Goal: Task Accomplishment & Management: Use online tool/utility

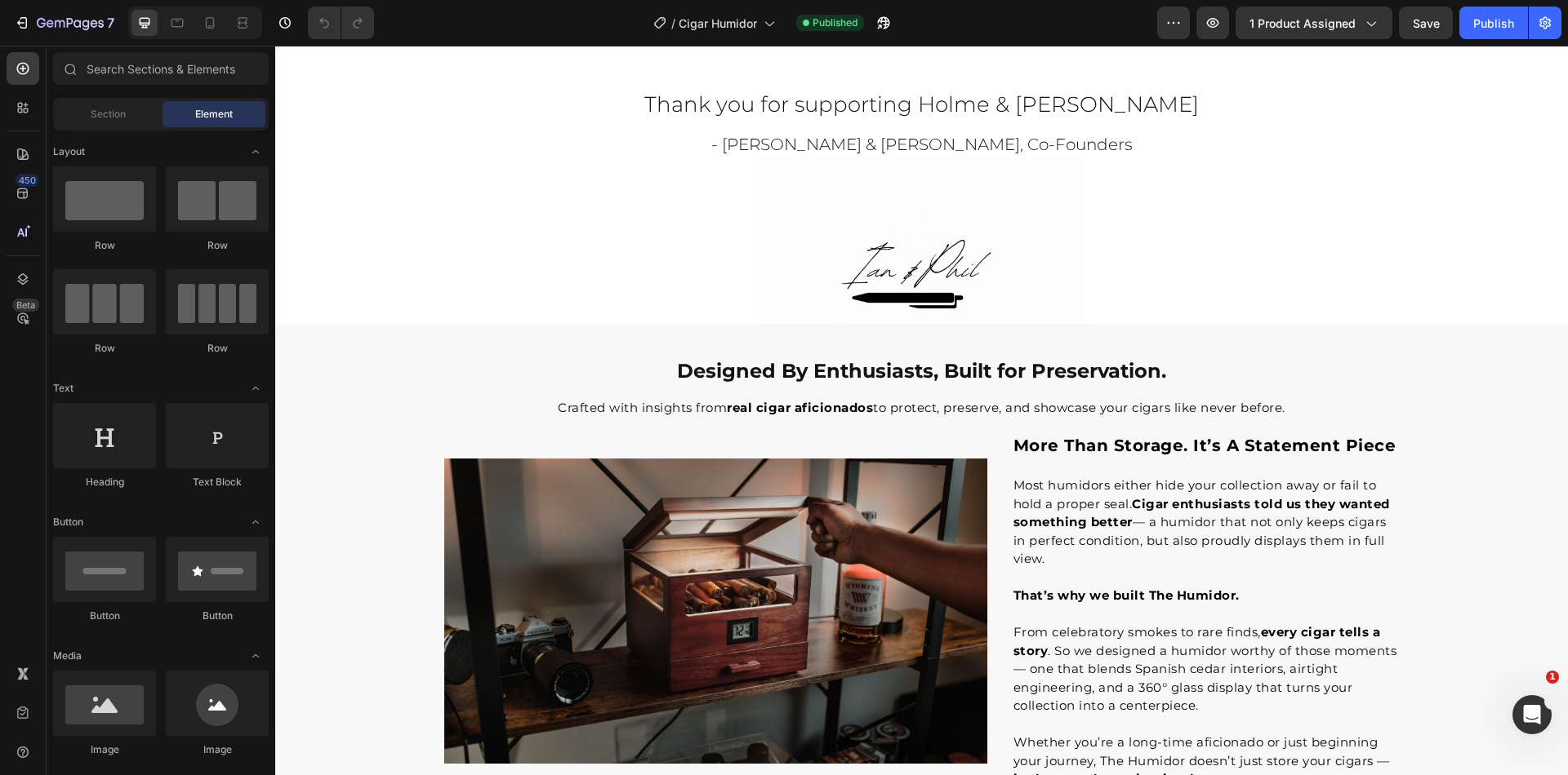
scroll to position [2100, 0]
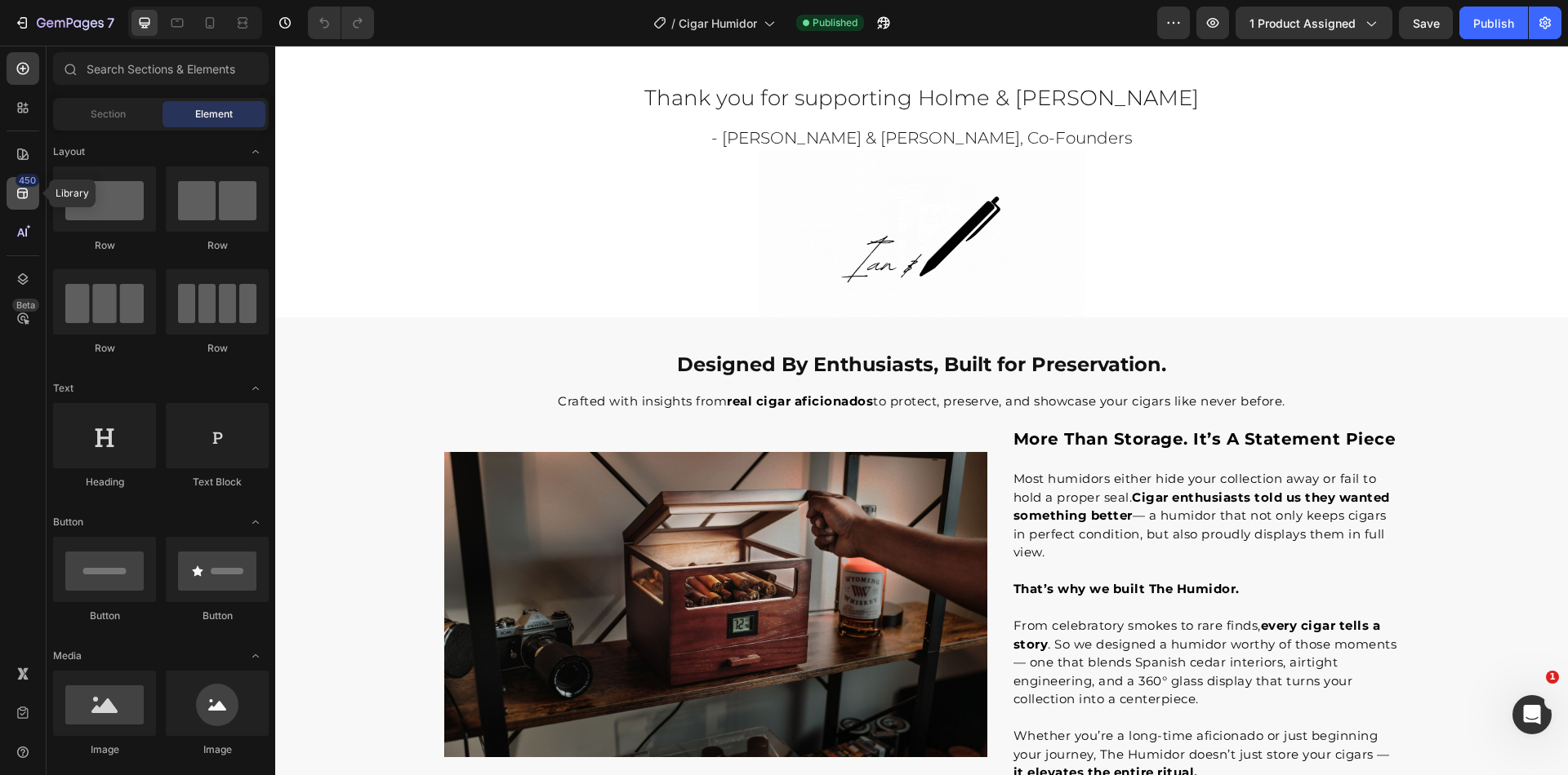
click at [23, 193] on icon at bounding box center [22, 193] width 11 height 11
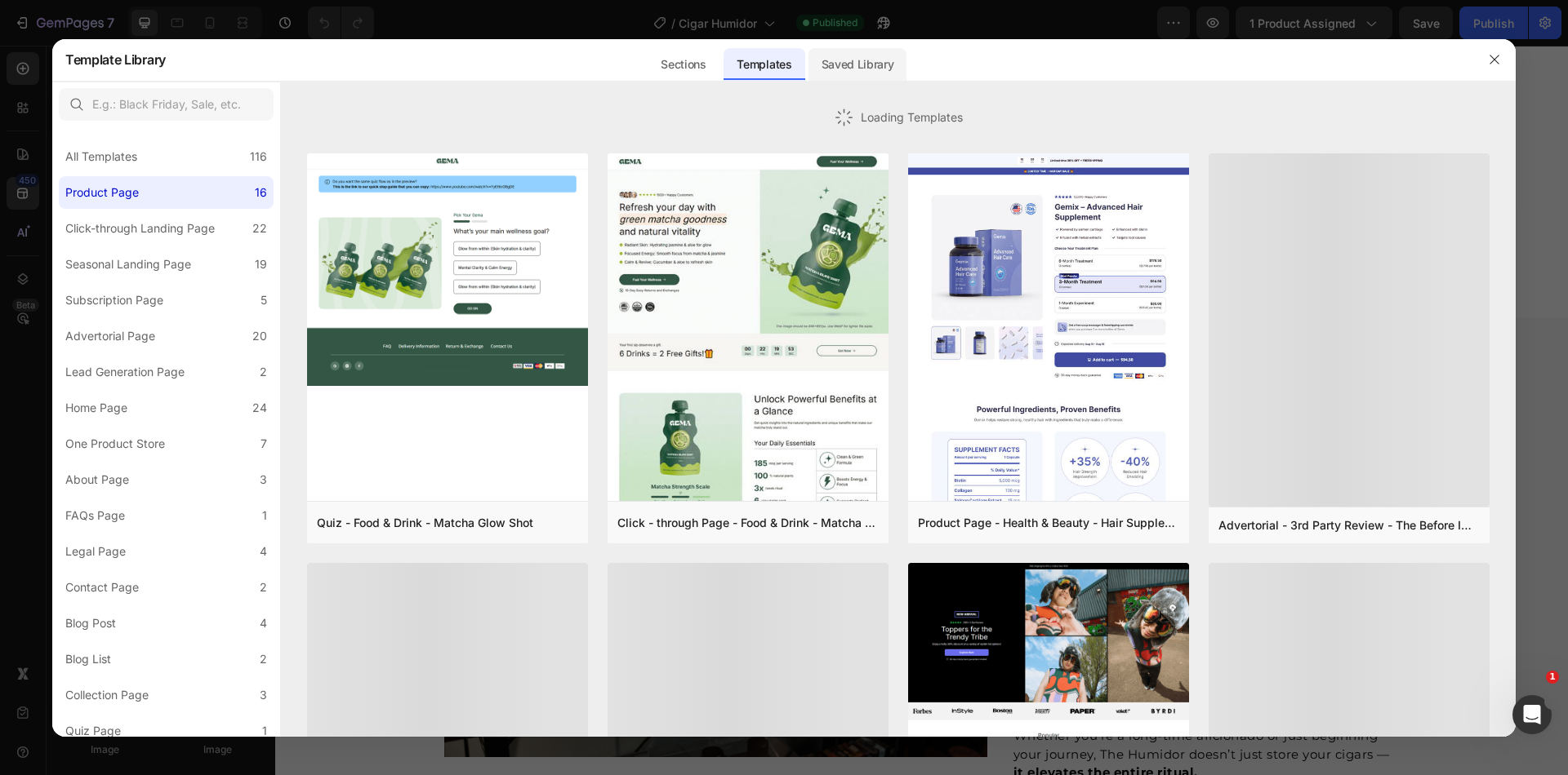
click at [887, 66] on div "Saved Library" at bounding box center [857, 64] width 99 height 33
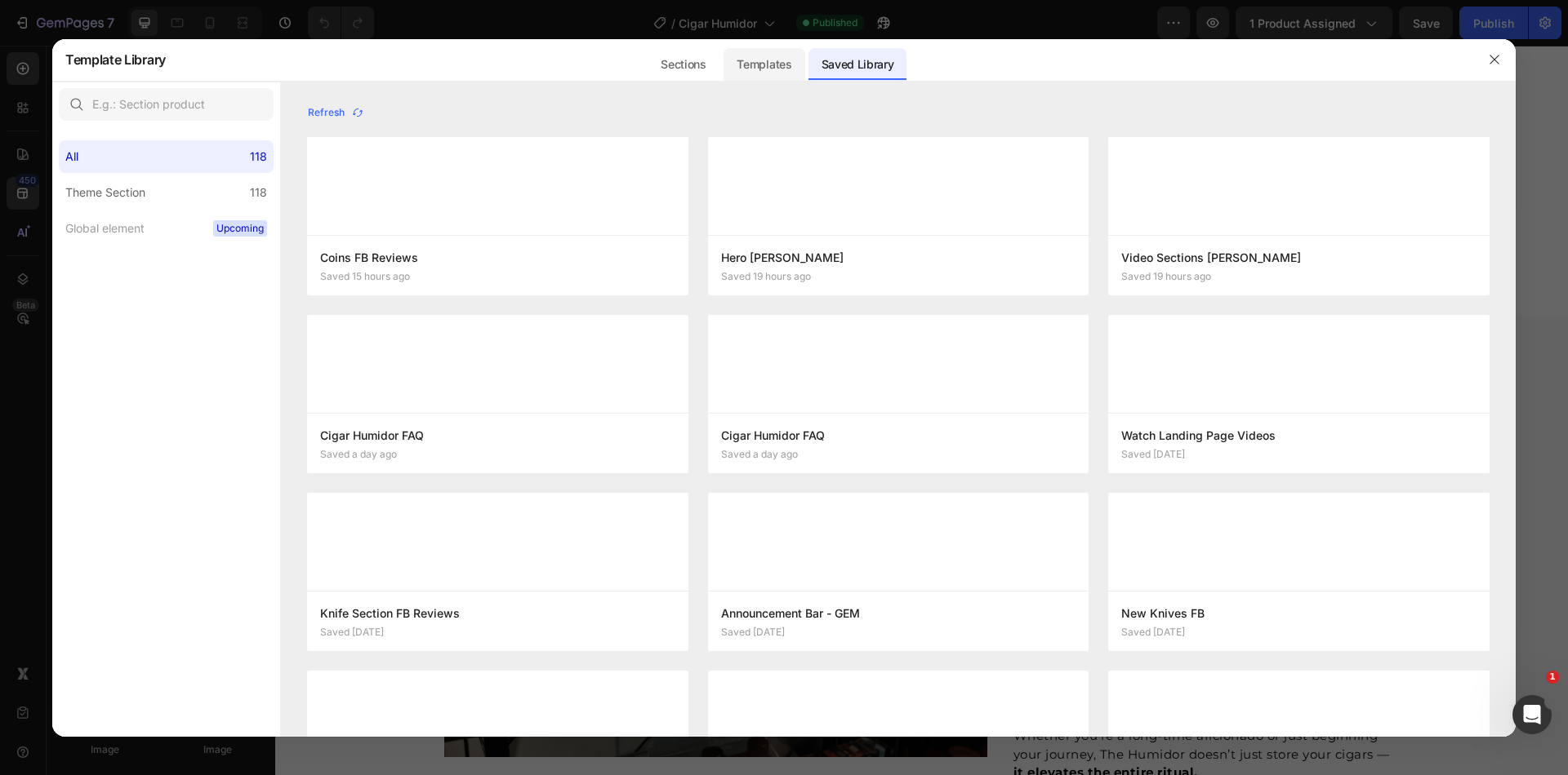
click at [687, 61] on div "Sections" at bounding box center [683, 64] width 71 height 33
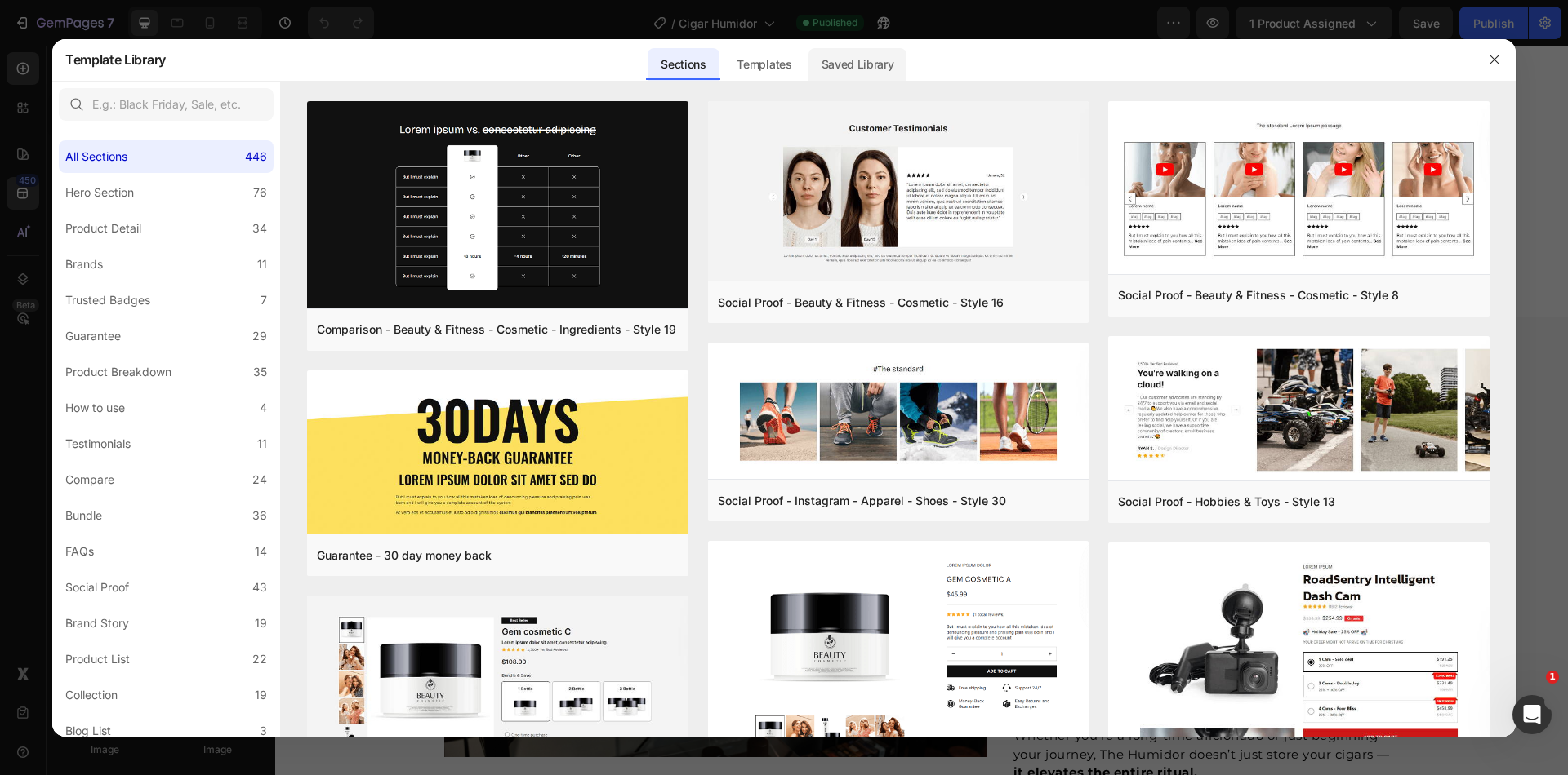
click at [839, 69] on div "Saved Library" at bounding box center [857, 64] width 99 height 33
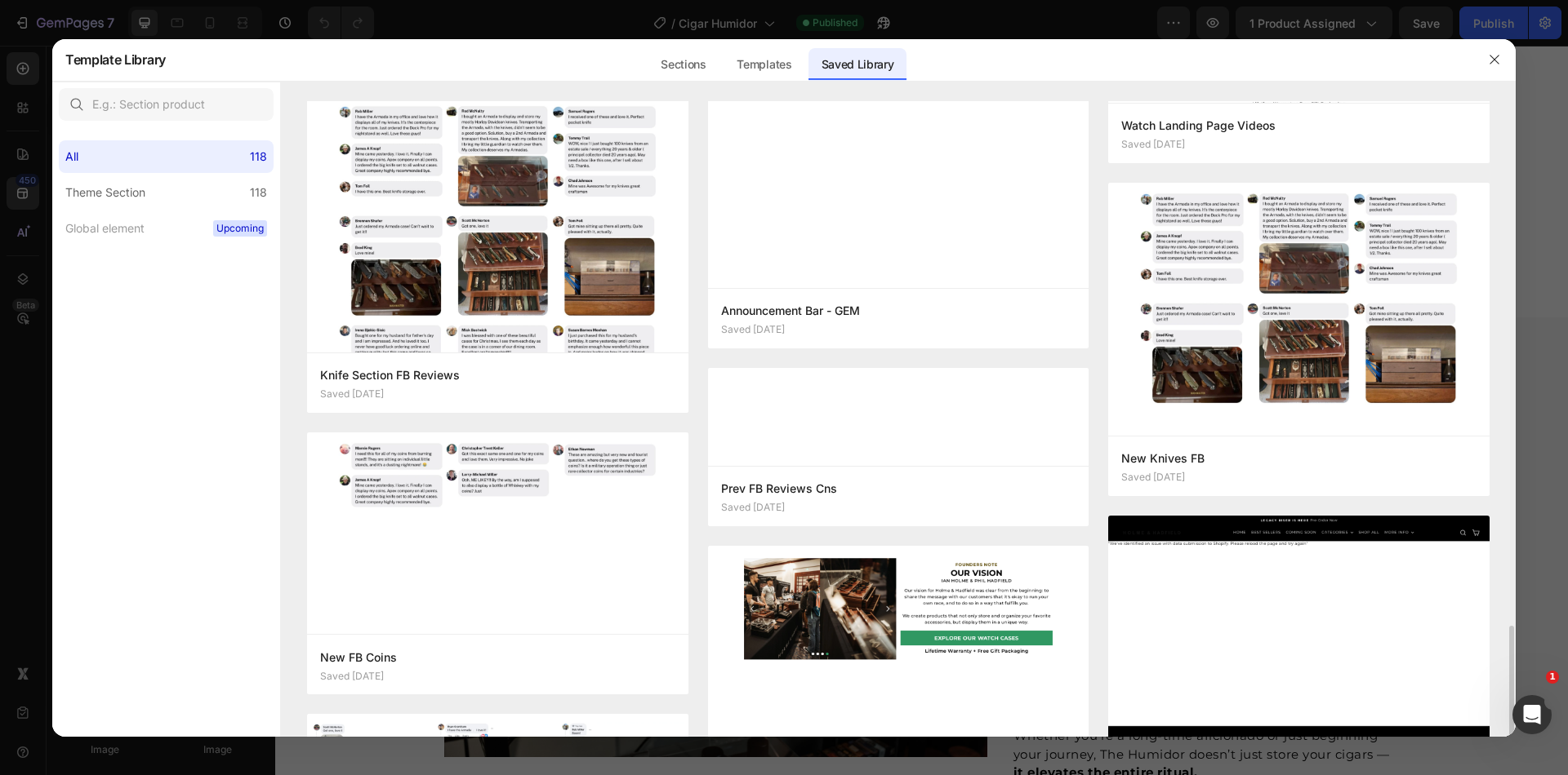
scroll to position [869, 0]
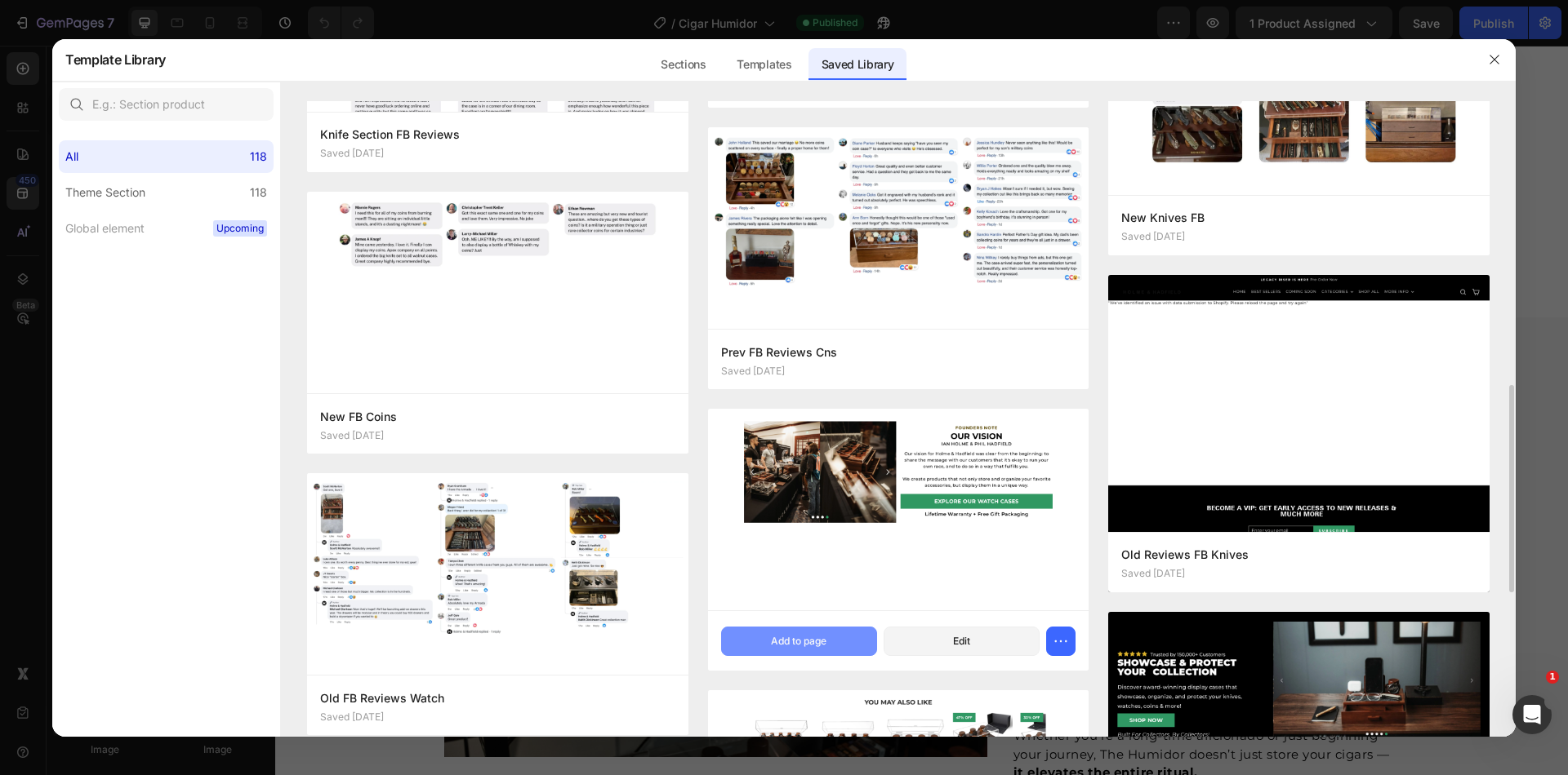
click at [815, 649] on button "Add to page" at bounding box center [798, 642] width 156 height 30
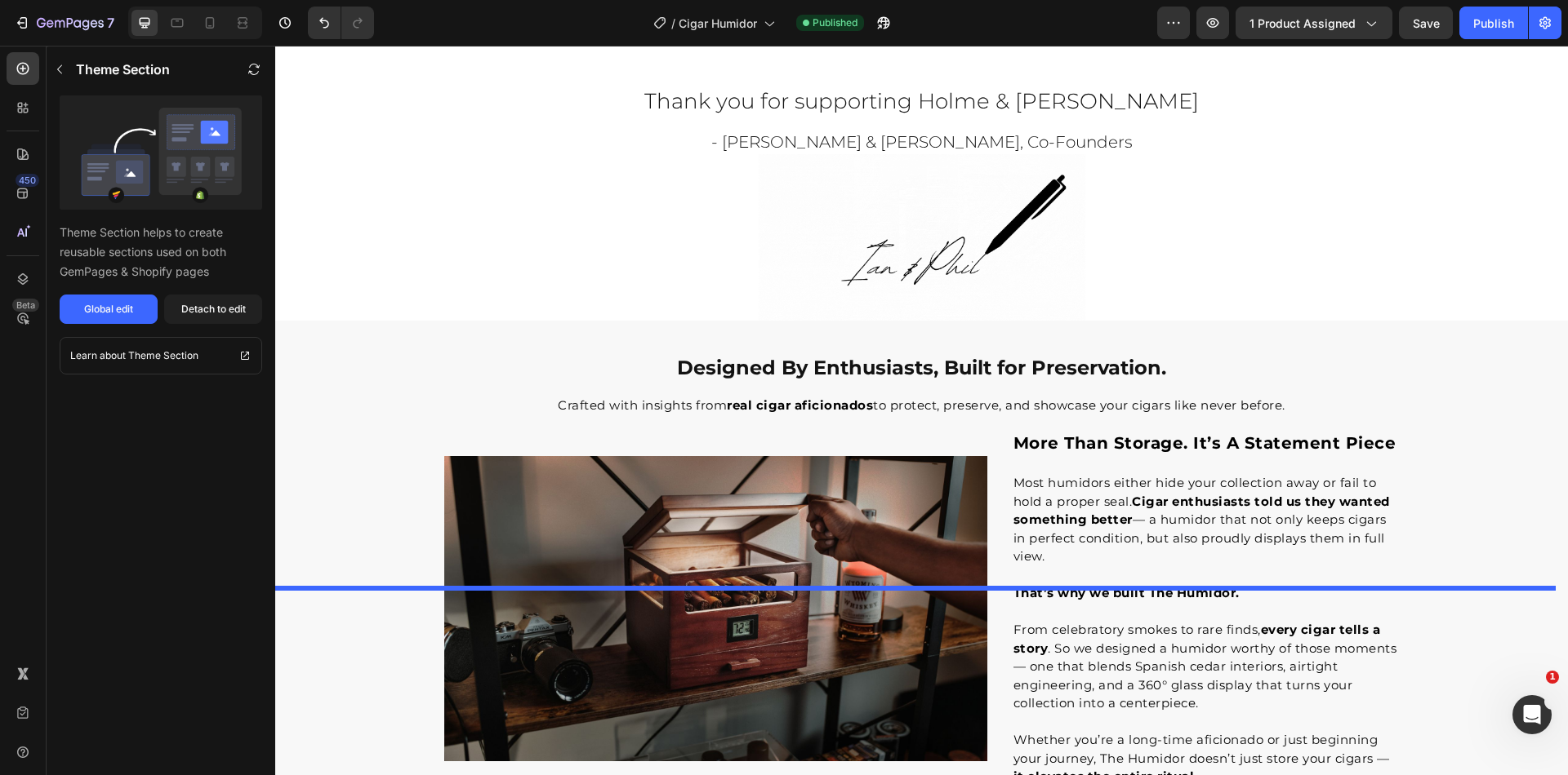
scroll to position [1854, 0]
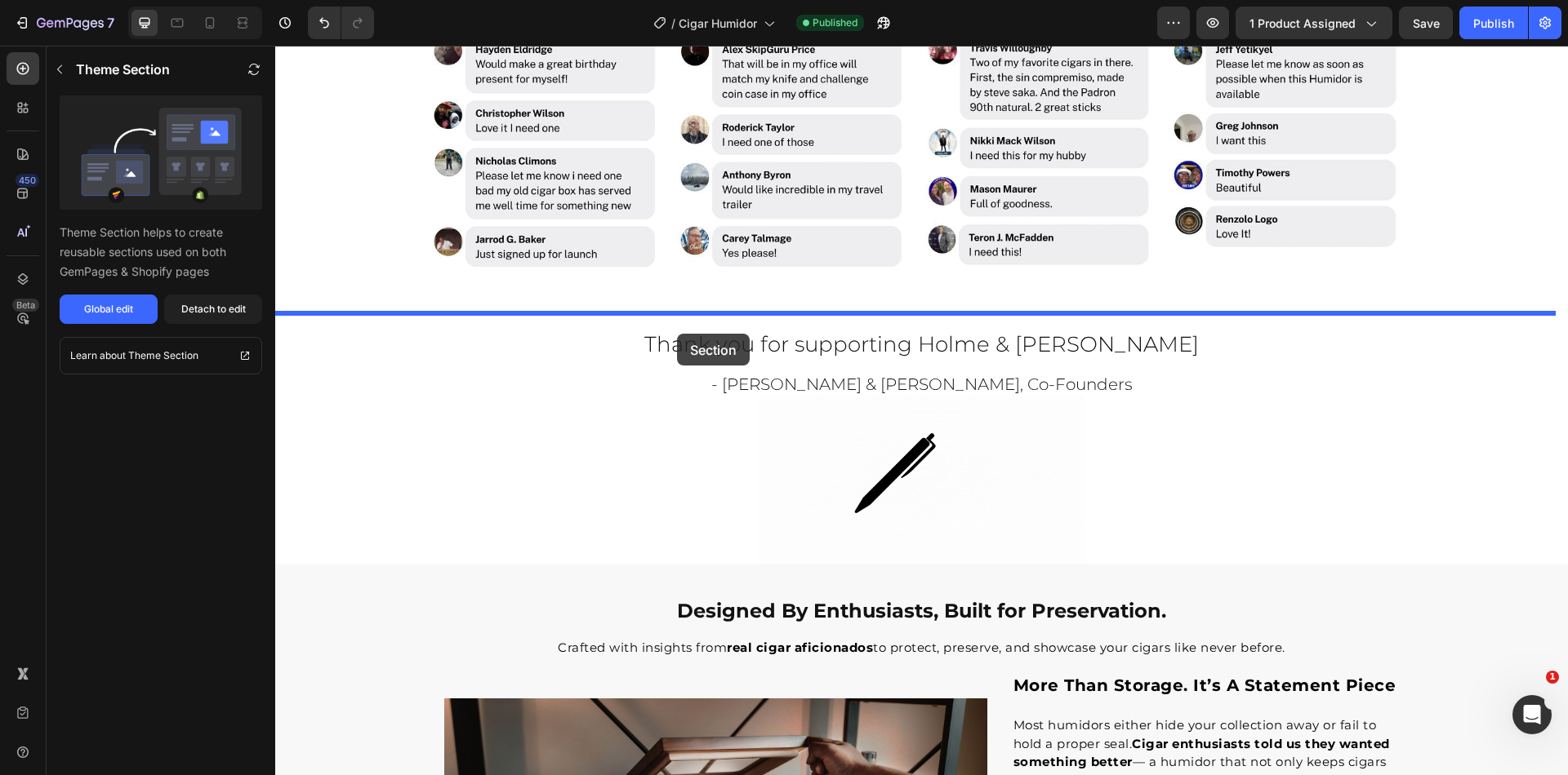
drag, startPoint x: 324, startPoint y: 459, endPoint x: 682, endPoint y: 324, distance: 382.6
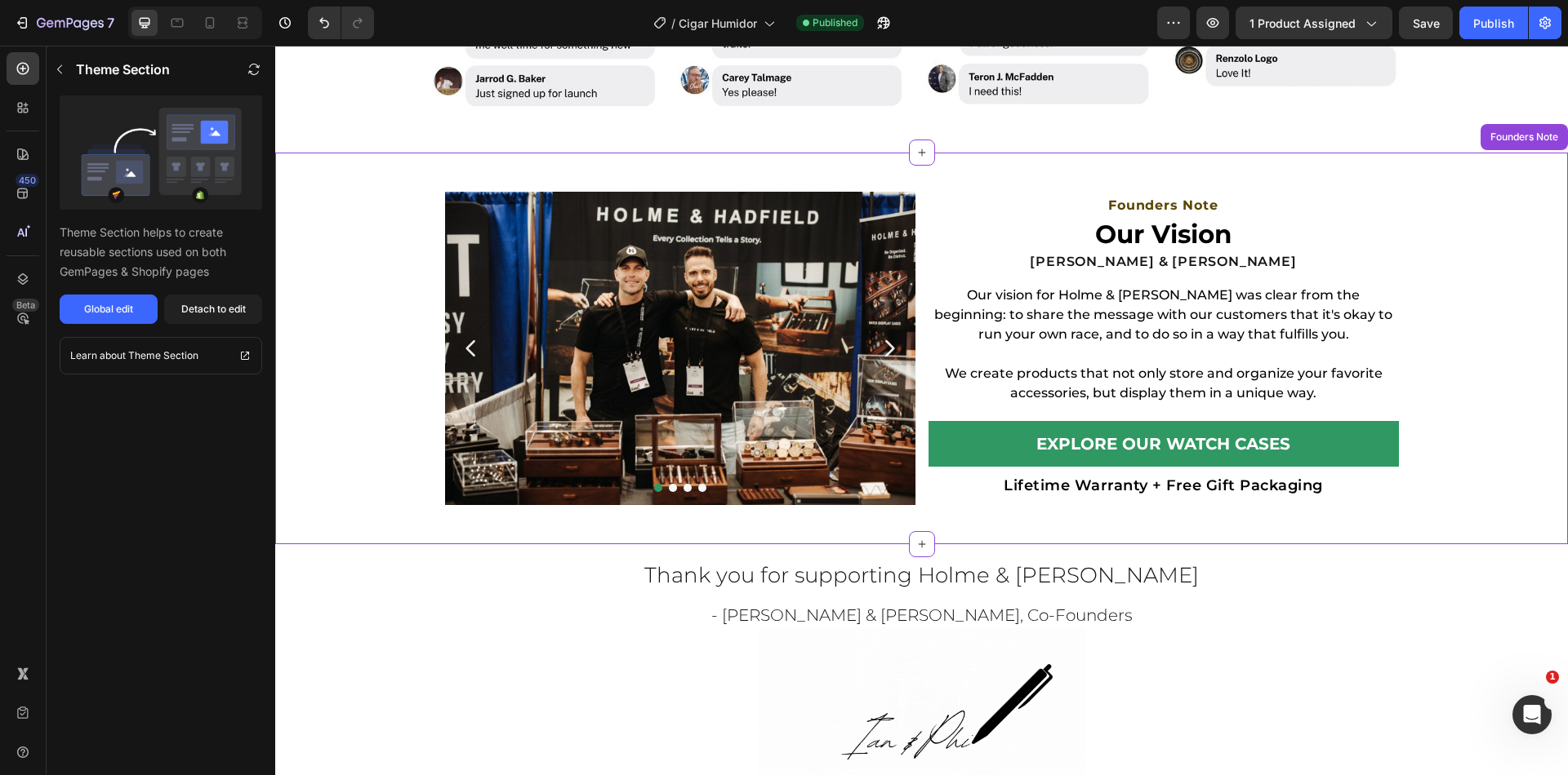
scroll to position [2028, 0]
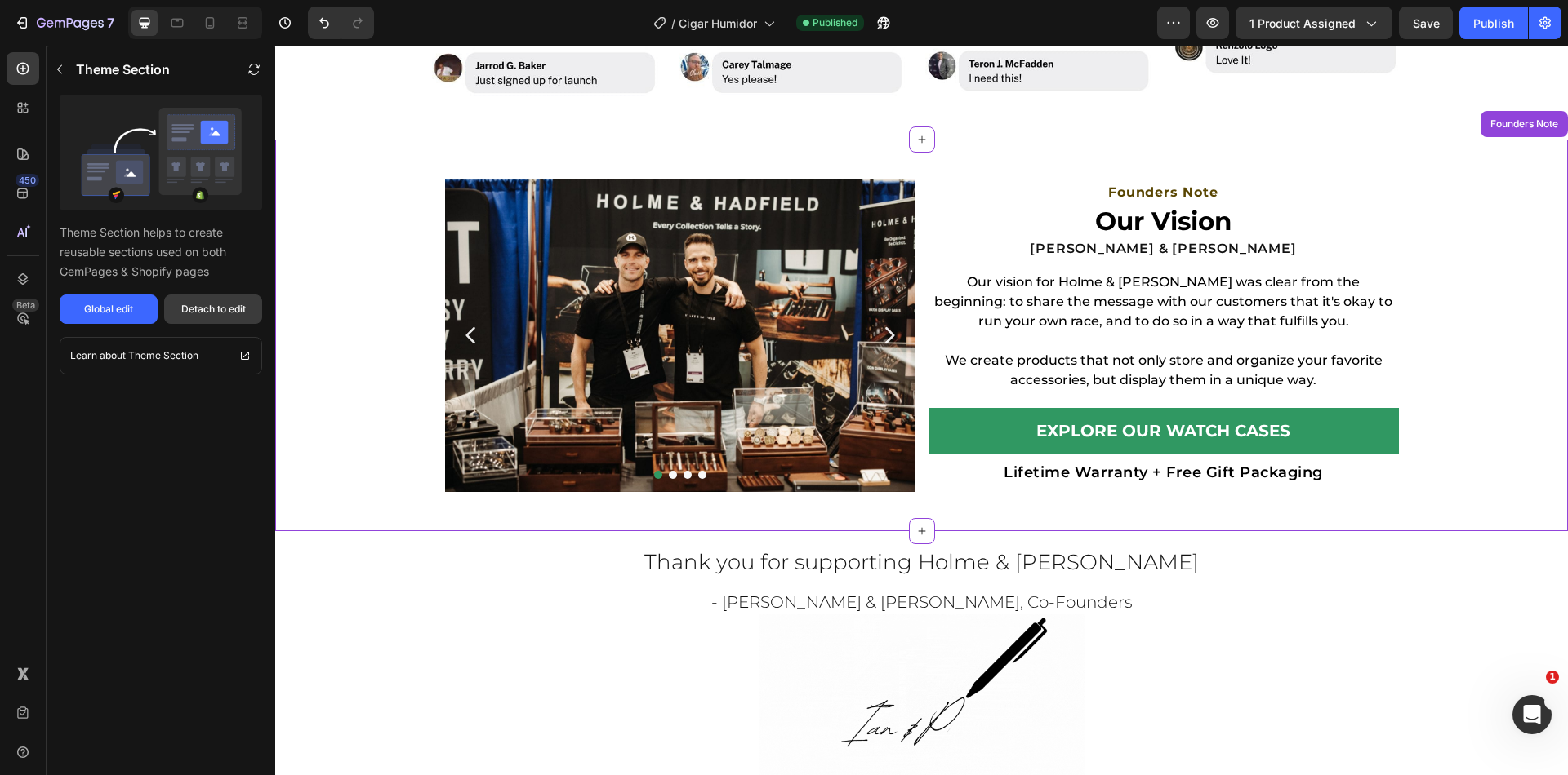
click at [204, 309] on div "Detach to edit" at bounding box center [213, 308] width 64 height 14
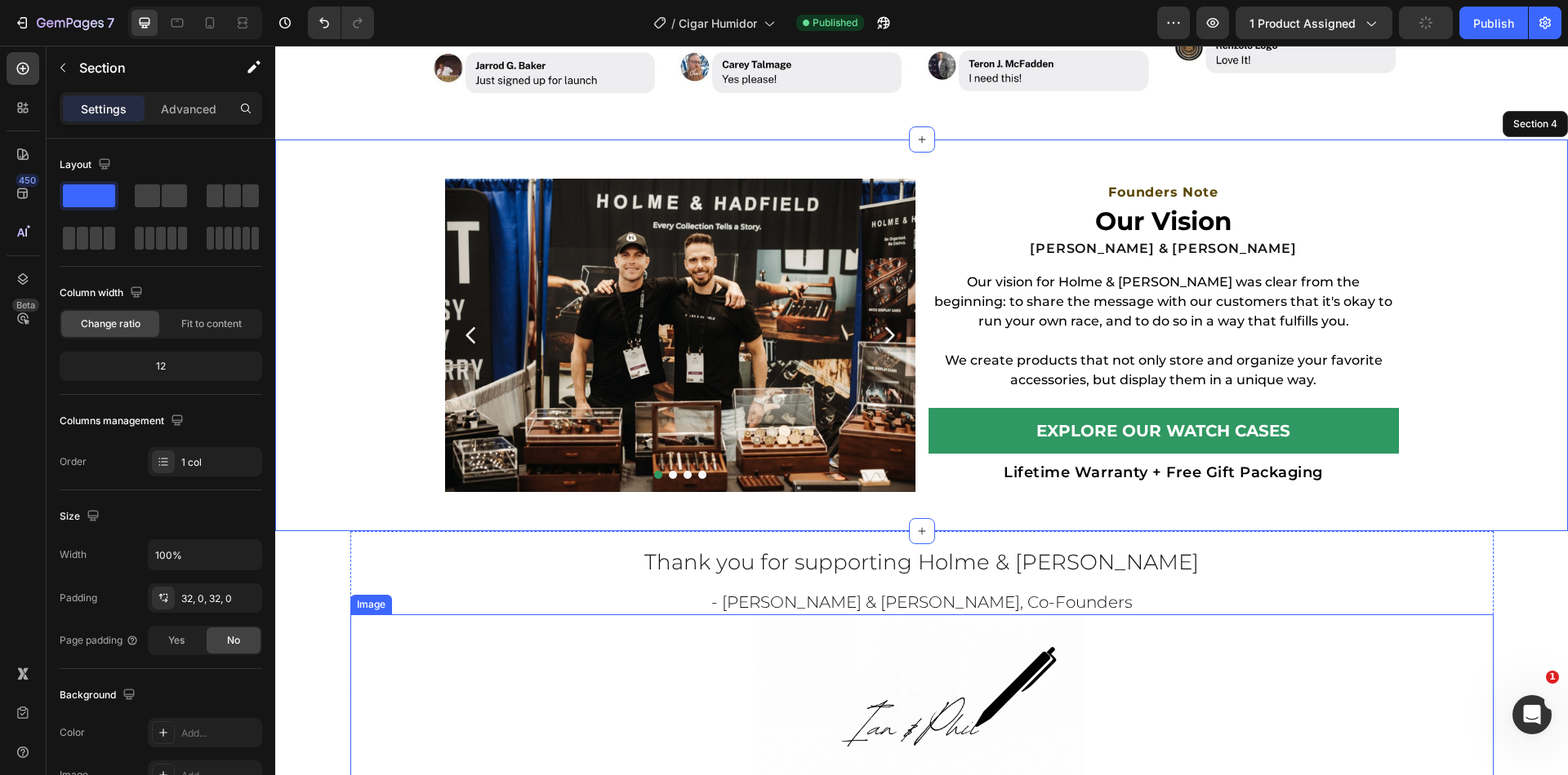
click at [550, 593] on h2 "- [PERSON_NAME] & [PERSON_NAME], Co-Founders" at bounding box center [922, 601] width 1143 height 24
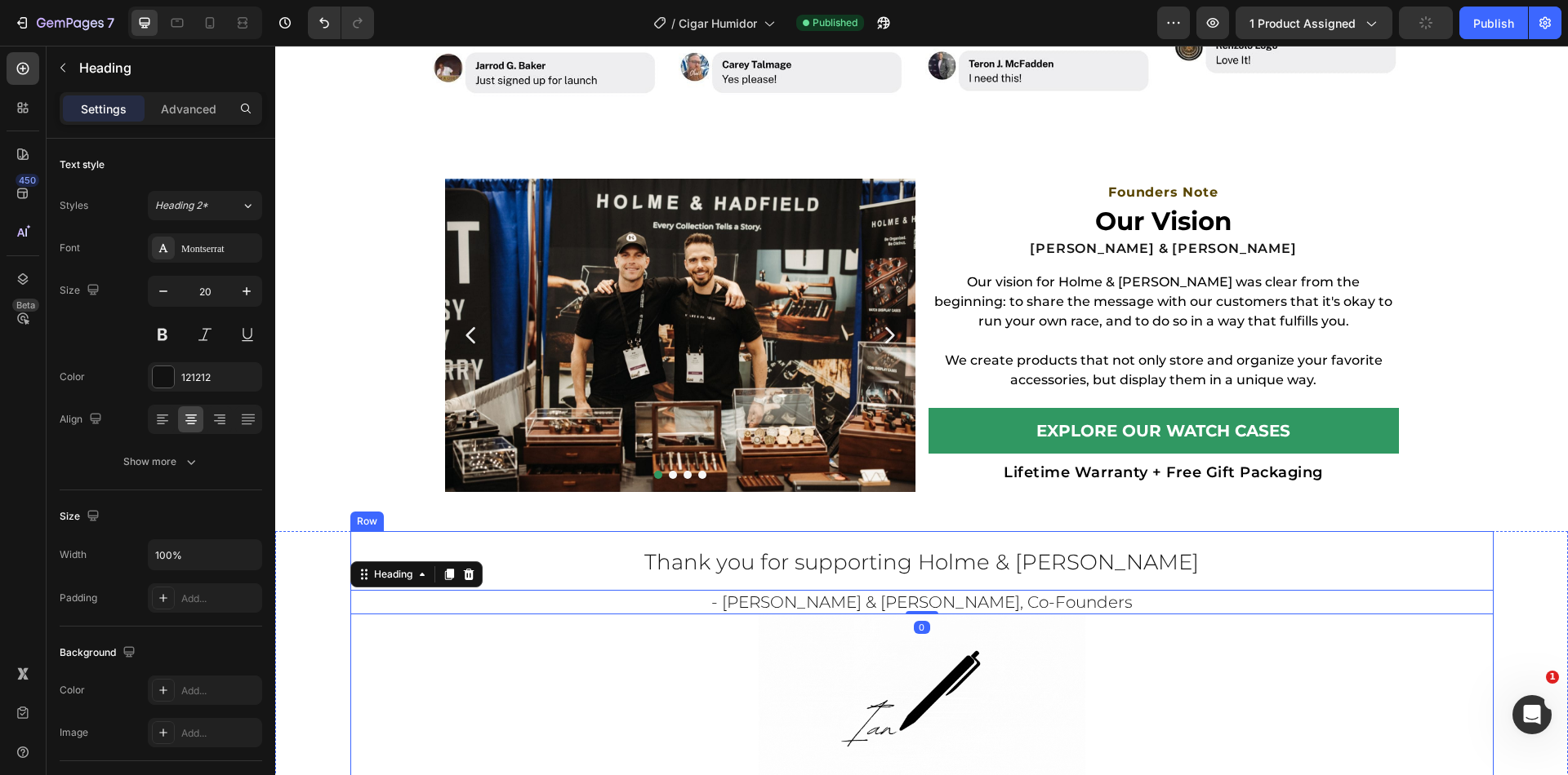
click at [512, 531] on div "Thank you for supporting Holme & [PERSON_NAME] Heading - [PERSON_NAME] & [PERSO…" at bounding box center [922, 656] width 1143 height 251
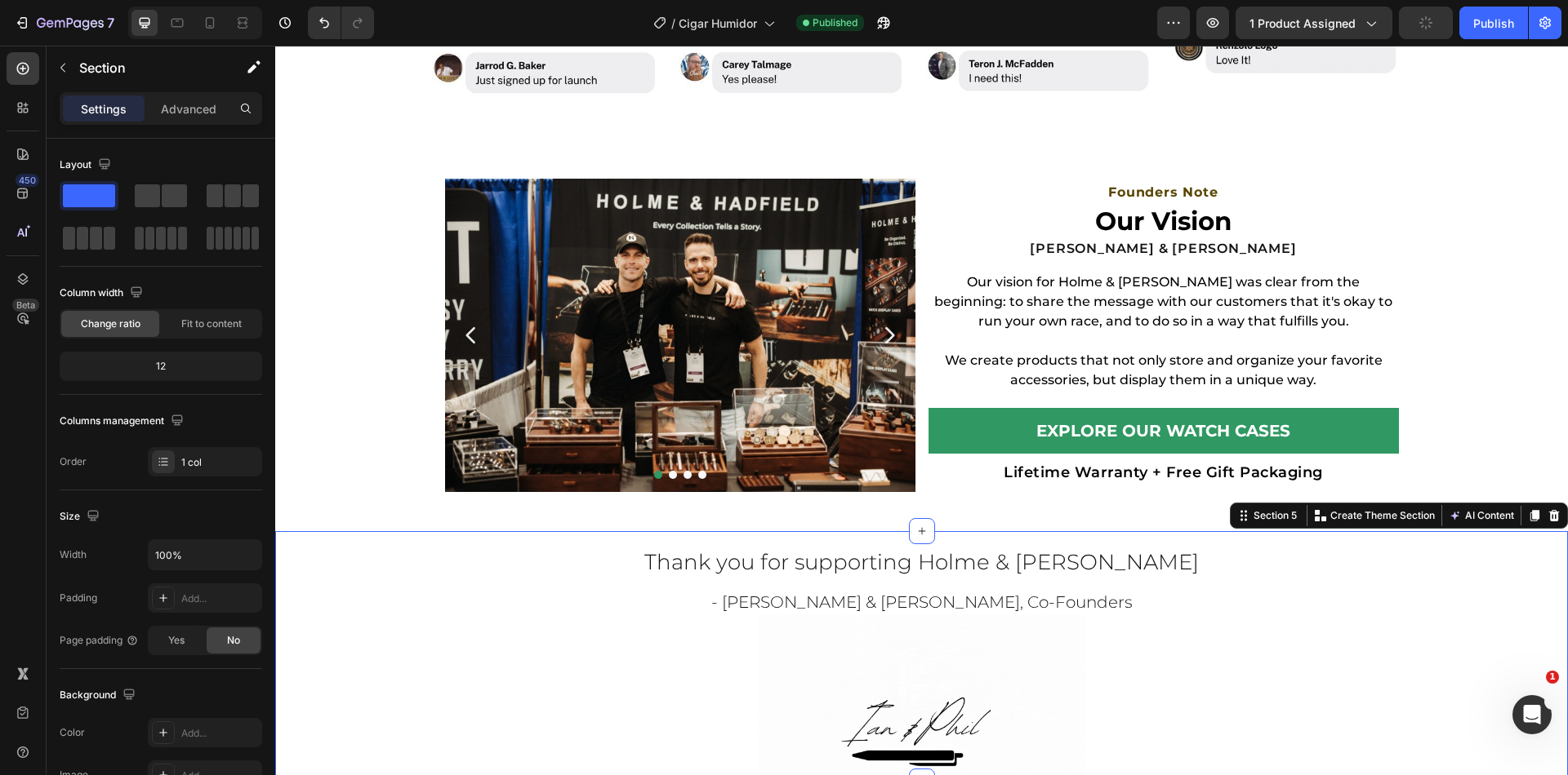
click at [298, 556] on div "Thank you for supporting Holme & [PERSON_NAME] Heading - [PERSON_NAME] & [PERSO…" at bounding box center [920, 656] width 1292 height 251
click at [1548, 521] on div at bounding box center [1554, 516] width 19 height 19
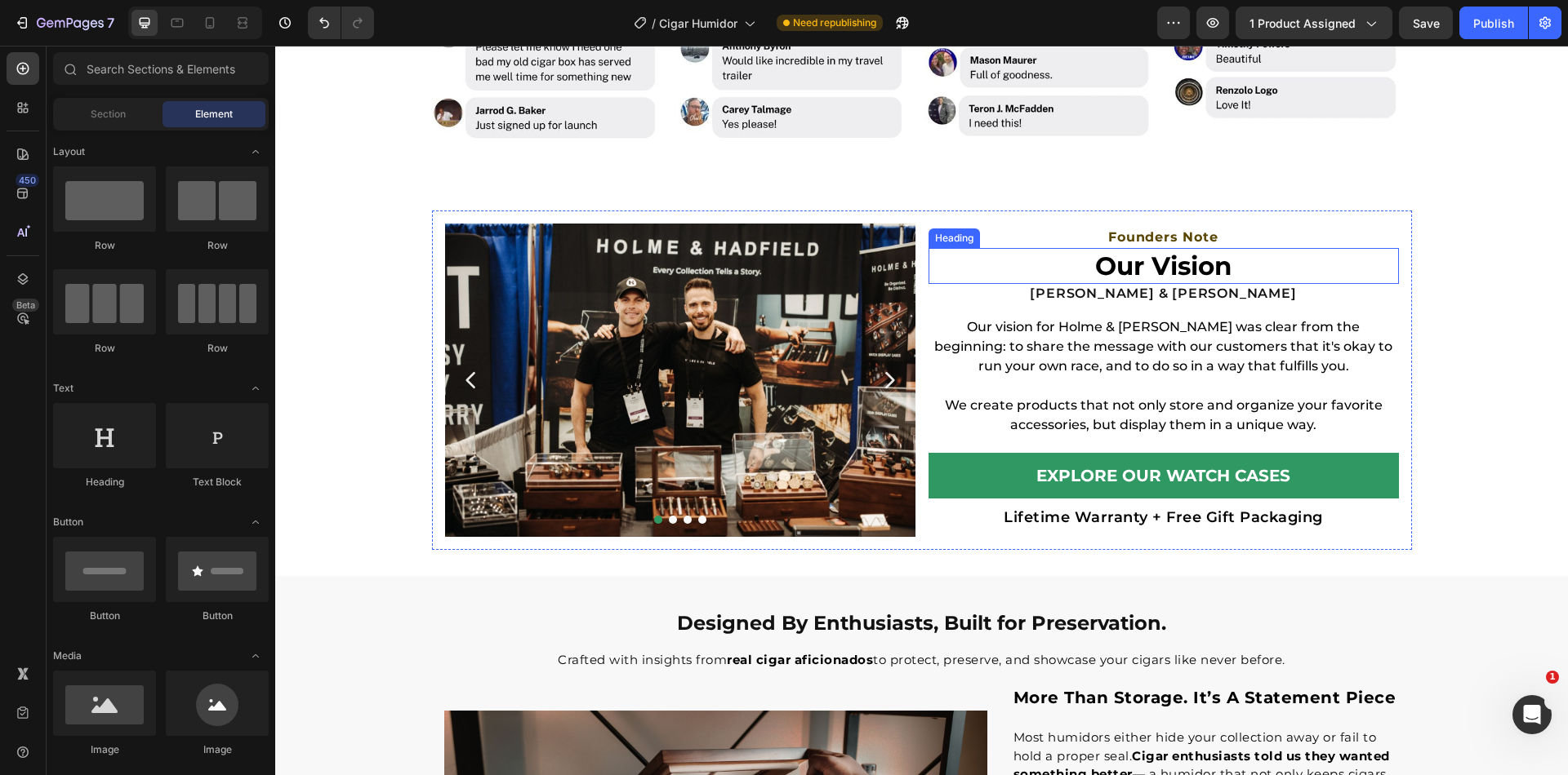
scroll to position [1863, 0]
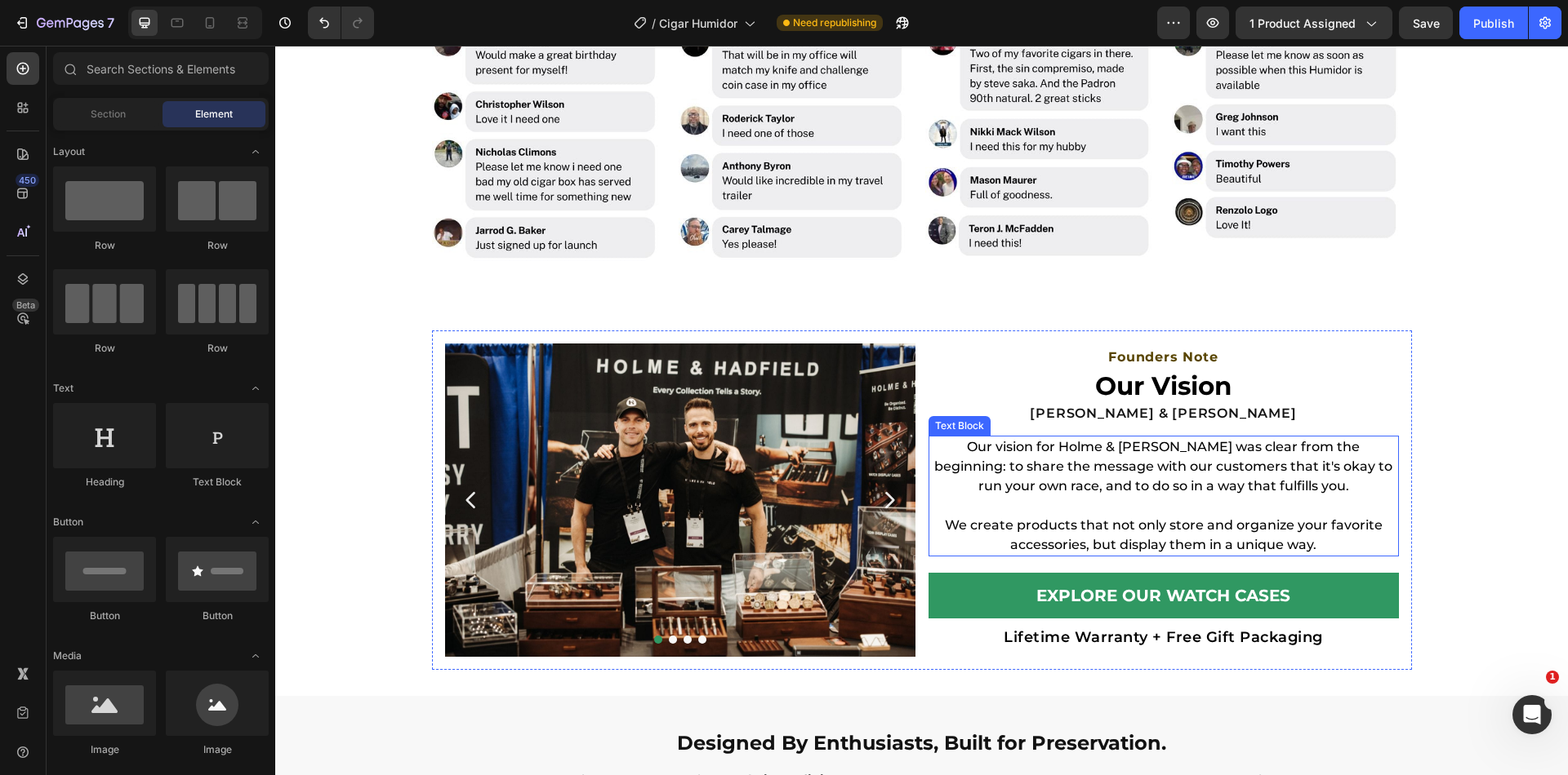
click at [1139, 479] on p "Our vision for Holme & [PERSON_NAME] was clear from the beginning: to share the…" at bounding box center [1164, 467] width 467 height 59
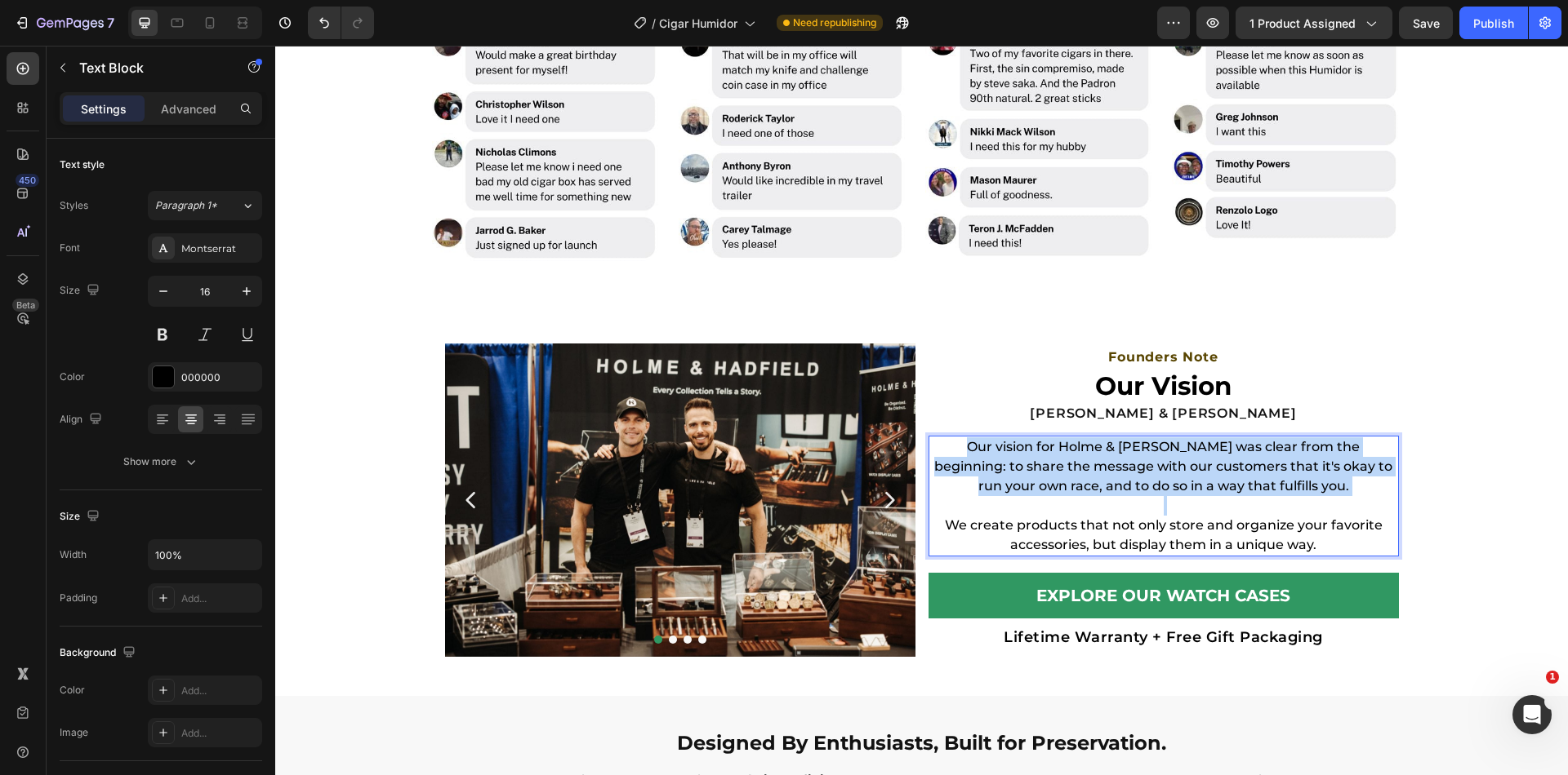
click at [1139, 479] on p "Our vision for Holme & [PERSON_NAME] was clear from the beginning: to share the…" at bounding box center [1164, 467] width 467 height 59
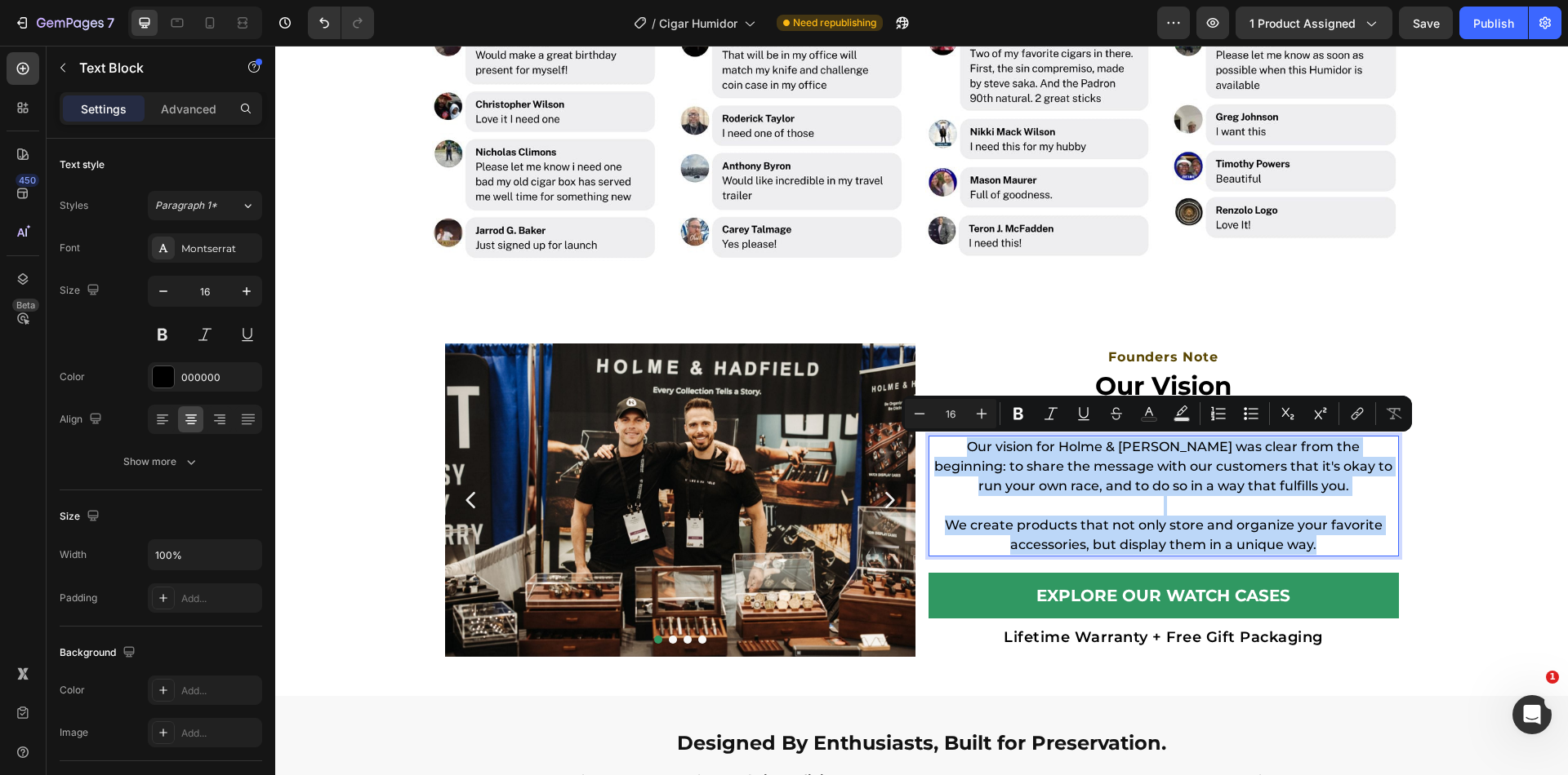
scroll to position [1858, 0]
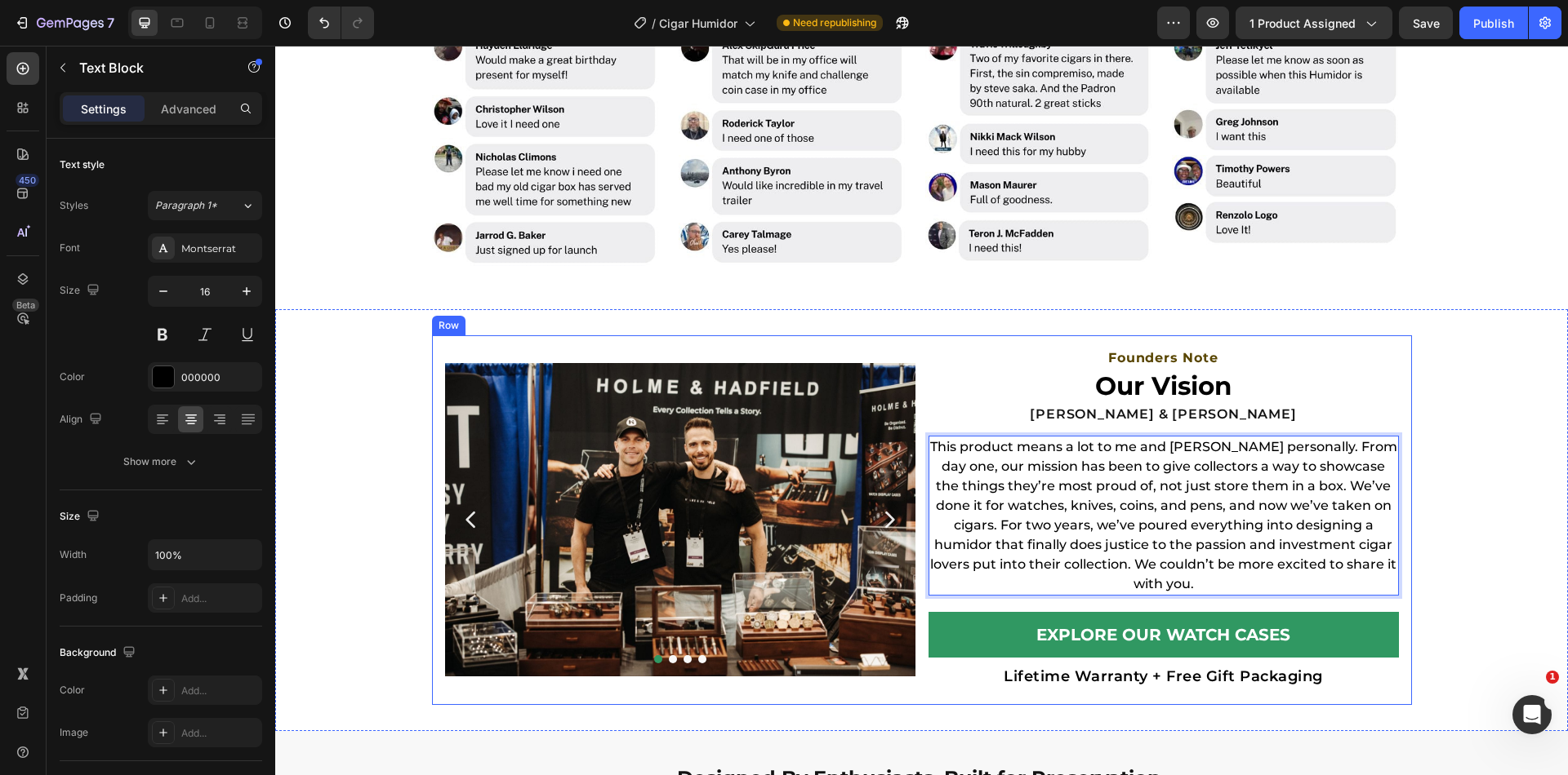
click at [1011, 430] on div "Founders Note Heading Our Vision Heading [PERSON_NAME] & [PERSON_NAME] Heading …" at bounding box center [1164, 521] width 471 height 344
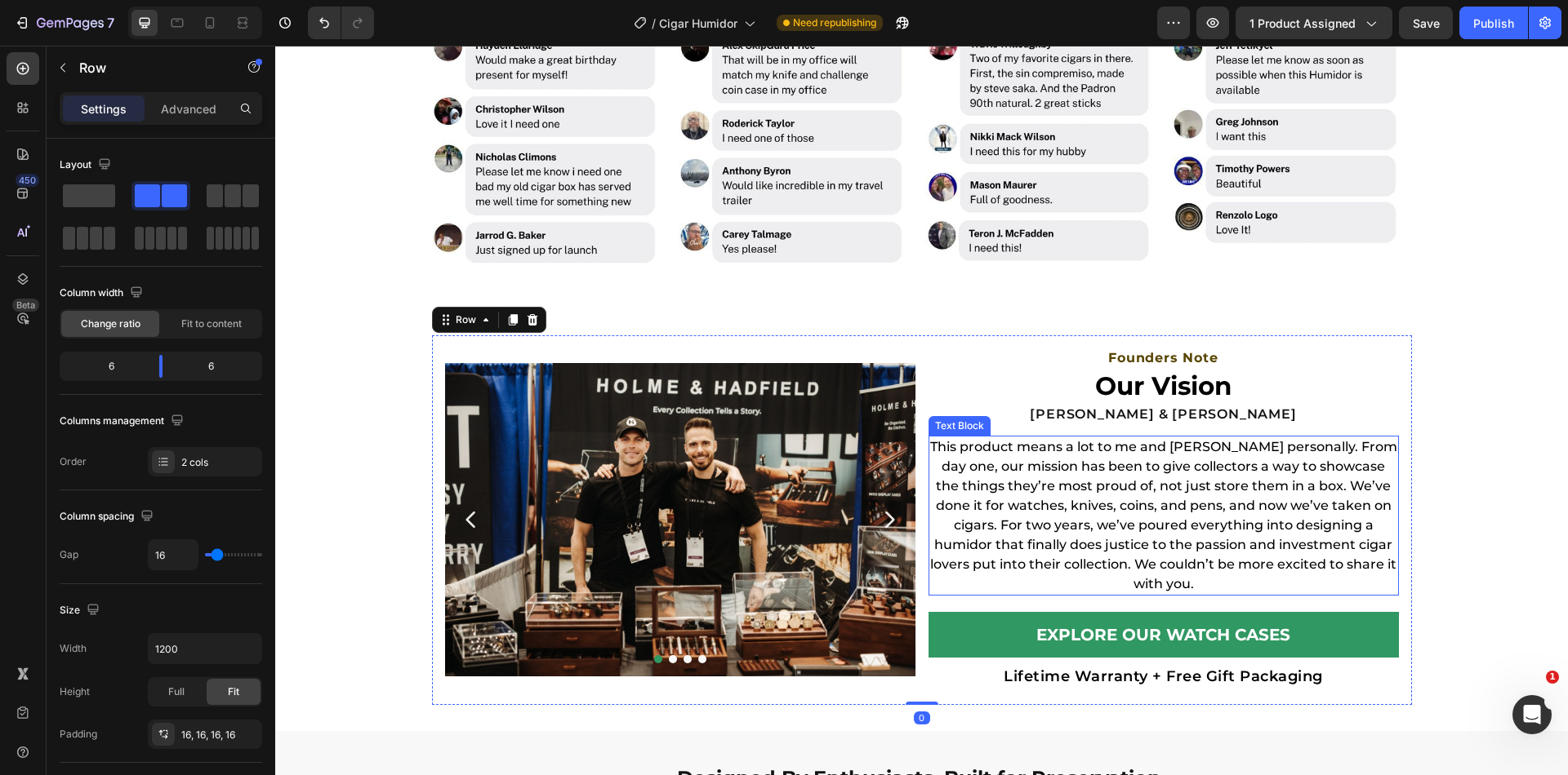
click at [1004, 460] on p "This product means a lot to me and [PERSON_NAME] personally. From day one, our …" at bounding box center [1164, 516] width 467 height 157
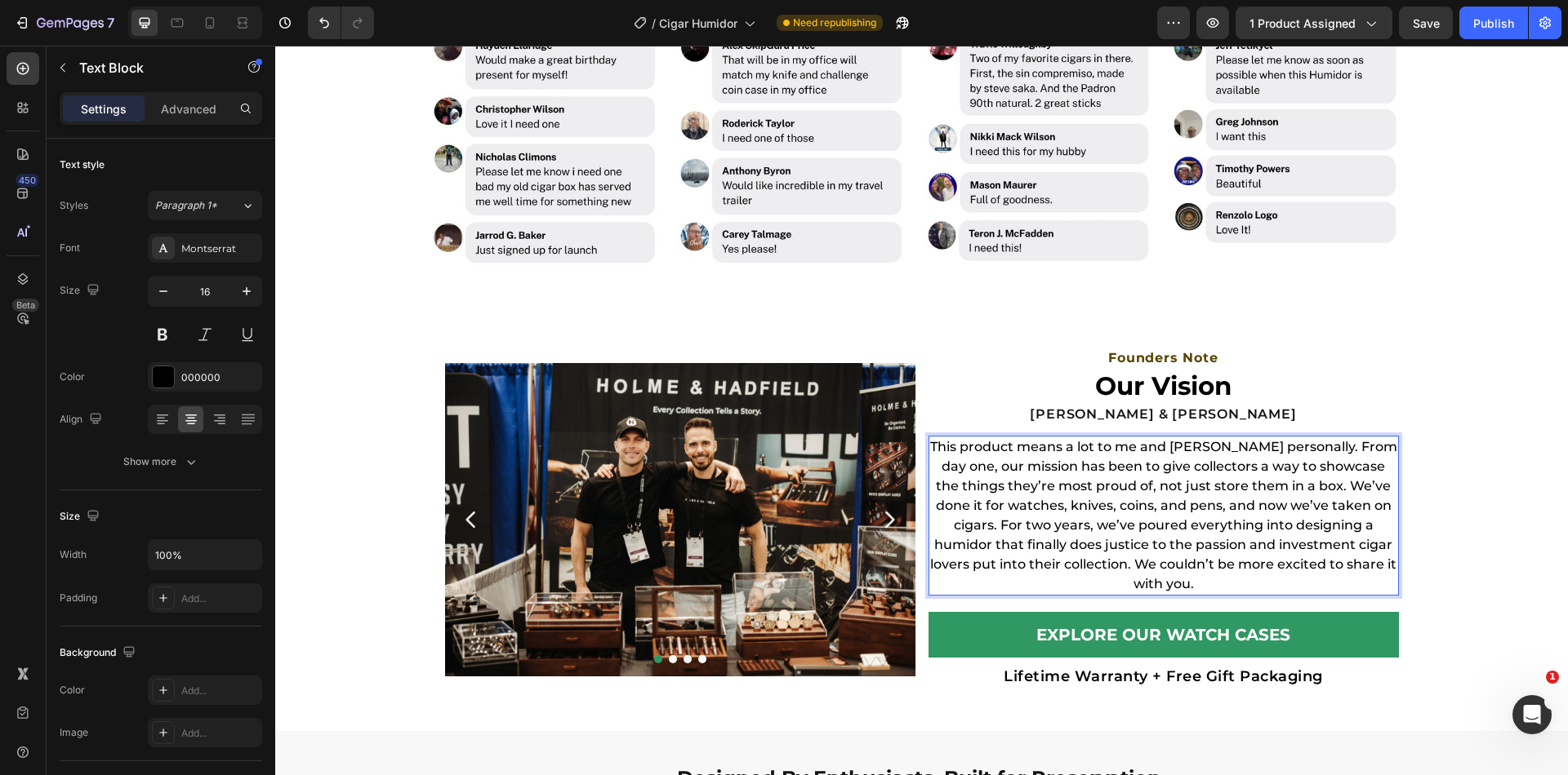
click at [1070, 453] on p "This product means a lot to me and [PERSON_NAME] personally. From day one, our …" at bounding box center [1164, 516] width 467 height 157
click at [1156, 448] on p "This product means a lot to me and [PERSON_NAME] personally. From day one, our …" at bounding box center [1164, 516] width 467 height 157
click at [1209, 452] on p "This product means a lot to me and [PERSON_NAME] personally. From day one, our …" at bounding box center [1164, 516] width 467 height 157
click at [1268, 441] on p "This product means a lot to me and [PERSON_NAME] personally. From day one, our …" at bounding box center [1164, 516] width 467 height 157
click at [1264, 443] on p "This product means a lot to me and [PERSON_NAME] personally. From day one, our …" at bounding box center [1164, 516] width 467 height 157
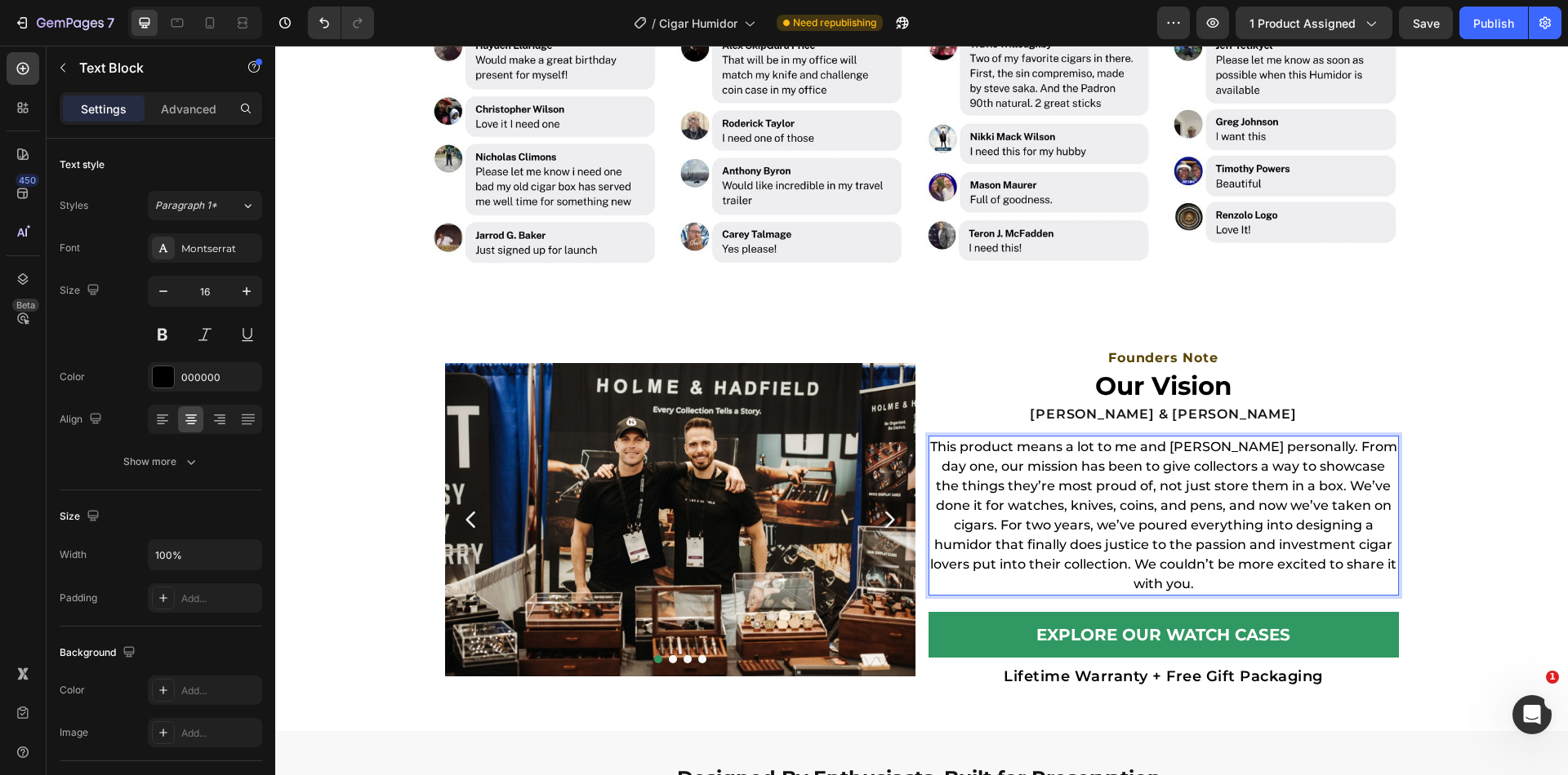
click at [1281, 483] on p "This product means a lot to me and [PERSON_NAME] personally. From day one, our …" at bounding box center [1164, 516] width 467 height 157
click at [1272, 484] on p "This product means a lot to me and [PERSON_NAME] personally. From day one, our …" at bounding box center [1164, 516] width 467 height 157
click at [1364, 502] on p "This product means a lot to me and [PERSON_NAME] personally. From day one, our …" at bounding box center [1164, 516] width 467 height 157
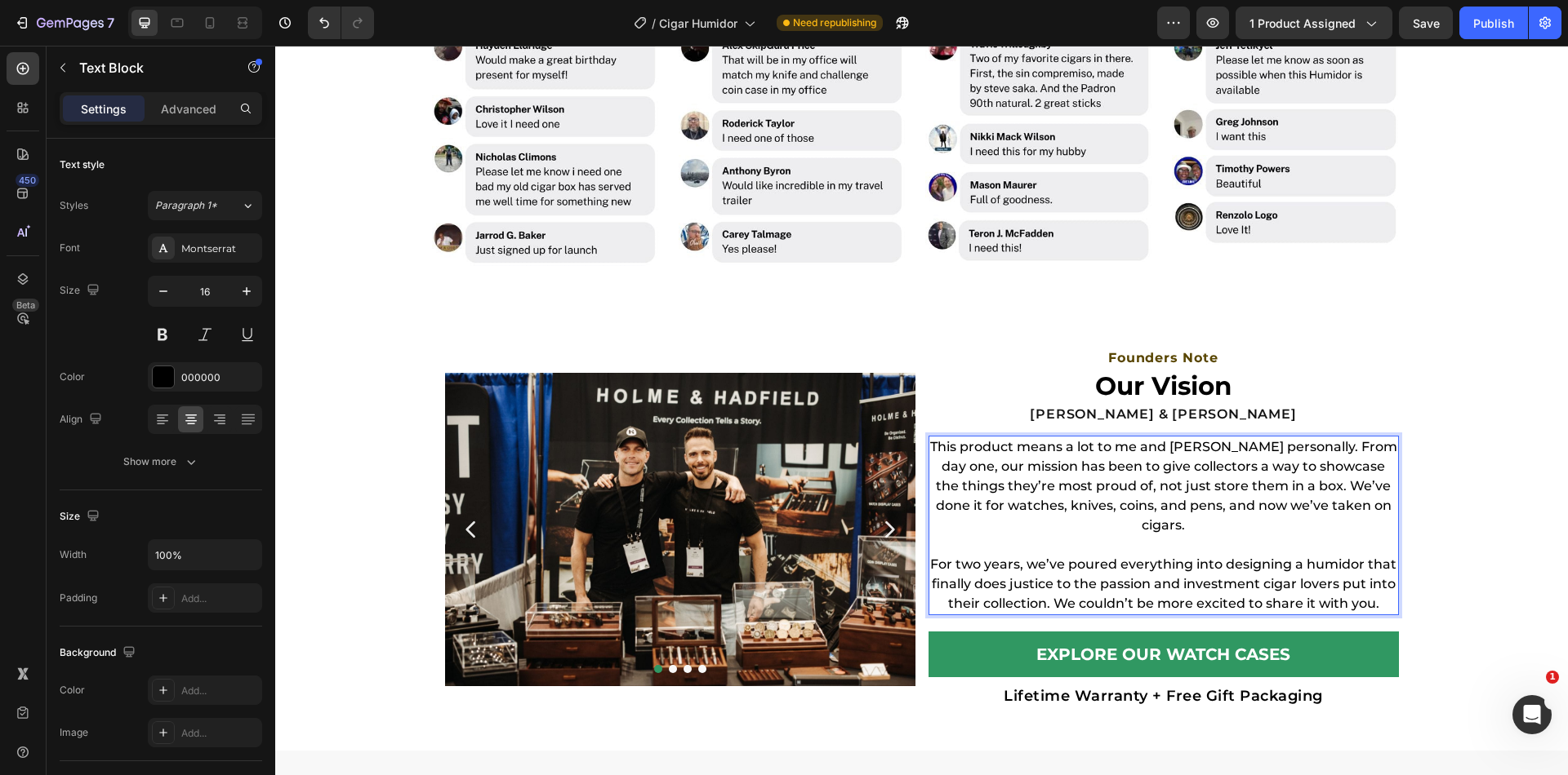
click at [1267, 448] on p "This product means a lot to me and [PERSON_NAME] personally. From day one, our …" at bounding box center [1164, 487] width 467 height 98
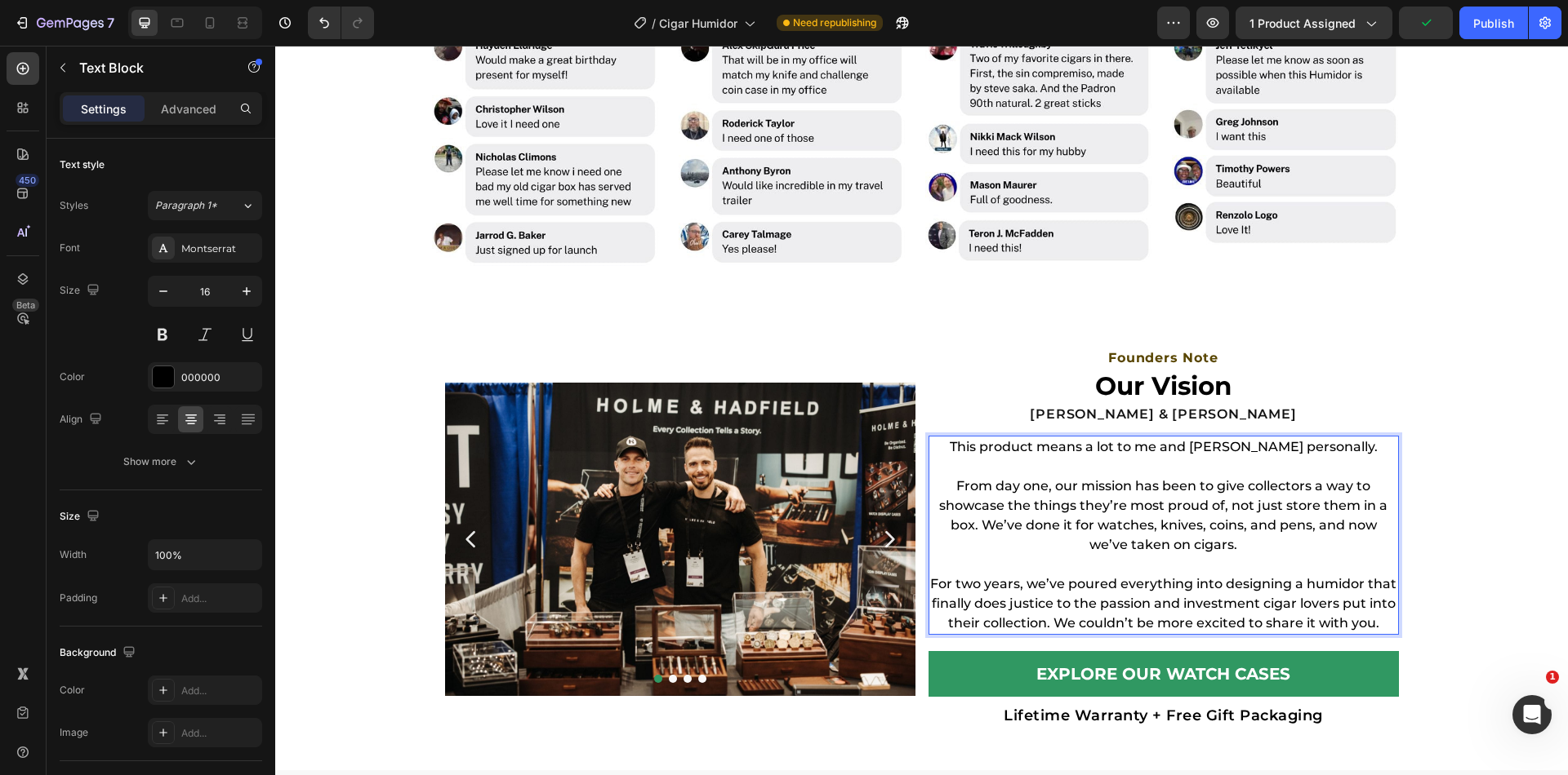
click at [1066, 602] on p "For two years, we’ve poured everything into designing a humidor that finally do…" at bounding box center [1164, 603] width 467 height 59
click at [1051, 620] on p "For two years, we’ve poured everything into designing a humidor that finally do…" at bounding box center [1164, 603] width 467 height 59
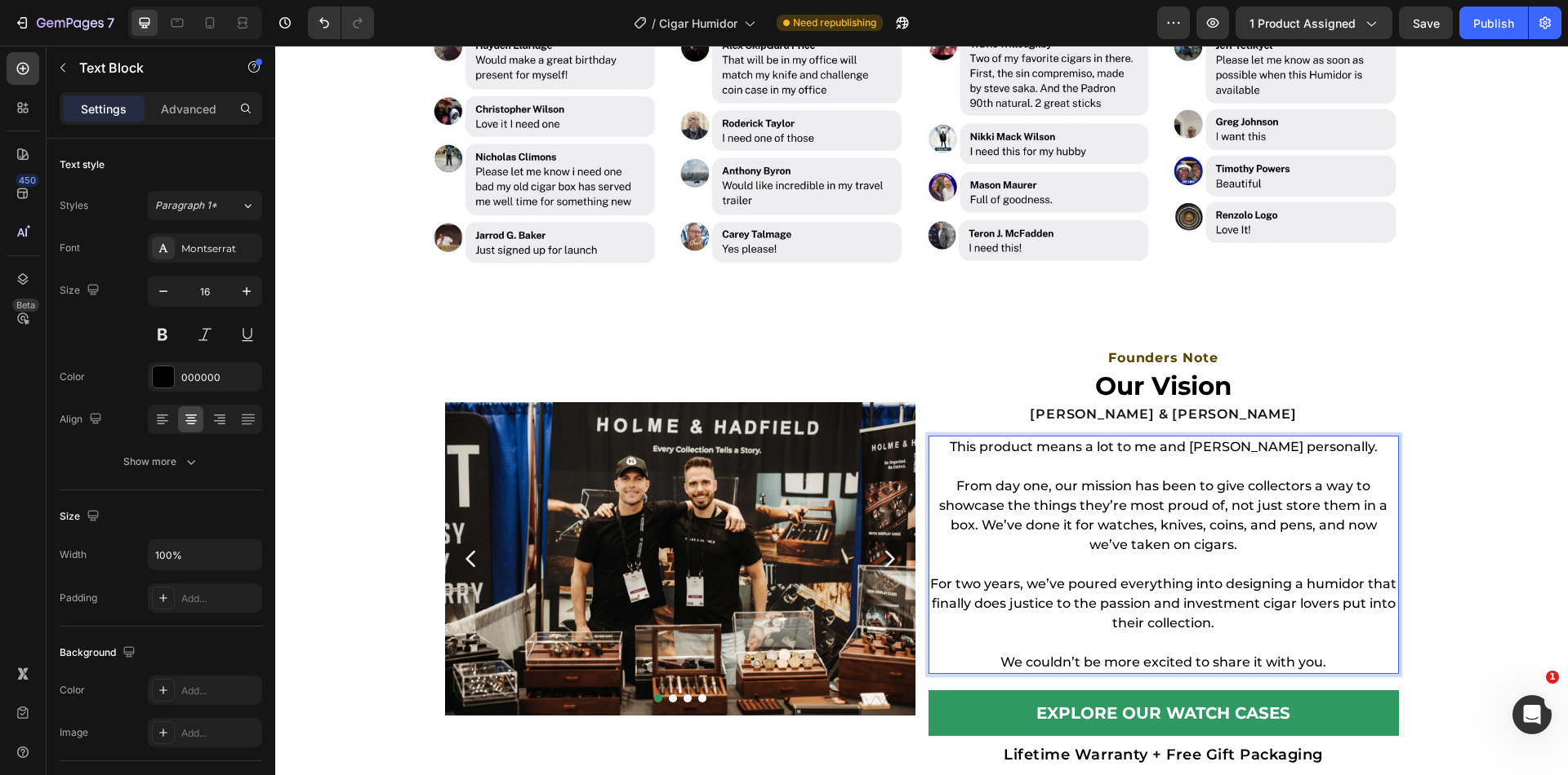
click at [1093, 468] on p "Rich Text Editor. Editing area: main" at bounding box center [1164, 467] width 467 height 19
click at [1416, 373] on div "Image Image Image Row Image Row Carousel Founders Note Heading Our Vision Headi…" at bounding box center [920, 559] width 1292 height 448
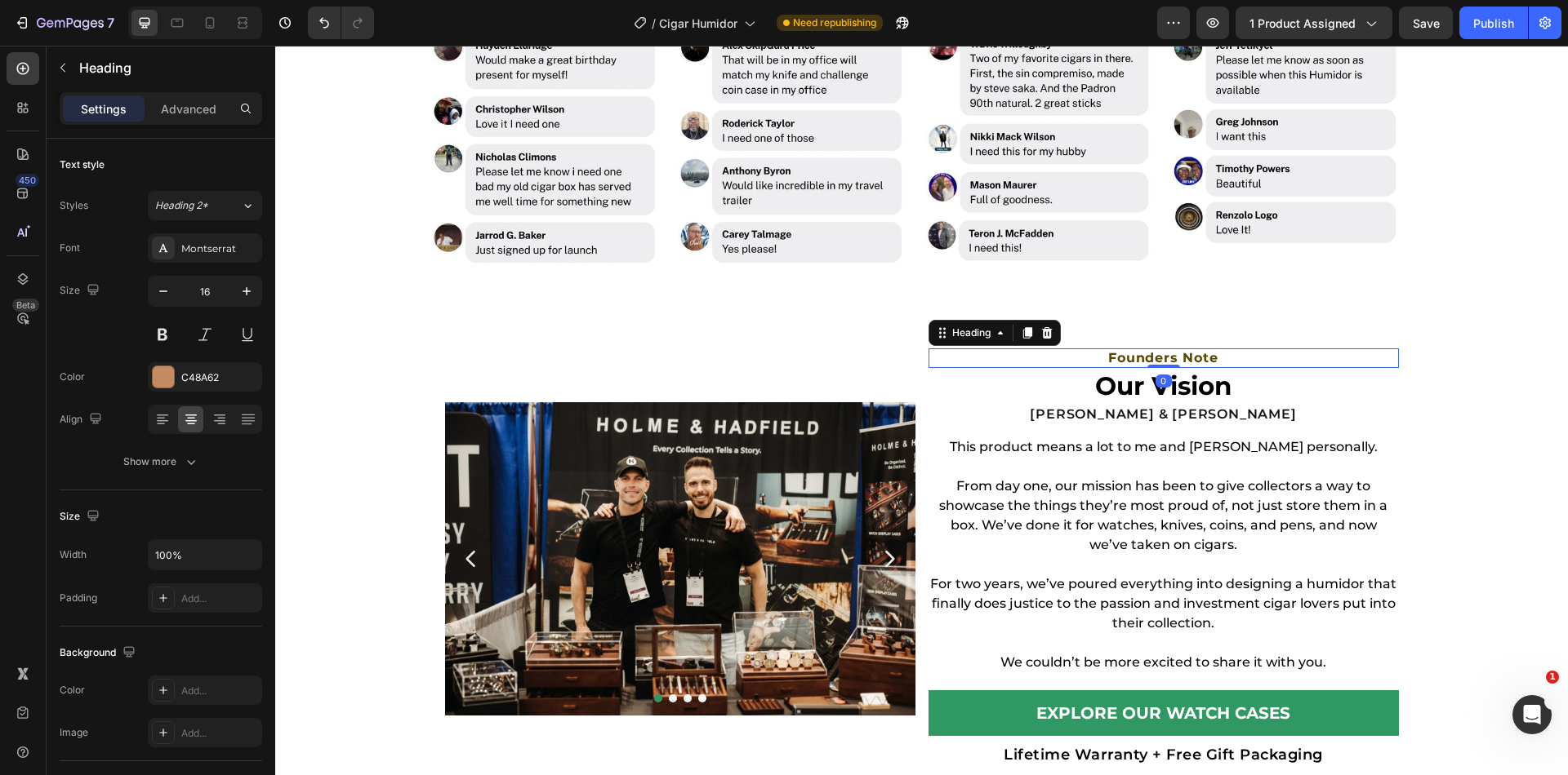
drag, startPoint x: 1120, startPoint y: 360, endPoint x: 1121, endPoint y: 375, distance: 15.0
click at [1120, 360] on span "Founders Note" at bounding box center [1163, 358] width 110 height 15
click at [1122, 386] on h2 "Our Vision" at bounding box center [1164, 385] width 471 height 36
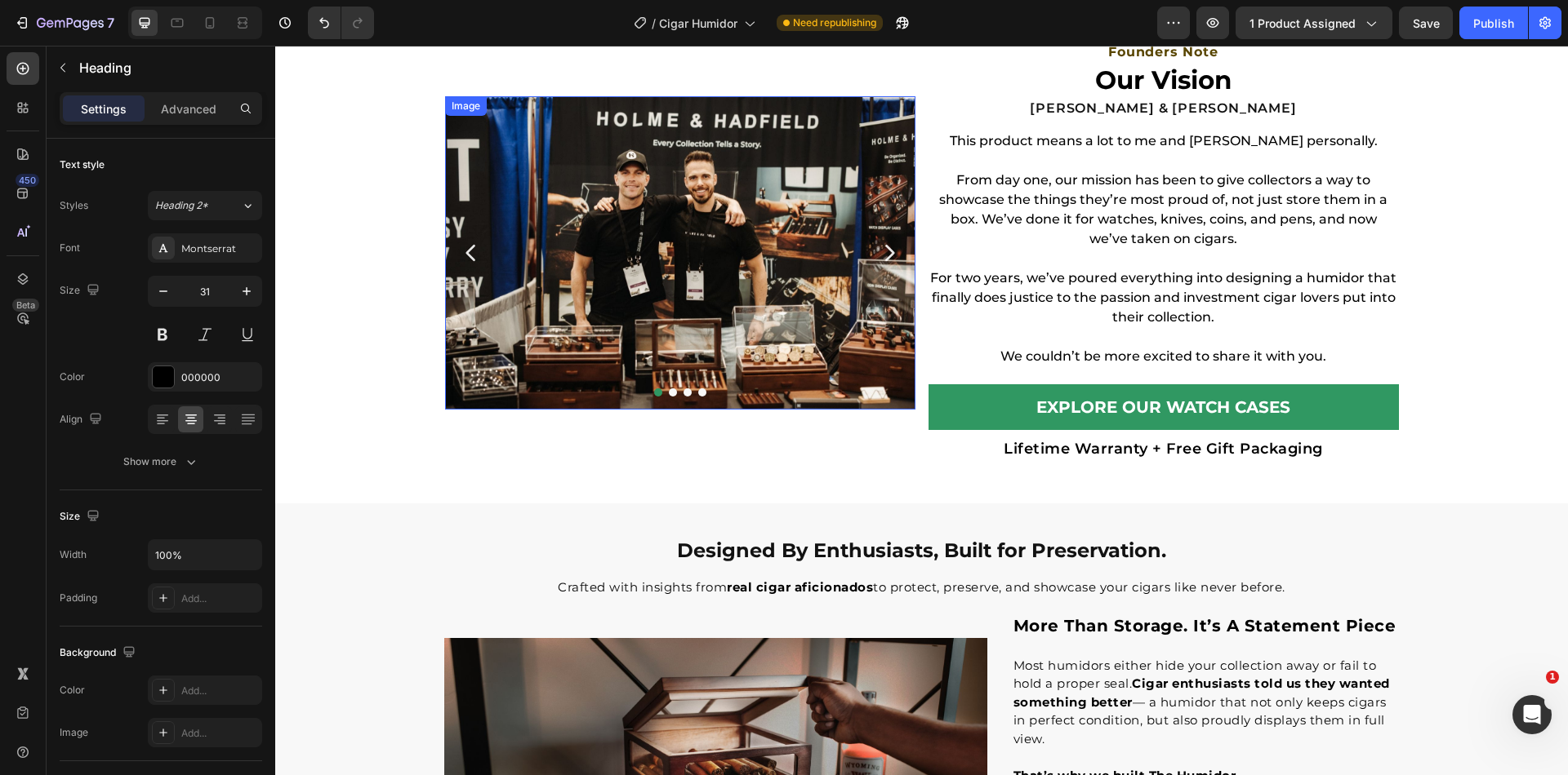
scroll to position [2132, 0]
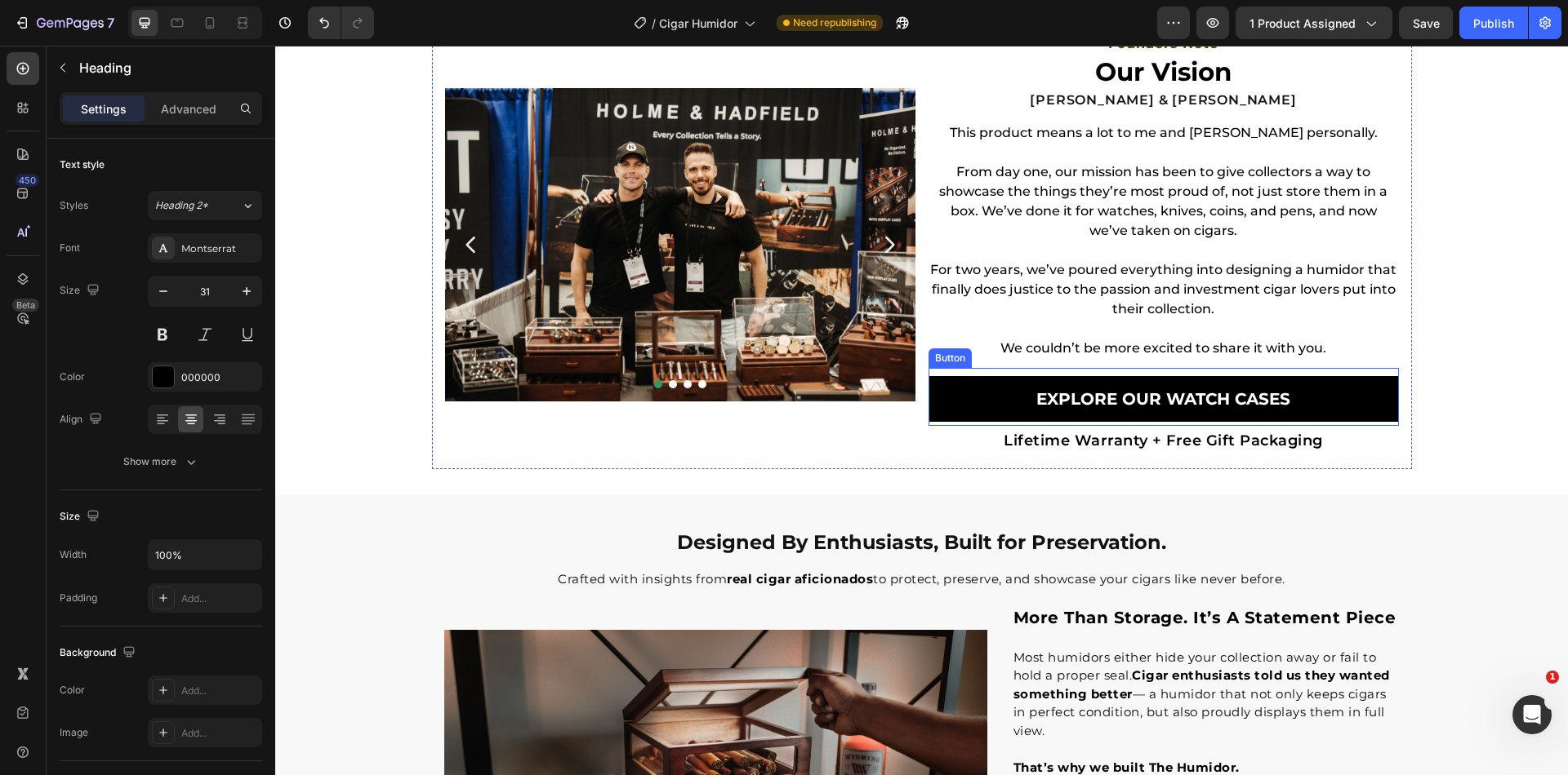
click at [987, 405] on link "Explore Our WATCH Cases" at bounding box center [1164, 400] width 471 height 46
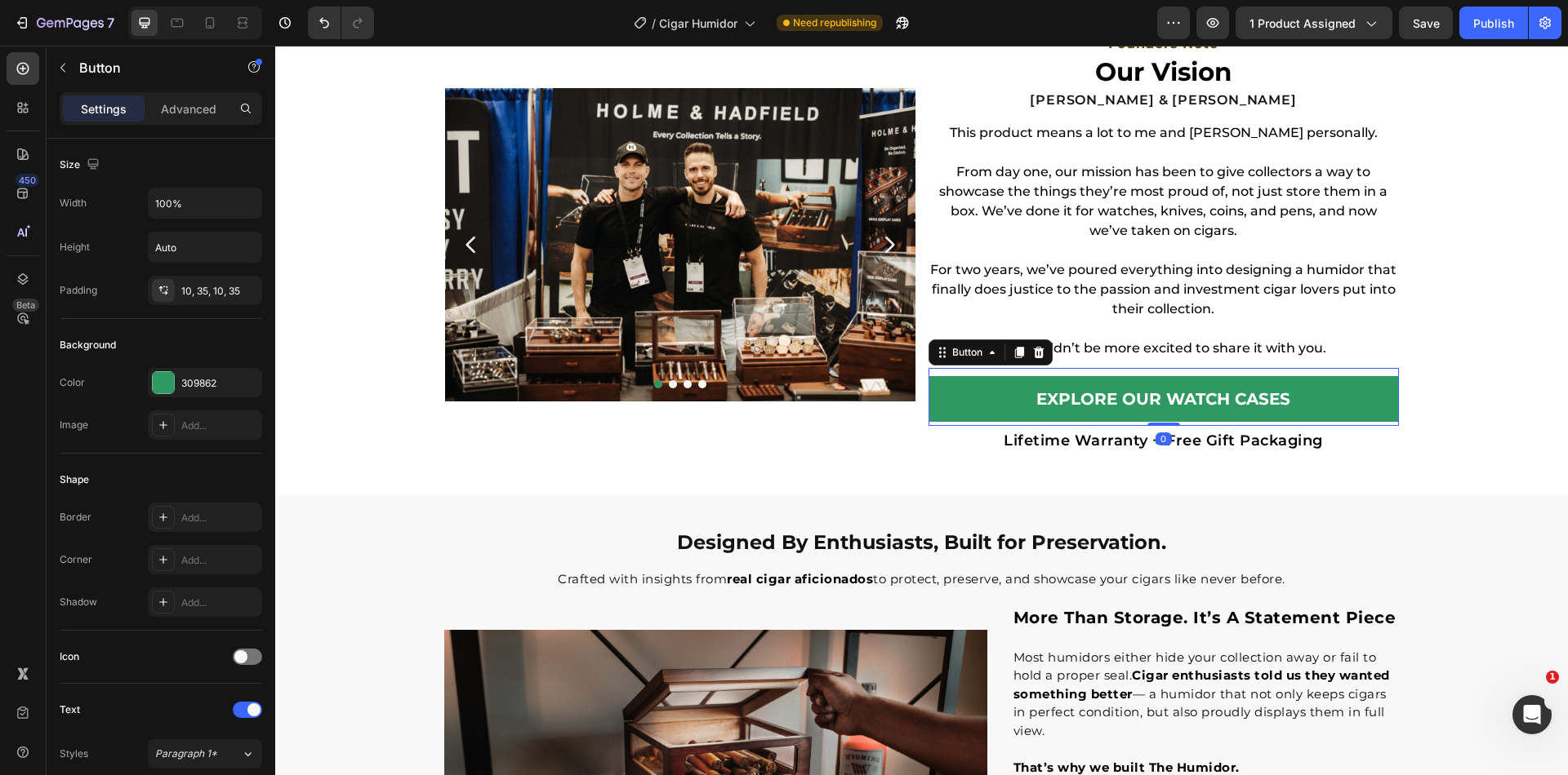
click at [1039, 350] on icon at bounding box center [1039, 352] width 13 height 13
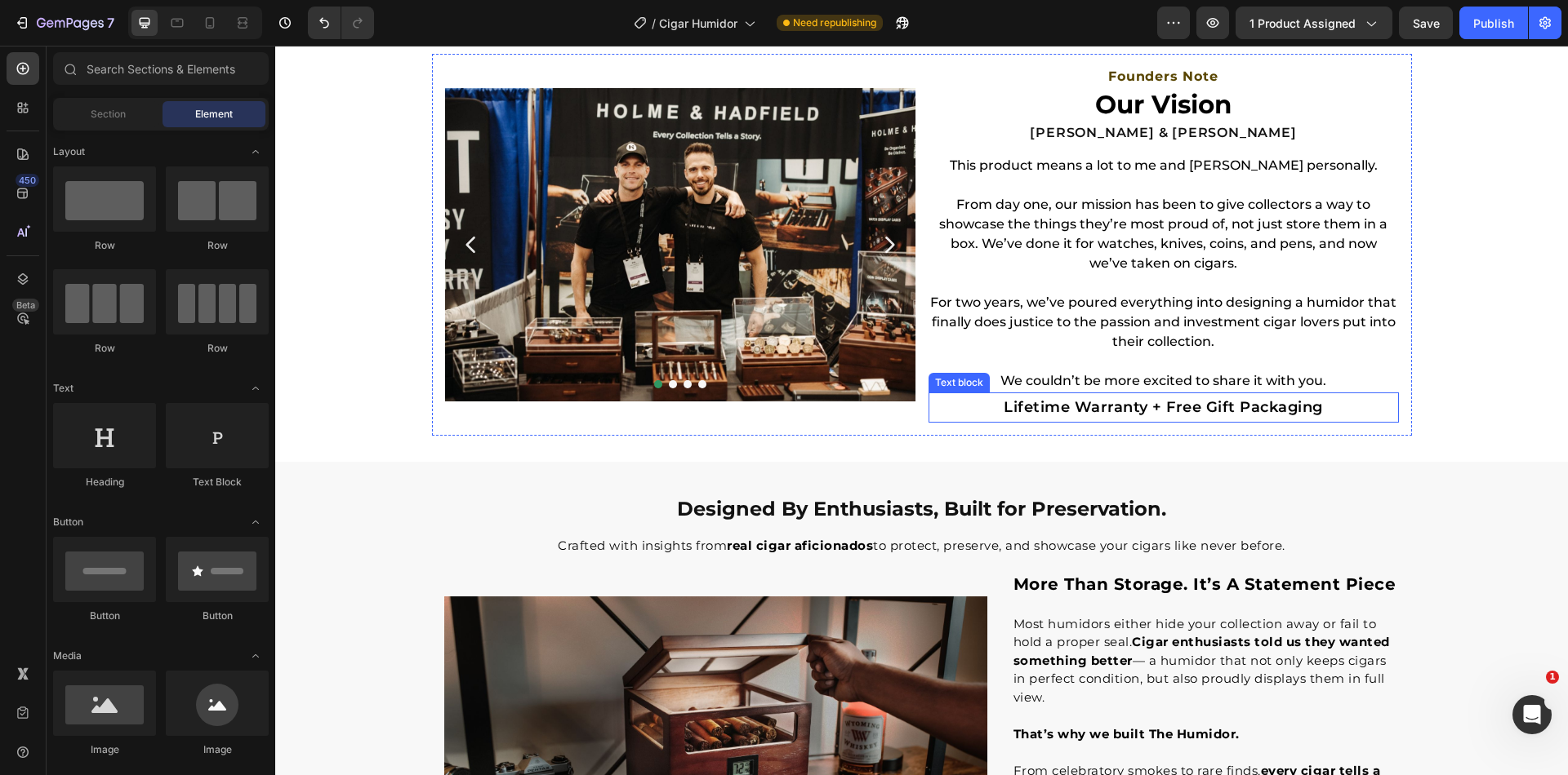
click at [1115, 404] on p "Lifetime Warranty + Free Gift Packaging" at bounding box center [1164, 406] width 467 height 26
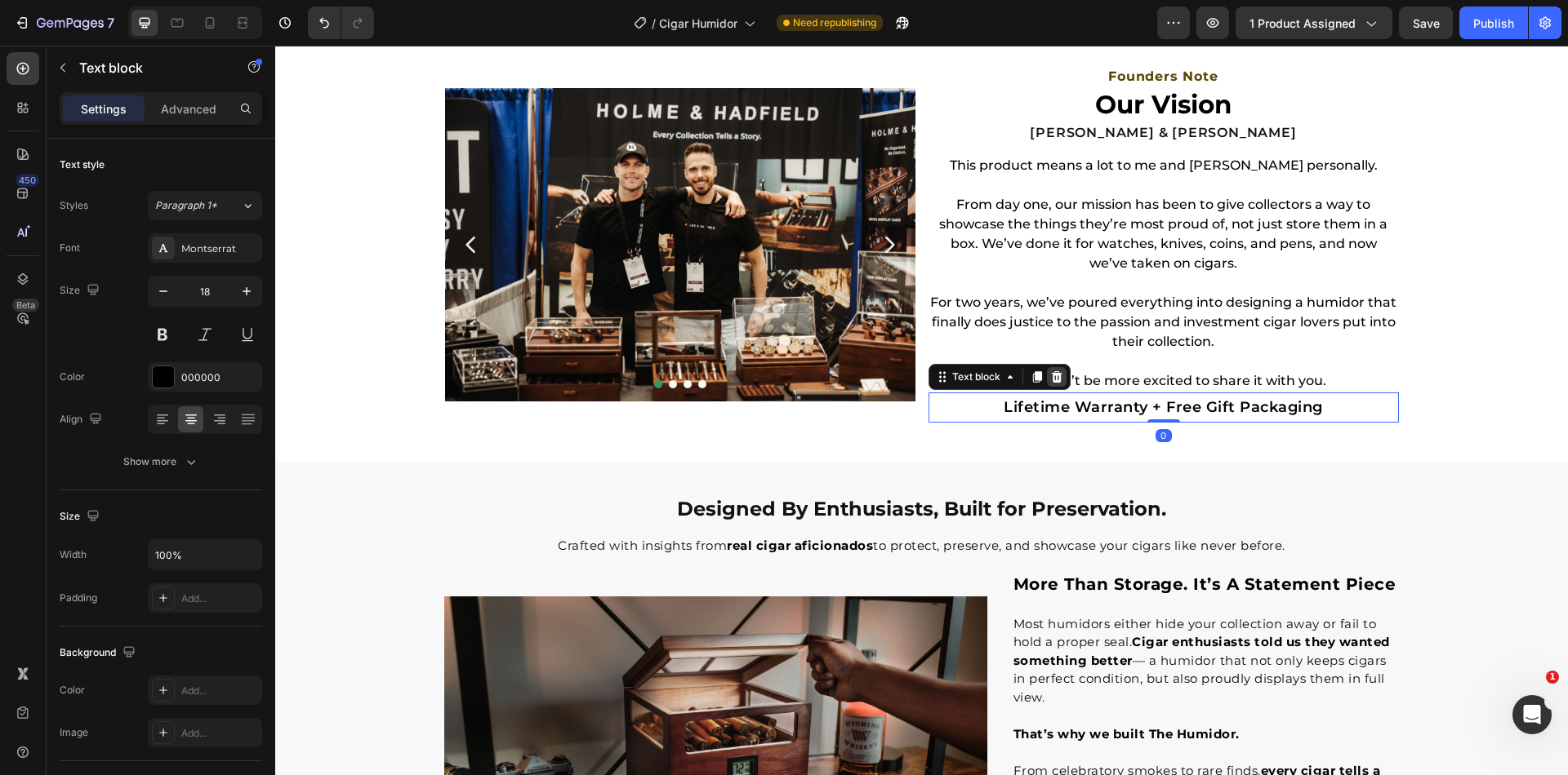
click at [1051, 373] on icon at bounding box center [1057, 377] width 13 height 13
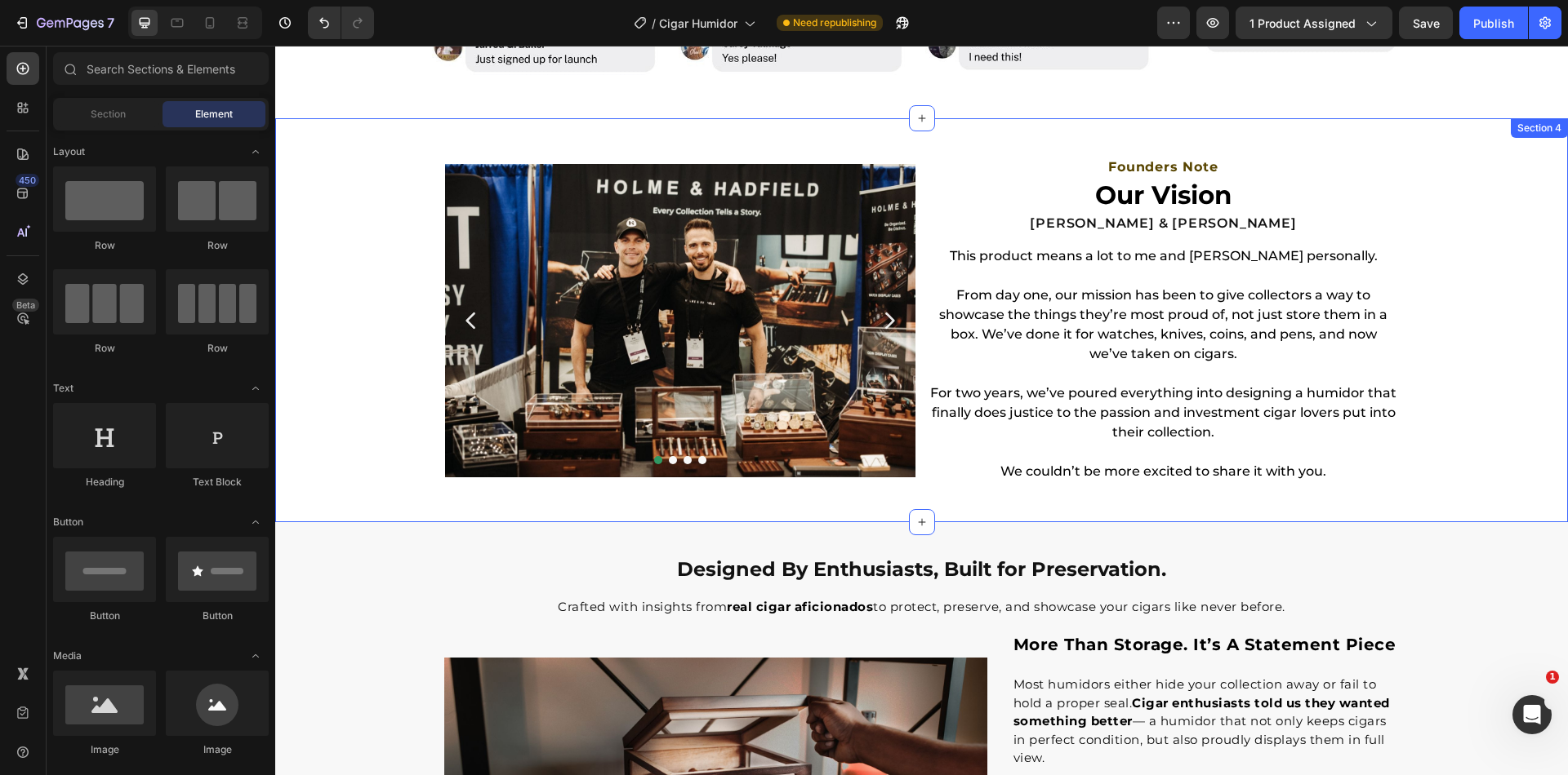
scroll to position [1875, 0]
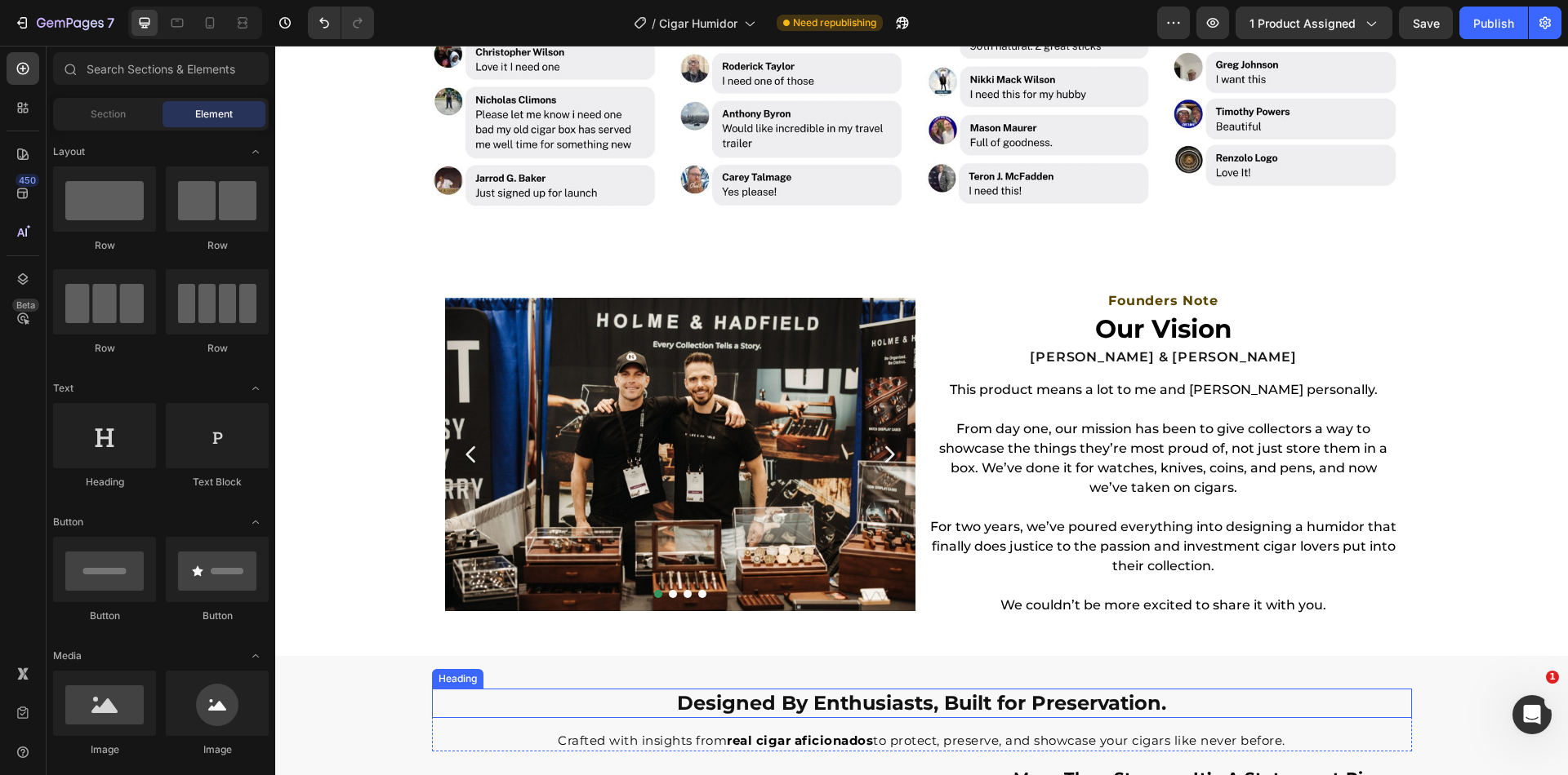
click at [987, 702] on h2 "Designed By Enthusiasts, Built for Preservation." at bounding box center [922, 703] width 980 height 29
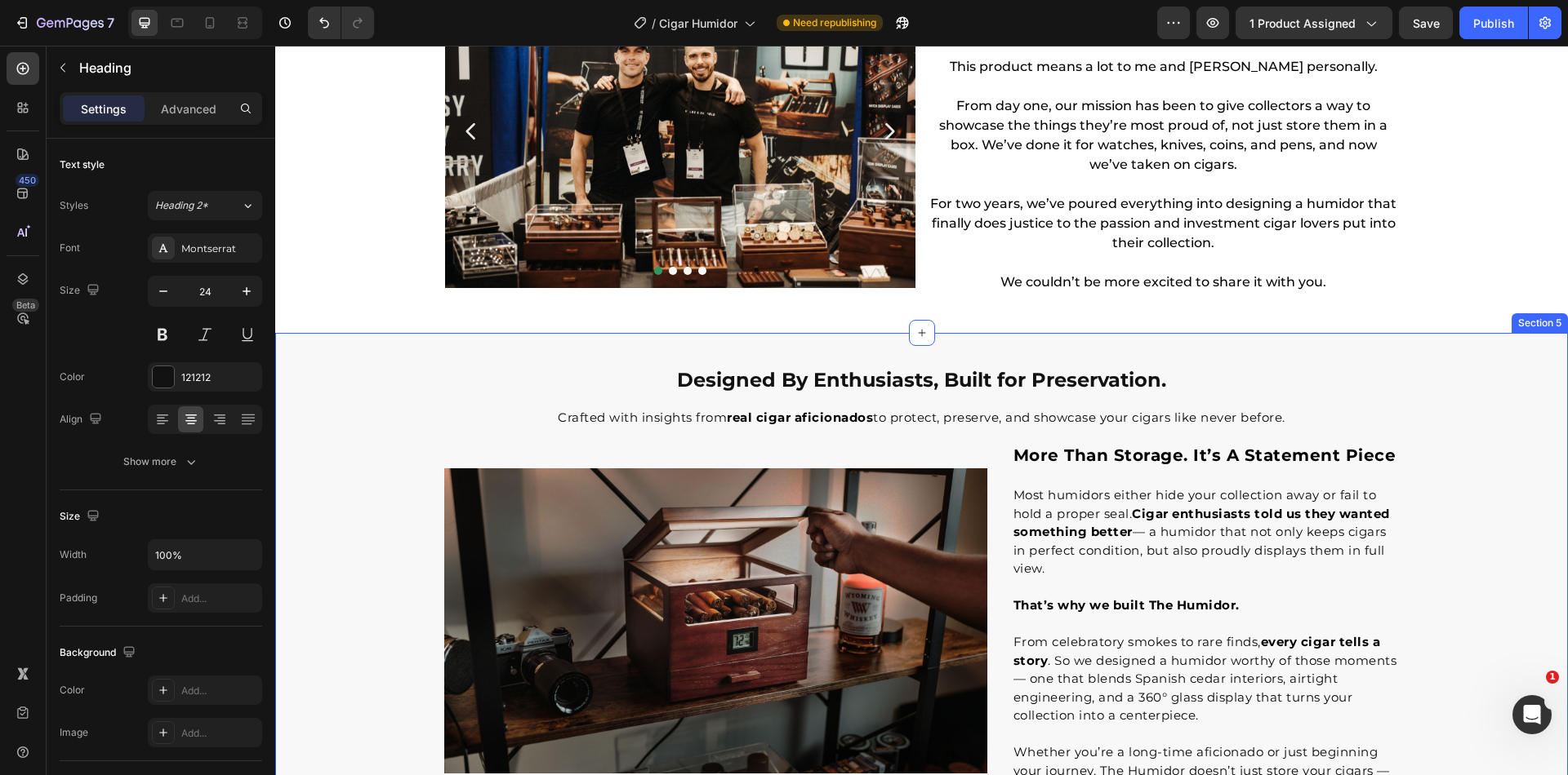
scroll to position [2199, 0]
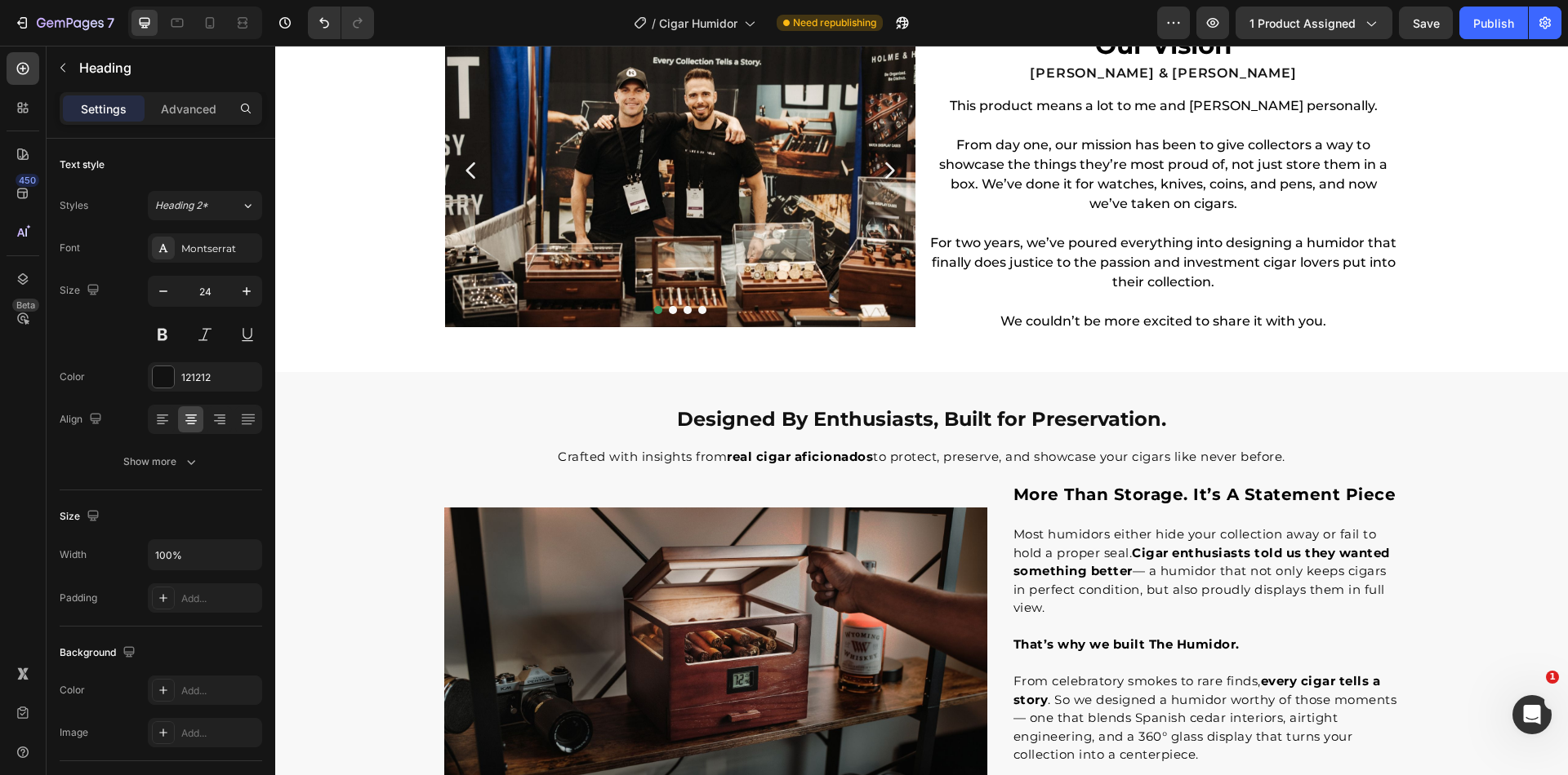
click at [843, 425] on h2 "Designed By Enthusiasts, Built for Preservation." at bounding box center [922, 420] width 980 height 29
click at [819, 415] on p "Designed By Enthusiasts, Built for Preservation." at bounding box center [921, 419] width 976 height 25
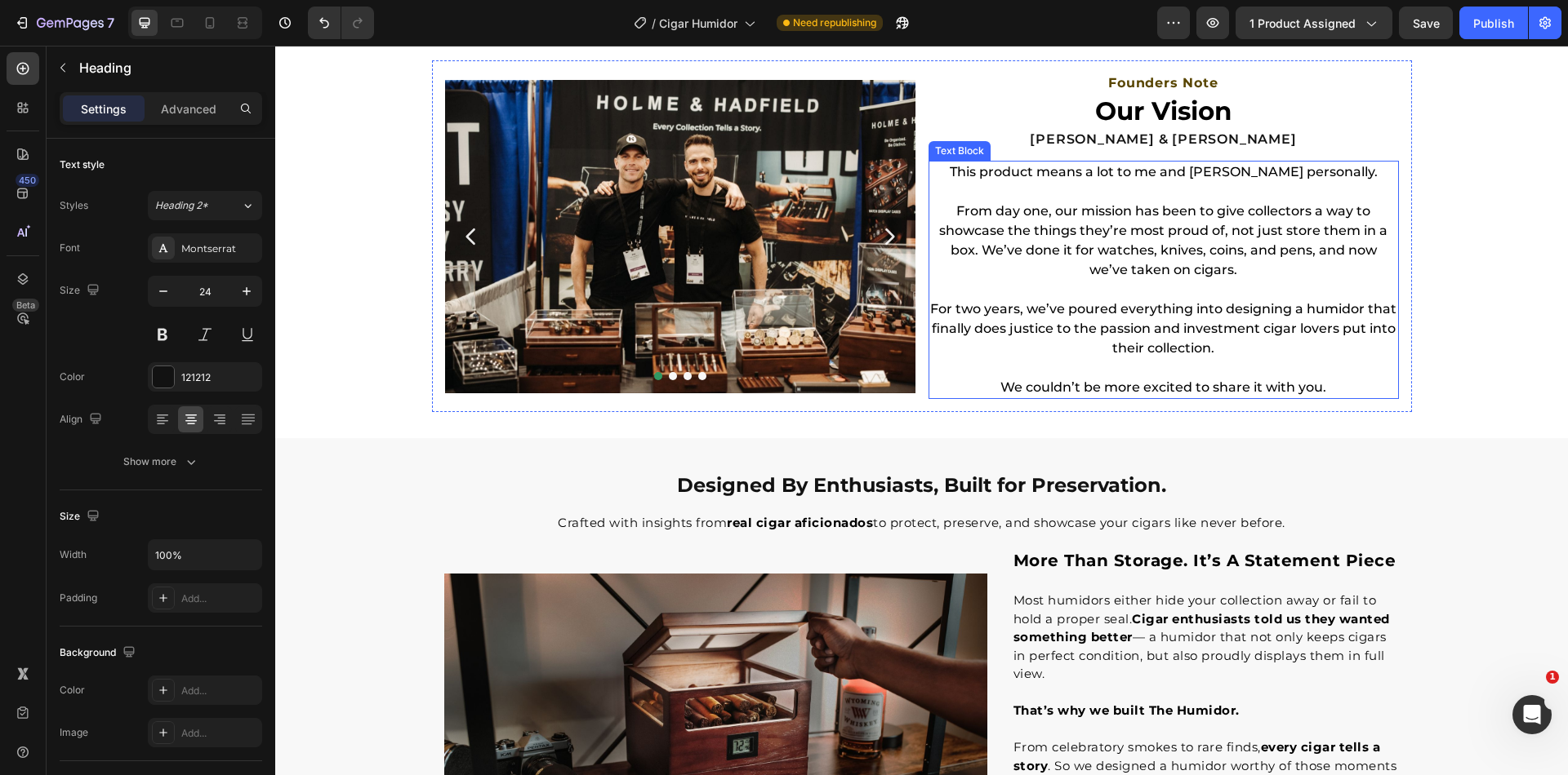
scroll to position [1872, 0]
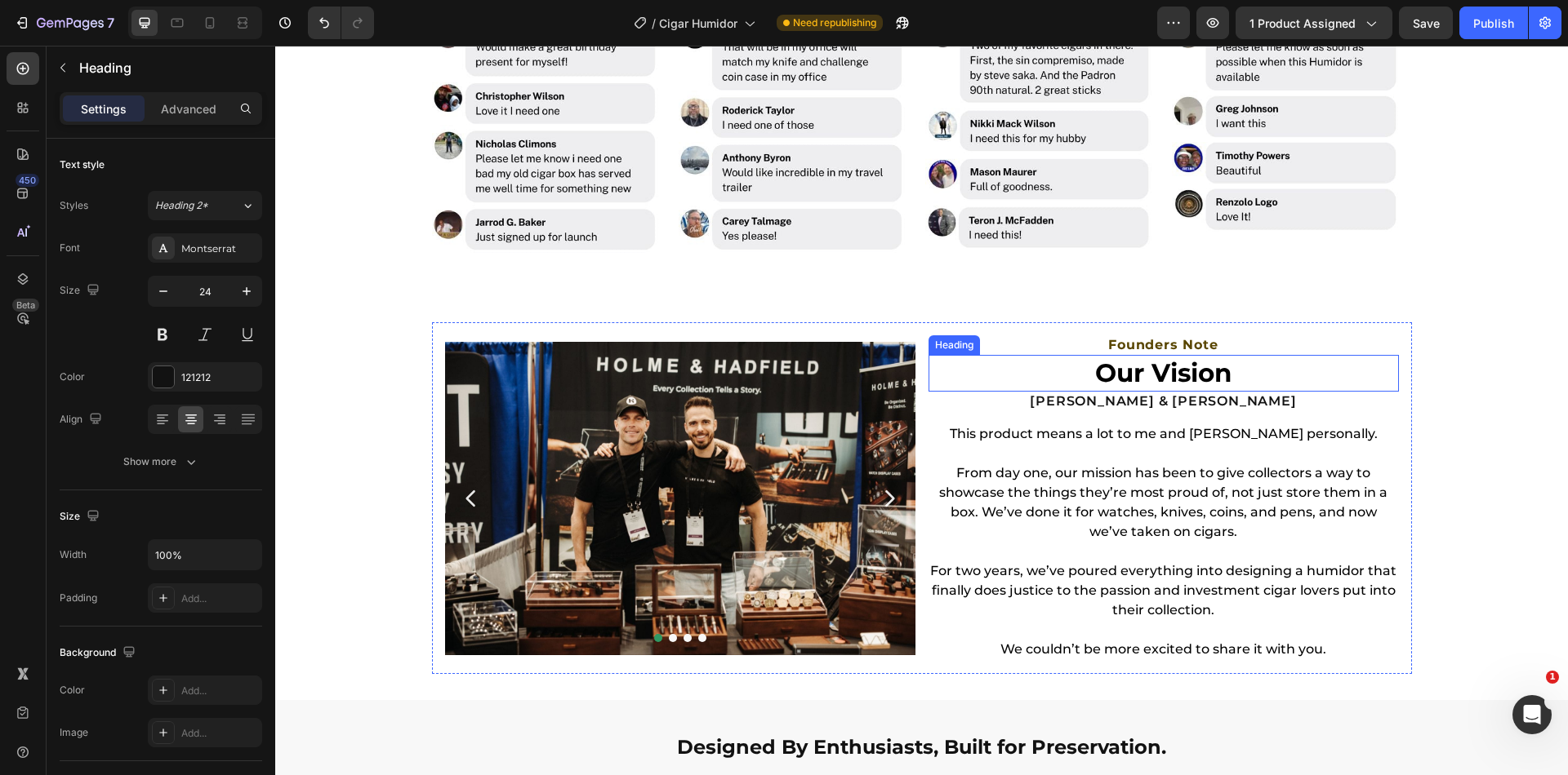
click at [1147, 370] on h2 "Our Vision" at bounding box center [1164, 373] width 471 height 36
click at [221, 282] on input "31" at bounding box center [205, 291] width 54 height 30
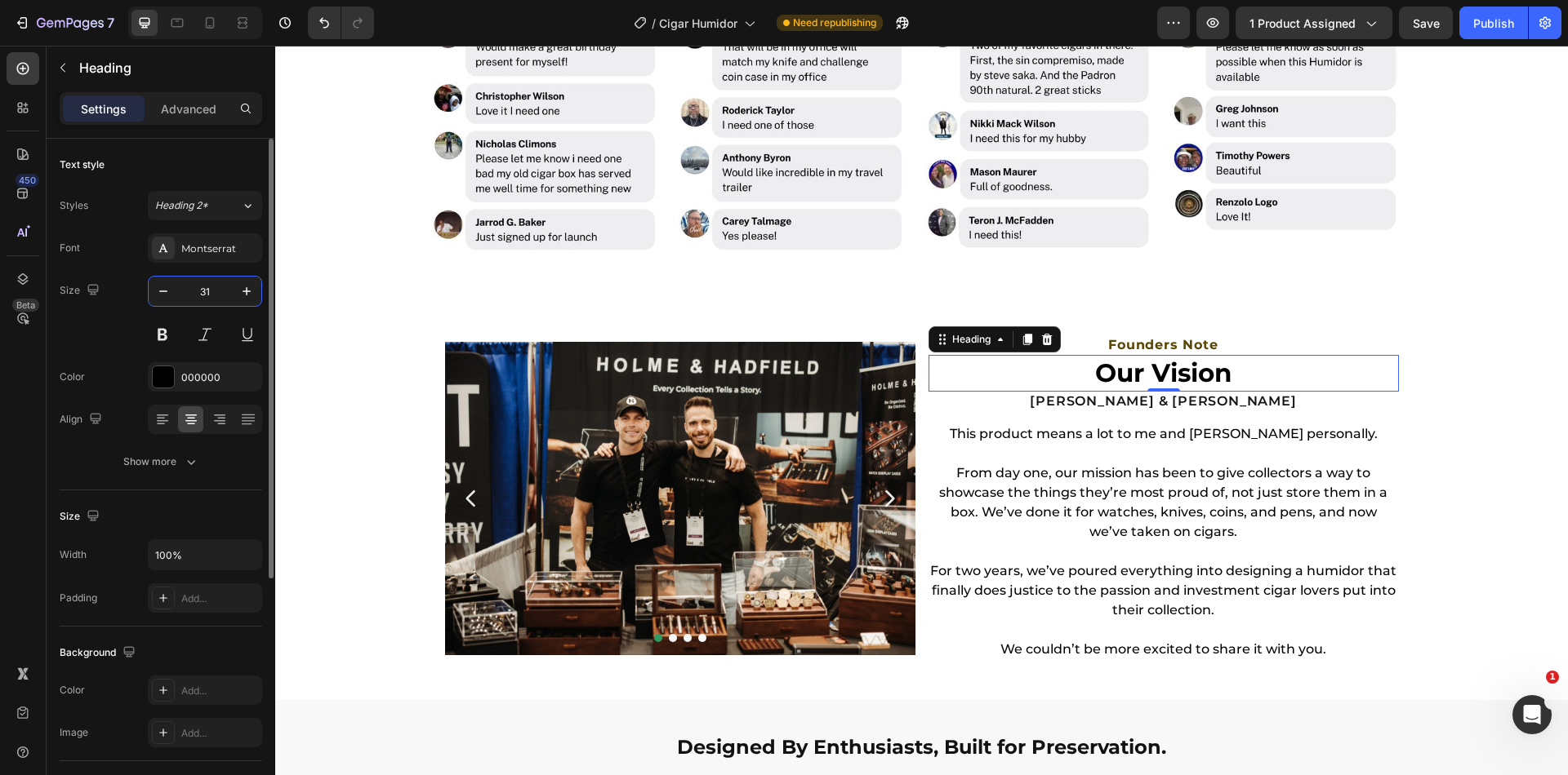
click at [221, 283] on input "31" at bounding box center [205, 291] width 54 height 30
type input "24"
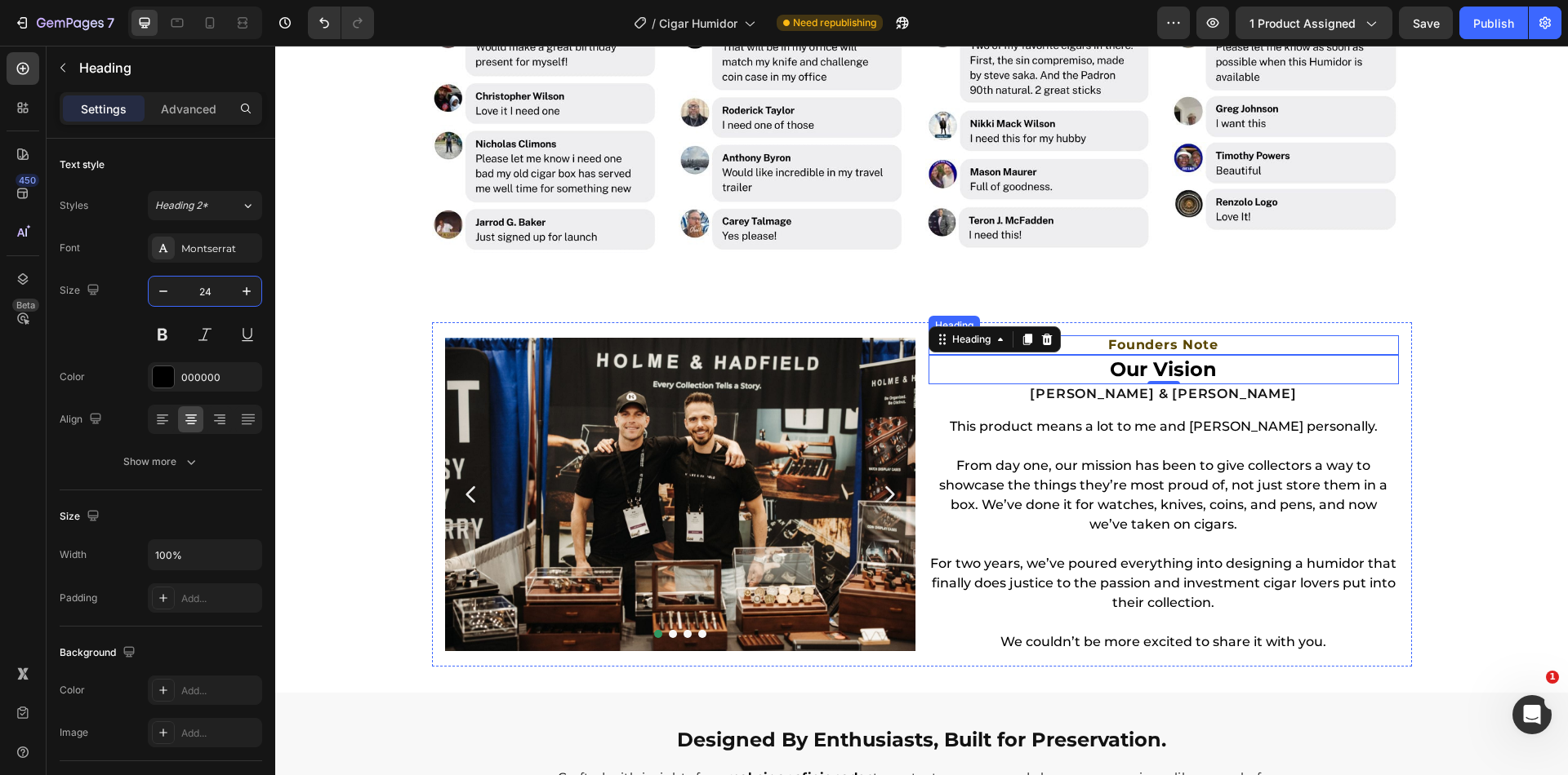
click at [1248, 342] on h2 "Founders Note" at bounding box center [1164, 345] width 471 height 20
click at [1178, 364] on h2 "Our Vision" at bounding box center [1164, 370] width 471 height 29
click at [247, 293] on icon "button" at bounding box center [246, 291] width 8 height 8
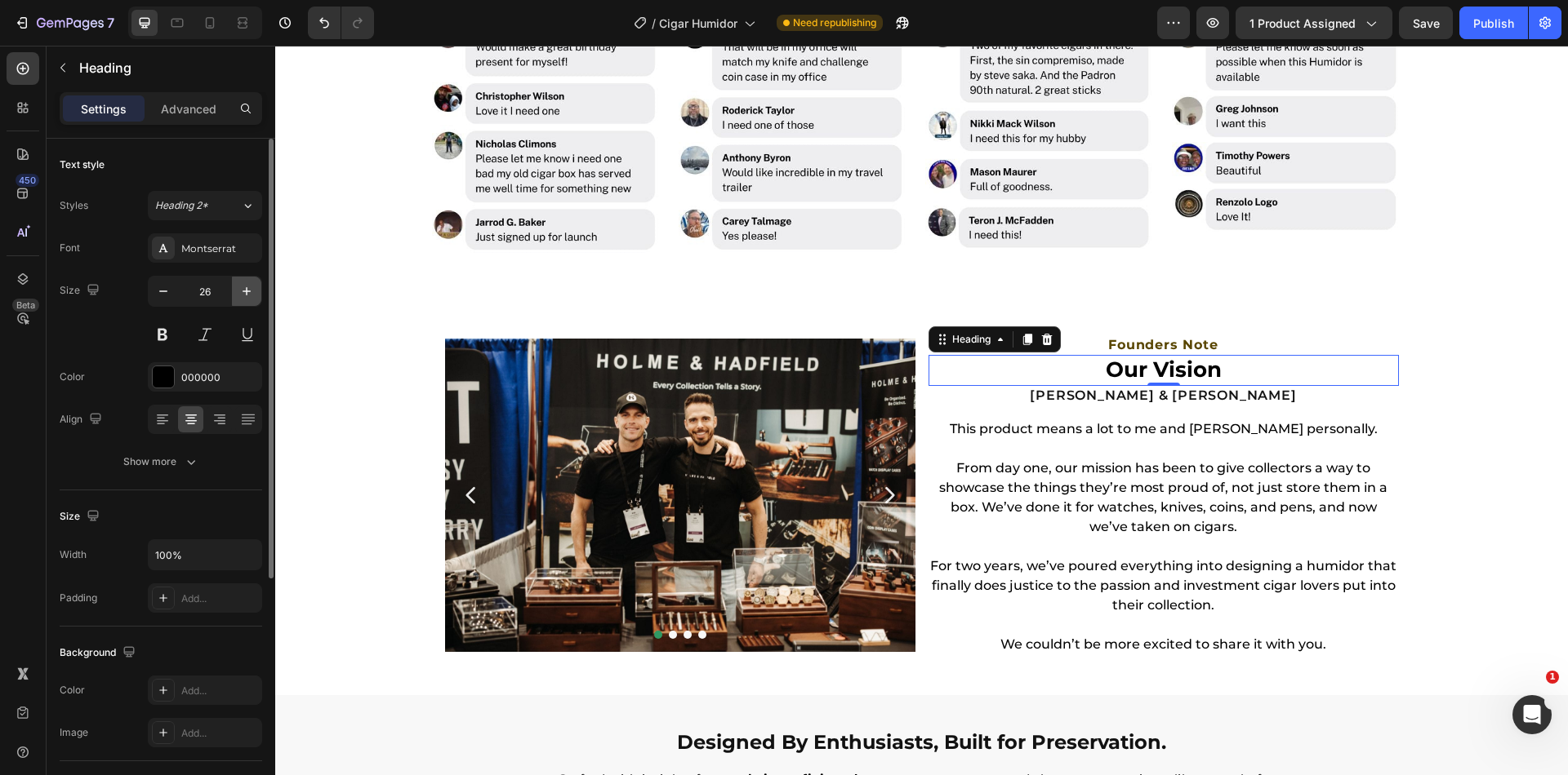
click at [247, 293] on icon "button" at bounding box center [246, 291] width 8 height 8
type input "28"
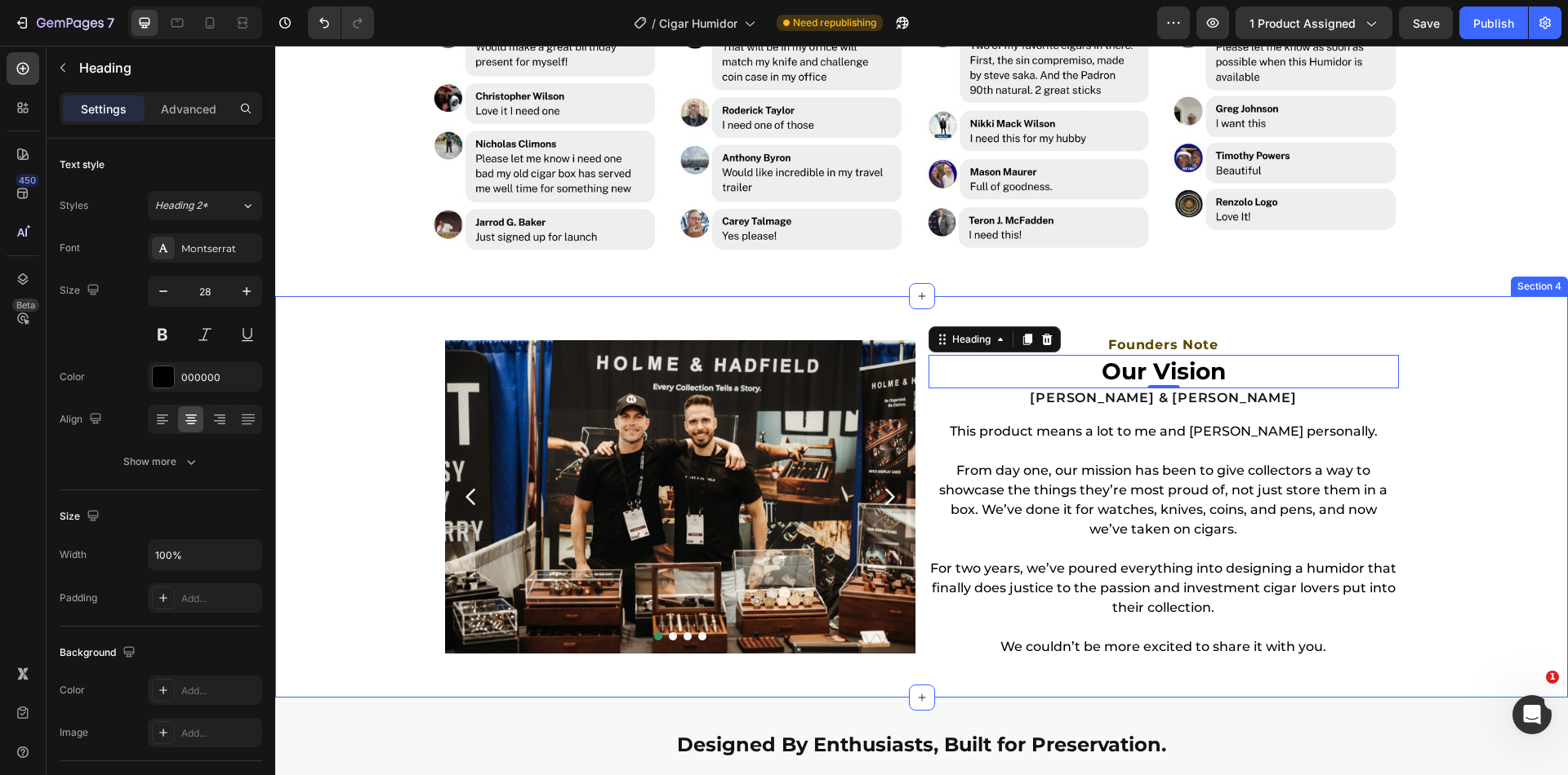
click at [1503, 365] on div "Image Image Image Row Image Row Carousel Founders Note Heading Our Vision Headi…" at bounding box center [920, 497] width 1292 height 350
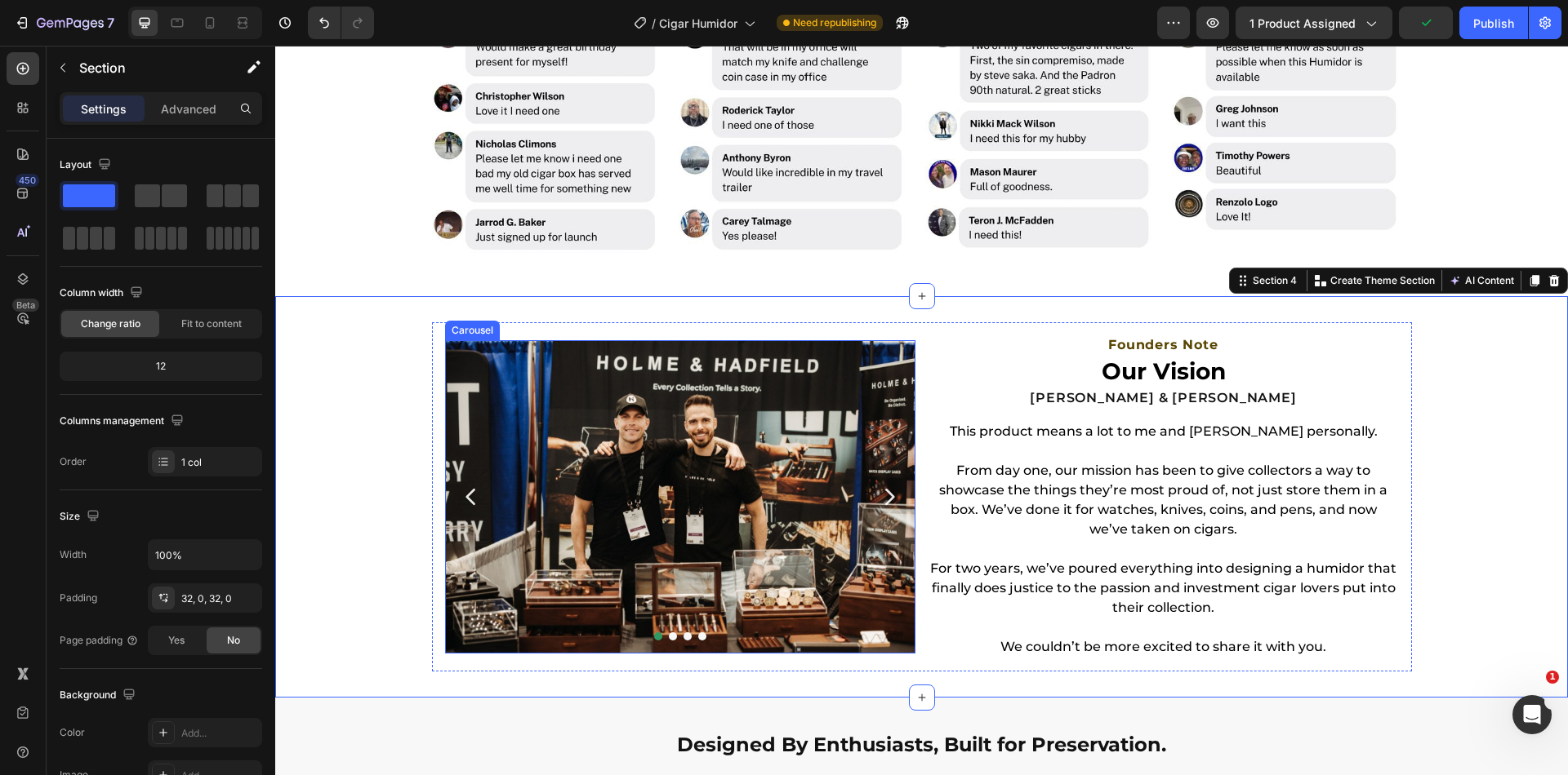
click at [878, 486] on icon "Carousel Next Arrow" at bounding box center [890, 497] width 23 height 23
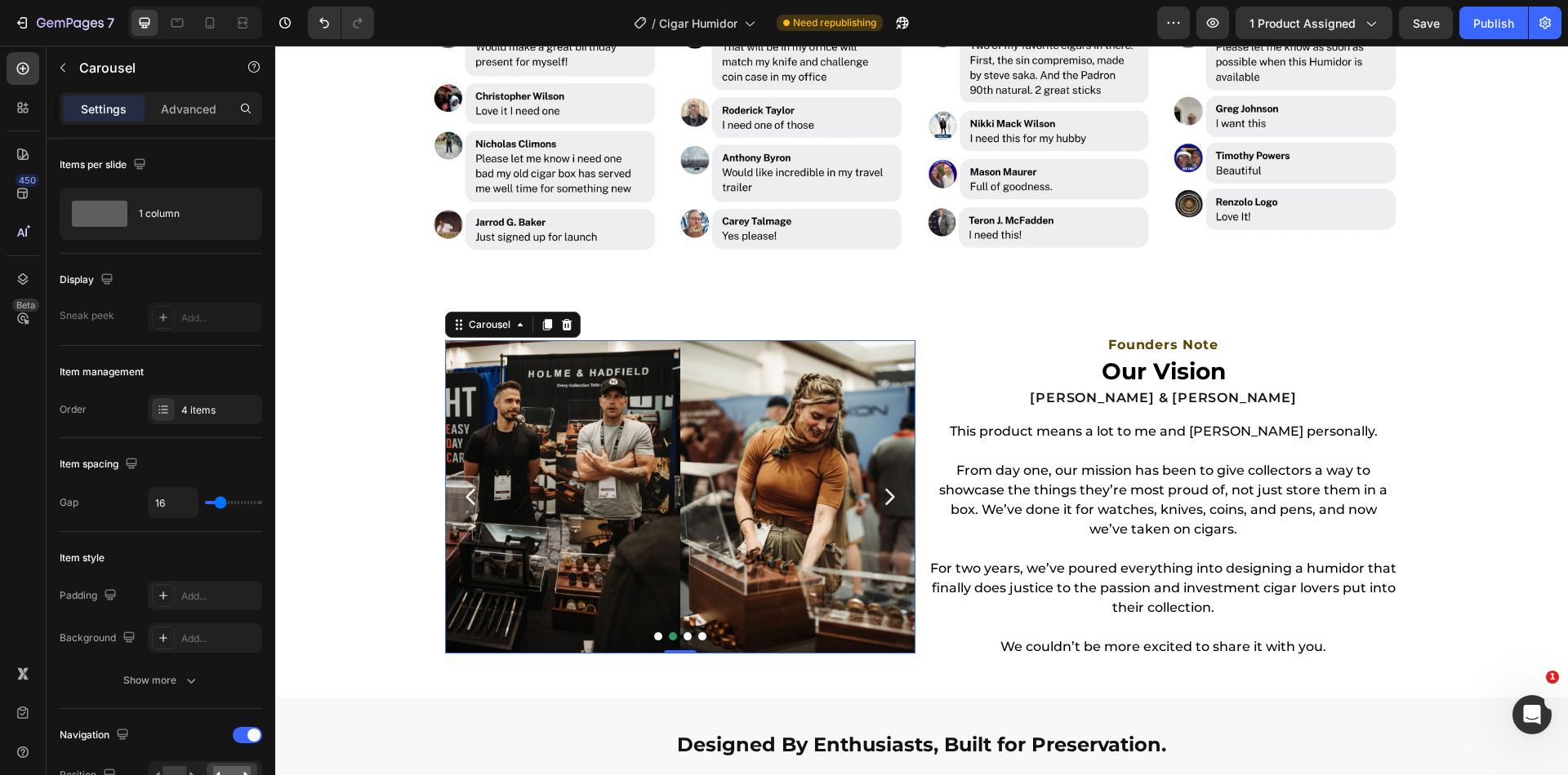
click at [878, 486] on icon "Carousel Next Arrow" at bounding box center [890, 497] width 23 height 23
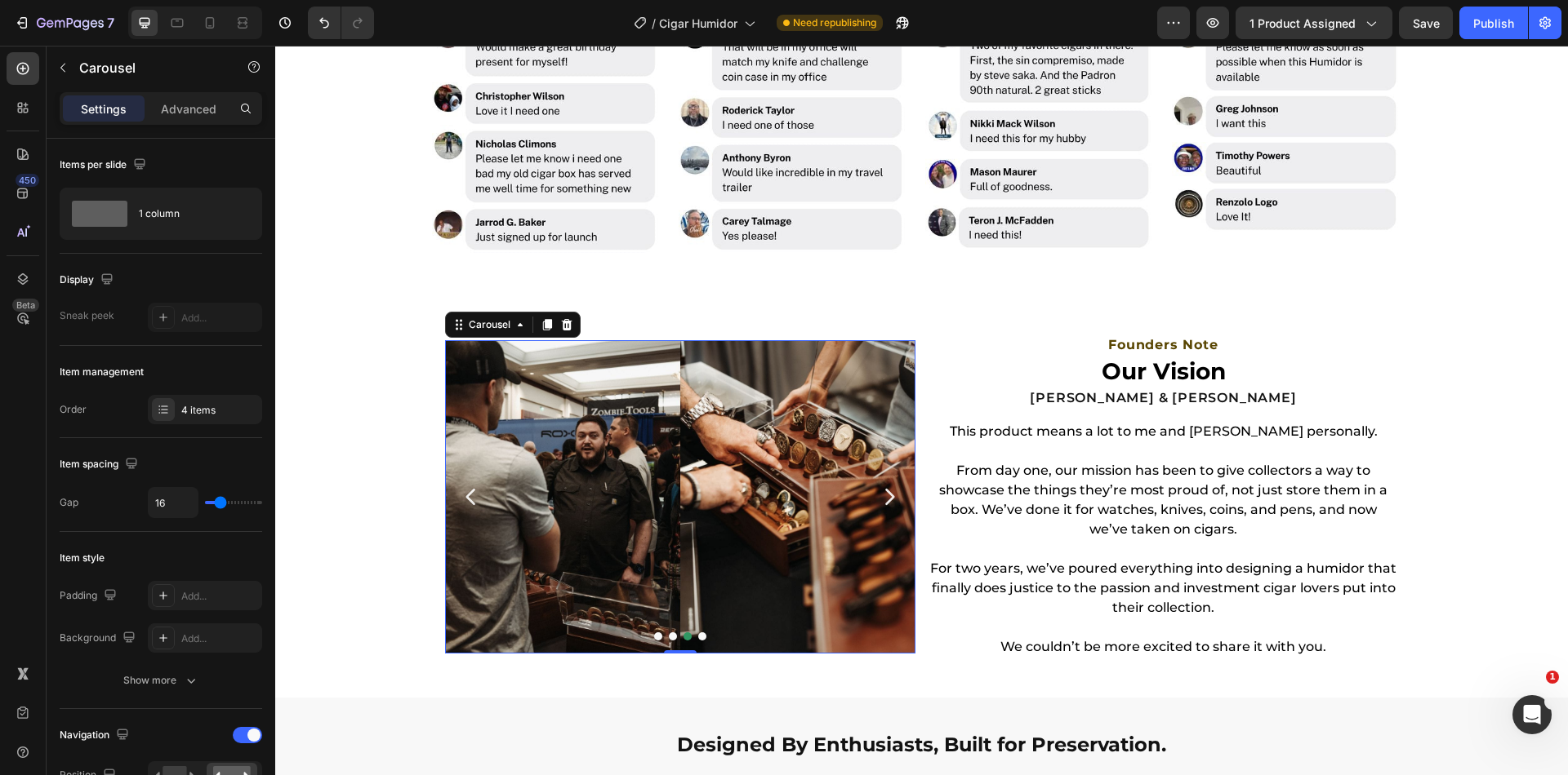
click at [878, 486] on icon "Carousel Next Arrow" at bounding box center [890, 497] width 23 height 23
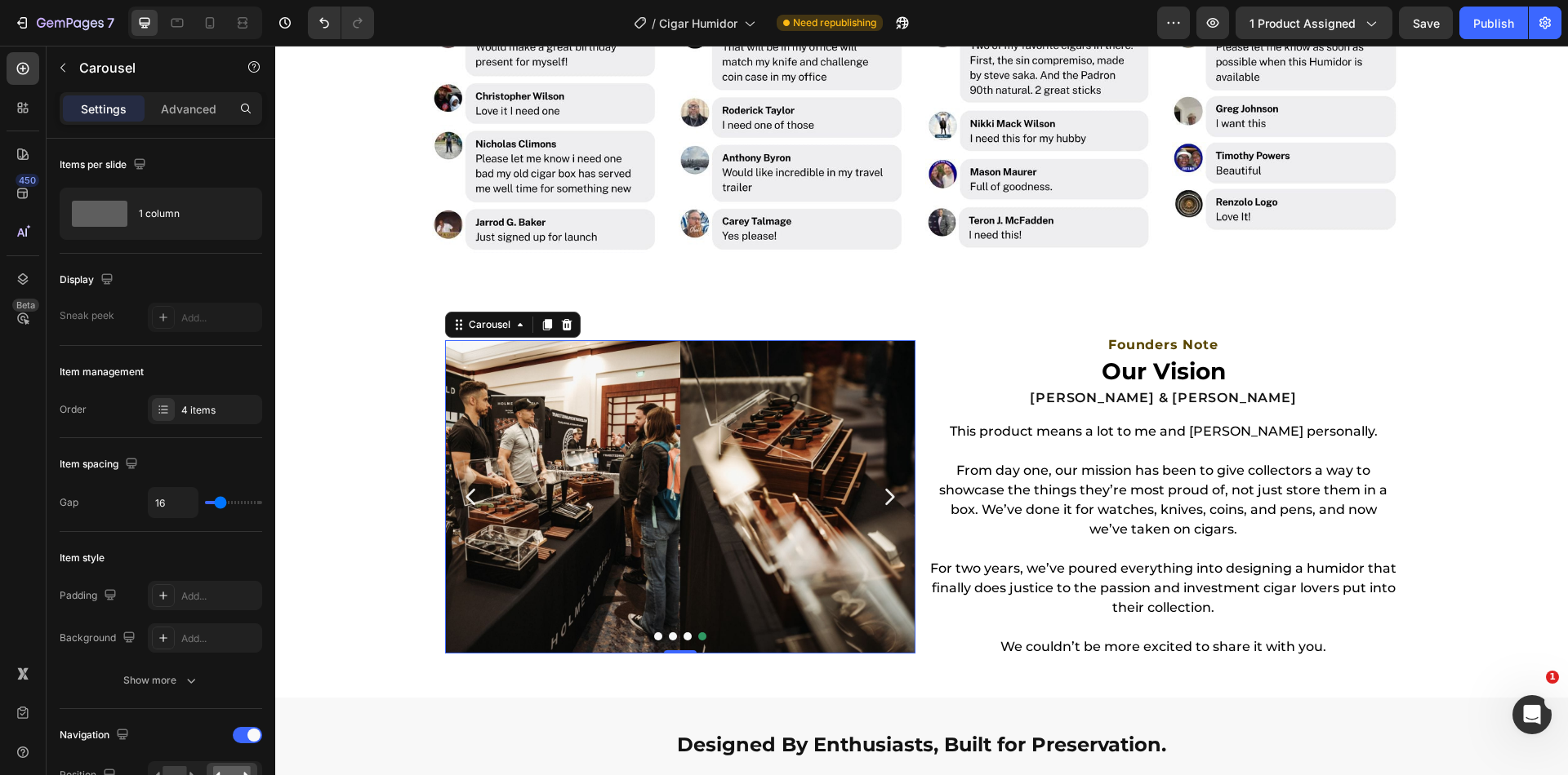
click at [878, 486] on icon "Carousel Next Arrow" at bounding box center [890, 497] width 23 height 23
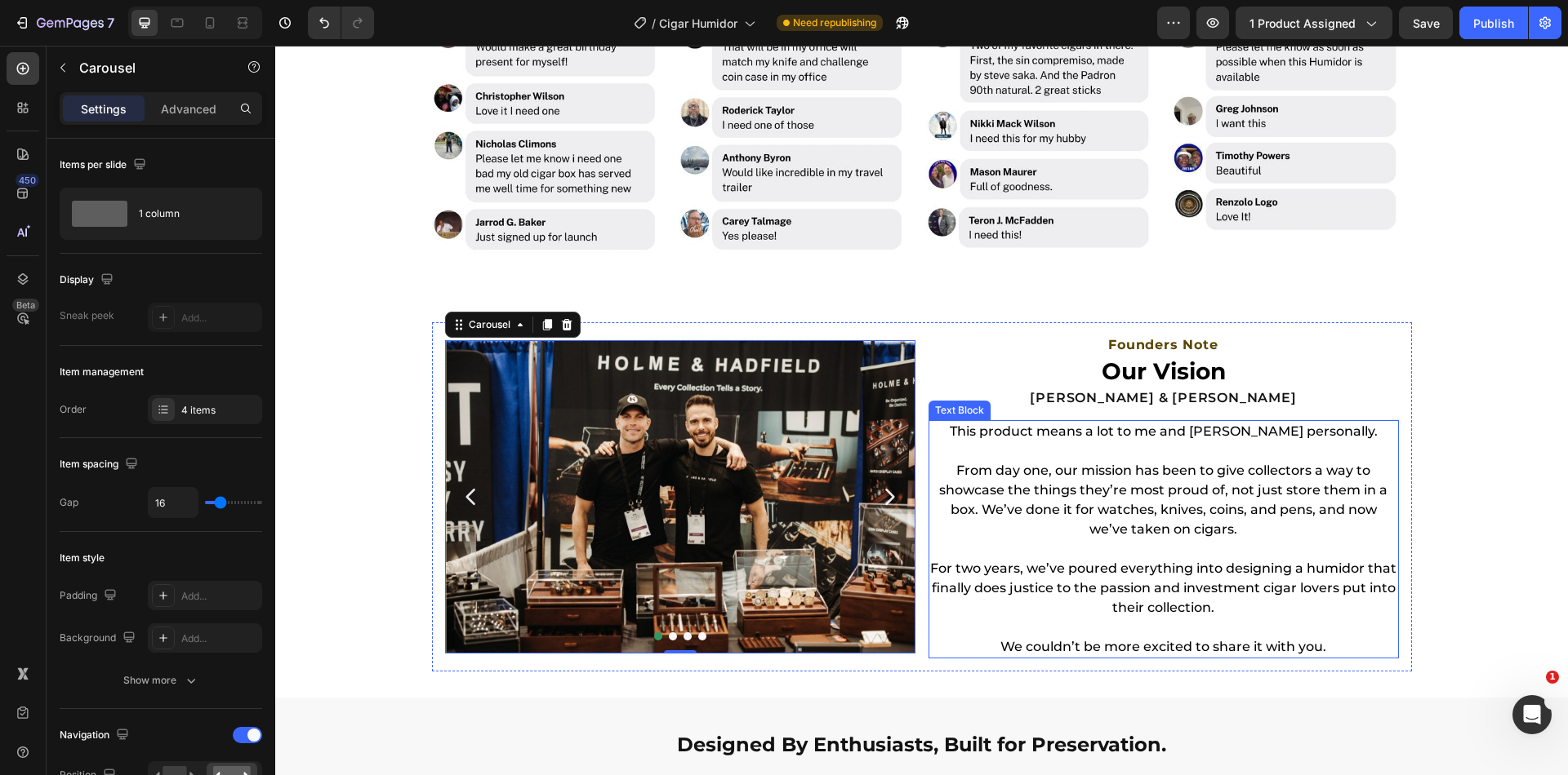
click at [1130, 480] on p "From day one, our mission has been to give collectors a way to showcase the thi…" at bounding box center [1164, 500] width 467 height 79
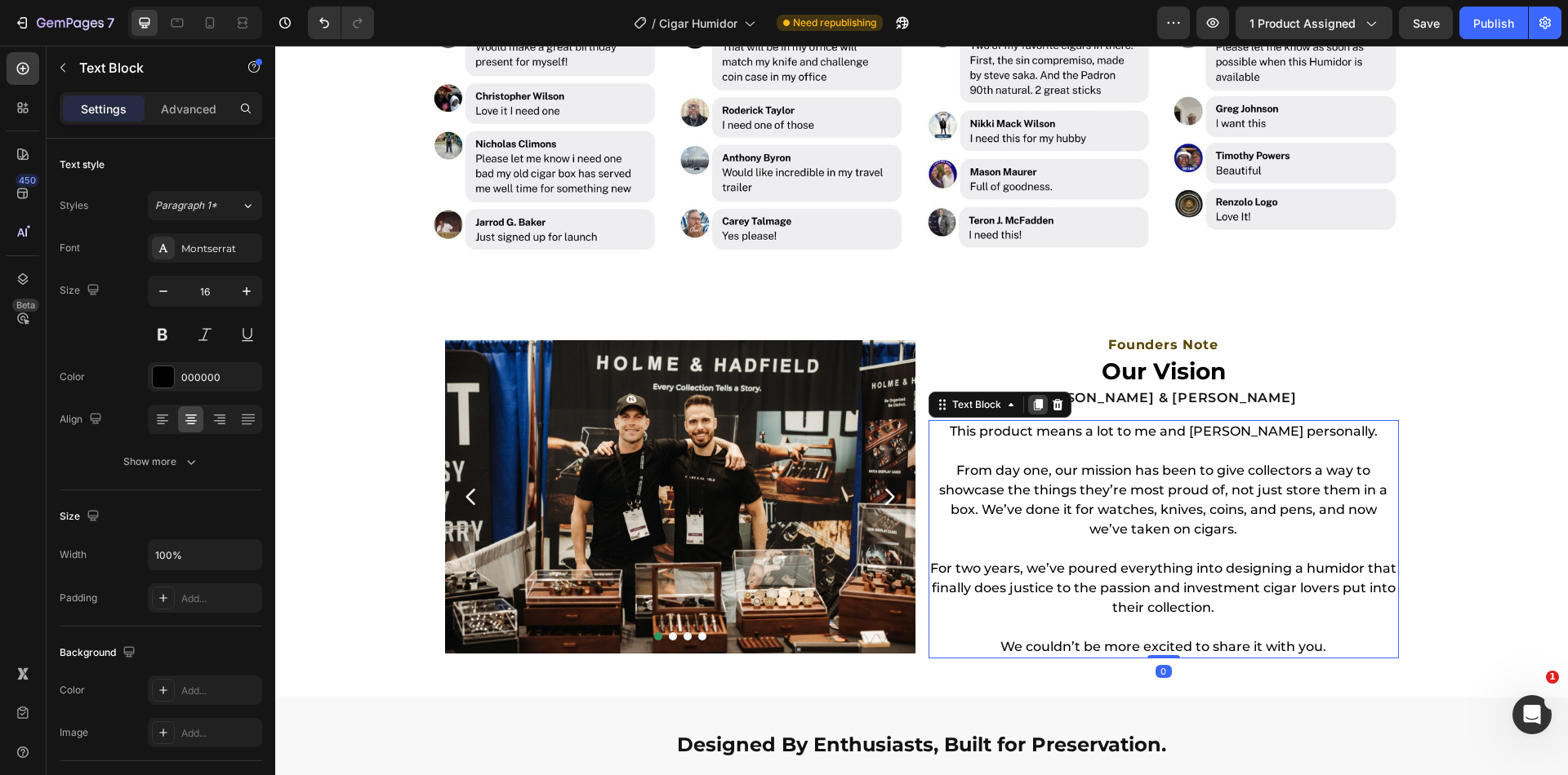
click at [1033, 401] on icon at bounding box center [1037, 405] width 9 height 12
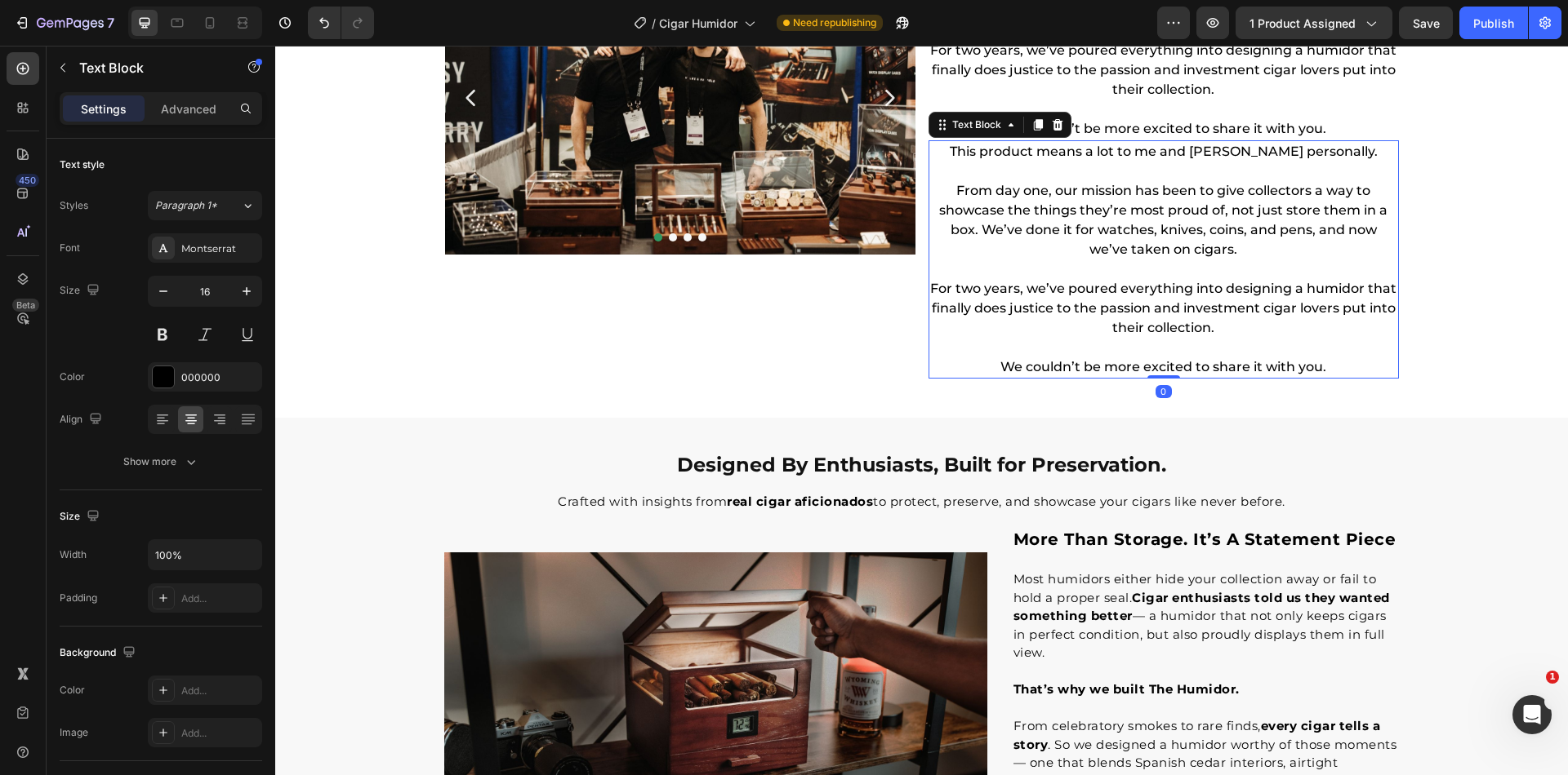
scroll to position [2330, 0]
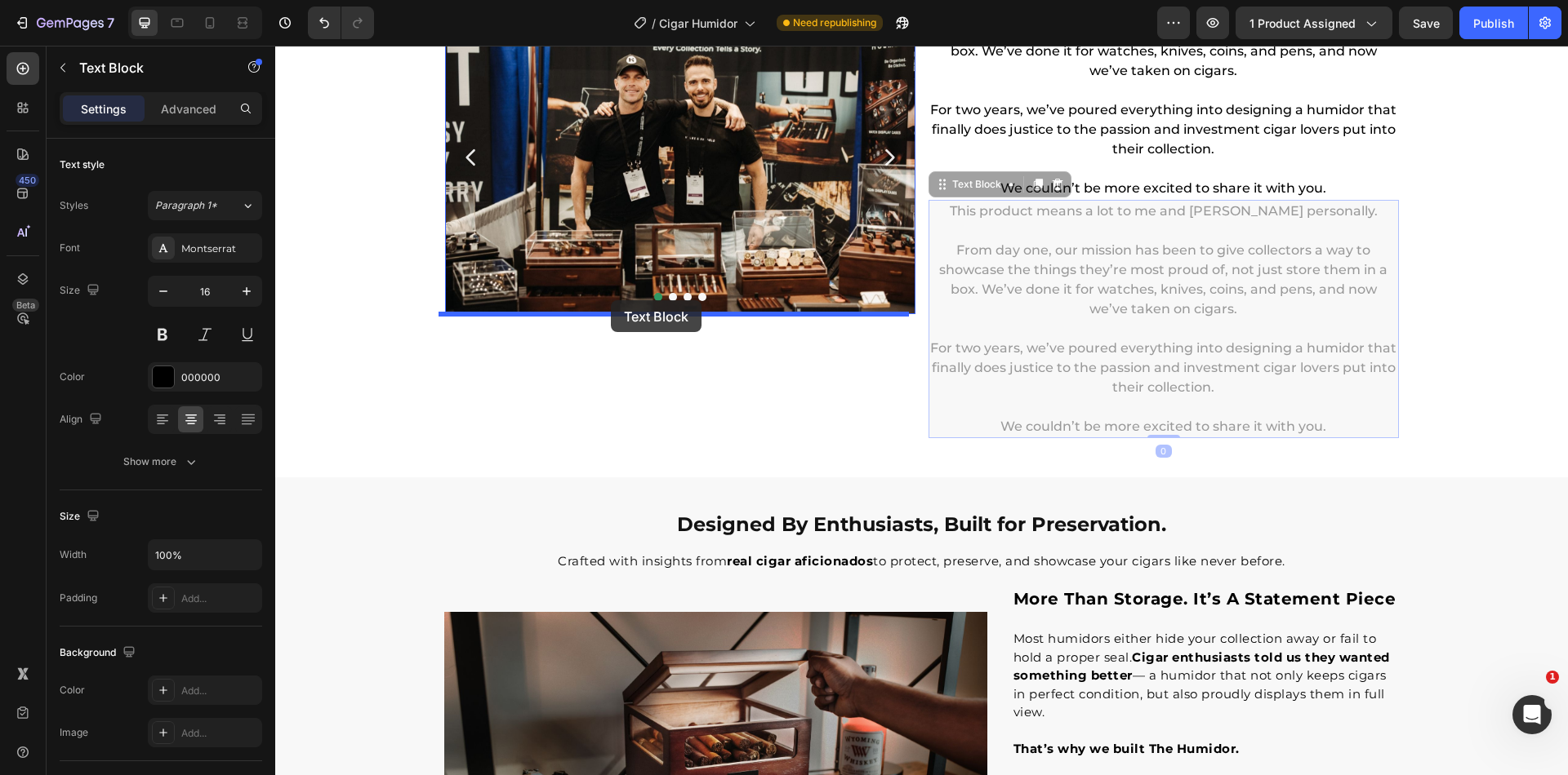
drag, startPoint x: 943, startPoint y: 189, endPoint x: 611, endPoint y: 301, distance: 350.4
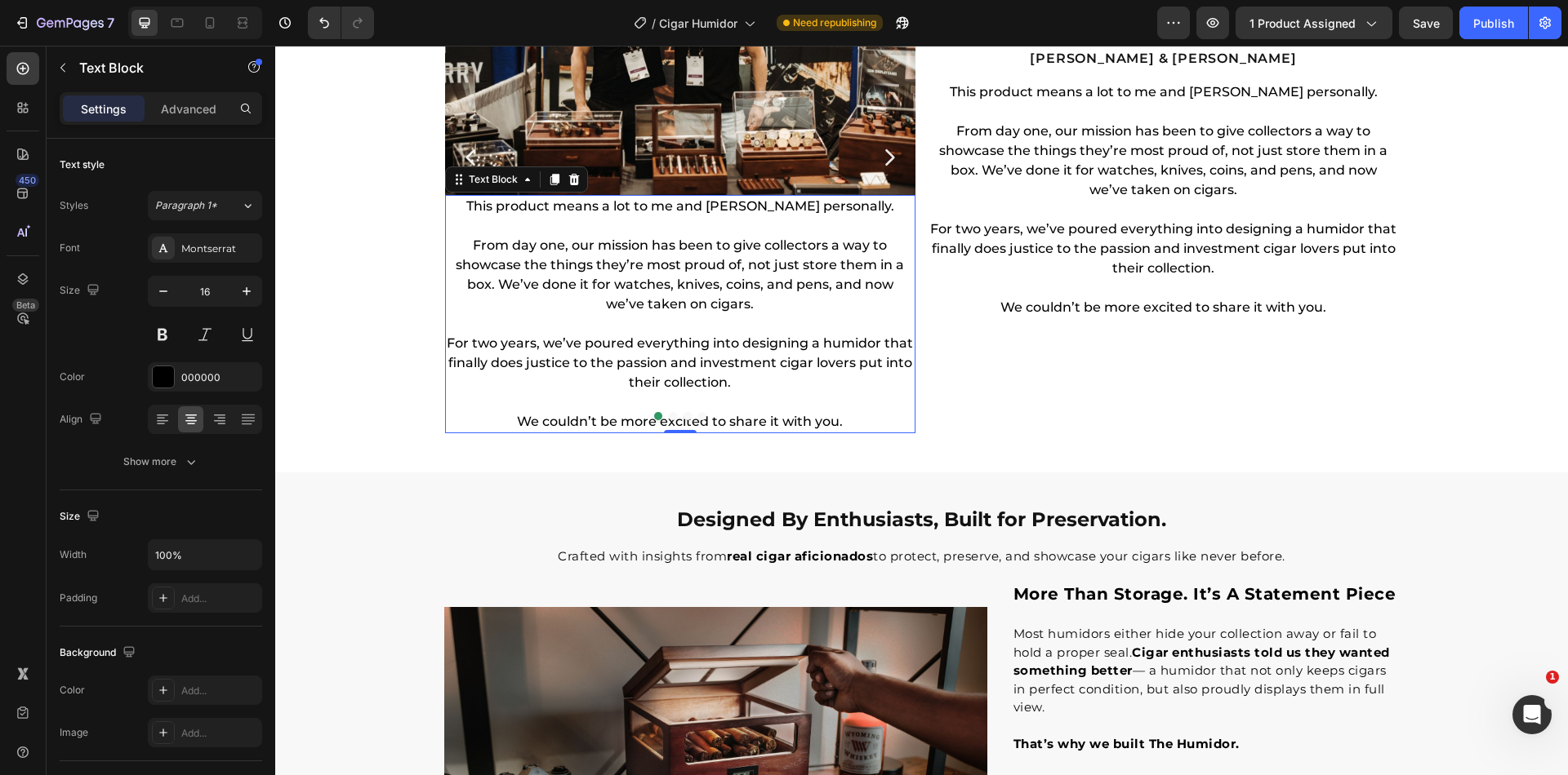
click at [675, 297] on p "From day one, our mission has been to give collectors a way to showcase the thi…" at bounding box center [680, 276] width 467 height 79
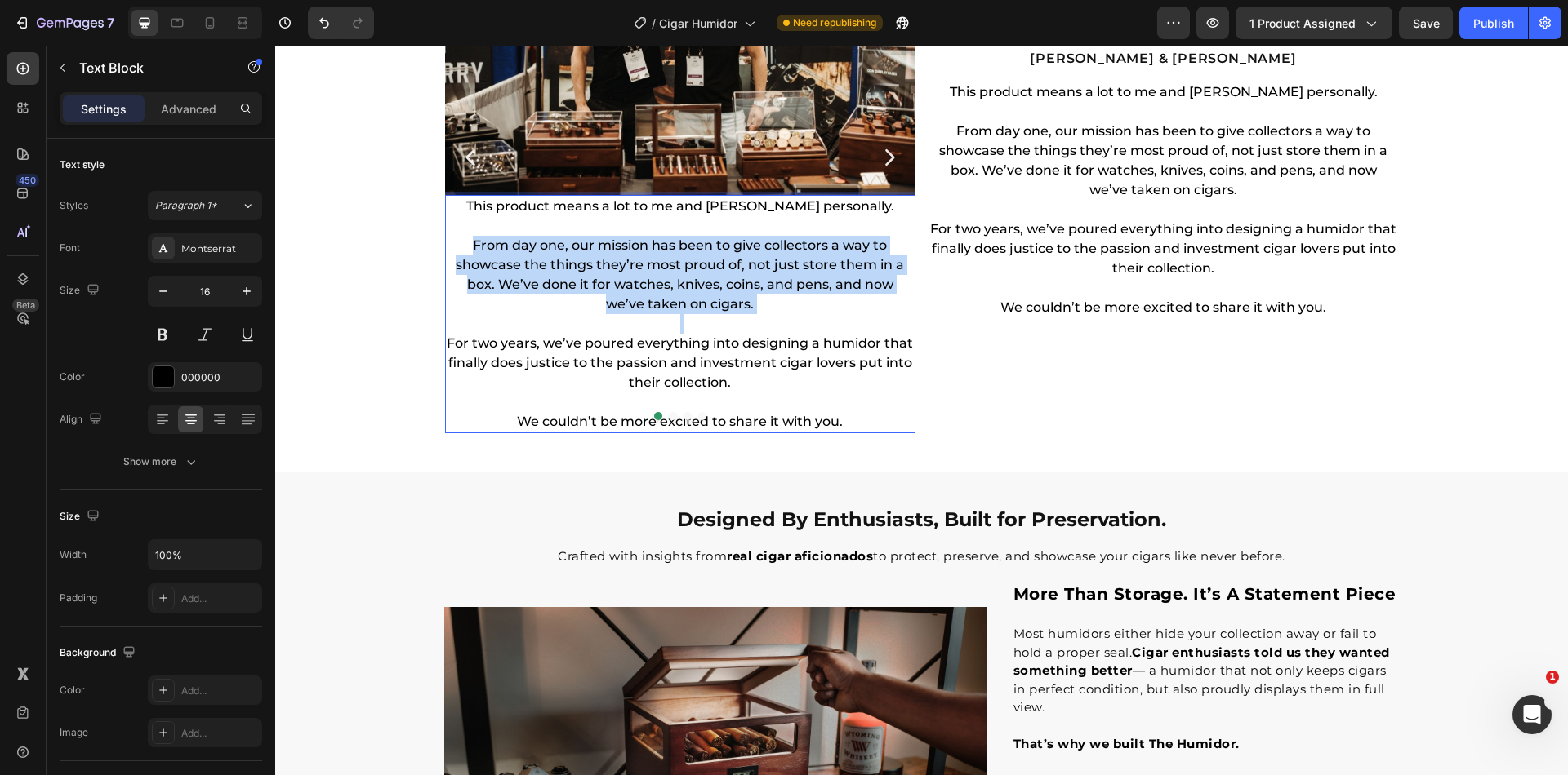
click at [675, 297] on p "From day one, our mission has been to give collectors a way to showcase the thi…" at bounding box center [680, 276] width 467 height 79
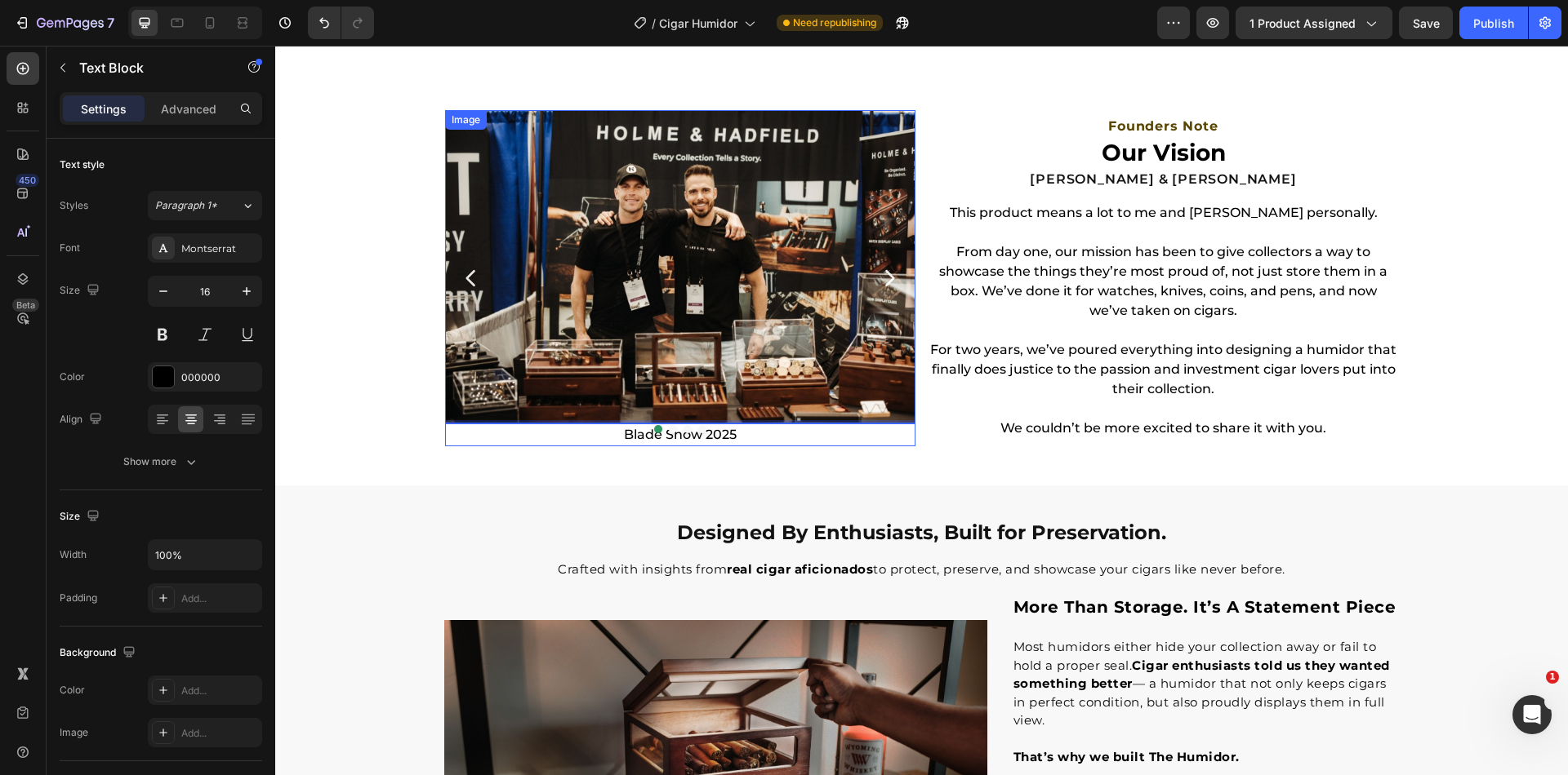
scroll to position [2035, 0]
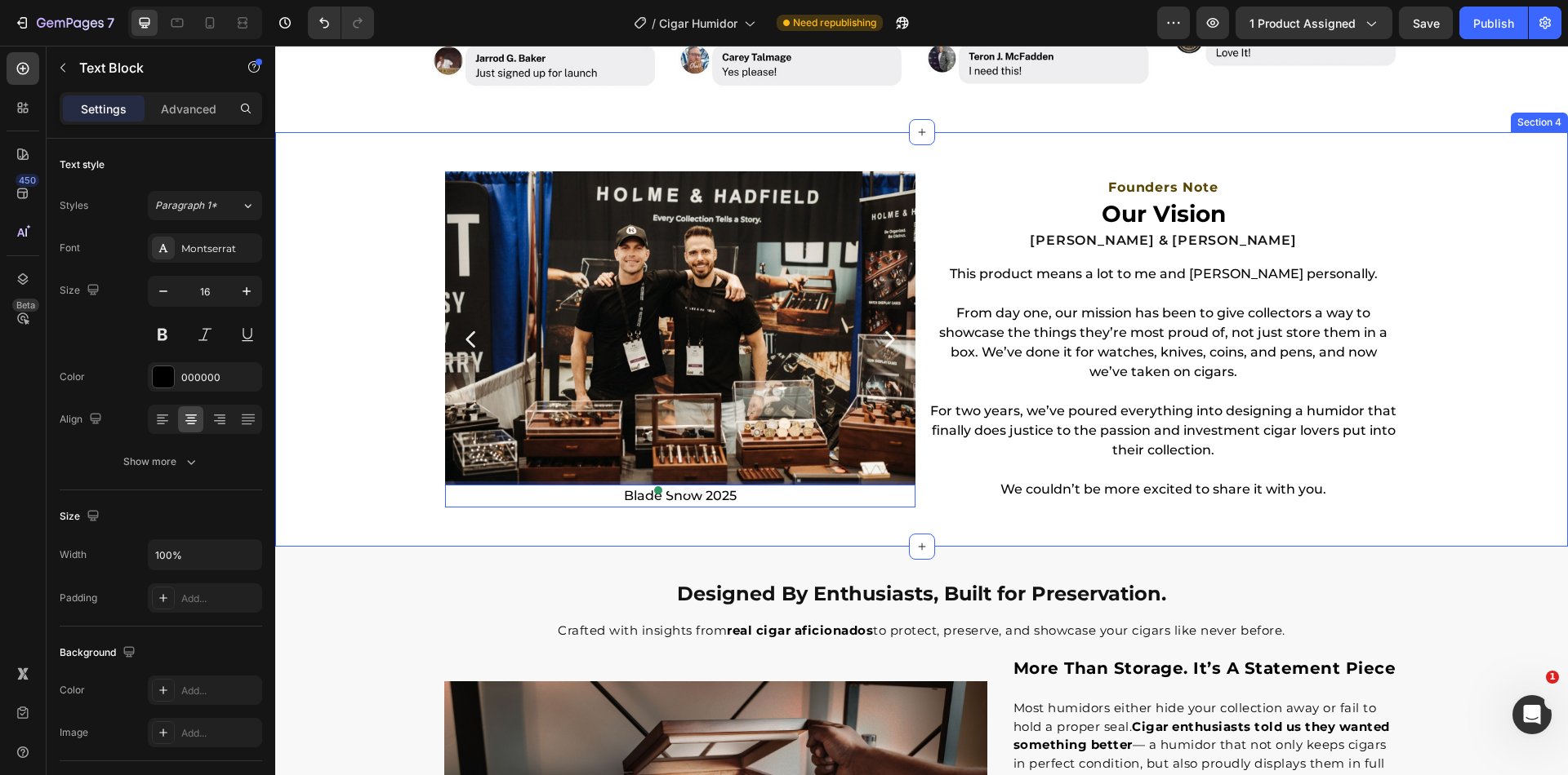
click at [580, 524] on div "Image Blade Show 2025 Text Block 0 Image Image Row Image Row Carousel Founders …" at bounding box center [920, 340] width 1292 height 415
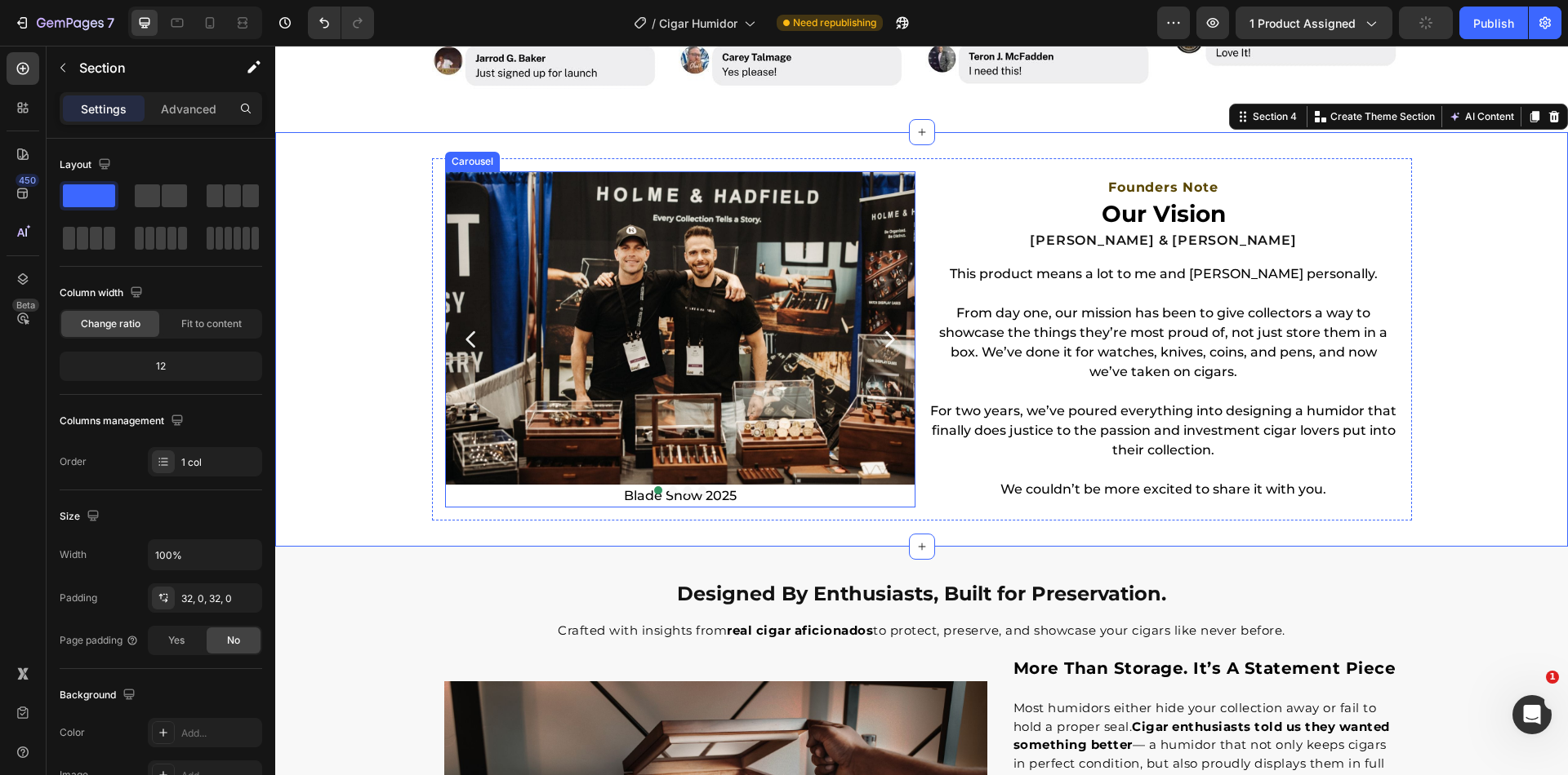
click at [600, 493] on div at bounding box center [680, 490] width 471 height 8
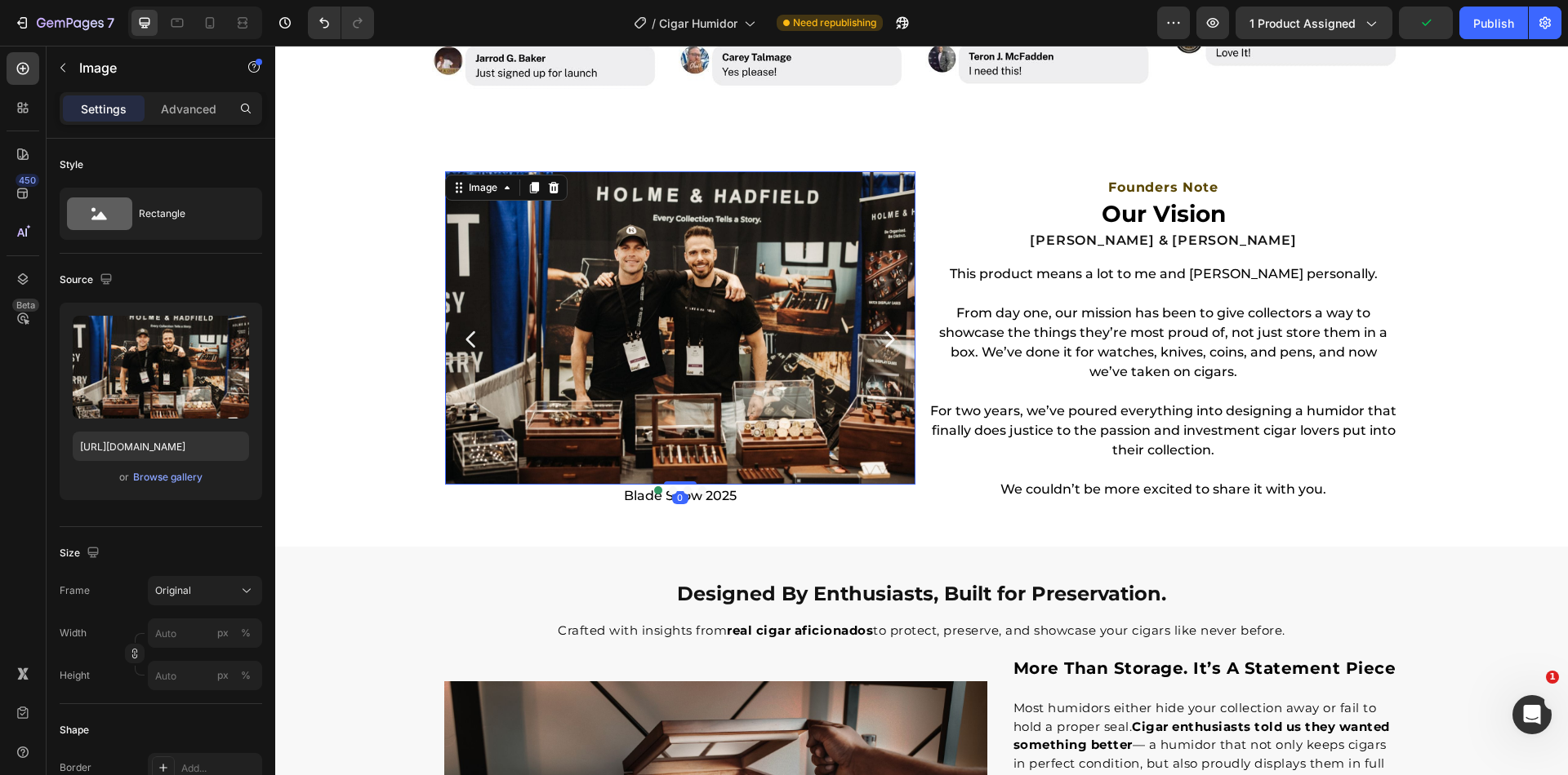
click at [566, 369] on img at bounding box center [680, 327] width 471 height 313
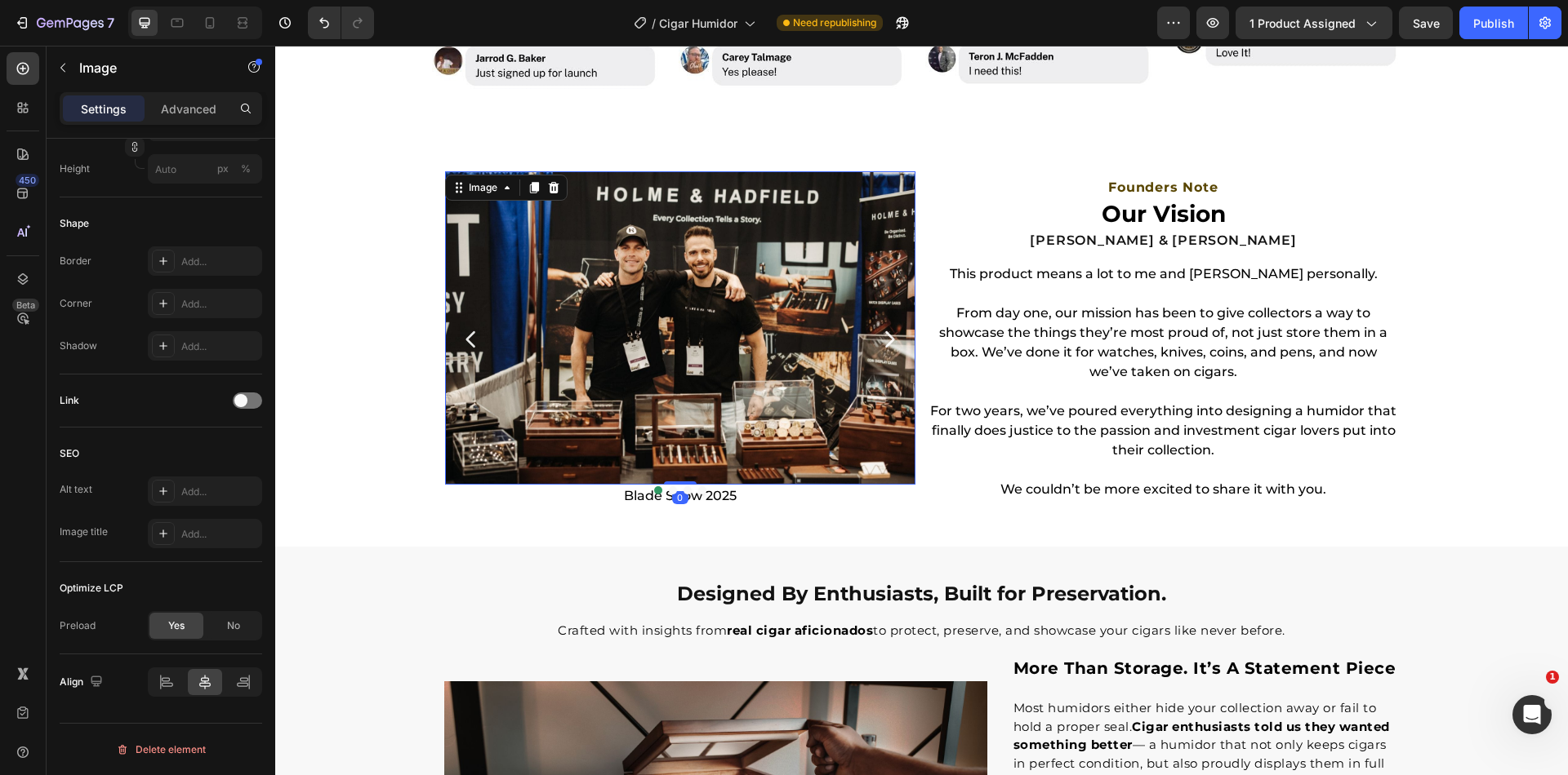
scroll to position [0, 0]
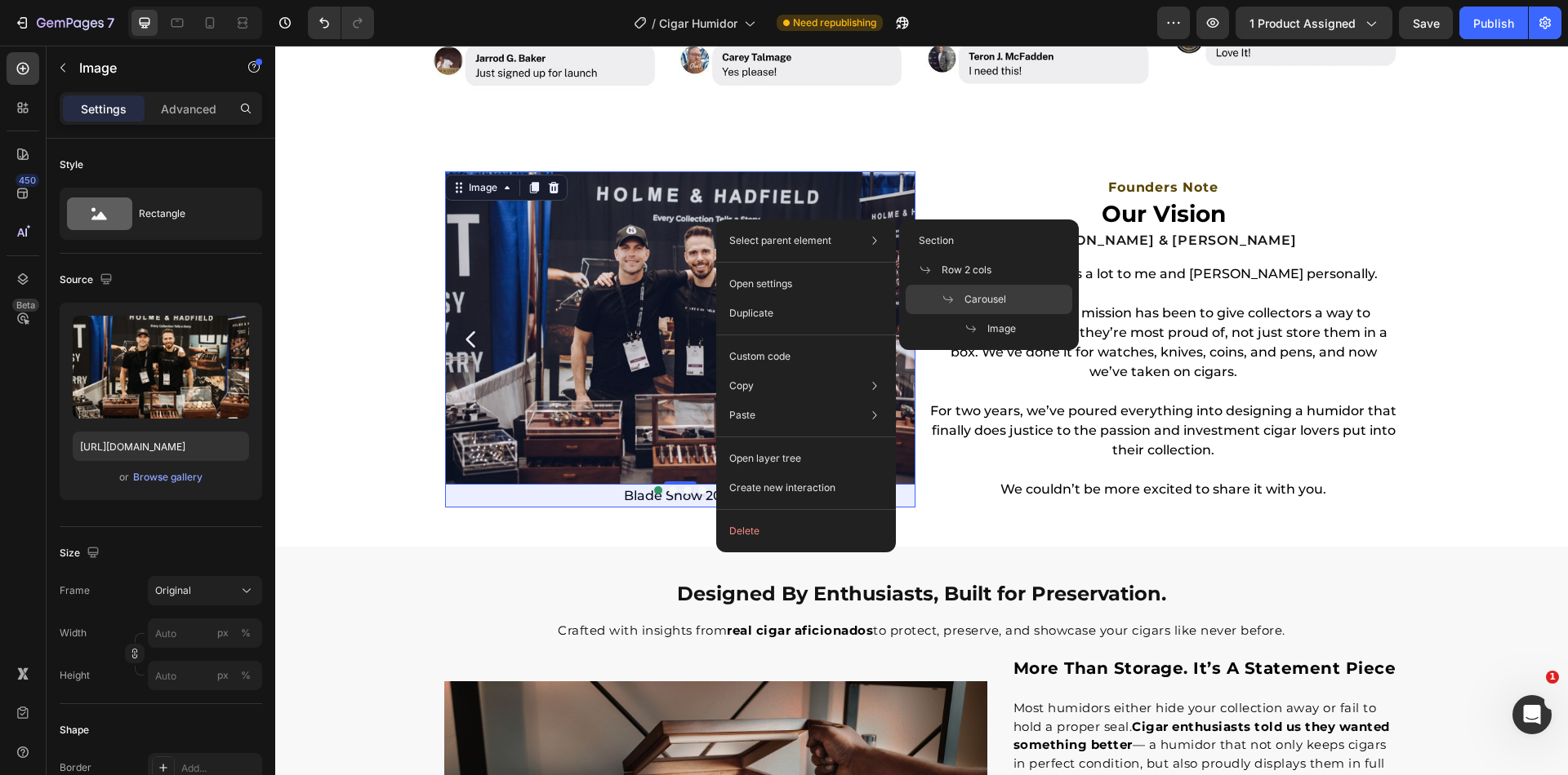
click at [997, 296] on span "Carousel" at bounding box center [985, 299] width 41 height 14
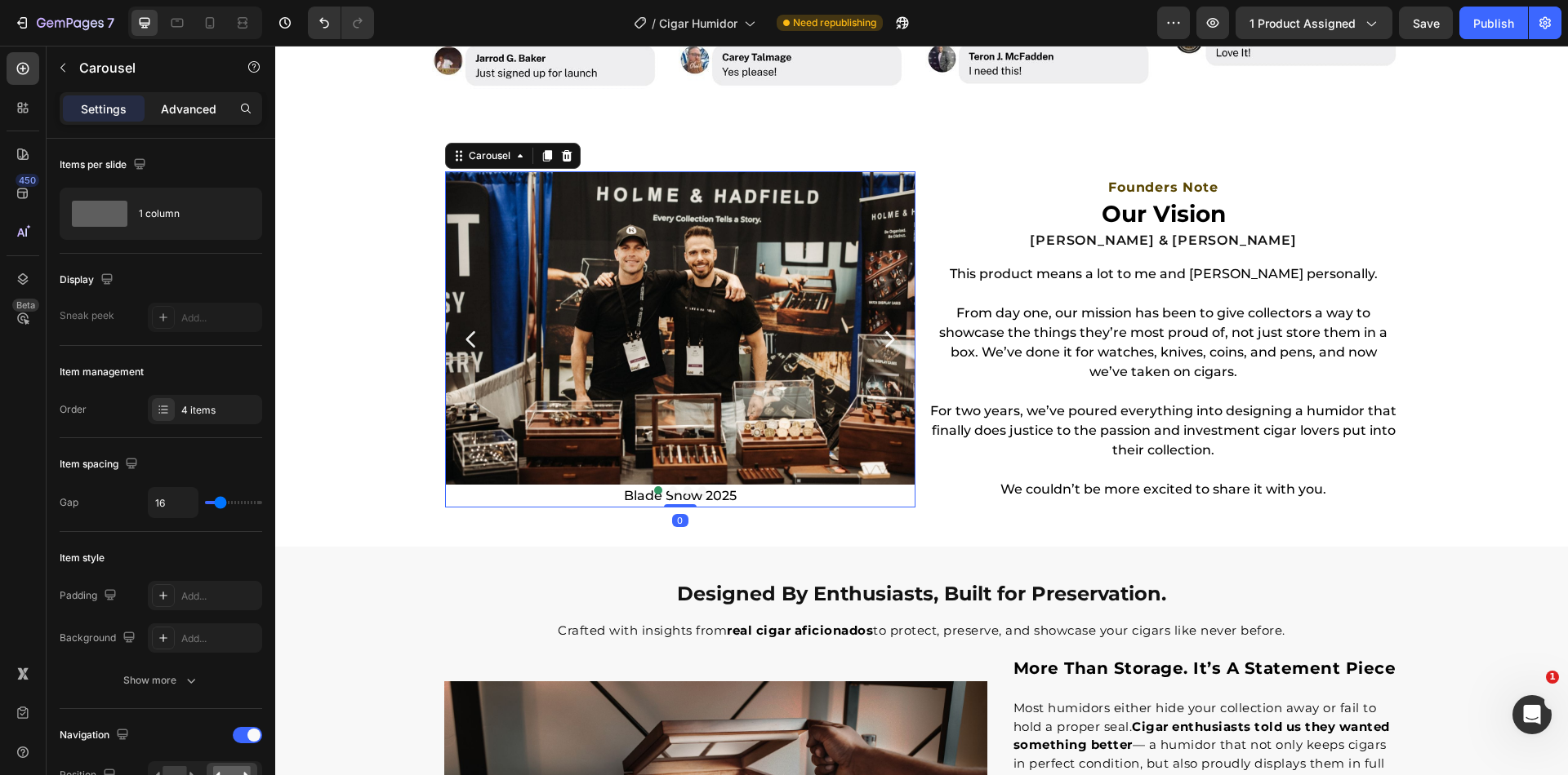
click at [189, 108] on p "Advanced" at bounding box center [188, 109] width 56 height 17
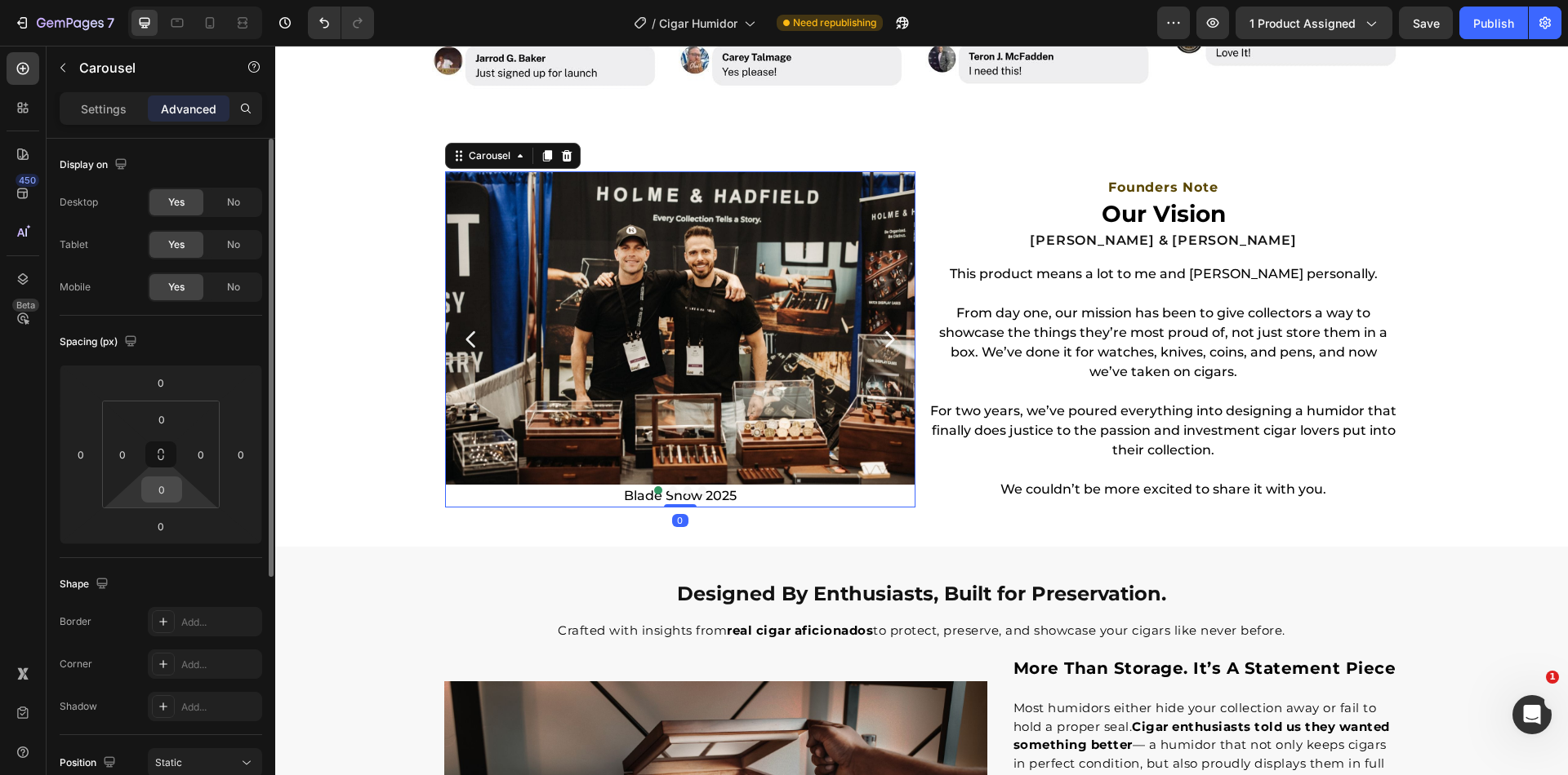
click at [166, 496] on input "0" at bounding box center [161, 489] width 33 height 24
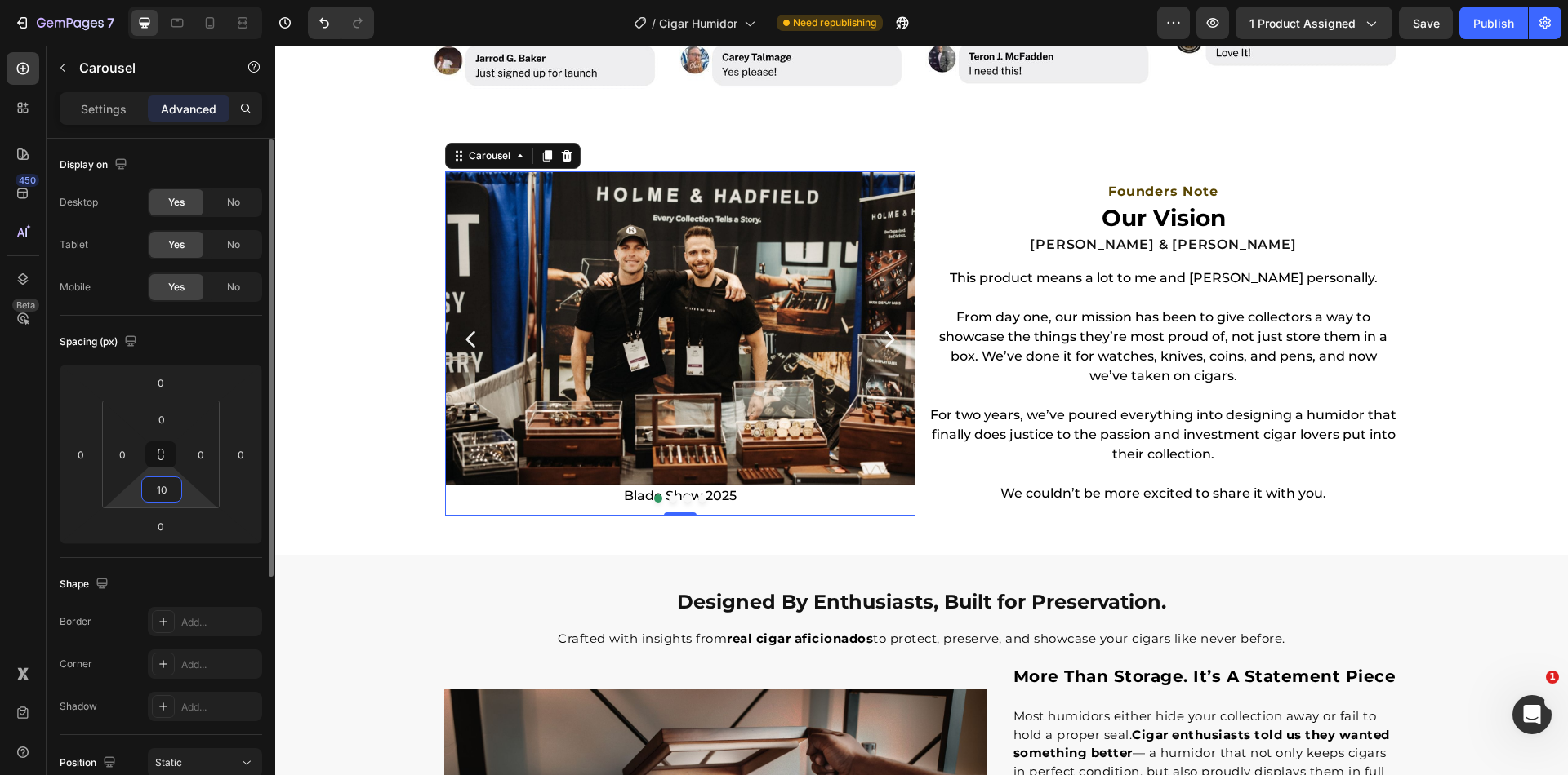
click at [168, 487] on input "10" at bounding box center [161, 489] width 33 height 24
type input "0"
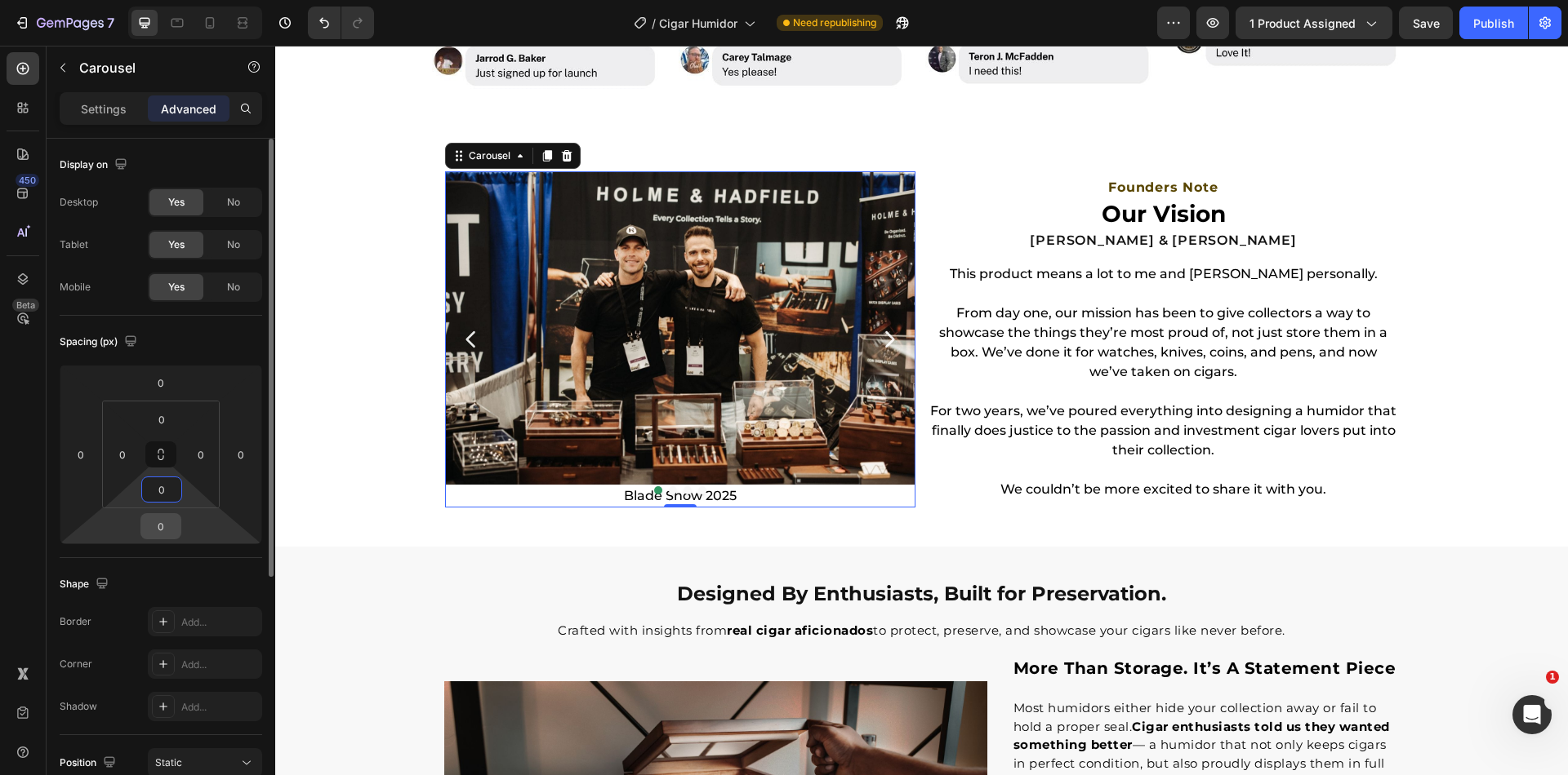
click at [171, 535] on input "0" at bounding box center [160, 525] width 33 height 24
type input "10"
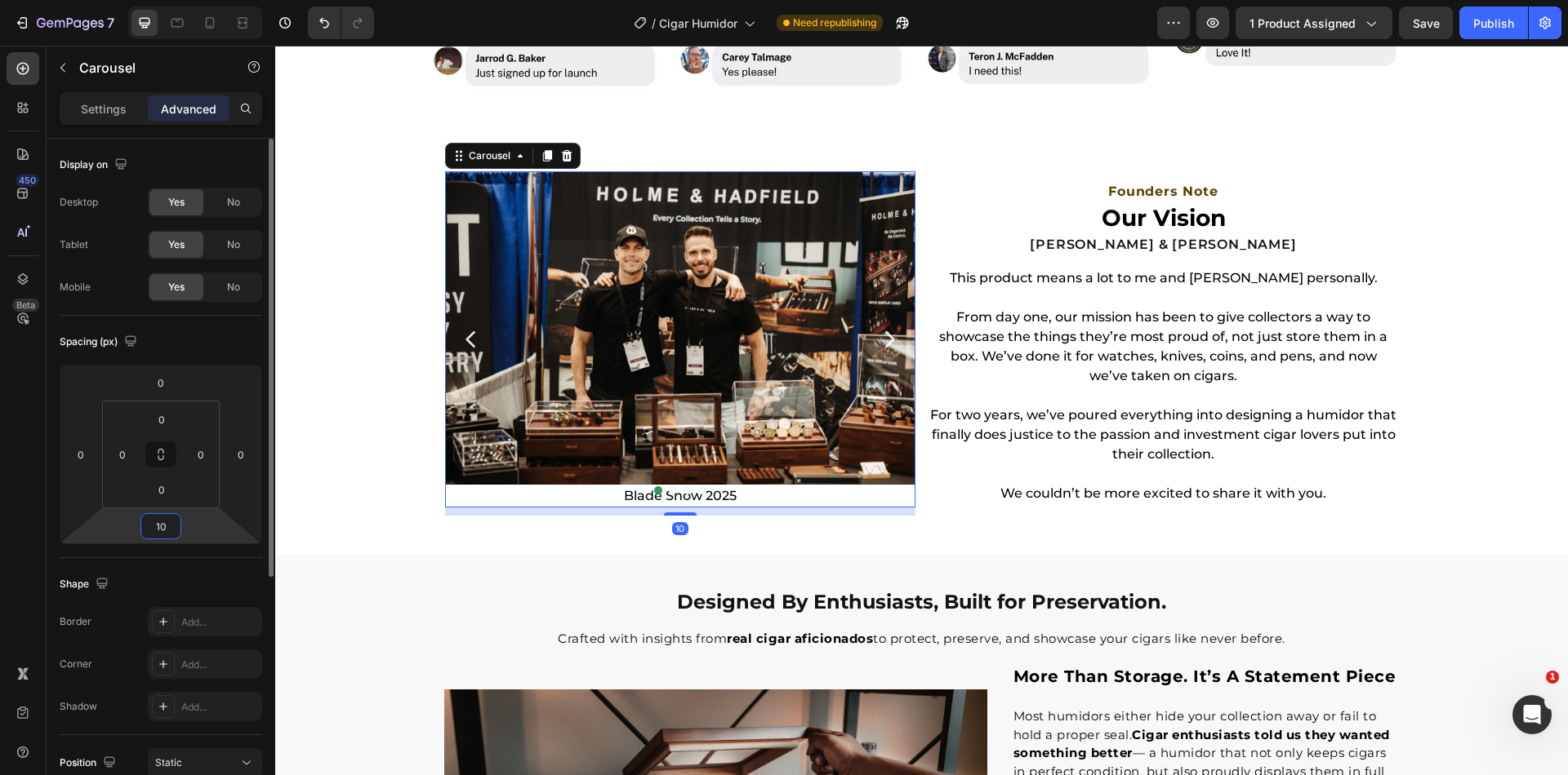
click at [169, 530] on input "10" at bounding box center [160, 525] width 33 height 24
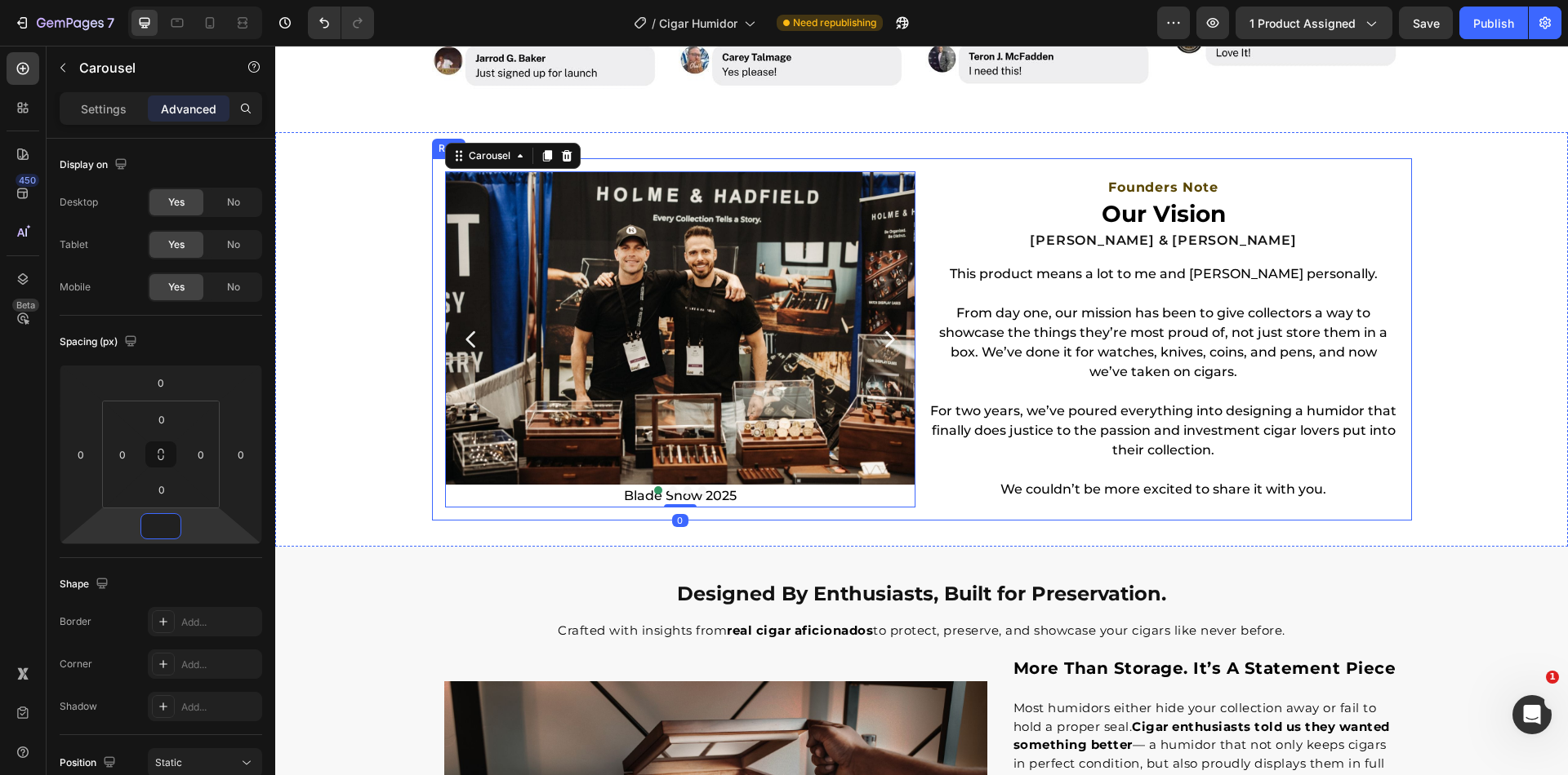
click at [535, 528] on div "Image Blade Show 2025 Text Block Image Image Row Image Row Carousel 0 Founders …" at bounding box center [920, 340] width 1292 height 415
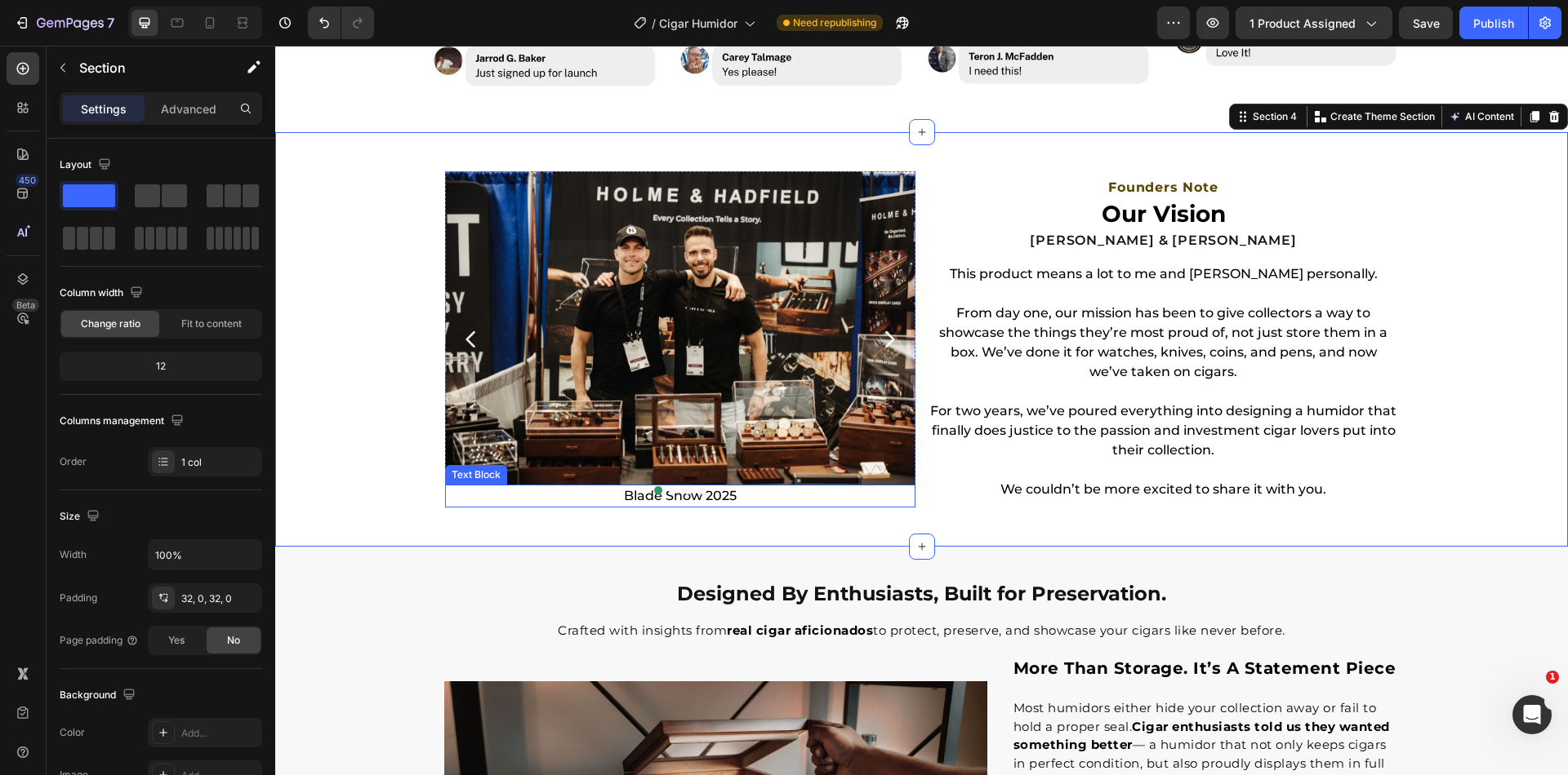
click at [535, 495] on p "Blade Show 2025" at bounding box center [680, 496] width 467 height 19
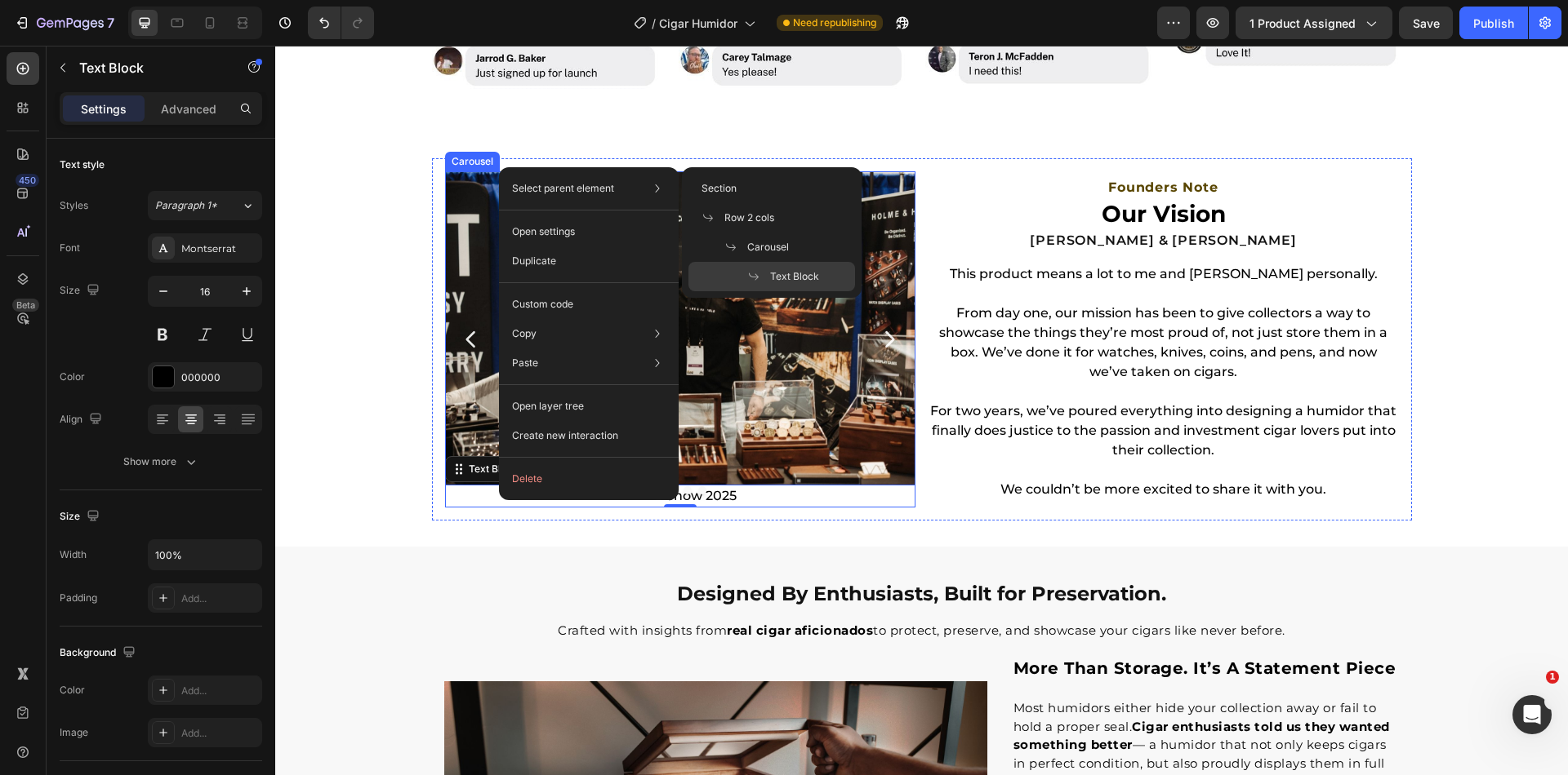
click at [889, 338] on icon "Carousel Next Arrow" at bounding box center [890, 340] width 23 height 23
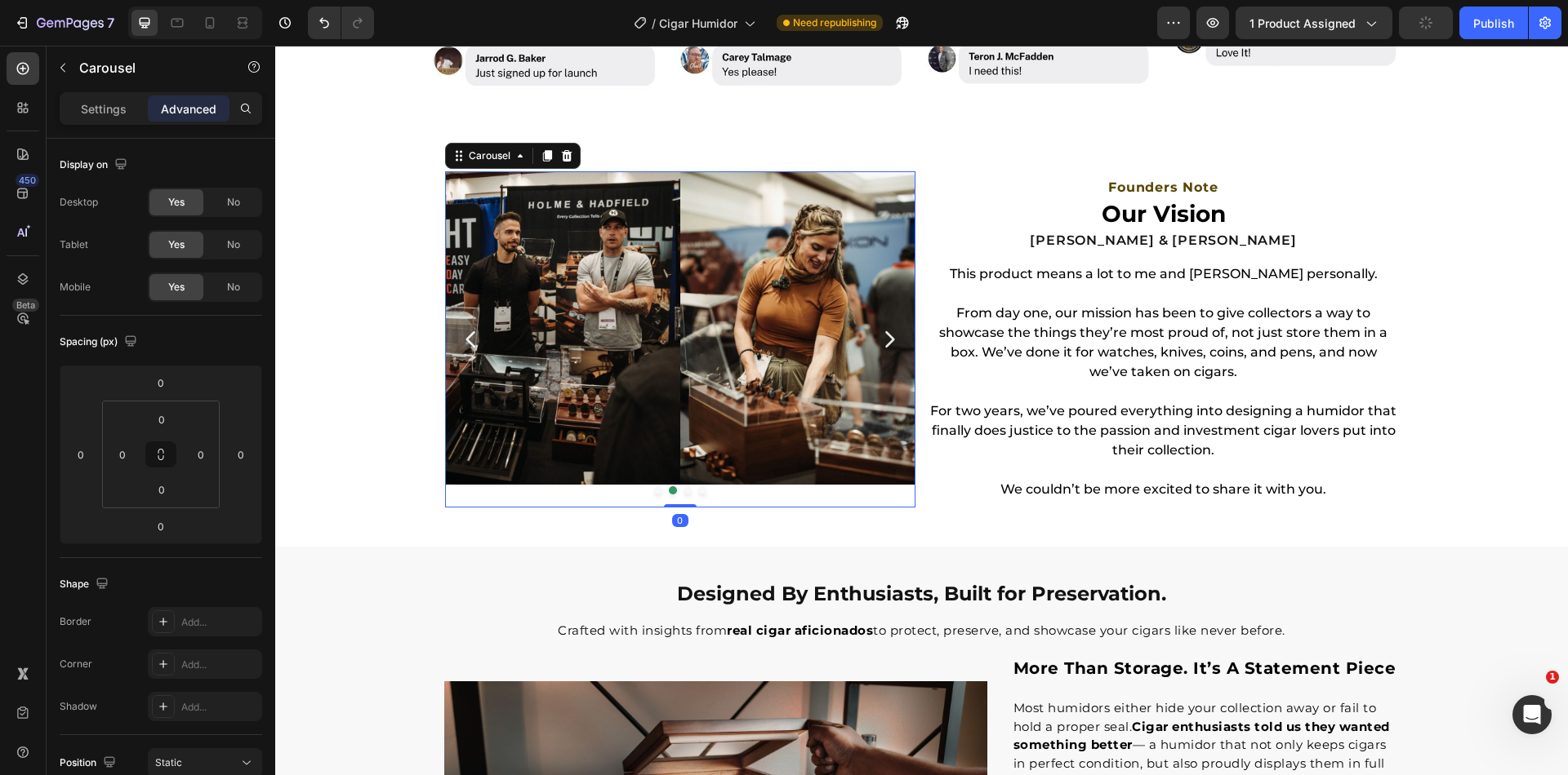
click at [459, 331] on icon "Carousel Back Arrow" at bounding box center [471, 340] width 23 height 23
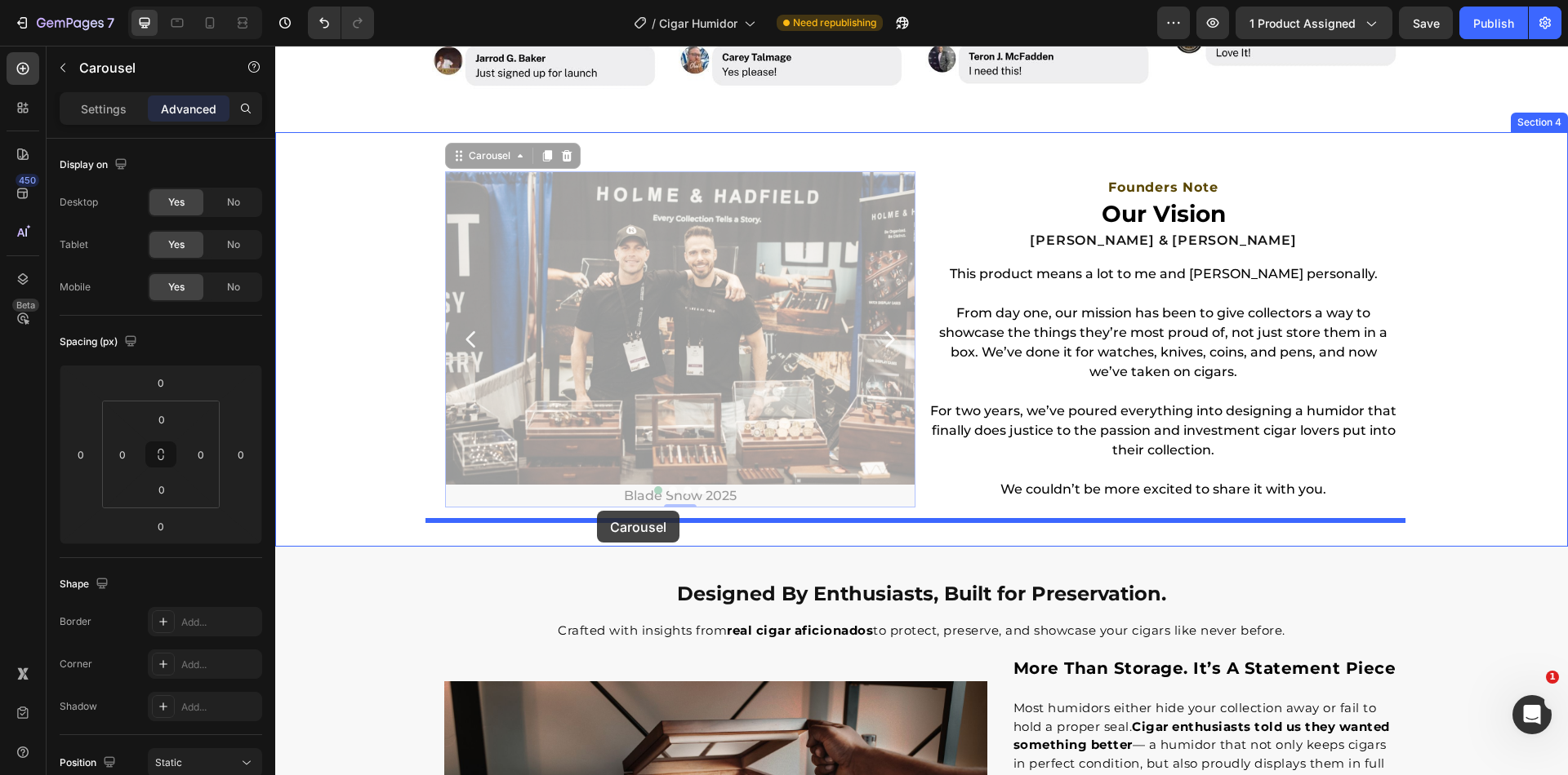
drag, startPoint x: 598, startPoint y: 494, endPoint x: 597, endPoint y: 511, distance: 17.0
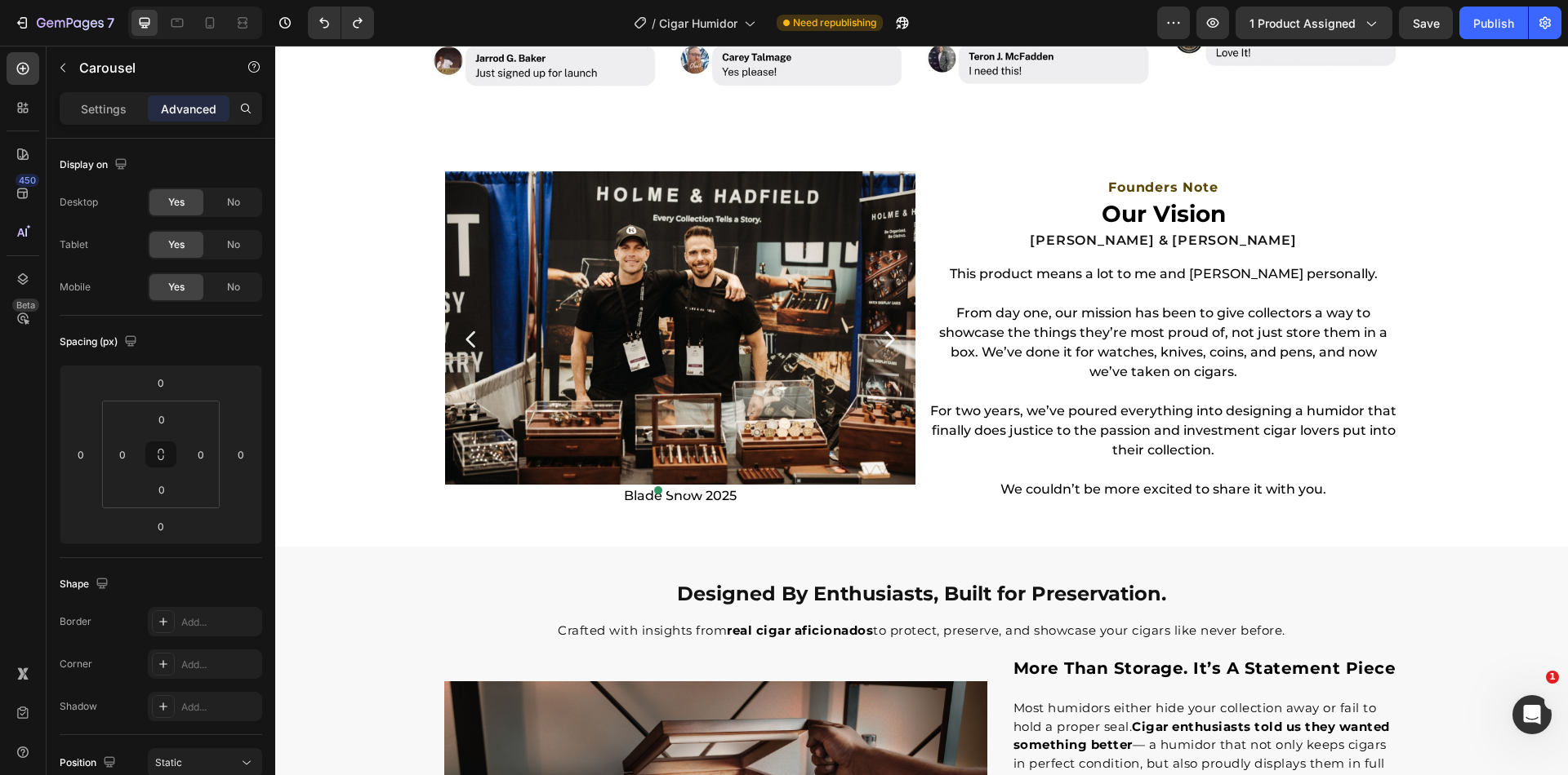
click at [611, 492] on div at bounding box center [680, 490] width 471 height 8
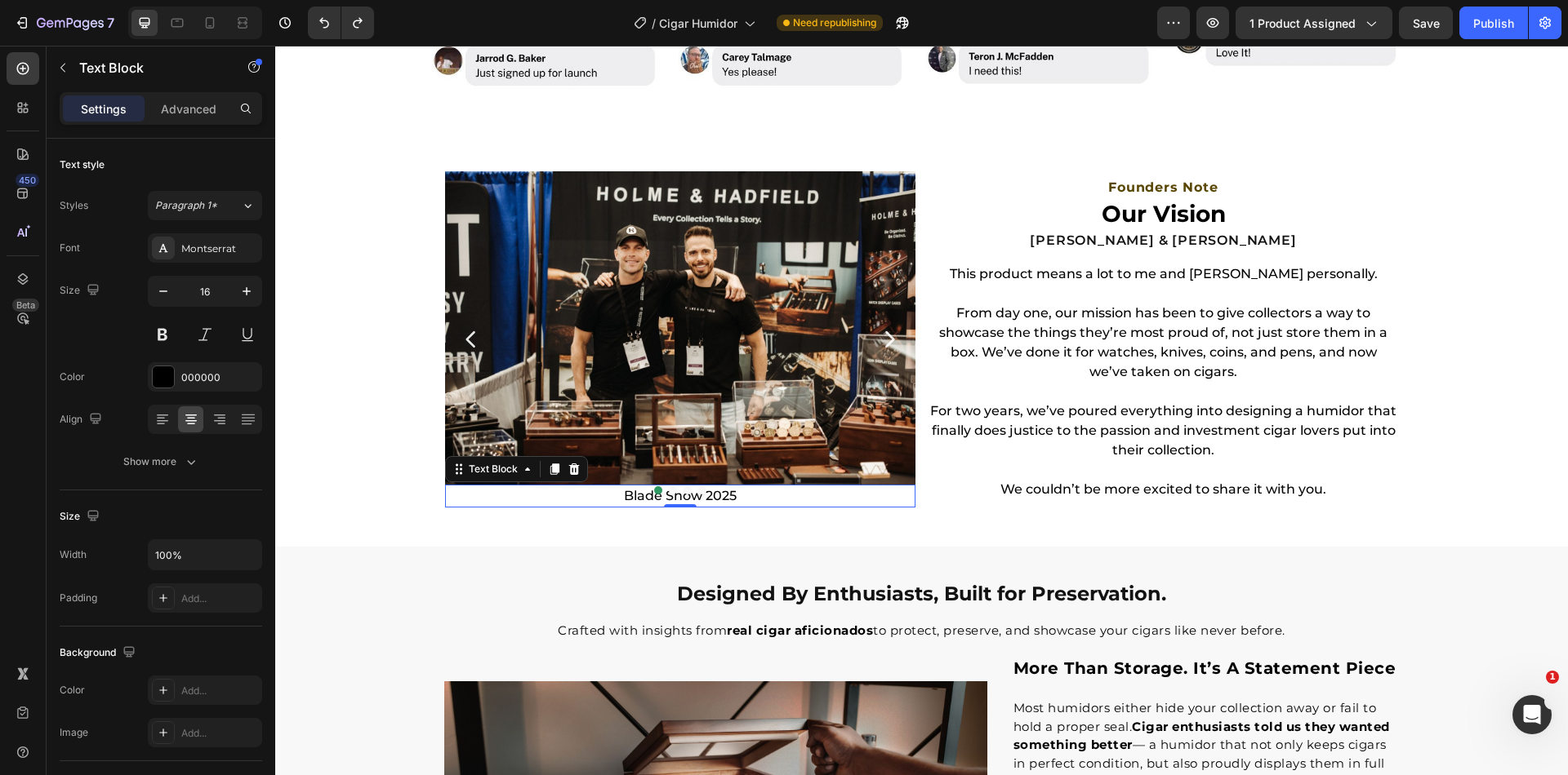
click at [607, 499] on p "Blade Show 2025" at bounding box center [680, 496] width 467 height 19
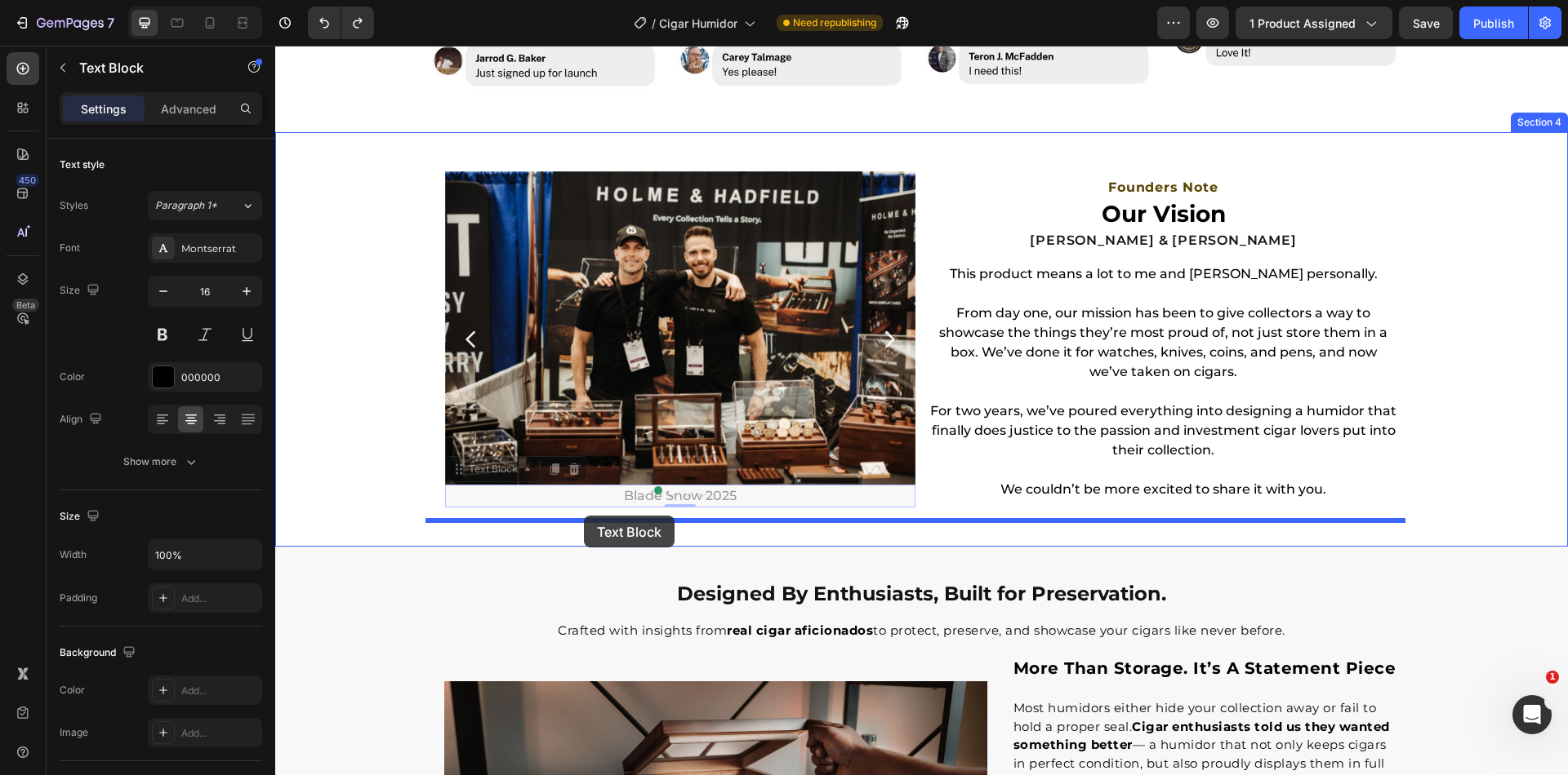
drag, startPoint x: 471, startPoint y: 480, endPoint x: 584, endPoint y: 516, distance: 118.6
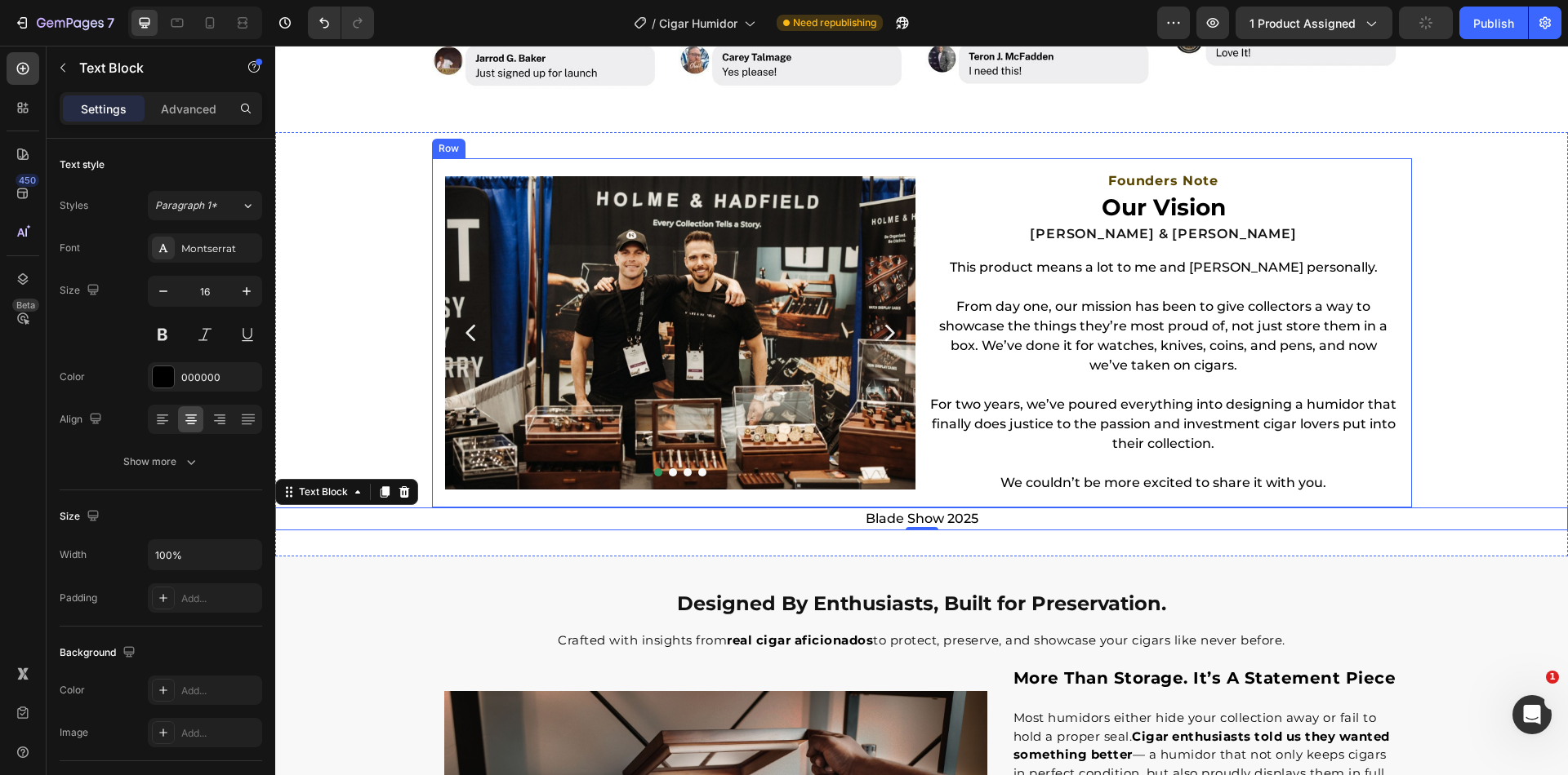
click at [917, 348] on div "Image Image Image Row Image Row Carousel Founders Note Heading Our Vision Headi…" at bounding box center [922, 333] width 980 height 350
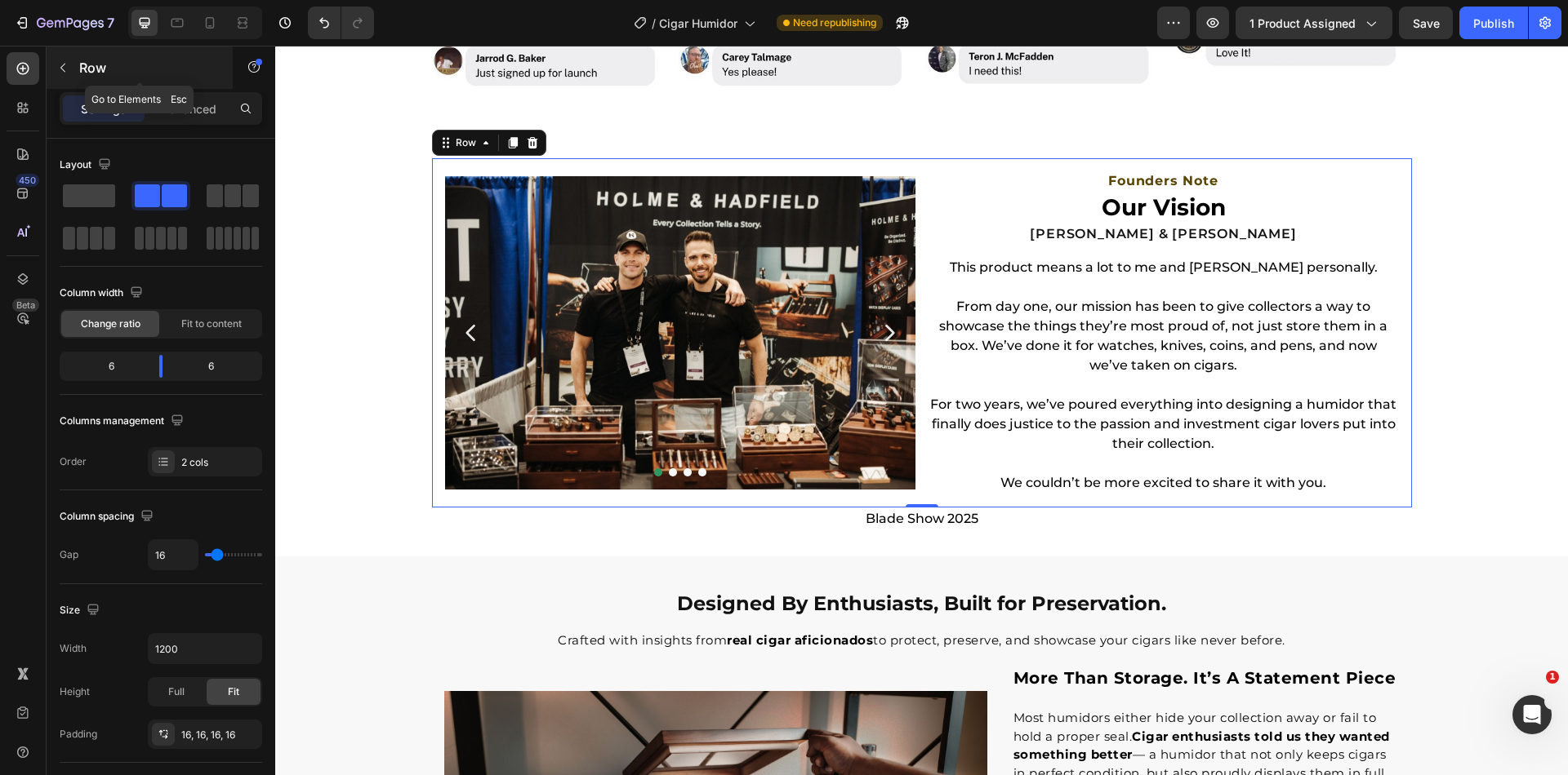
click at [63, 63] on icon "button" at bounding box center [62, 67] width 5 height 9
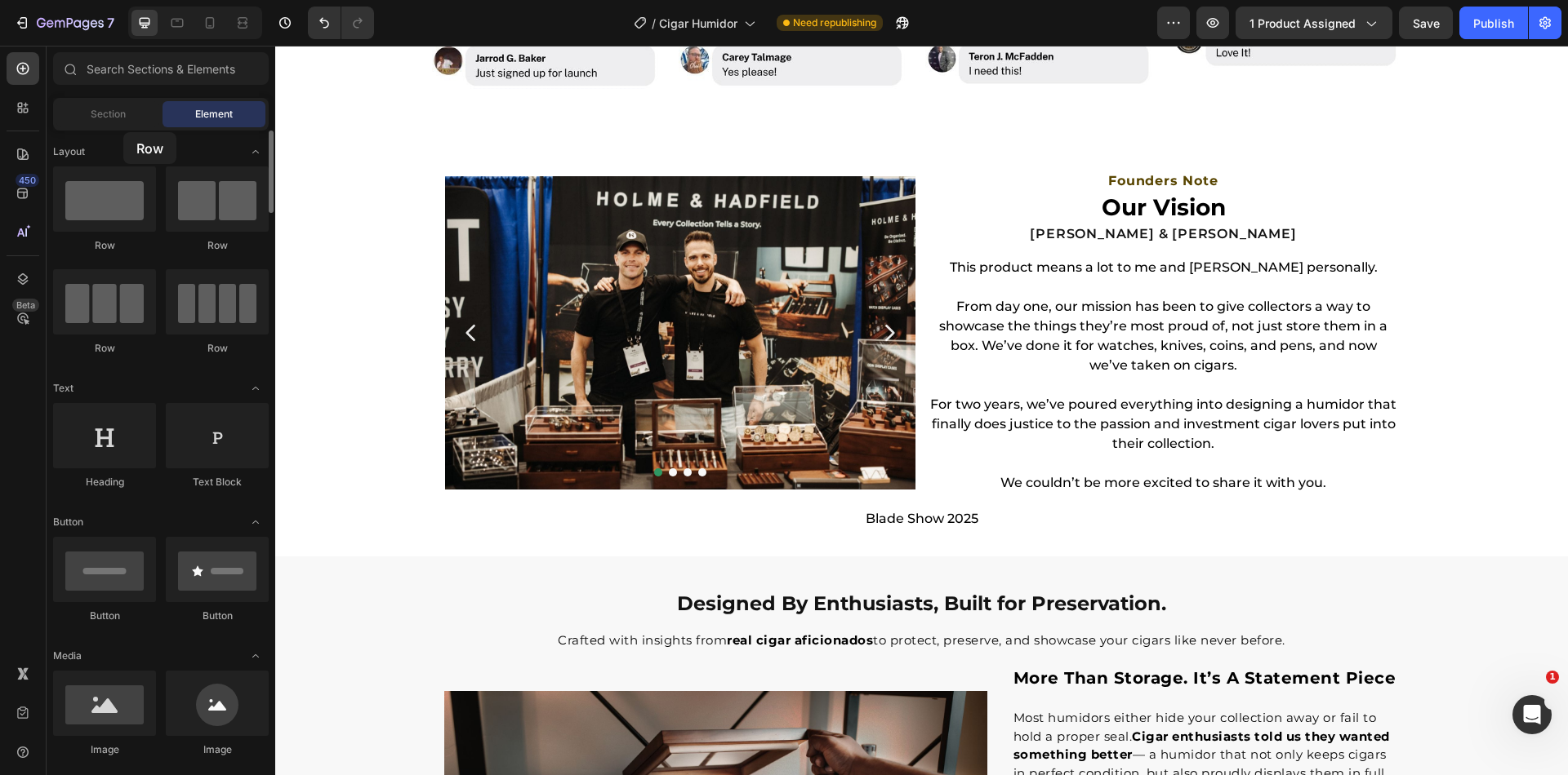
drag, startPoint x: 132, startPoint y: 235, endPoint x: 122, endPoint y: 132, distance: 103.5
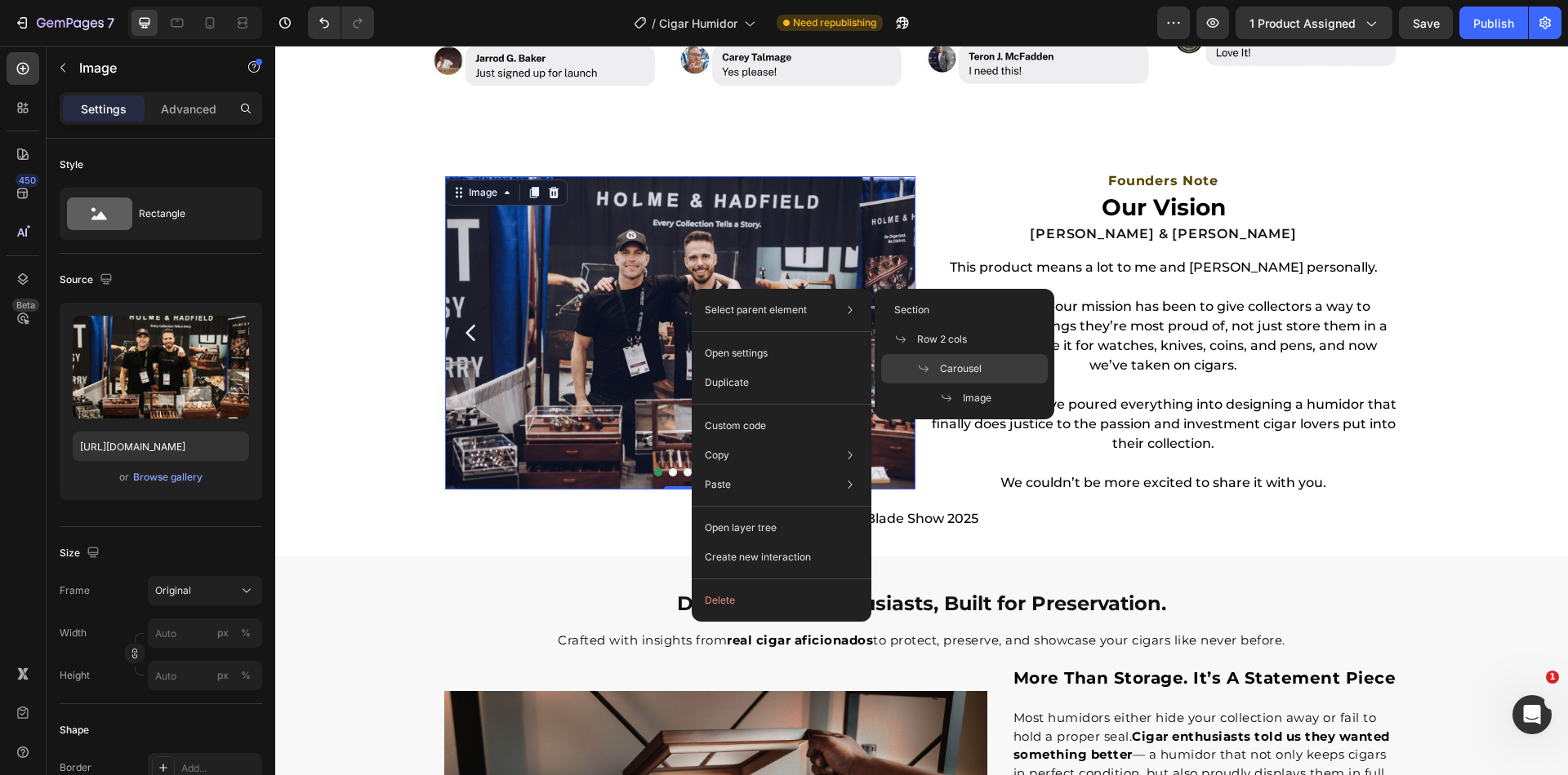
click at [943, 372] on span "Carousel" at bounding box center [960, 368] width 41 height 14
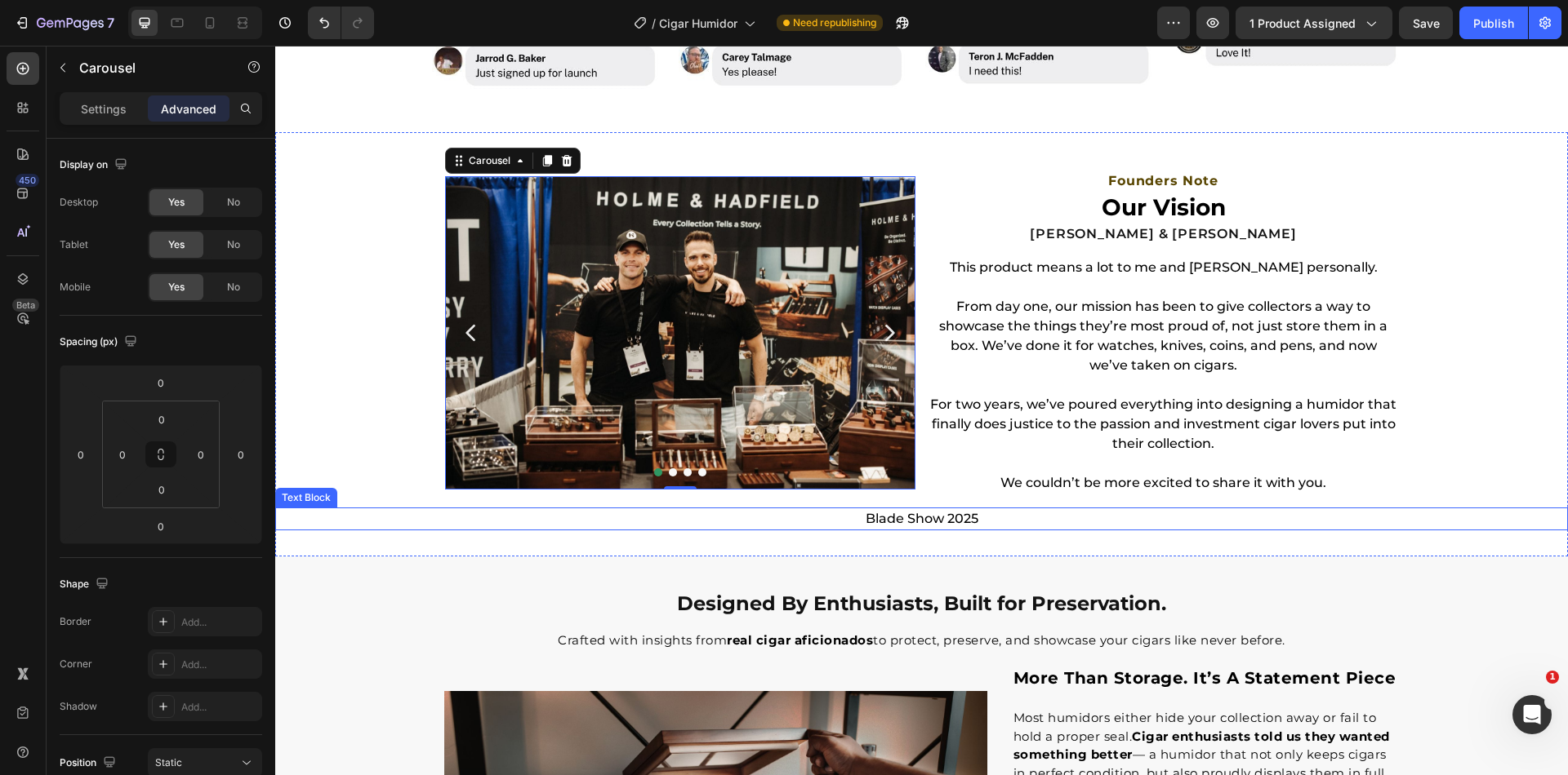
click at [884, 515] on p "Blade Show 2025" at bounding box center [921, 519] width 1289 height 19
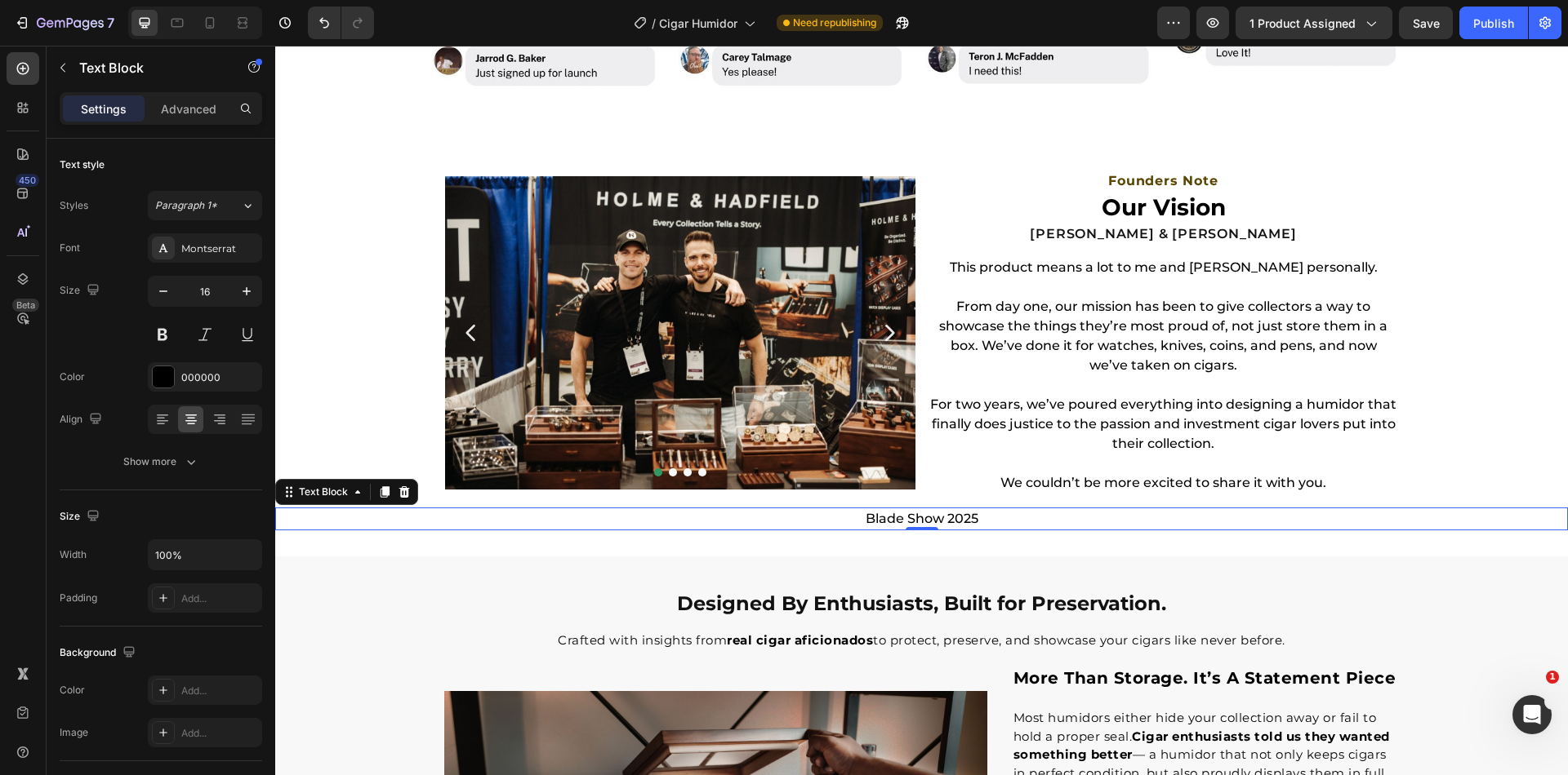
click at [398, 489] on icon at bounding box center [404, 493] width 13 height 13
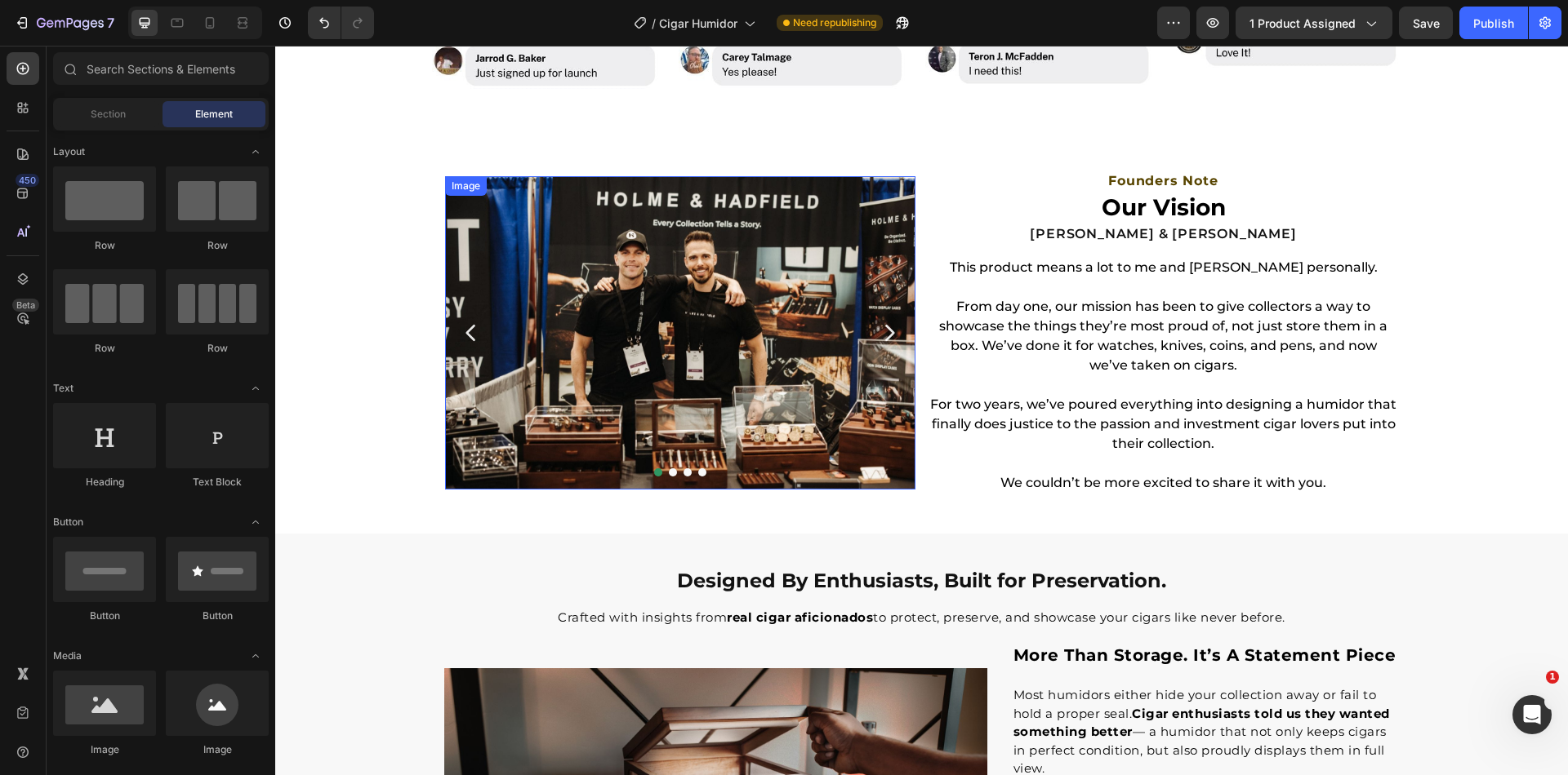
click at [723, 348] on img at bounding box center [680, 333] width 471 height 313
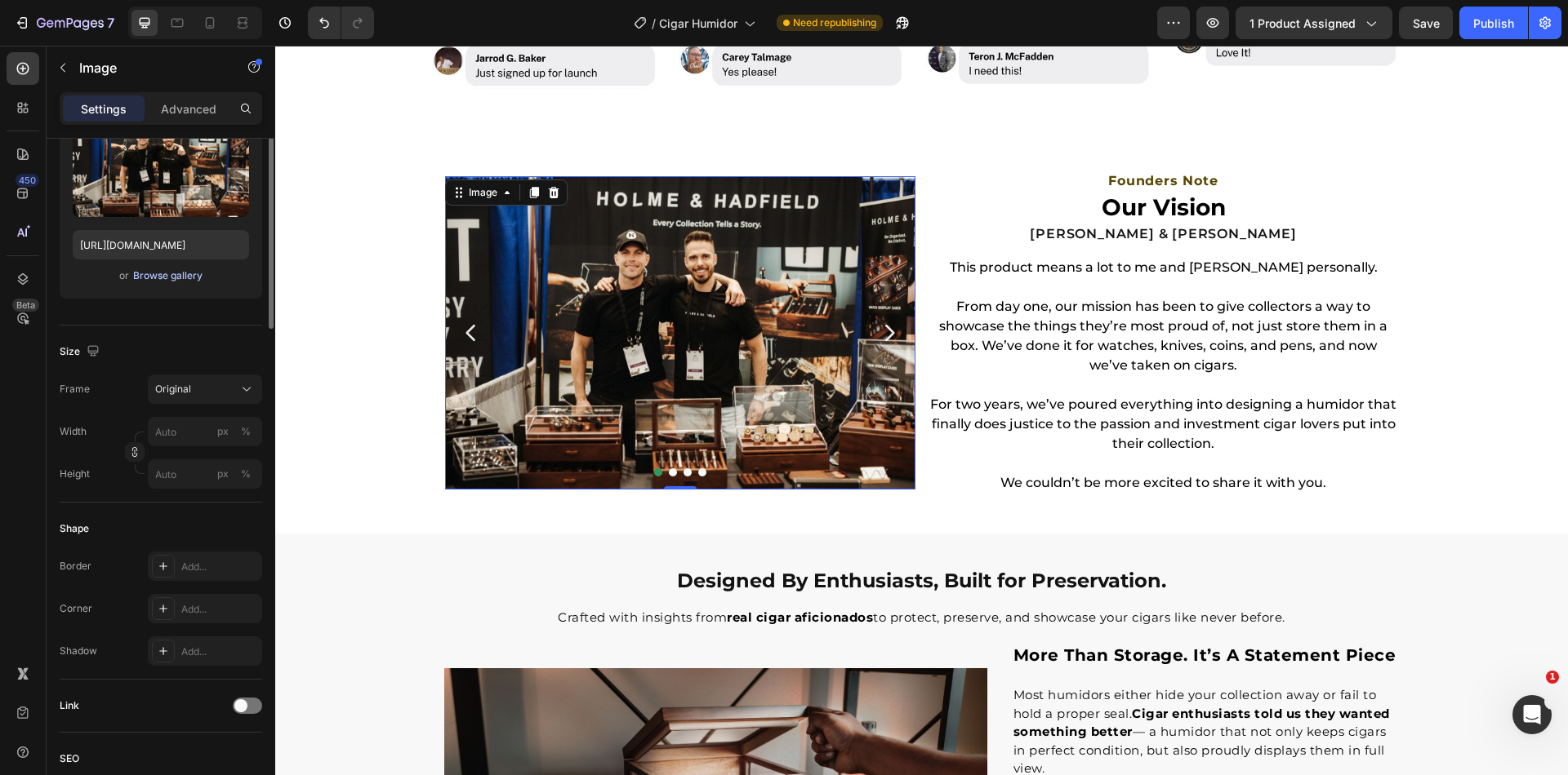
scroll to position [308, 0]
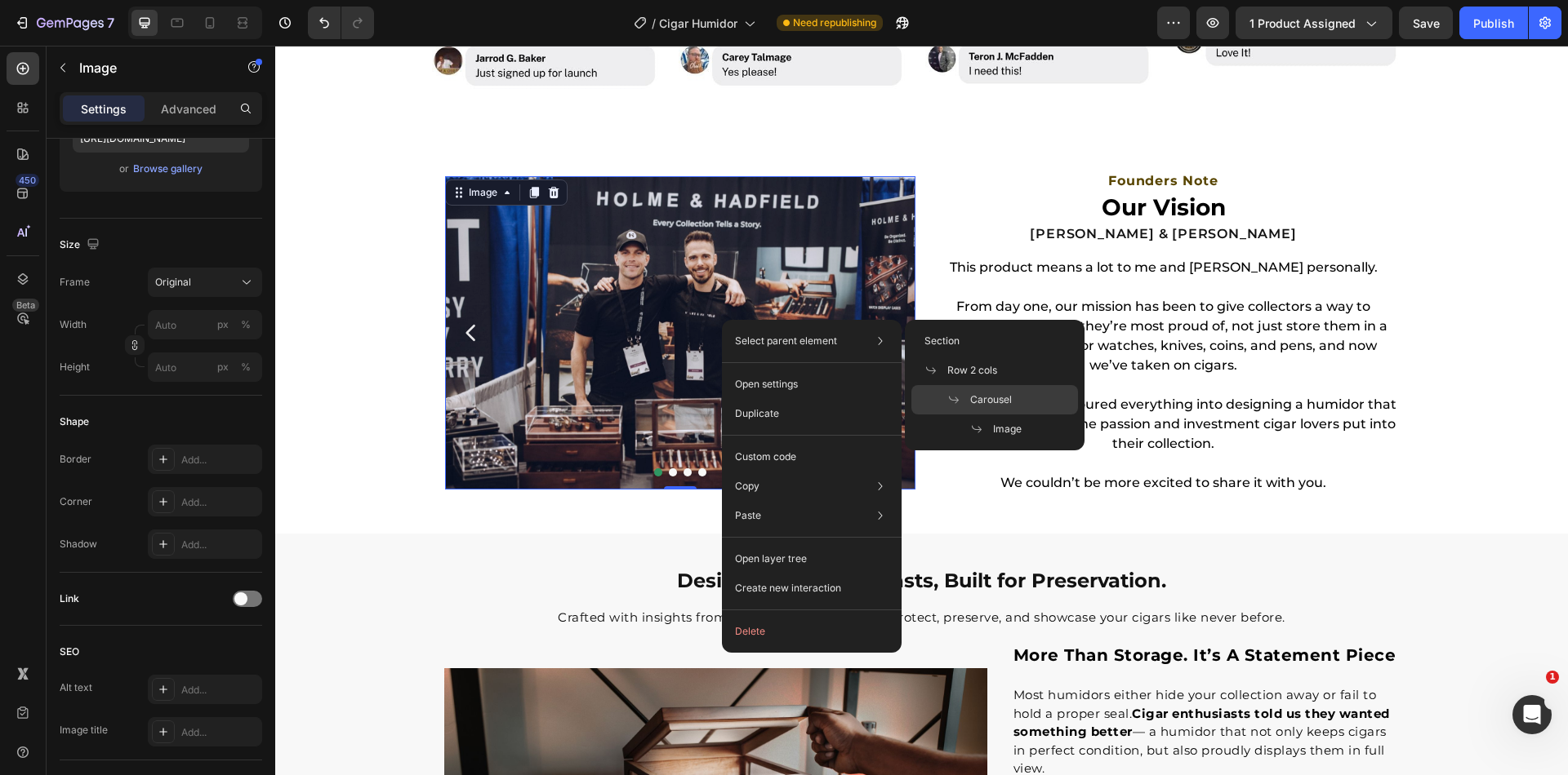
drag, startPoint x: 987, startPoint y: 412, endPoint x: 701, endPoint y: 363, distance: 290.2
click at [987, 415] on div "Carousel" at bounding box center [993, 429] width 166 height 30
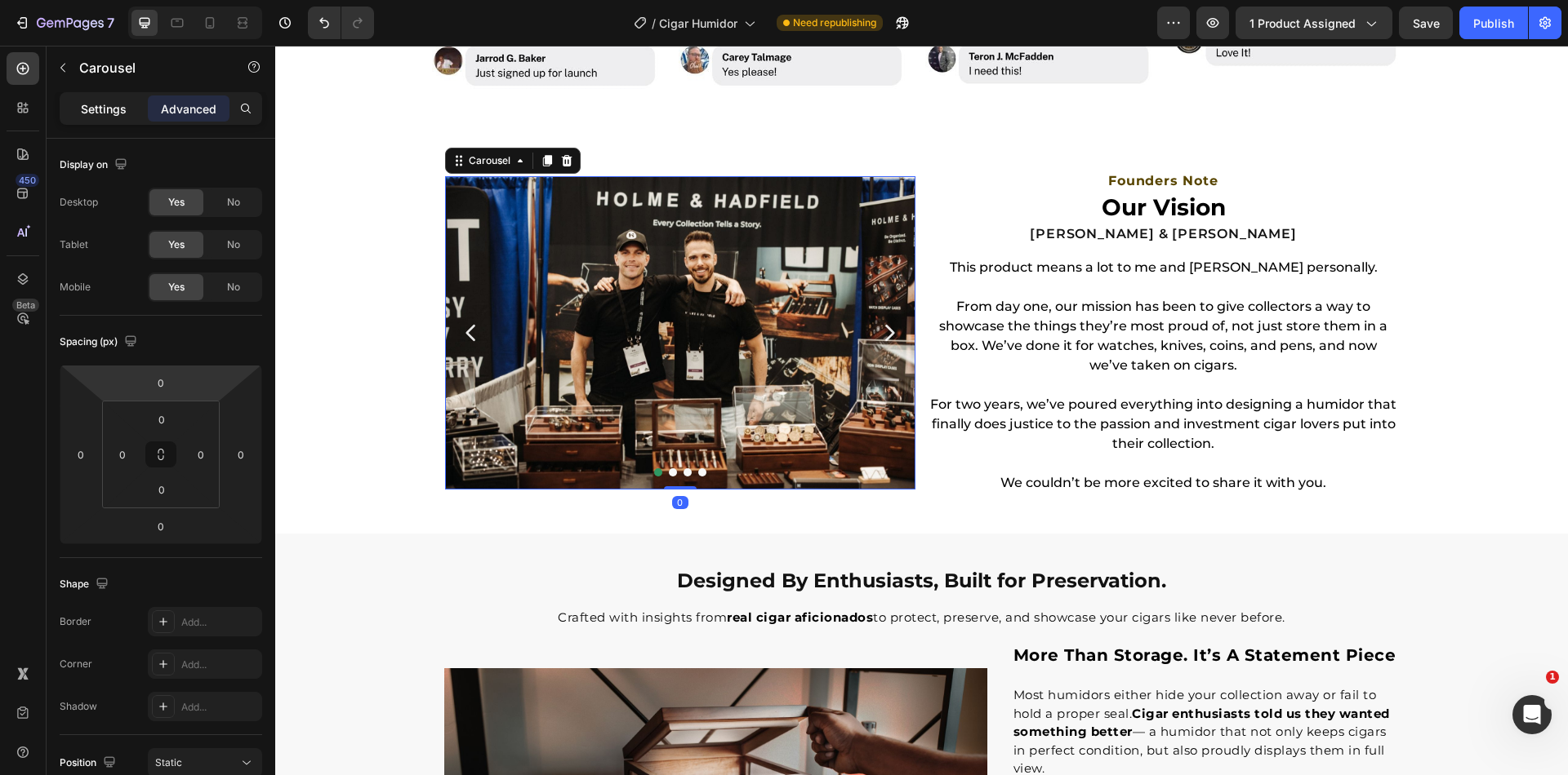
click at [88, 103] on p "Settings" at bounding box center [104, 109] width 46 height 17
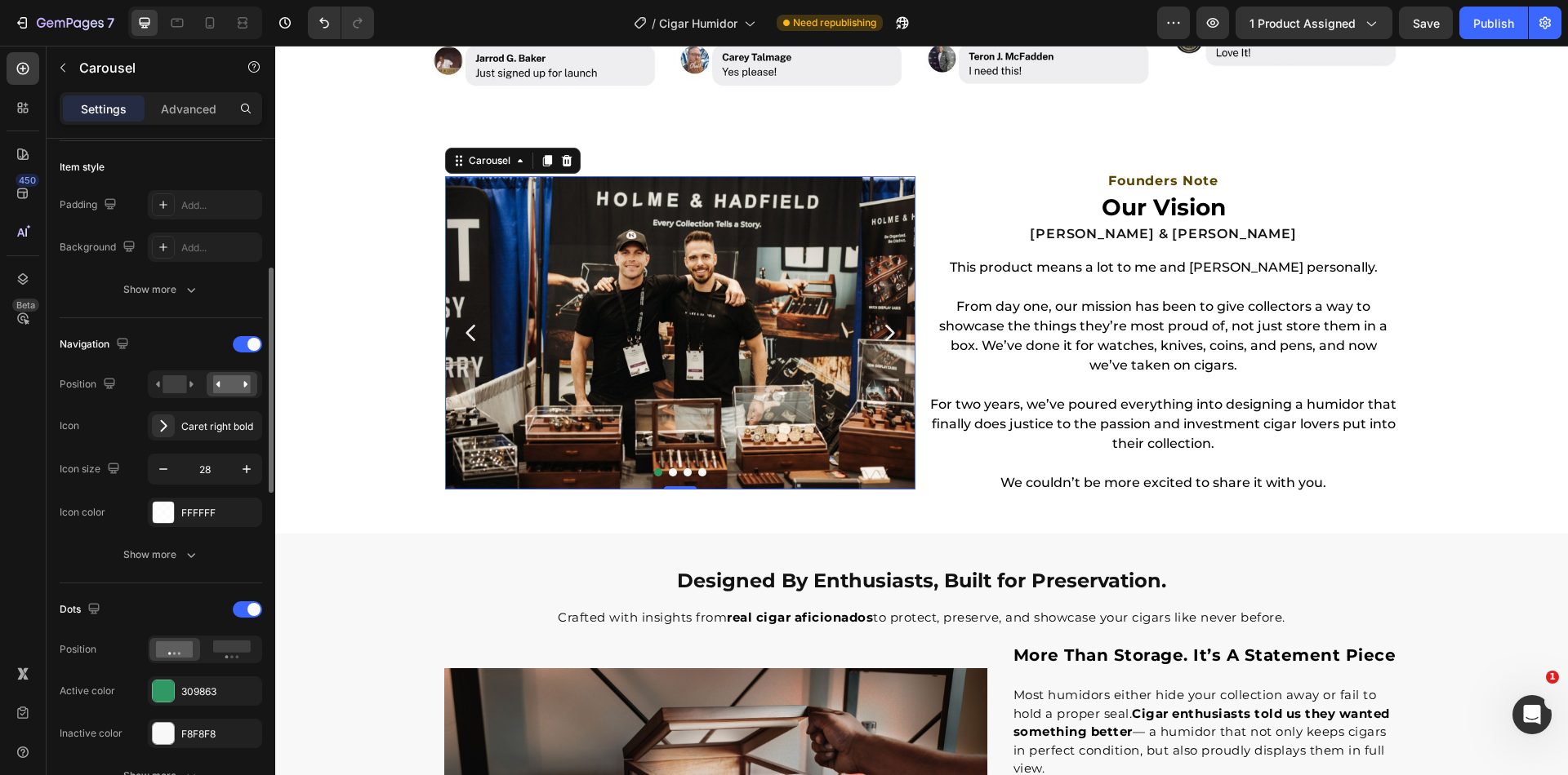
scroll to position [508, 0]
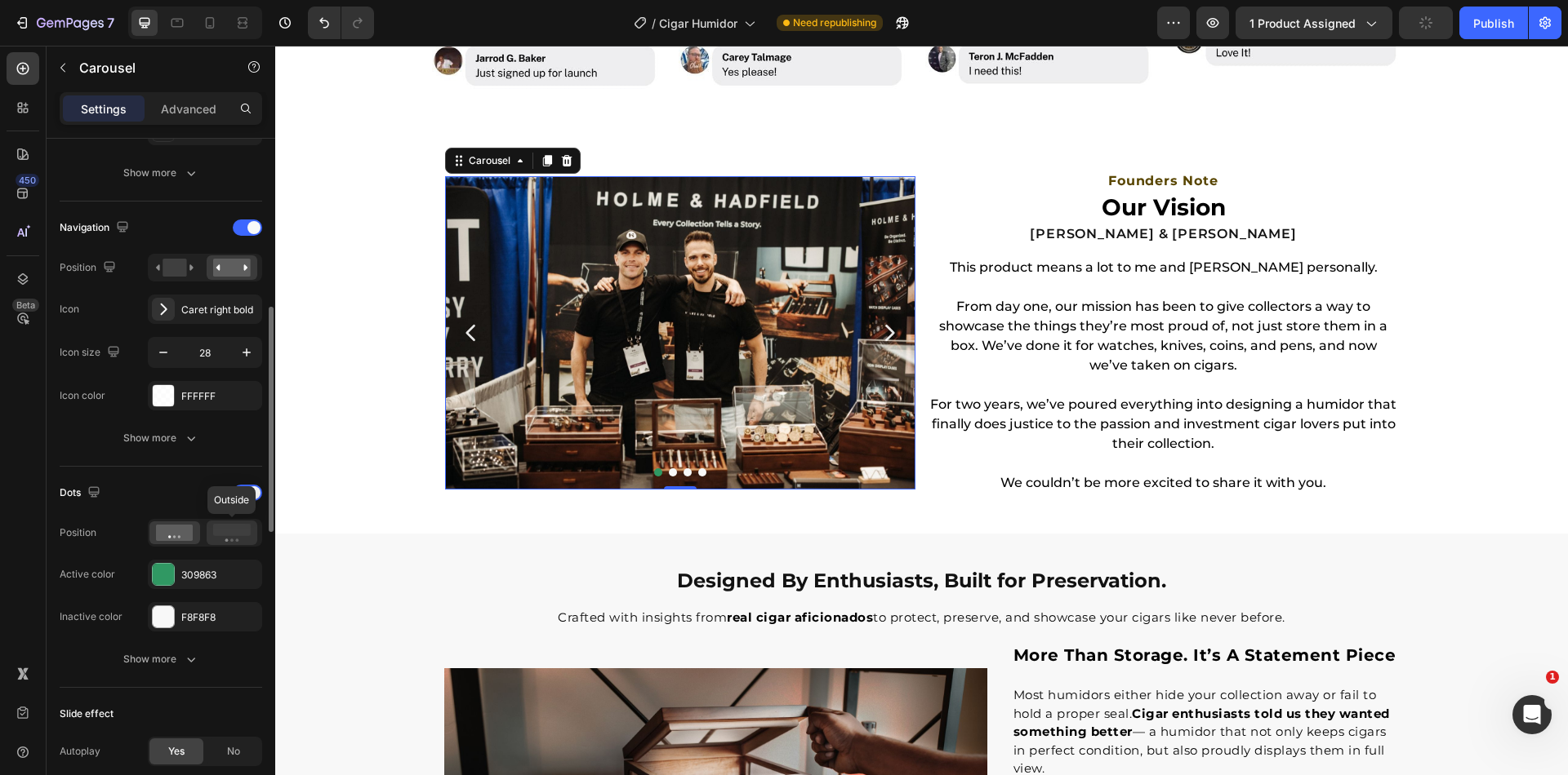
click at [233, 527] on rect at bounding box center [232, 530] width 37 height 12
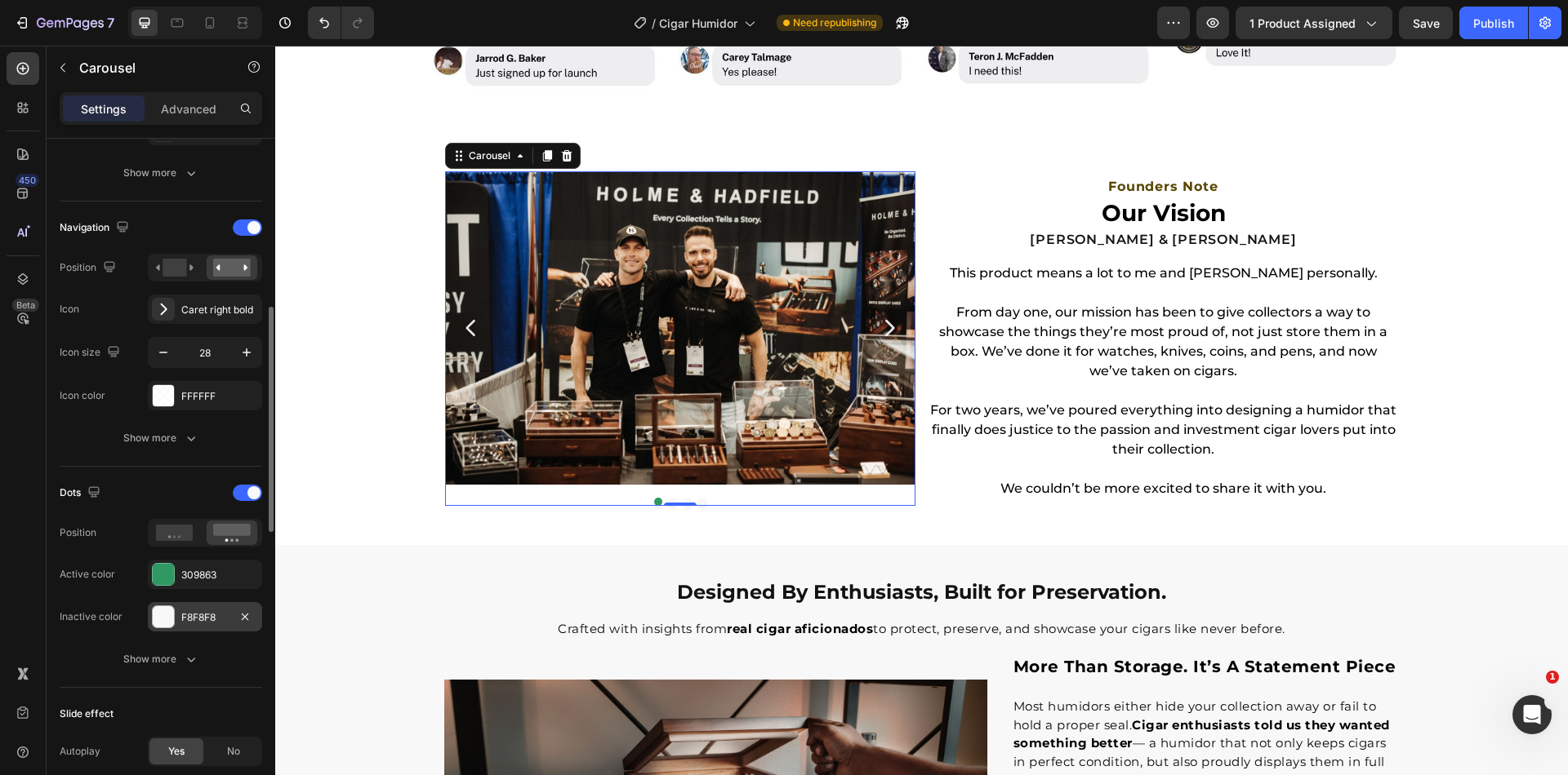
click at [168, 628] on div "F8F8F8" at bounding box center [205, 617] width 114 height 30
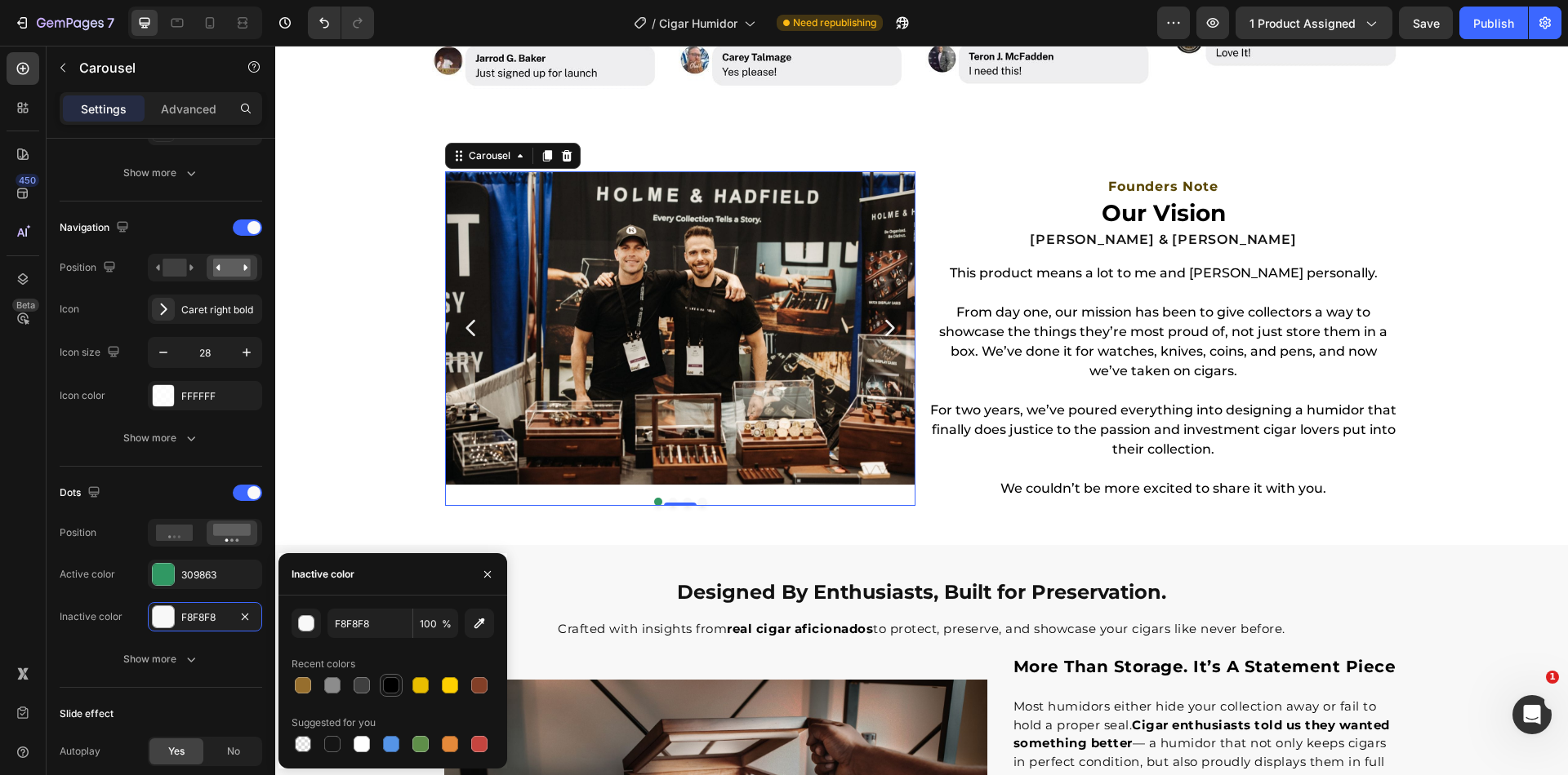
click at [387, 678] on div at bounding box center [391, 685] width 16 height 16
click at [329, 682] on div at bounding box center [331, 685] width 16 height 16
click at [311, 622] on div "button" at bounding box center [306, 624] width 16 height 16
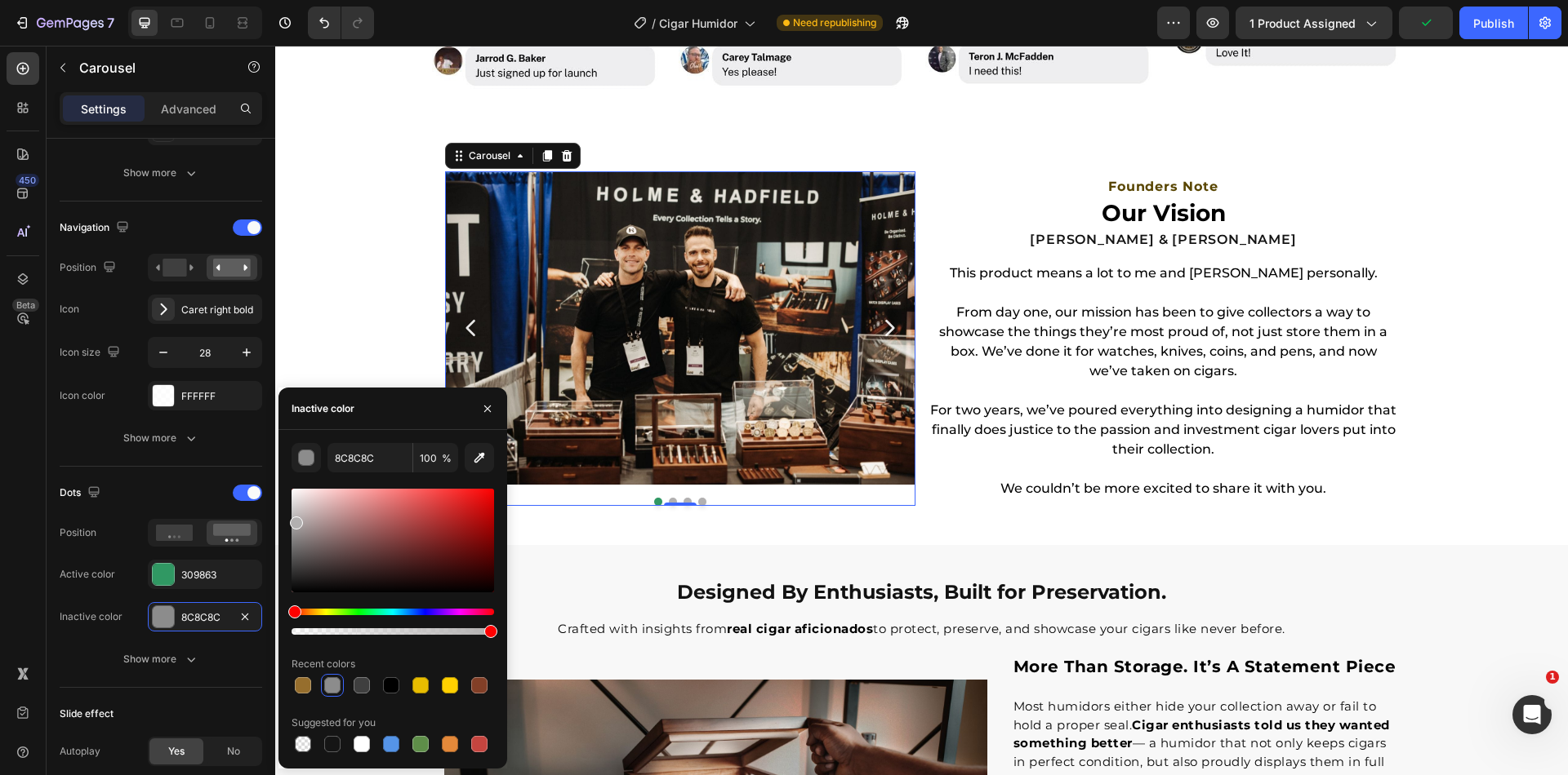
click at [294, 520] on div at bounding box center [392, 541] width 203 height 104
type input "B2B0B0"
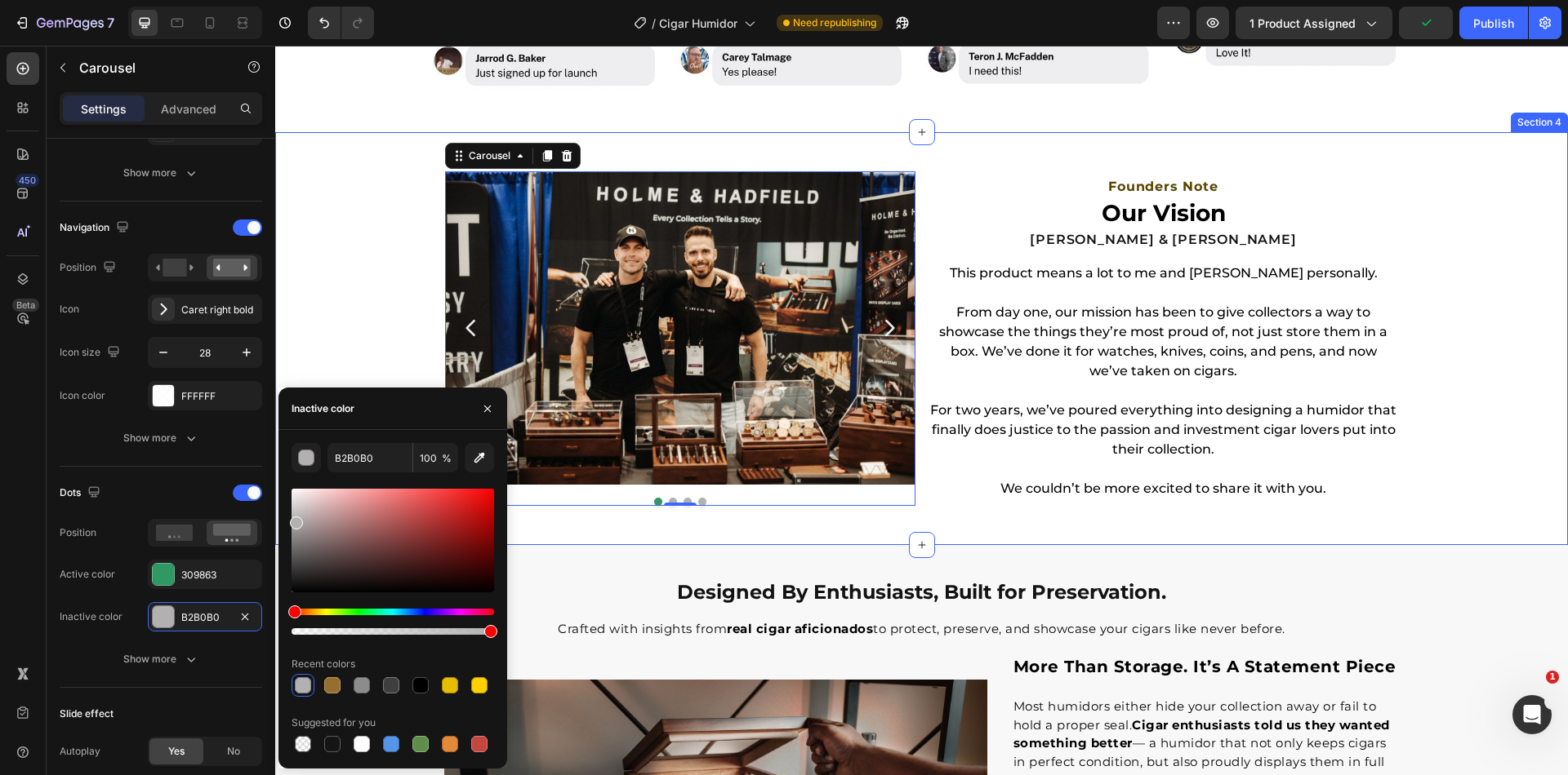
click at [808, 538] on div "Image Image Image Row Image Row Carousel 0 Founders Note Heading Our Vision Hea…" at bounding box center [920, 339] width 1292 height 413
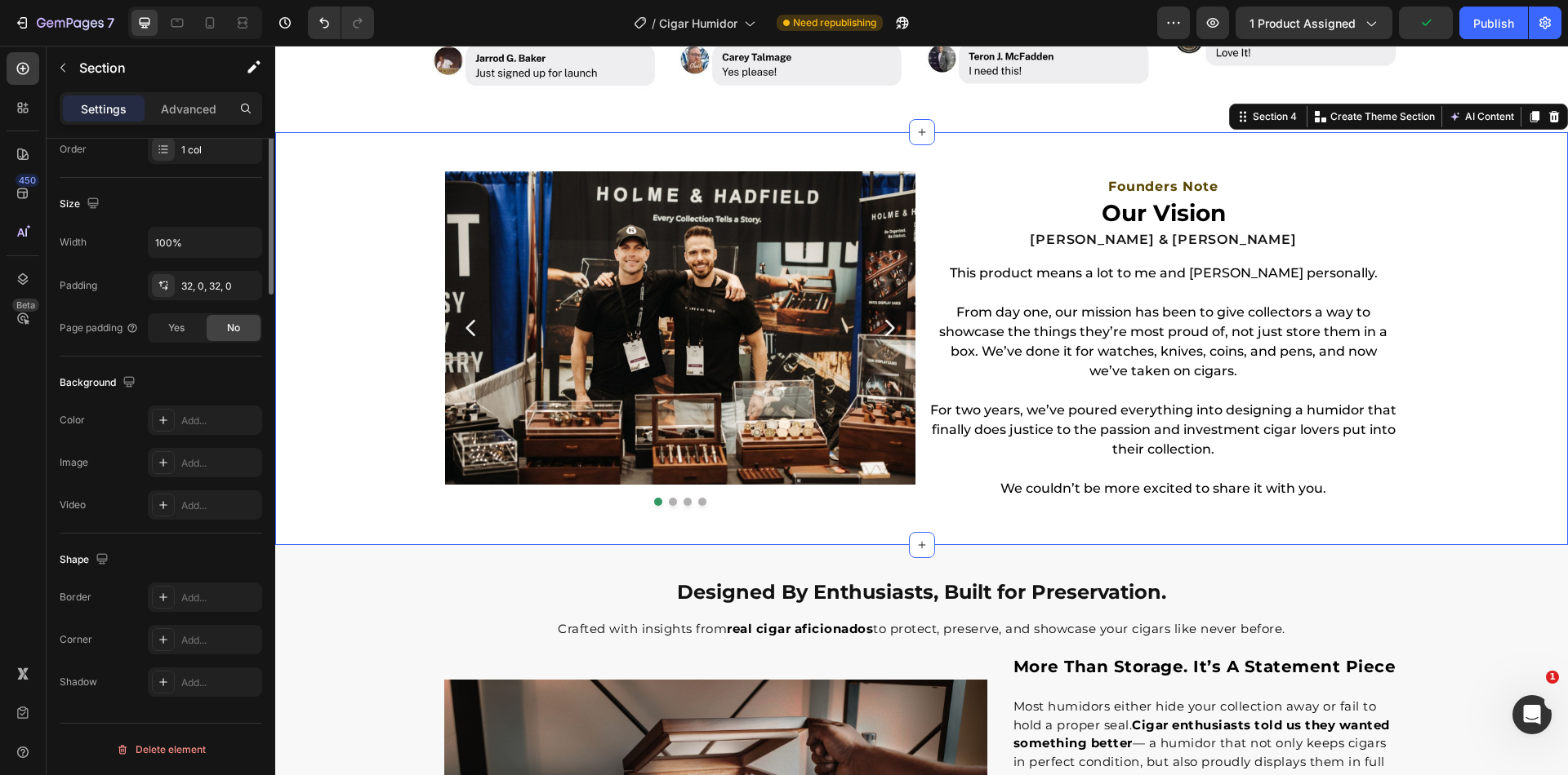
scroll to position [0, 0]
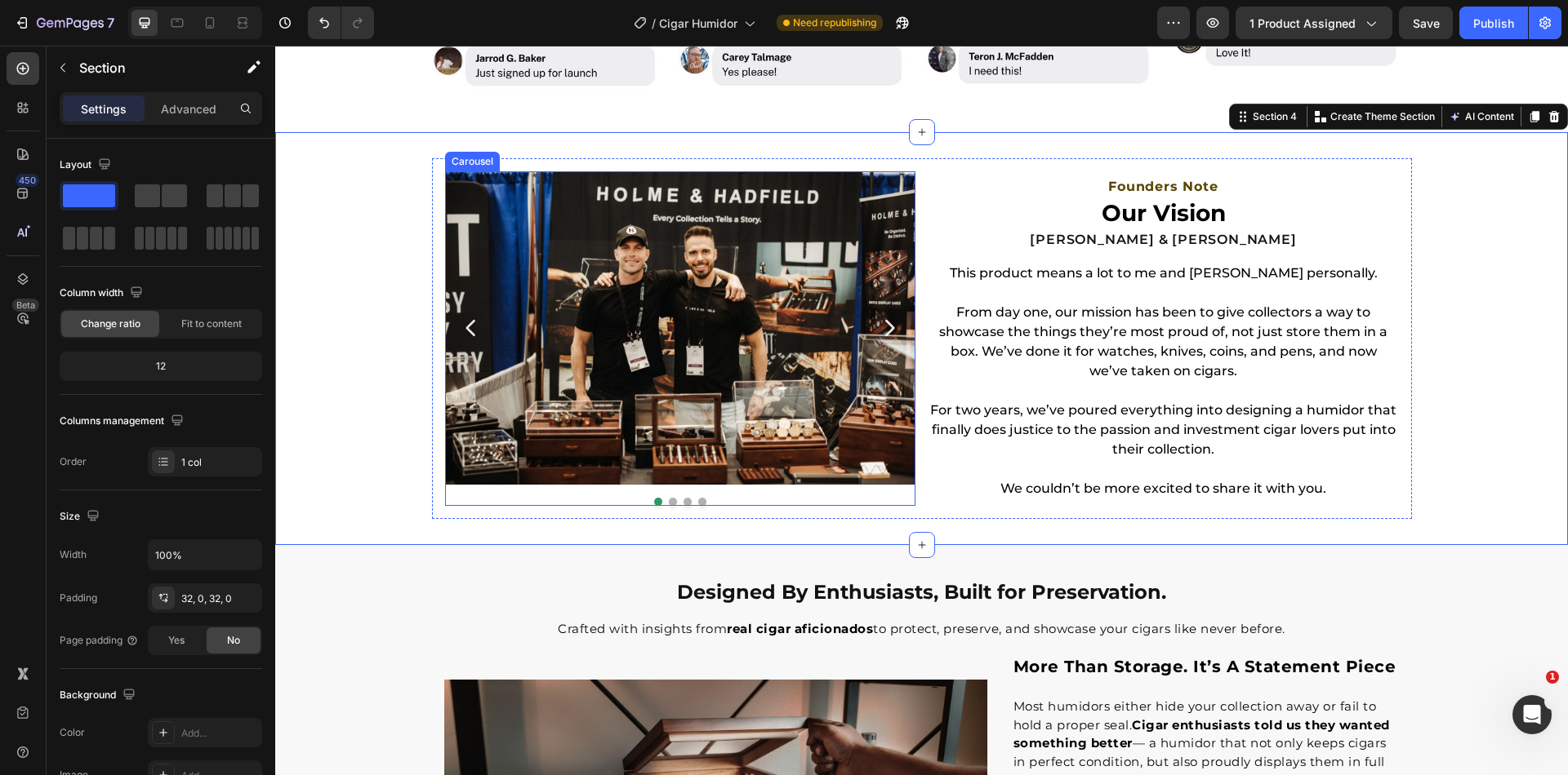
click at [889, 324] on icon "Carousel Next Arrow" at bounding box center [890, 328] width 23 height 23
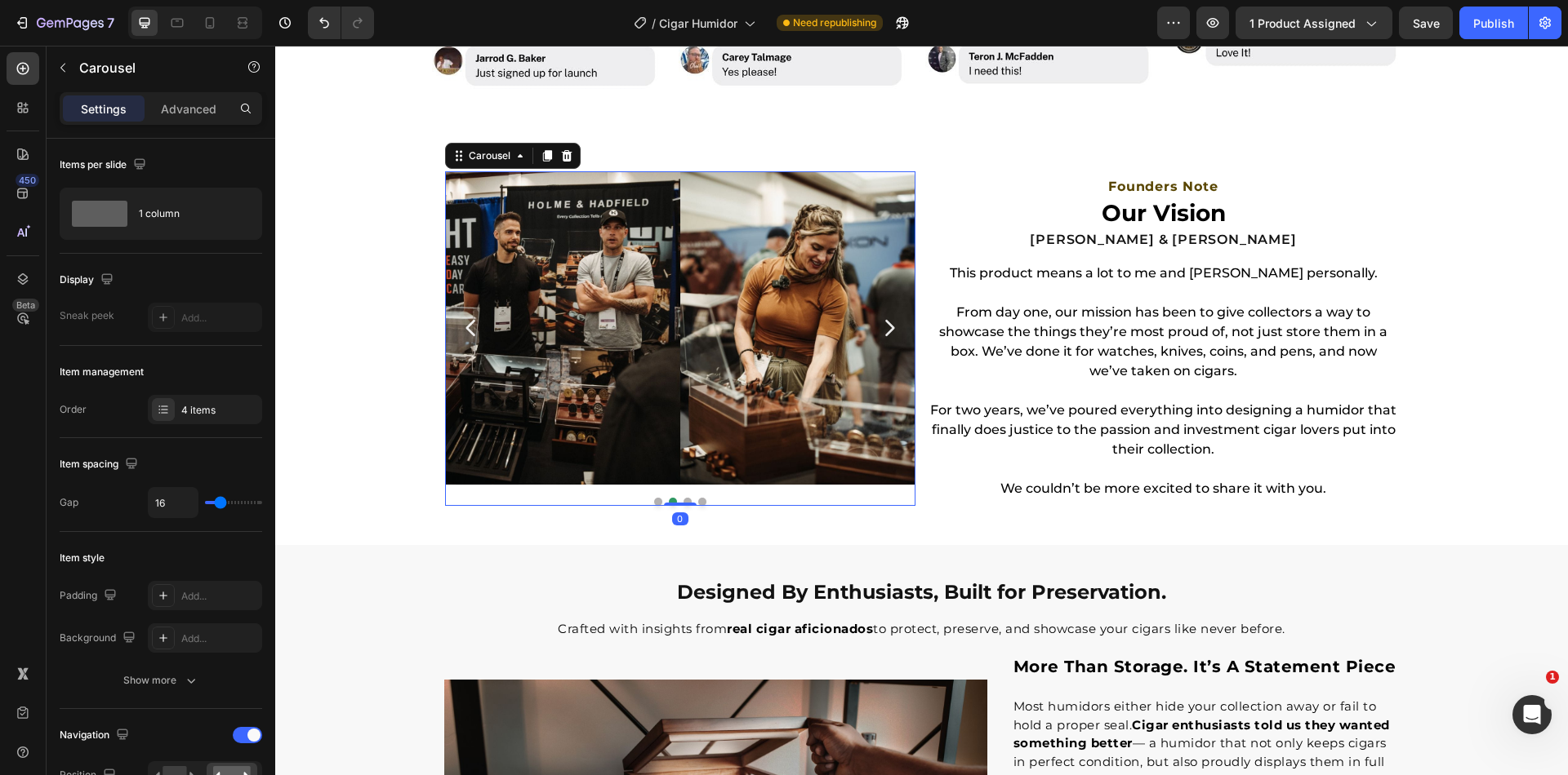
click at [889, 324] on icon "Carousel Next Arrow" at bounding box center [890, 328] width 23 height 23
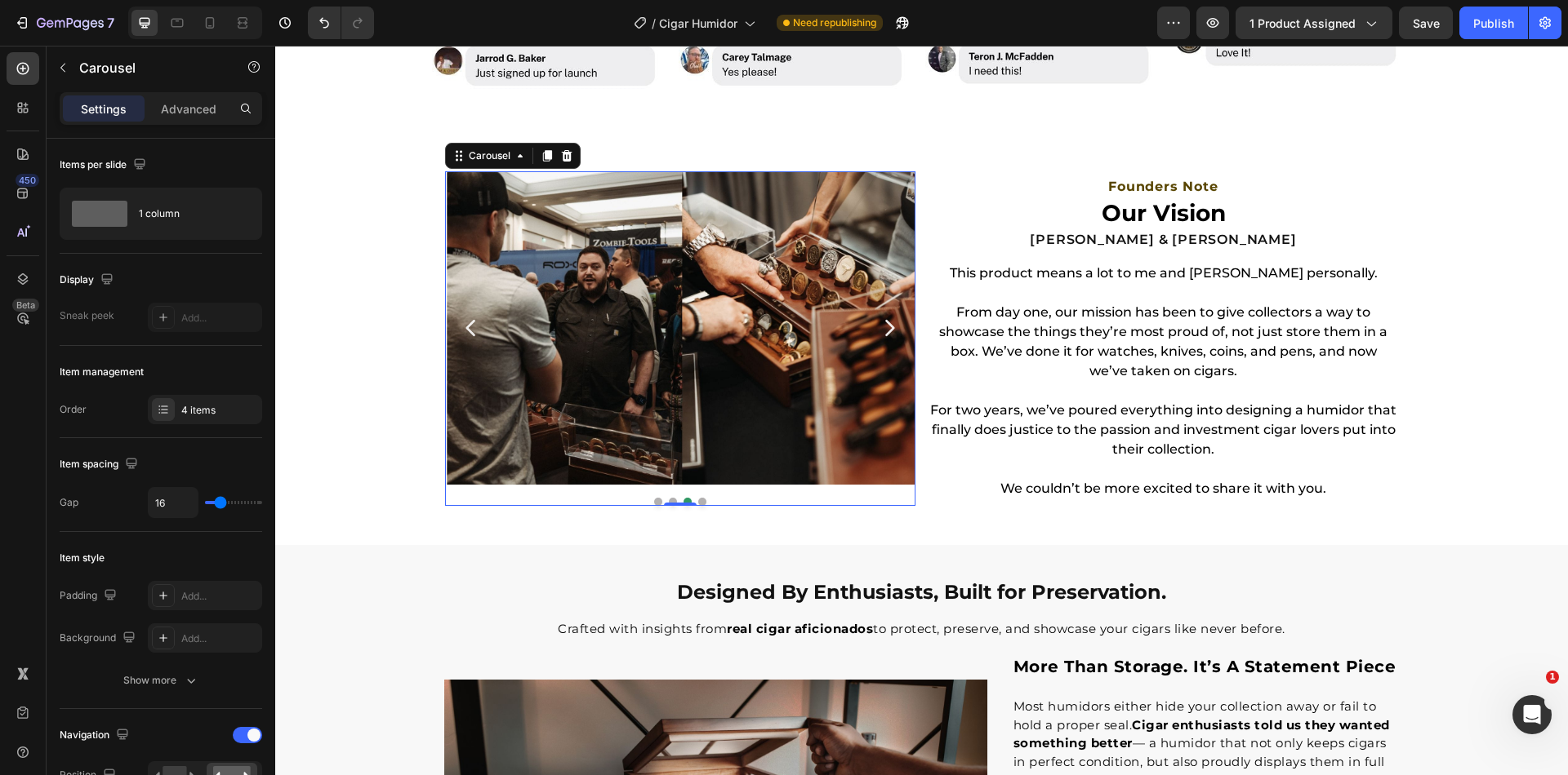
click at [889, 324] on icon "Carousel Next Arrow" at bounding box center [890, 328] width 23 height 23
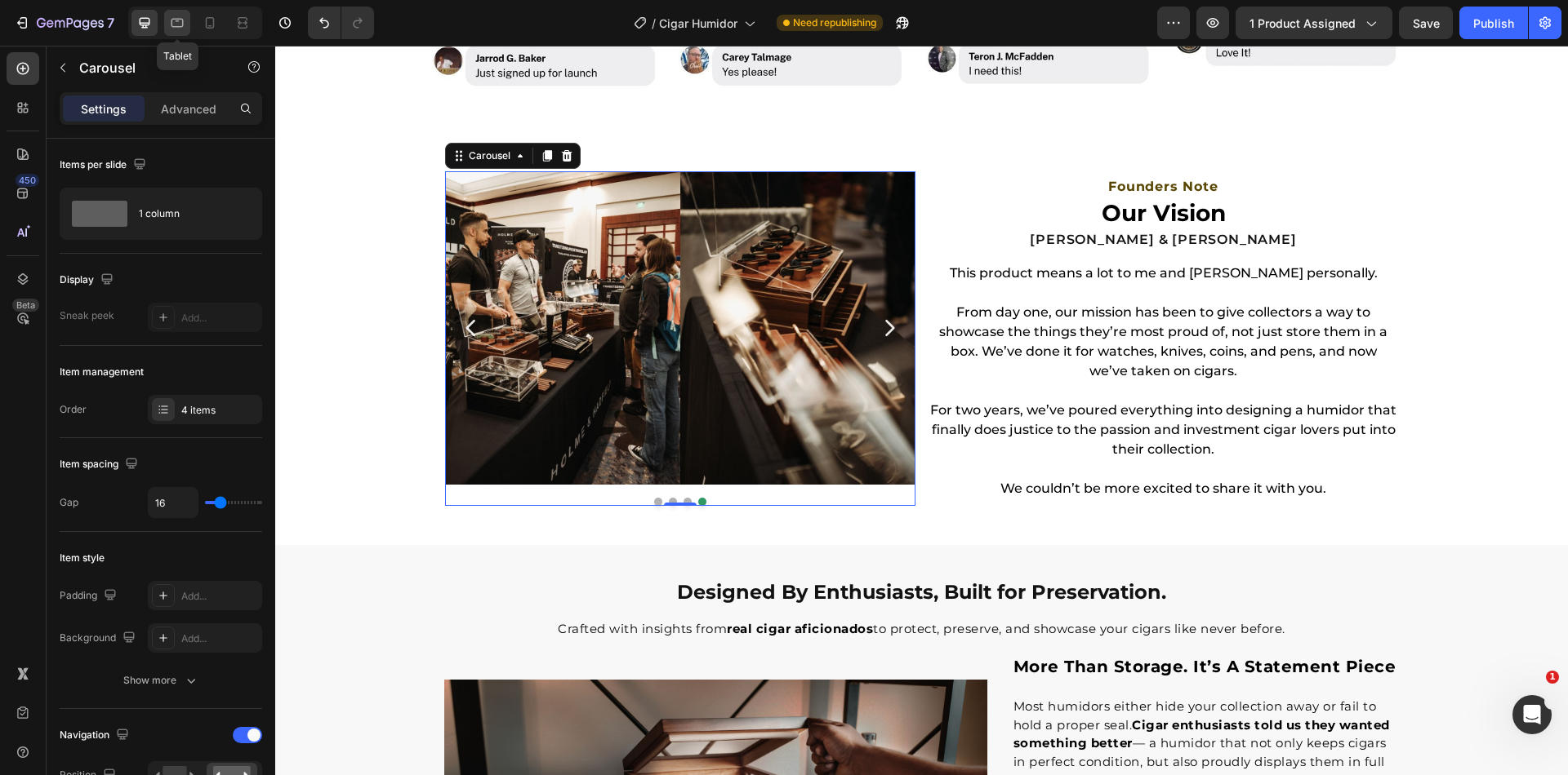
click at [170, 12] on div at bounding box center [177, 22] width 26 height 26
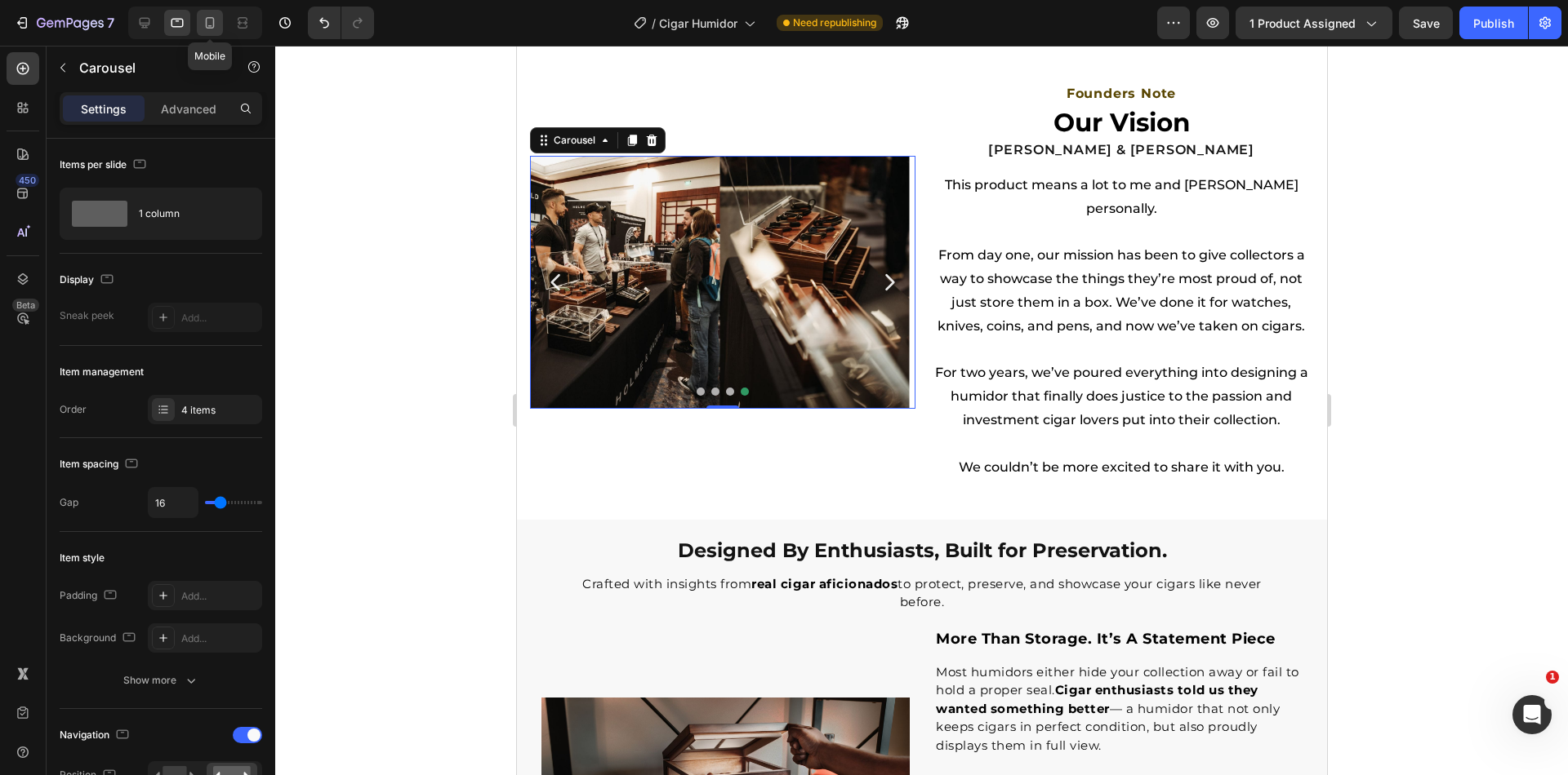
scroll to position [2077, 0]
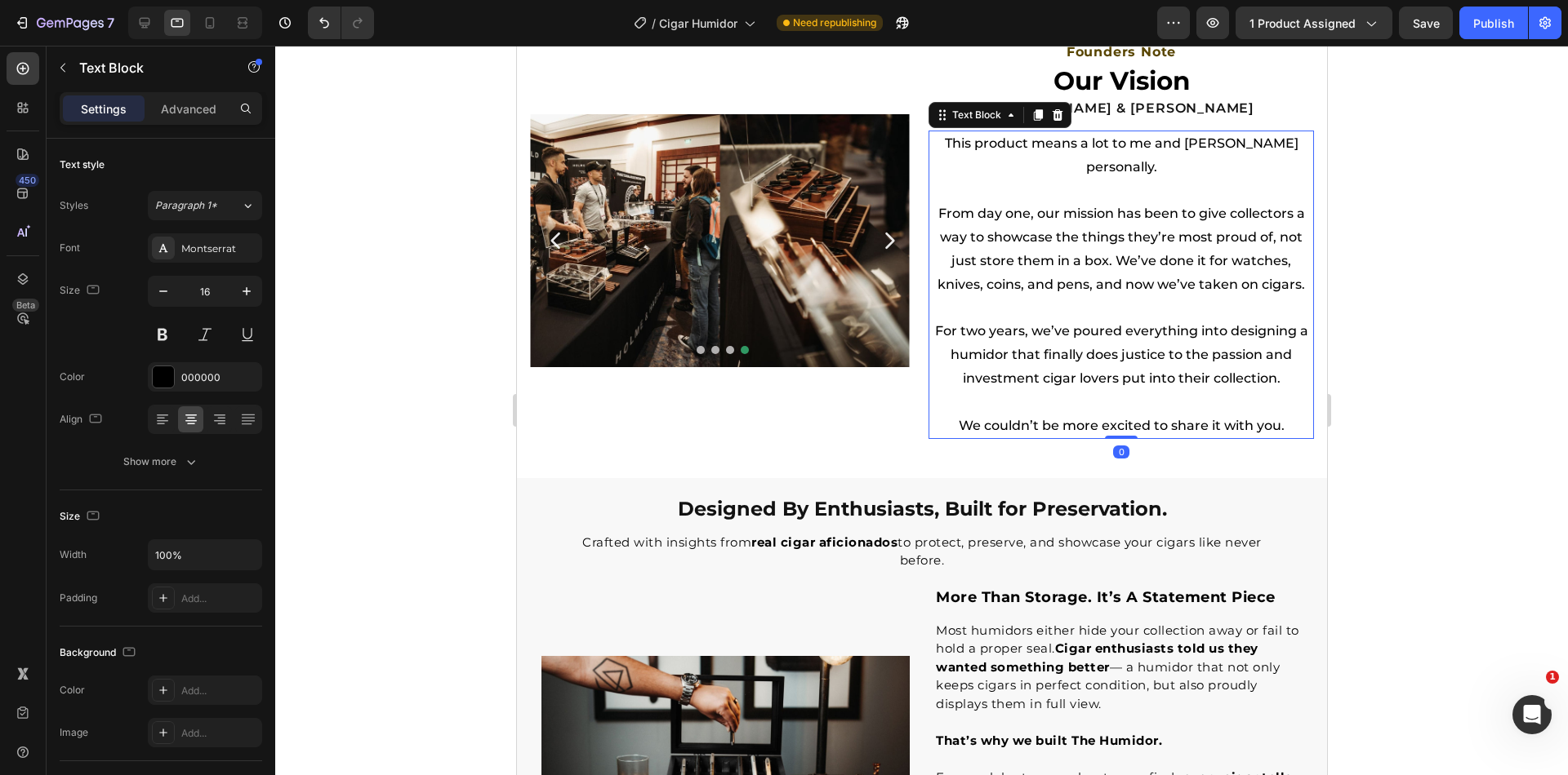
click at [1136, 254] on p "From day one, our mission has been to give collectors a way to showcase the thi…" at bounding box center [1120, 250] width 382 height 94
click at [935, 644] on strong "Cigar enthusiasts told us they wanted something better" at bounding box center [1096, 658] width 323 height 35
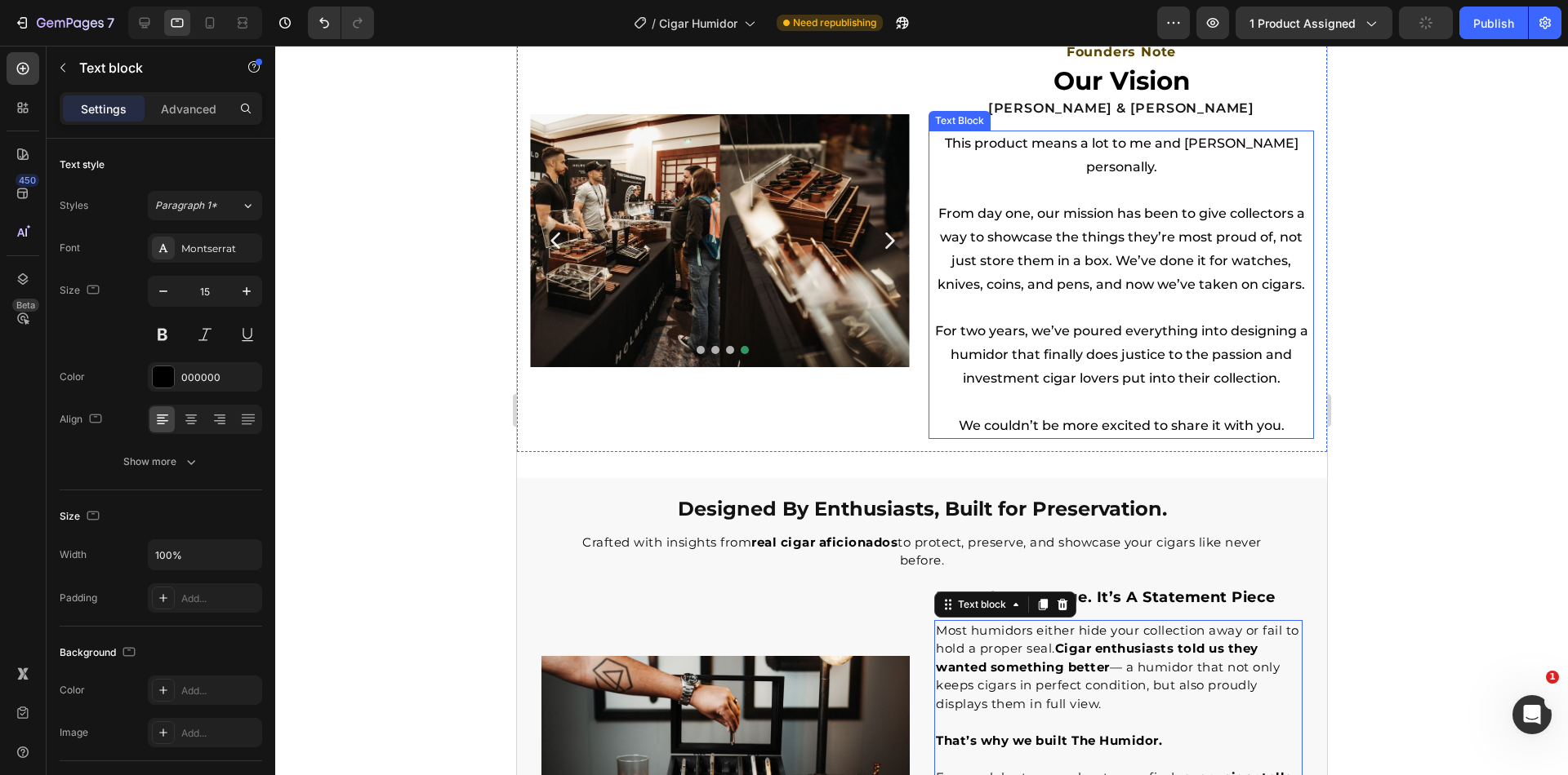
click at [995, 297] on p at bounding box center [1120, 308] width 382 height 24
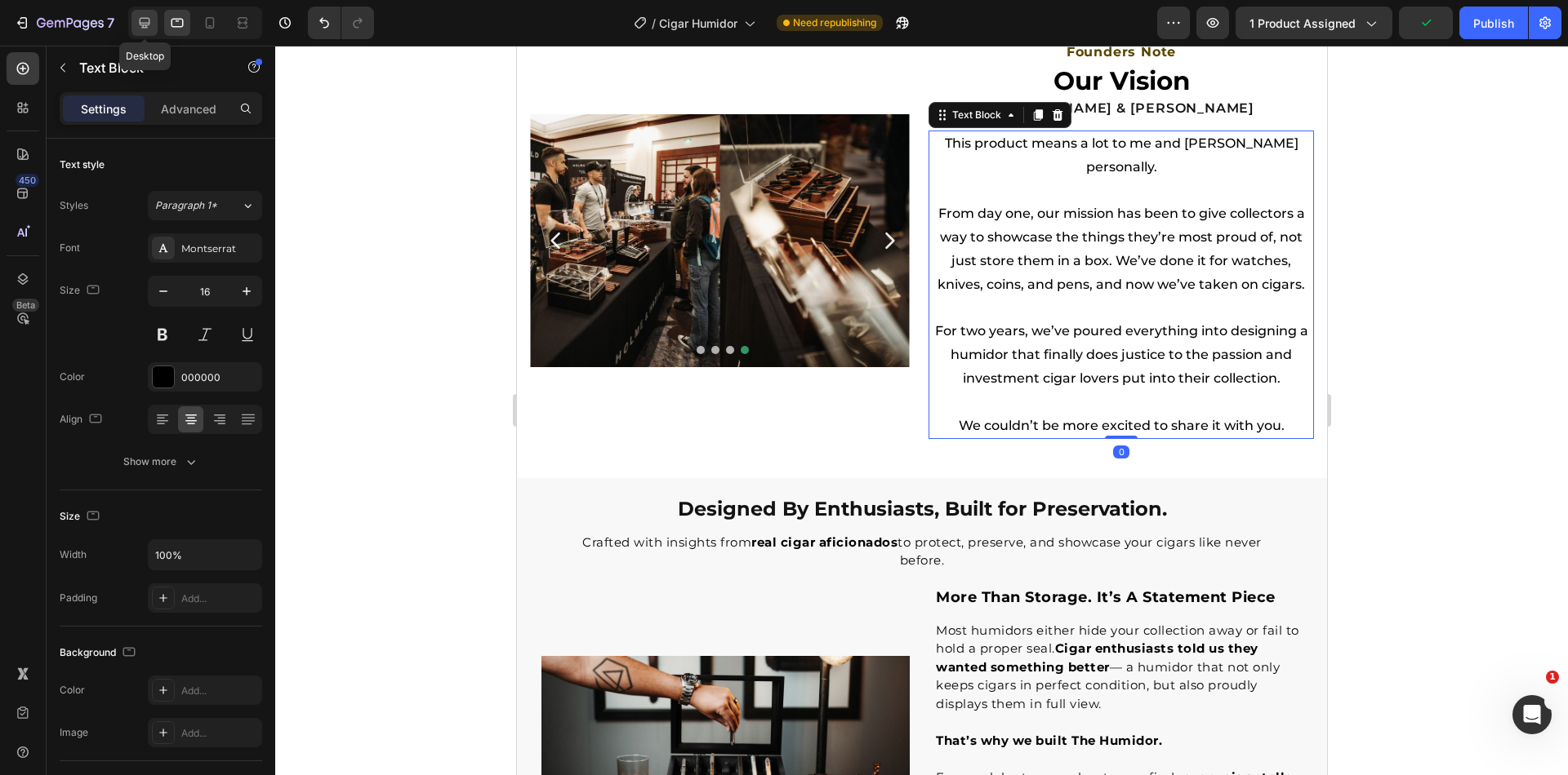
click at [149, 24] on icon at bounding box center [144, 22] width 16 height 16
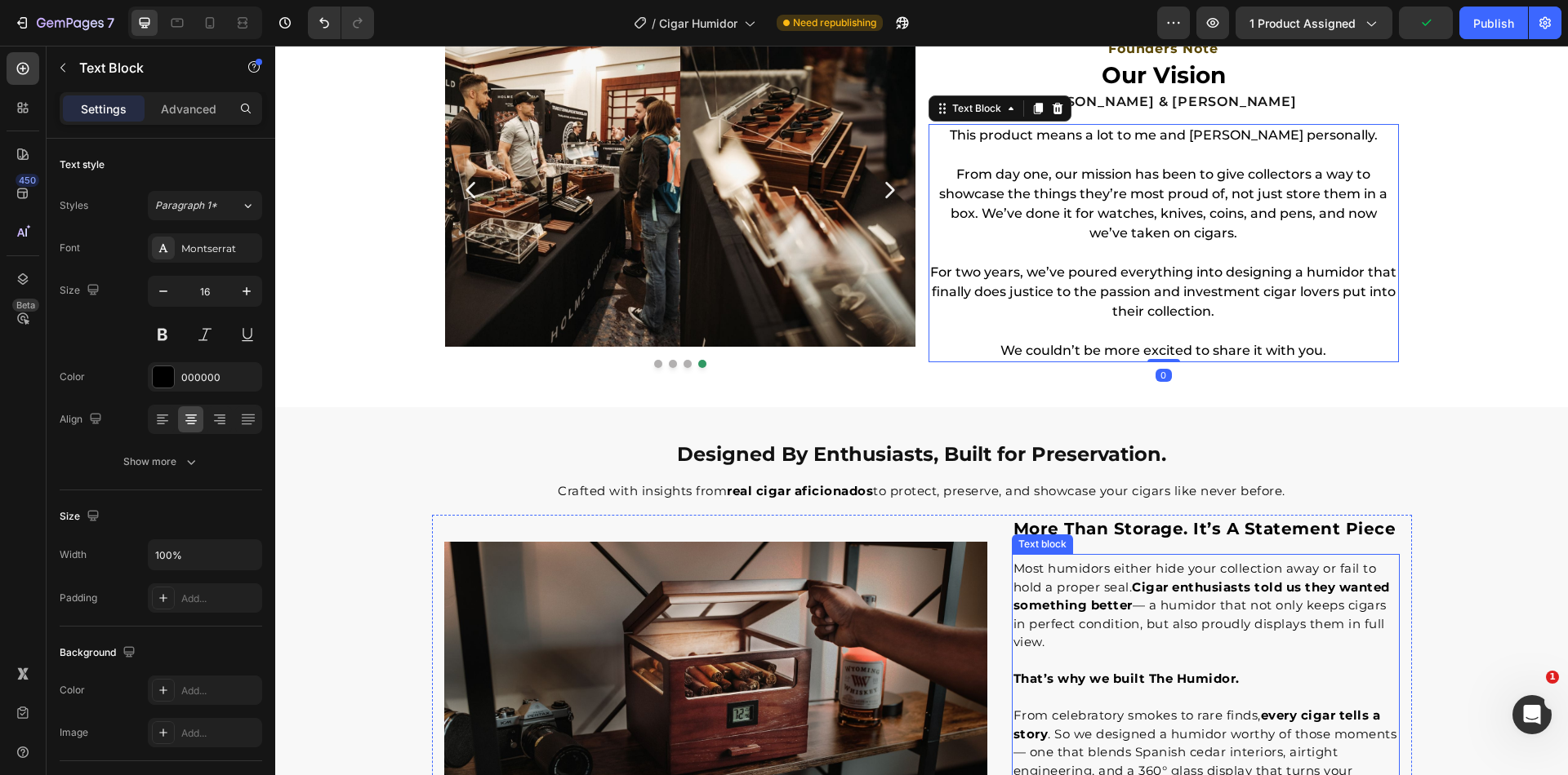
scroll to position [2194, 0]
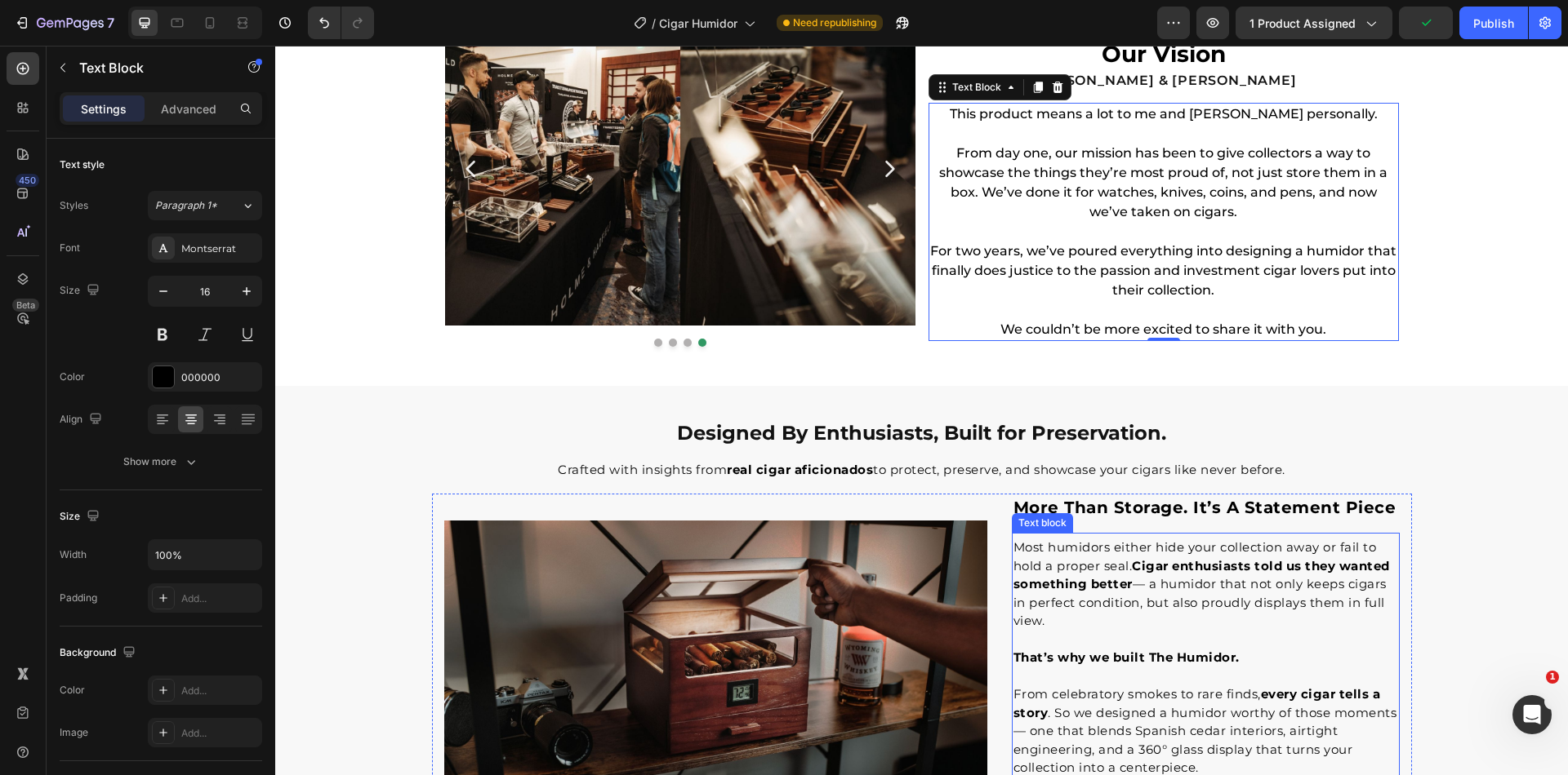
click at [1117, 652] on strong "That’s why we built The Humidor." at bounding box center [1126, 657] width 226 height 15
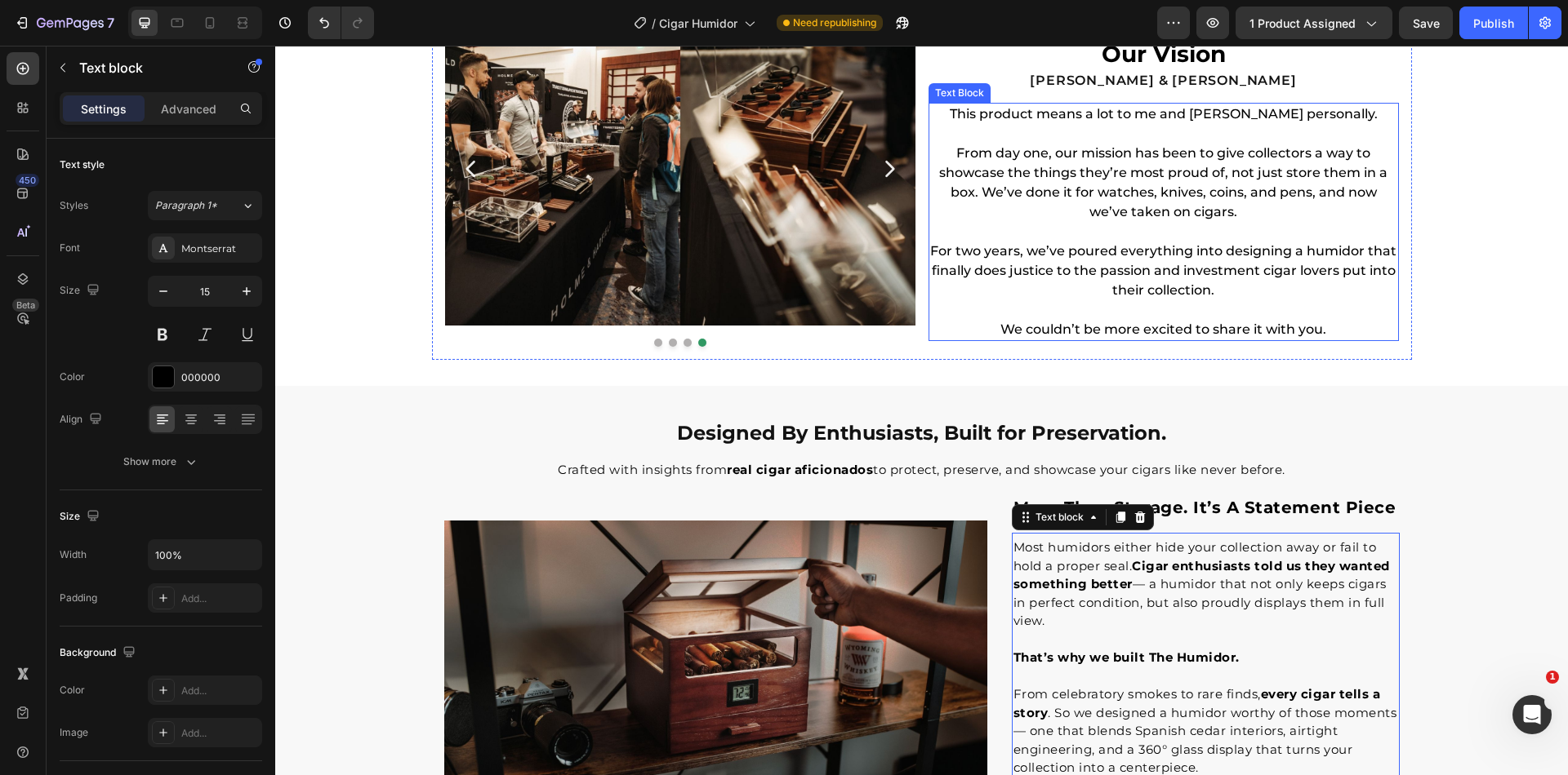
click at [1079, 224] on p at bounding box center [1164, 231] width 467 height 19
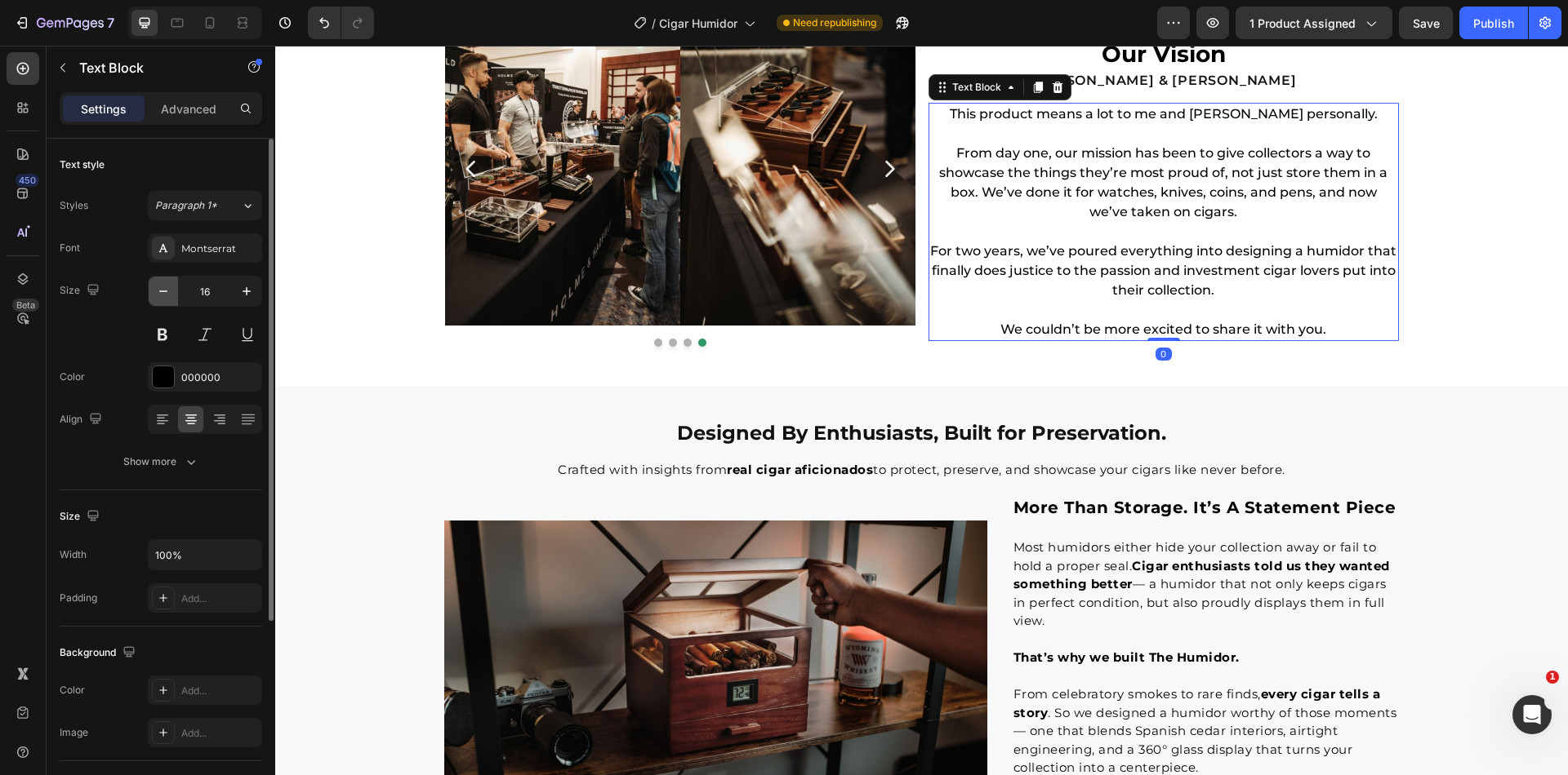
click at [159, 291] on icon "button" at bounding box center [163, 292] width 8 height 2
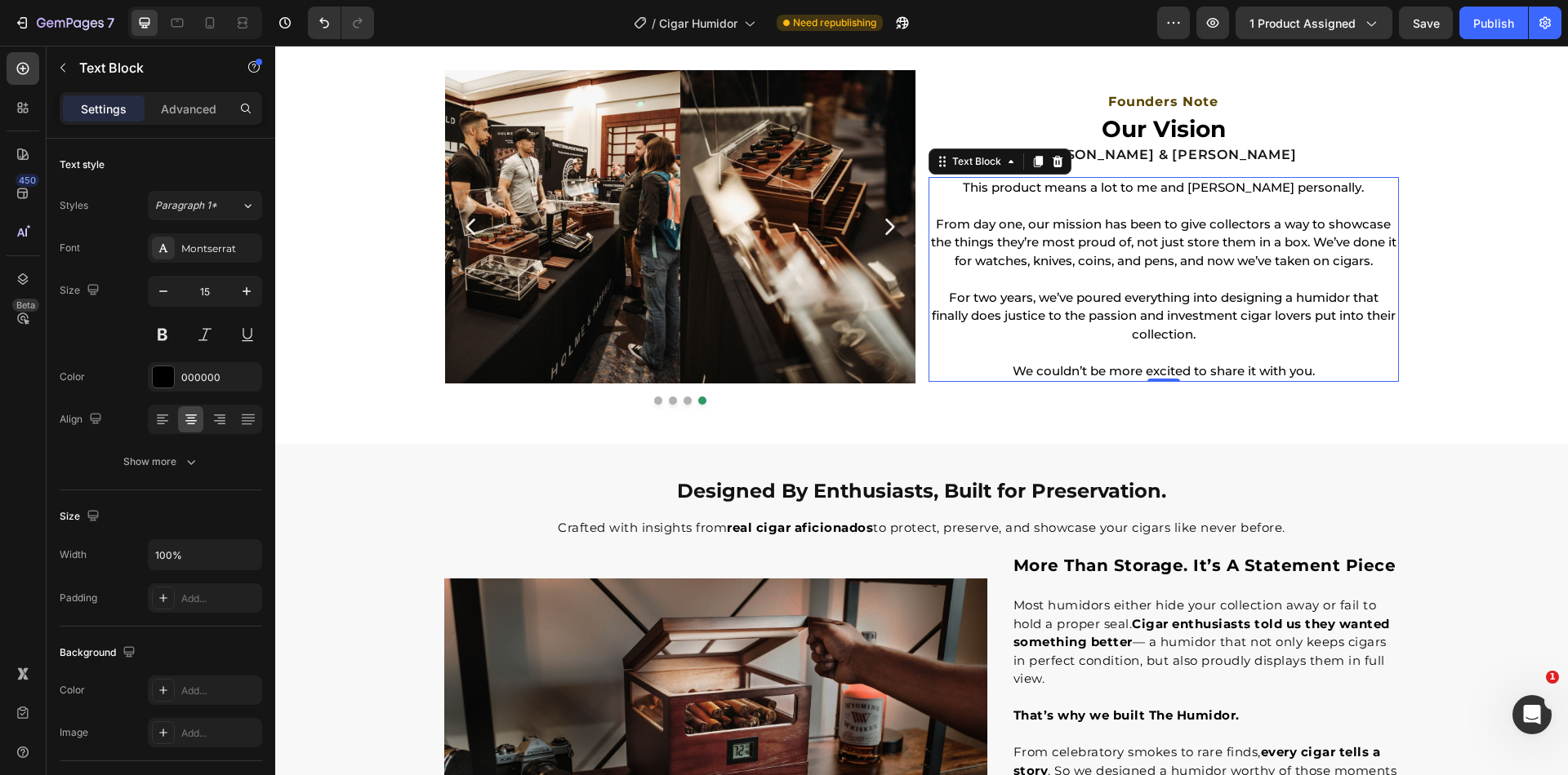
scroll to position [2090, 0]
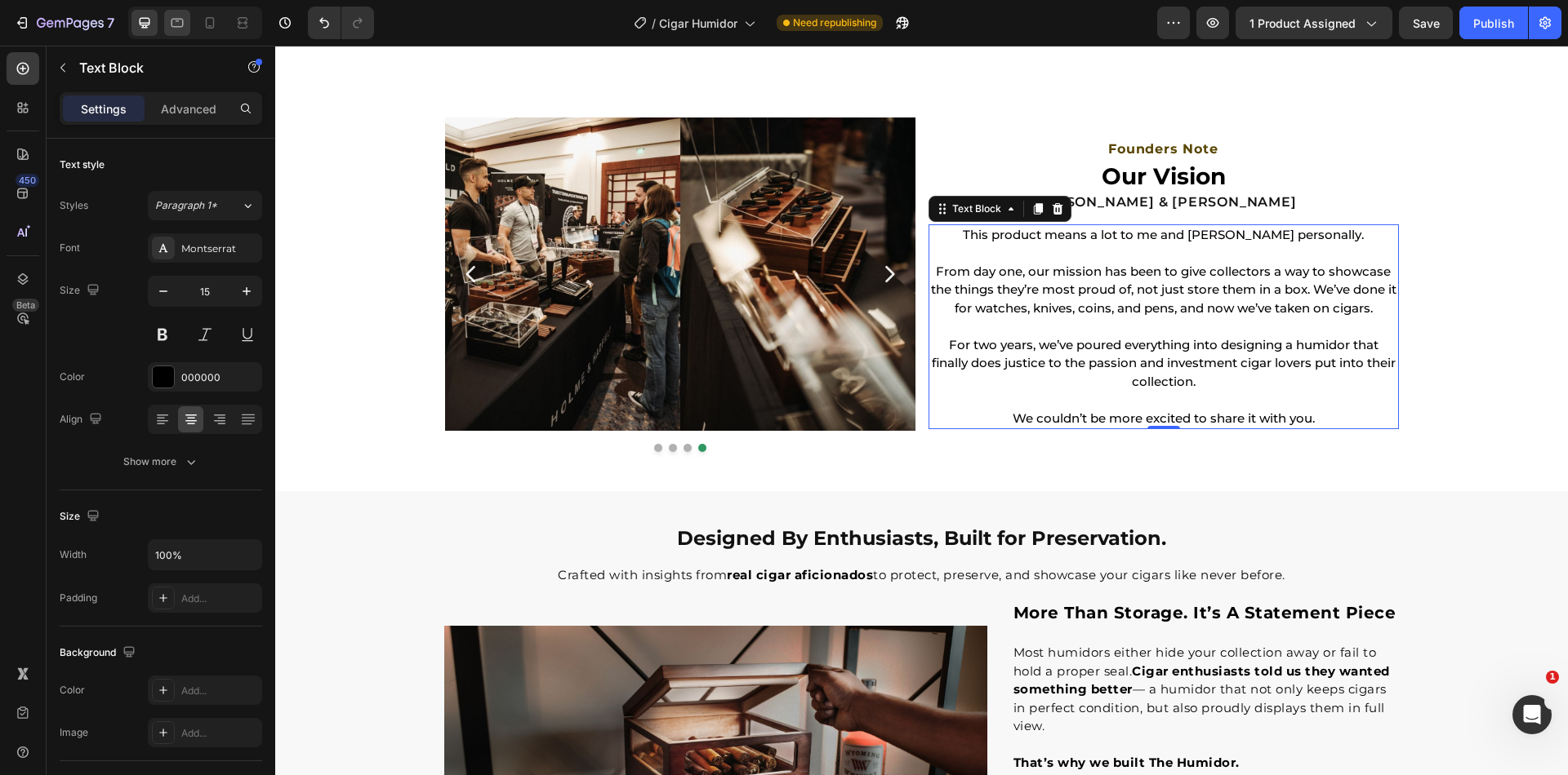
click at [180, 21] on icon at bounding box center [177, 22] width 16 height 16
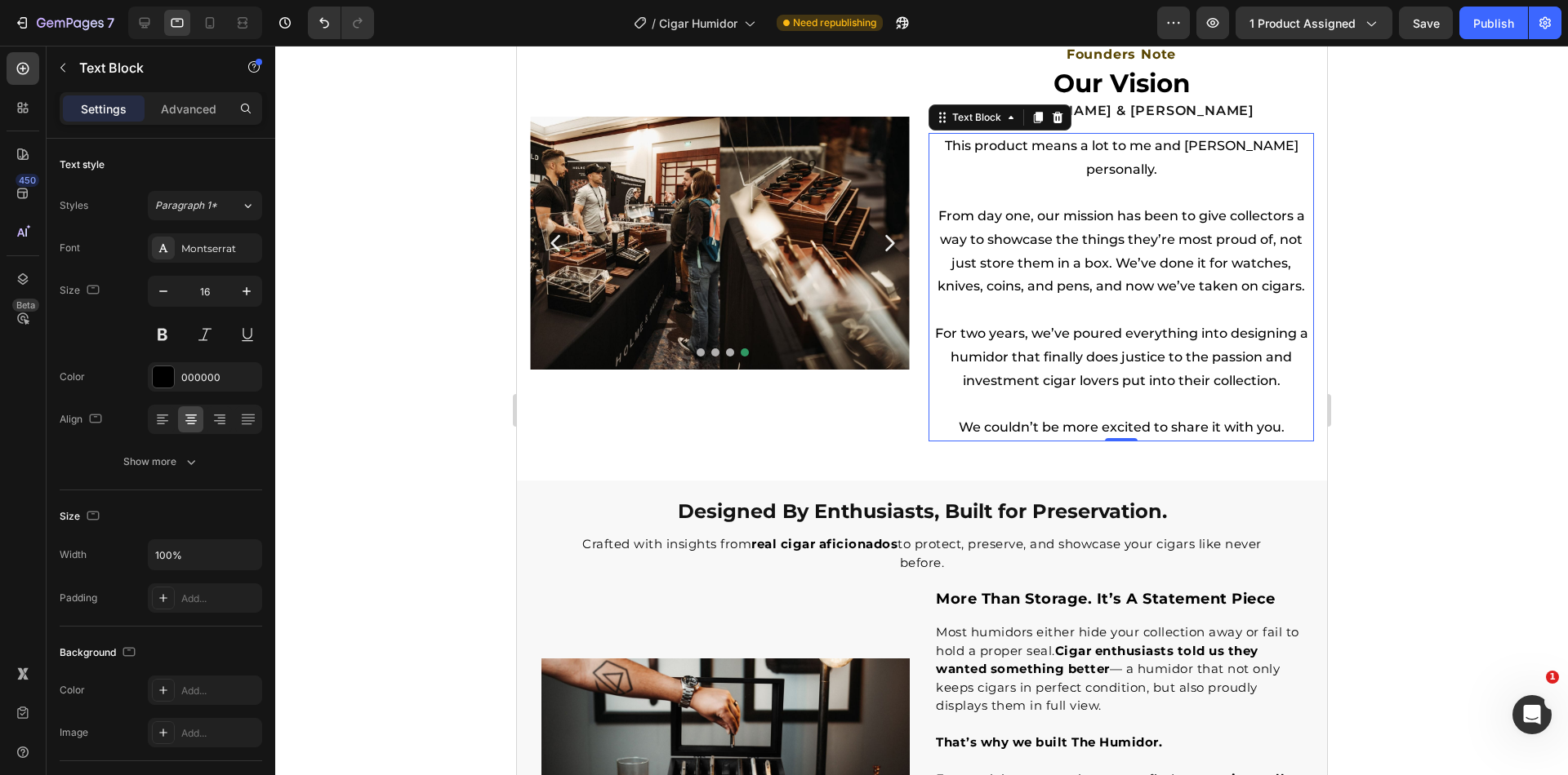
scroll to position [2119, 0]
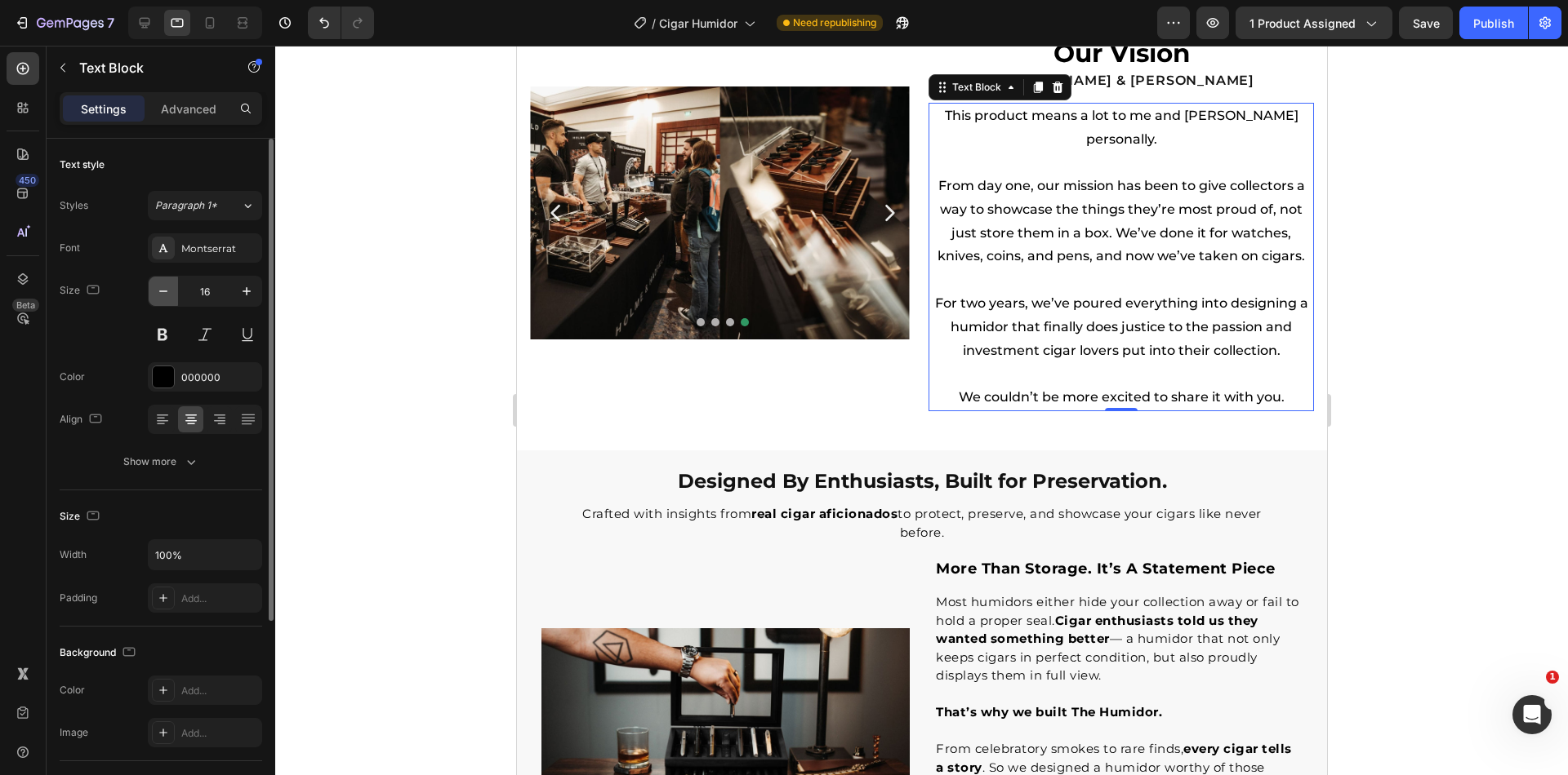
click at [160, 291] on icon "button" at bounding box center [162, 291] width 16 height 16
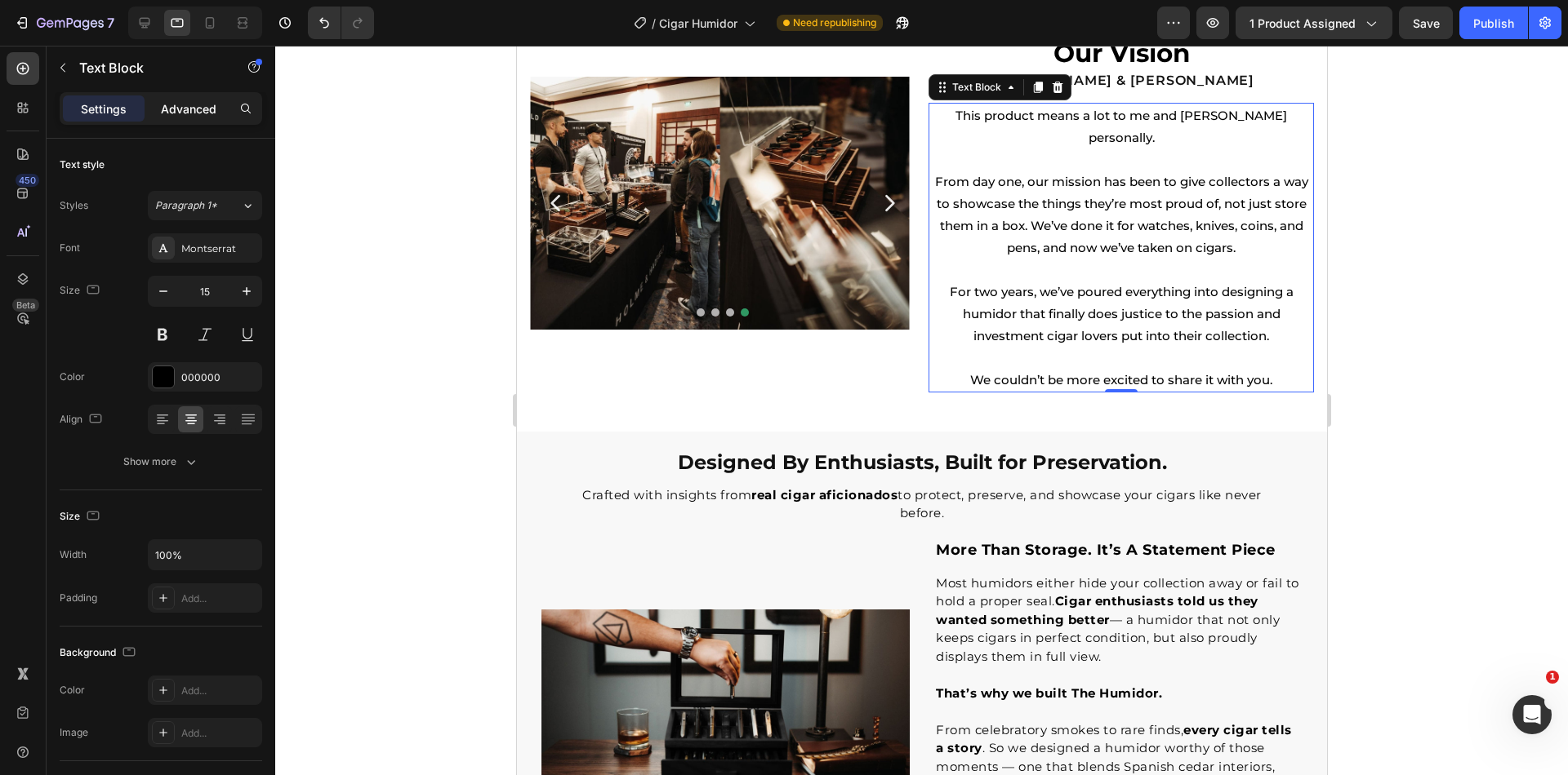
scroll to position [2111, 0]
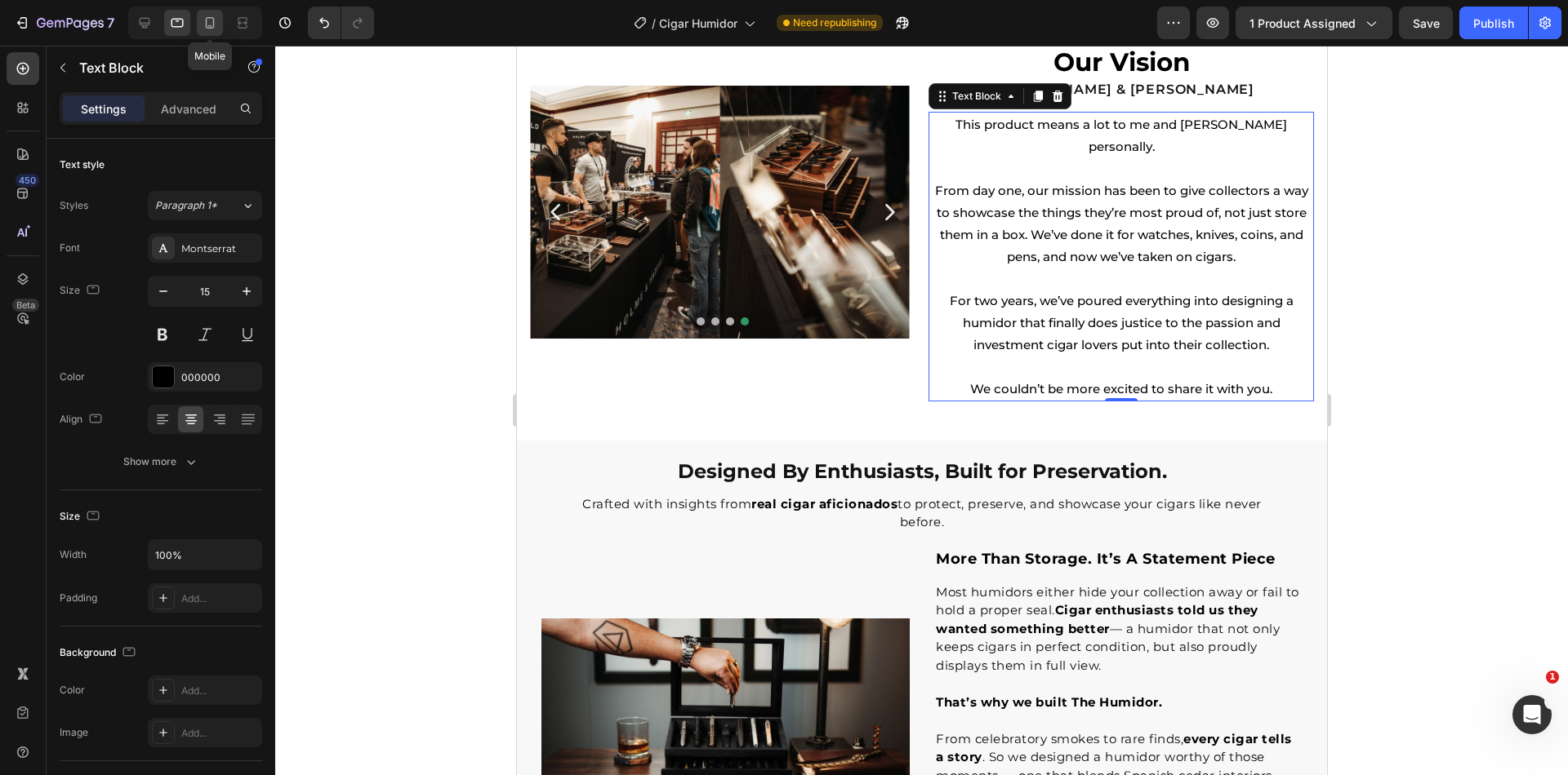
click at [208, 24] on icon at bounding box center [209, 22] width 16 height 16
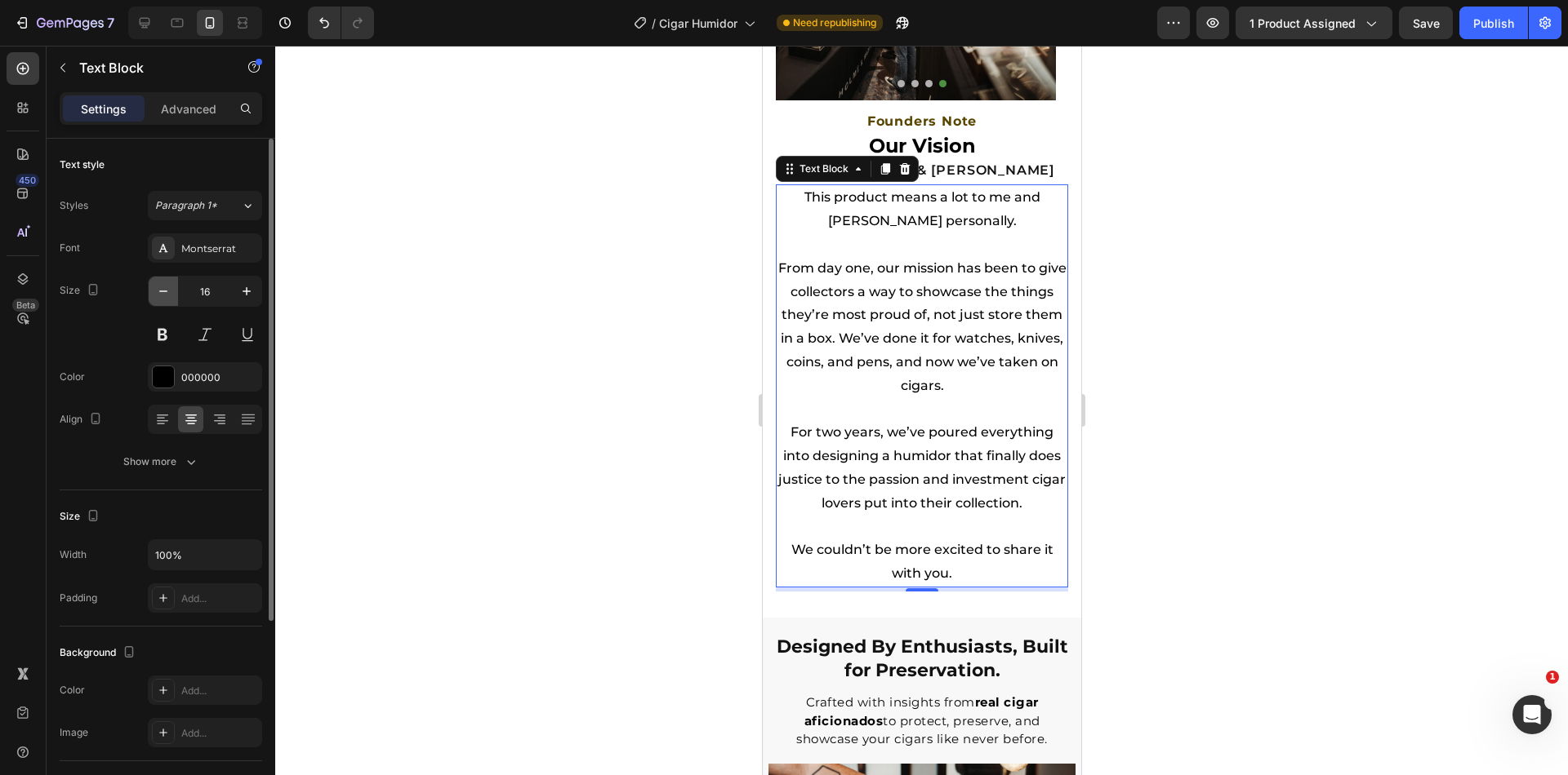
scroll to position [2297, 0]
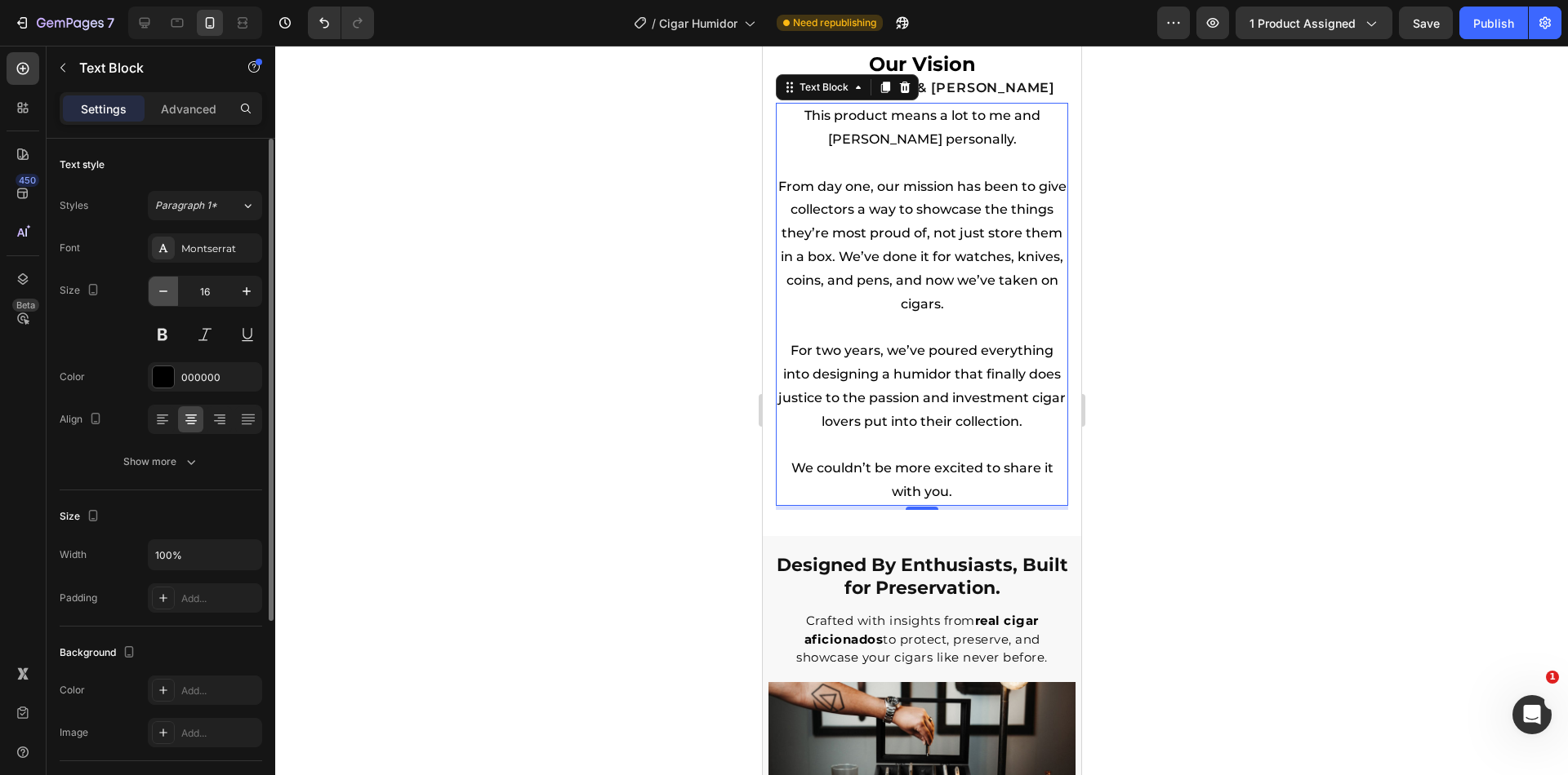
click at [160, 296] on icon "button" at bounding box center [162, 291] width 16 height 16
type input "15"
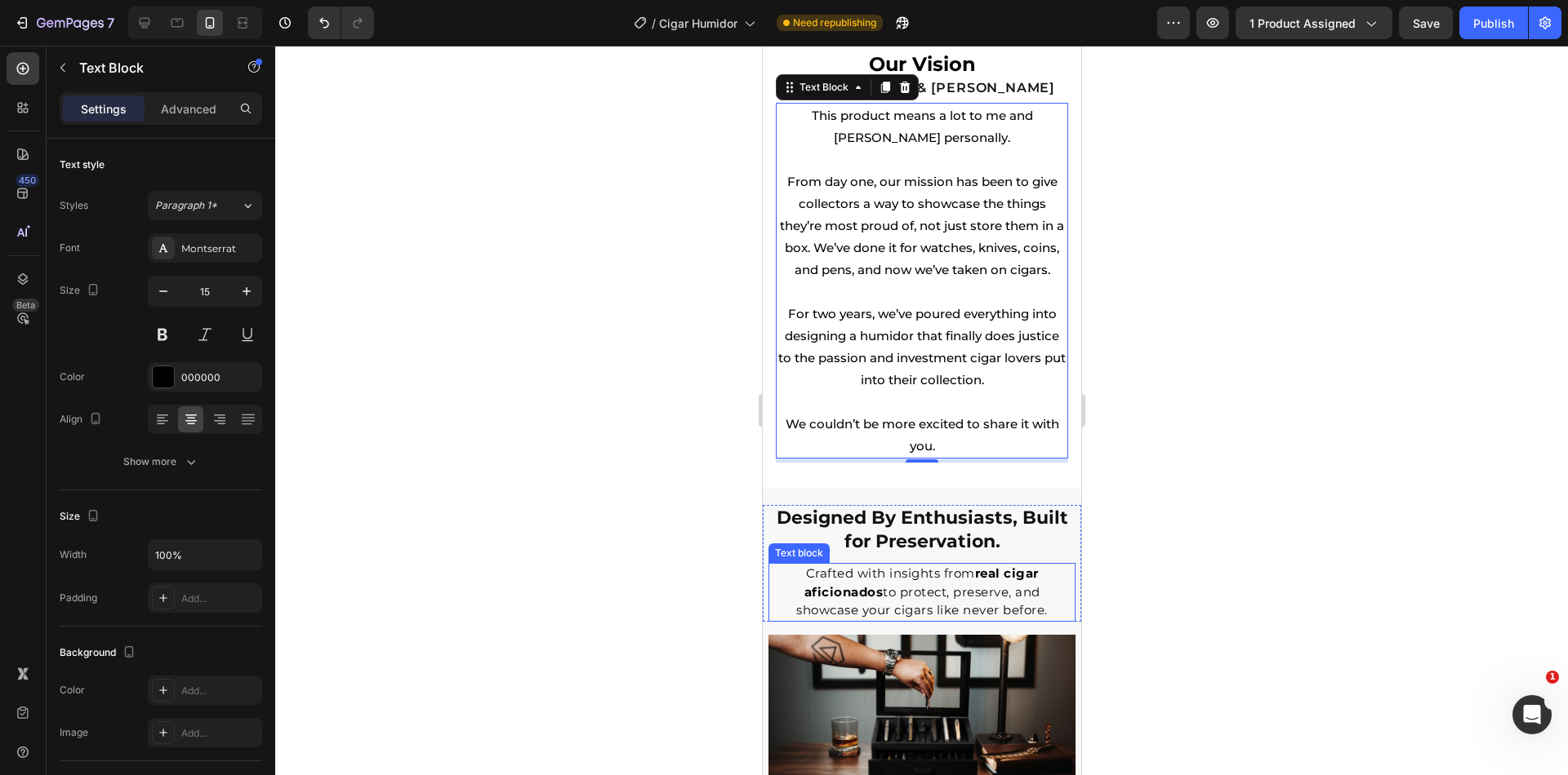
click at [966, 616] on p "Crafted with insights from real cigar aficionados to protect, preserve, and sho…" at bounding box center [920, 593] width 292 height 56
click at [920, 391] on p "For two years, we’ve poured everything into designing a humidor that finally do…" at bounding box center [920, 347] width 289 height 88
click at [902, 600] on p "Crafted with insights from real cigar aficionados to protect, preserve, and sho…" at bounding box center [920, 593] width 292 height 56
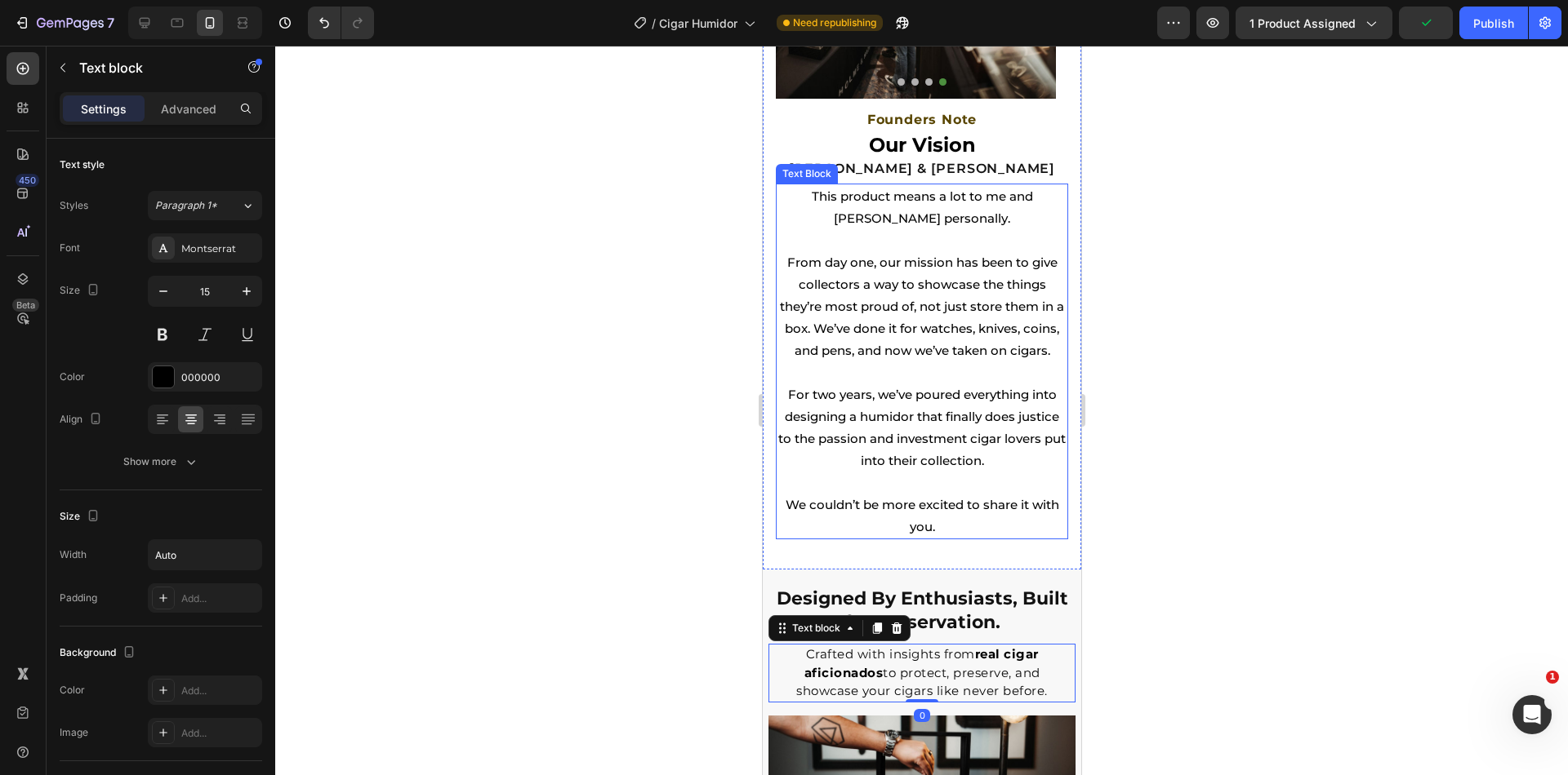
scroll to position [1982, 0]
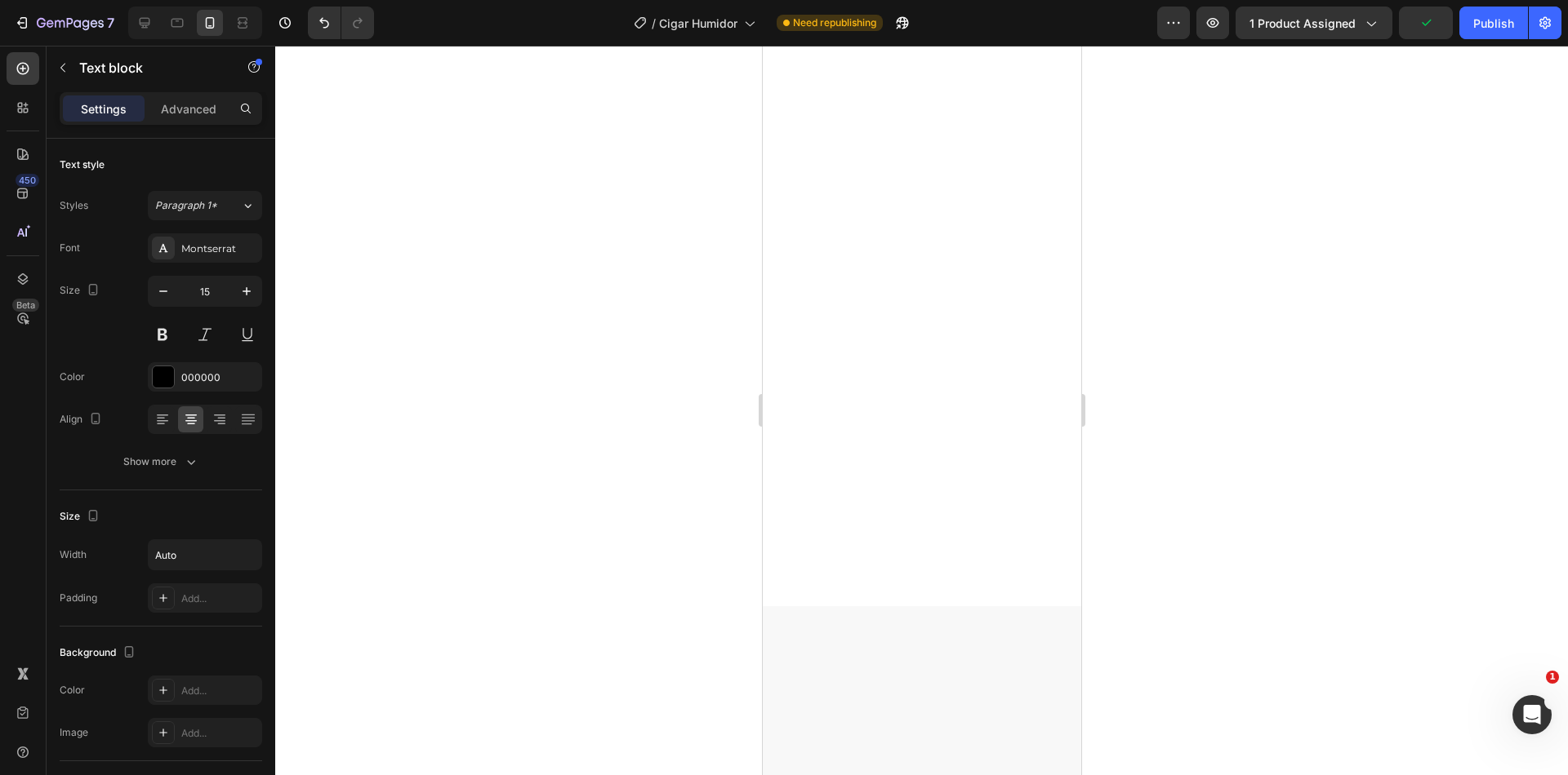
click at [1240, 326] on div at bounding box center [920, 411] width 1292 height 730
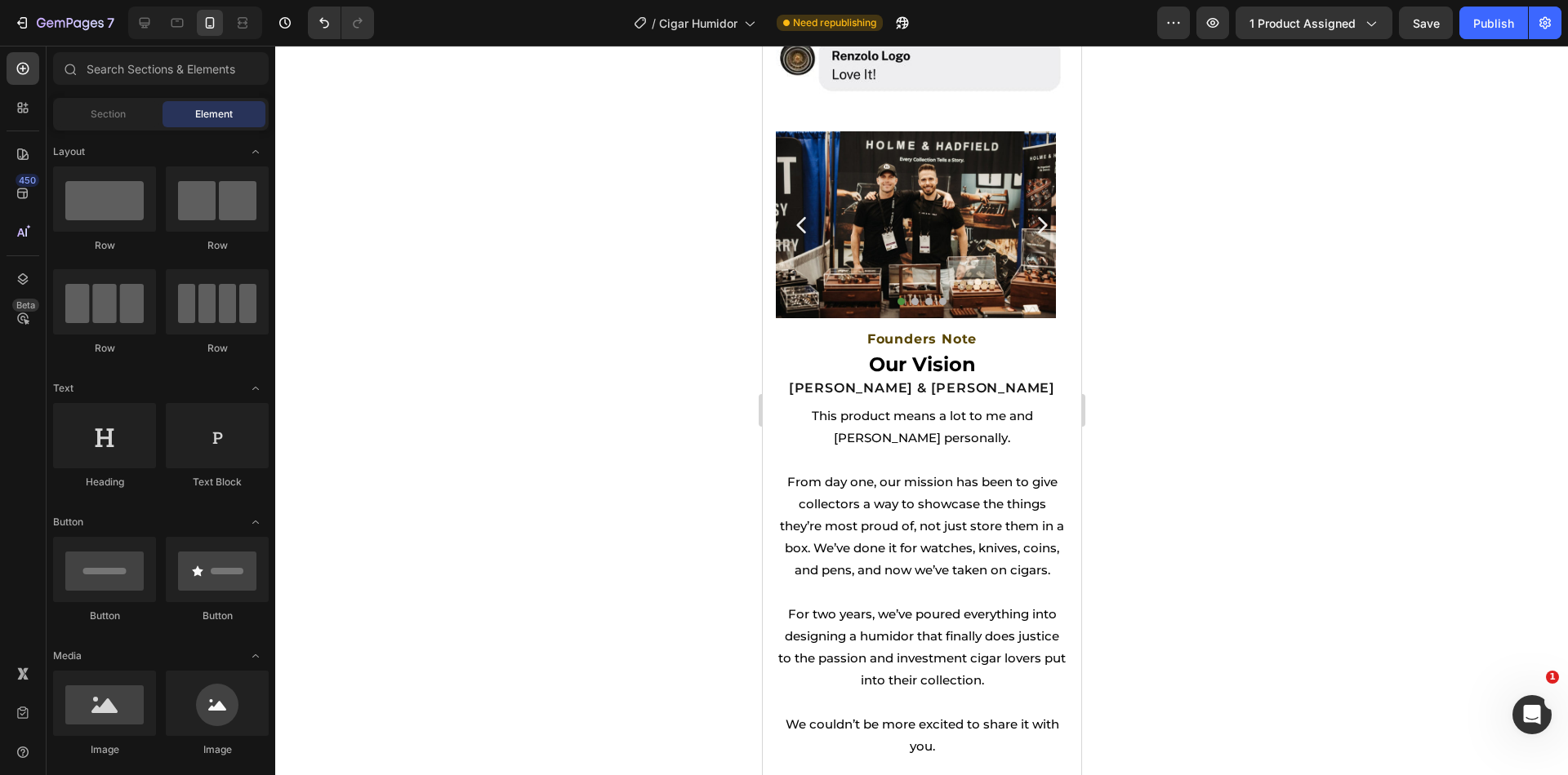
scroll to position [3491, 0]
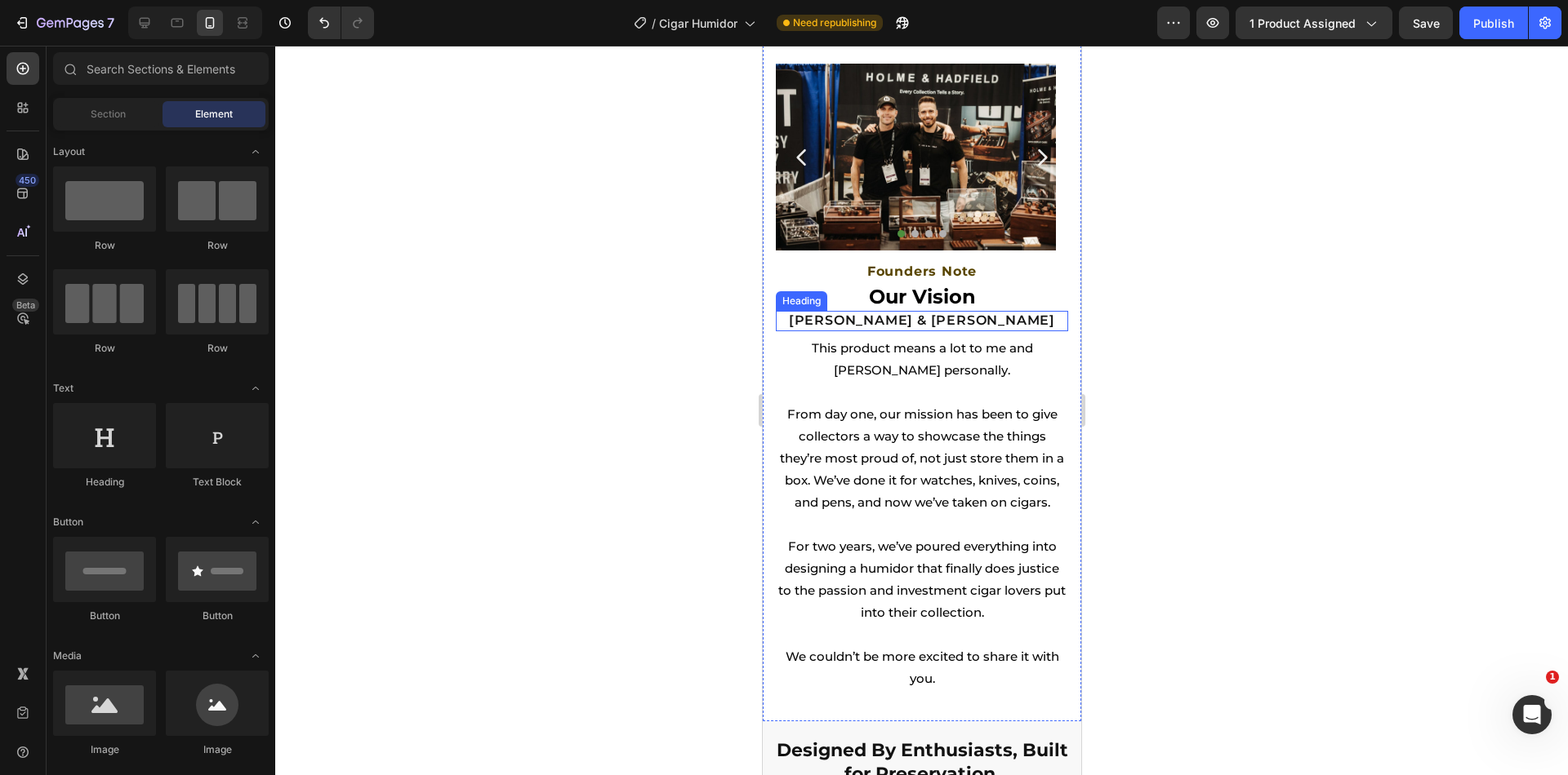
click at [1032, 315] on h2 "[PERSON_NAME] & [PERSON_NAME]" at bounding box center [920, 321] width 292 height 20
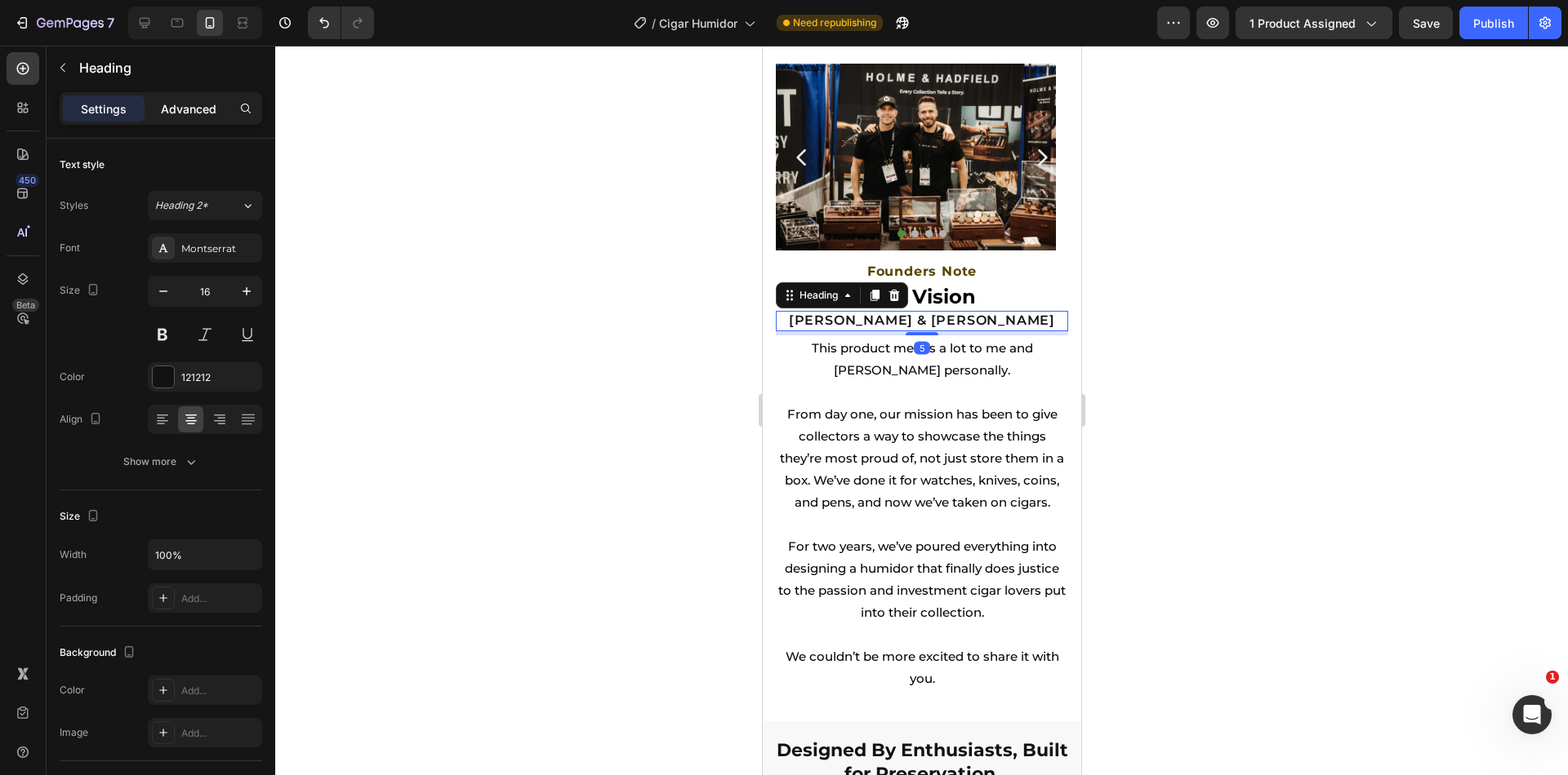
click at [218, 117] on div "Advanced" at bounding box center [188, 108] width 82 height 26
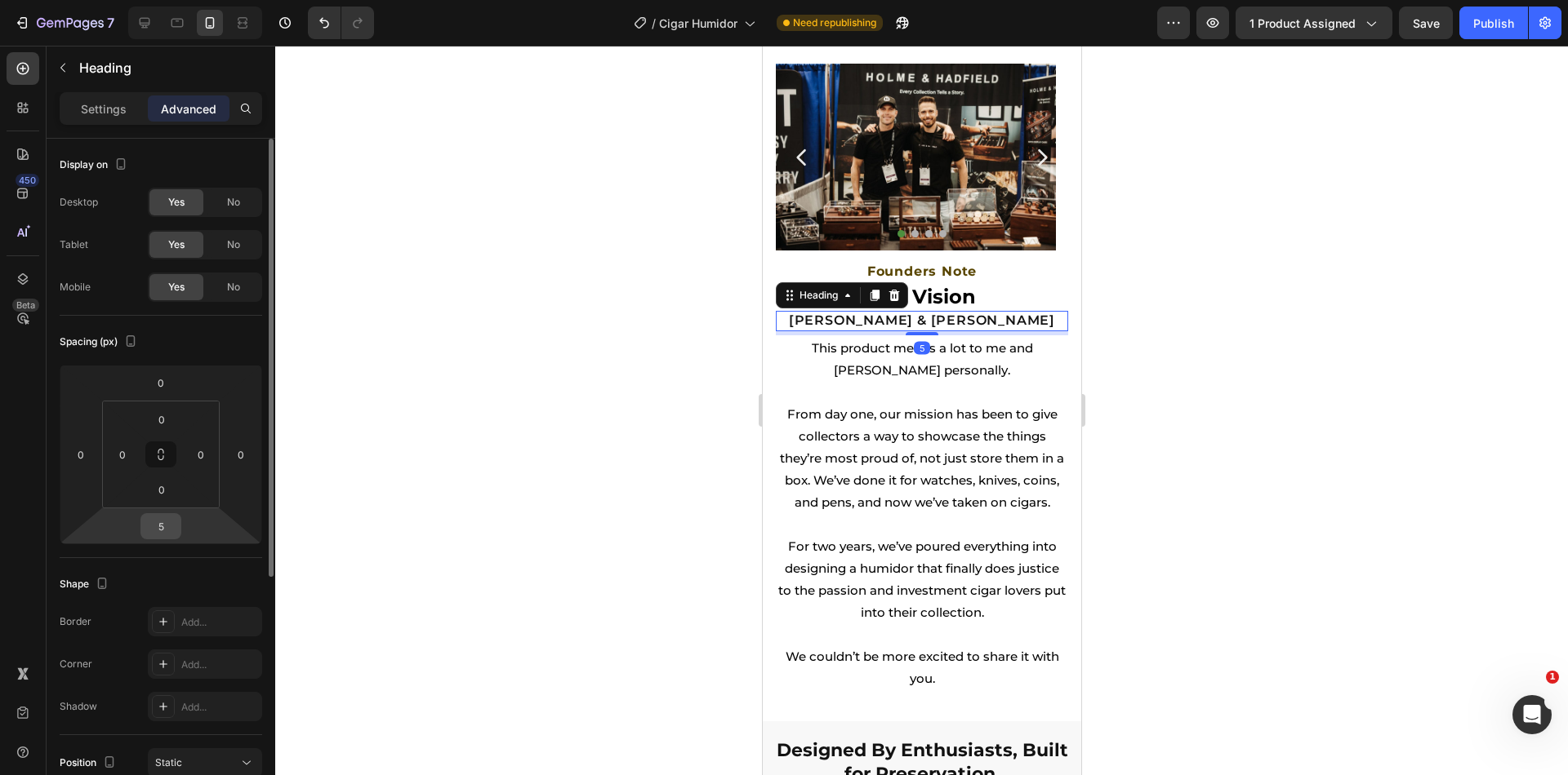
click at [170, 528] on input "5" at bounding box center [160, 525] width 33 height 24
type input "20"
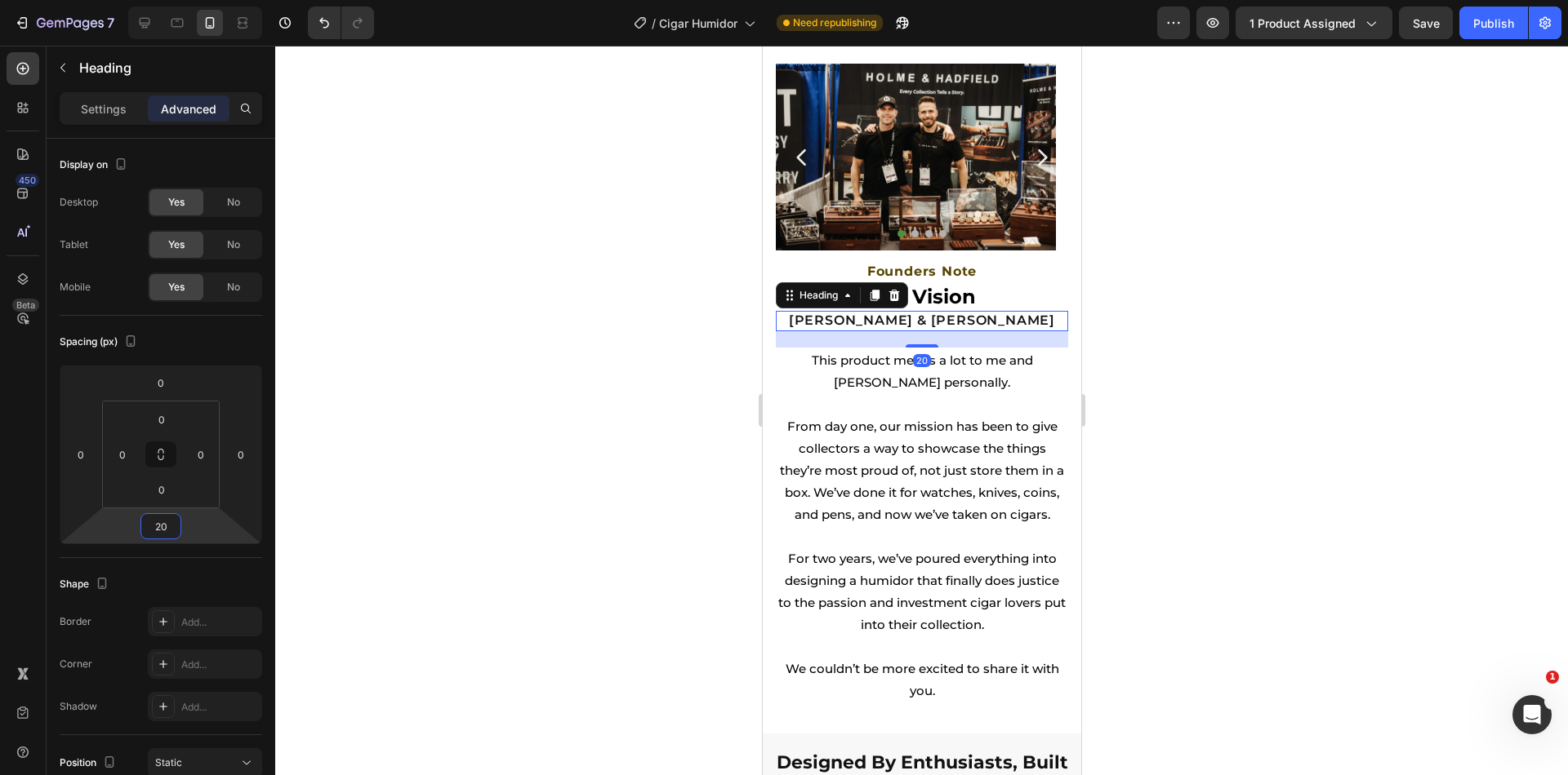
click at [1409, 199] on div at bounding box center [920, 411] width 1292 height 730
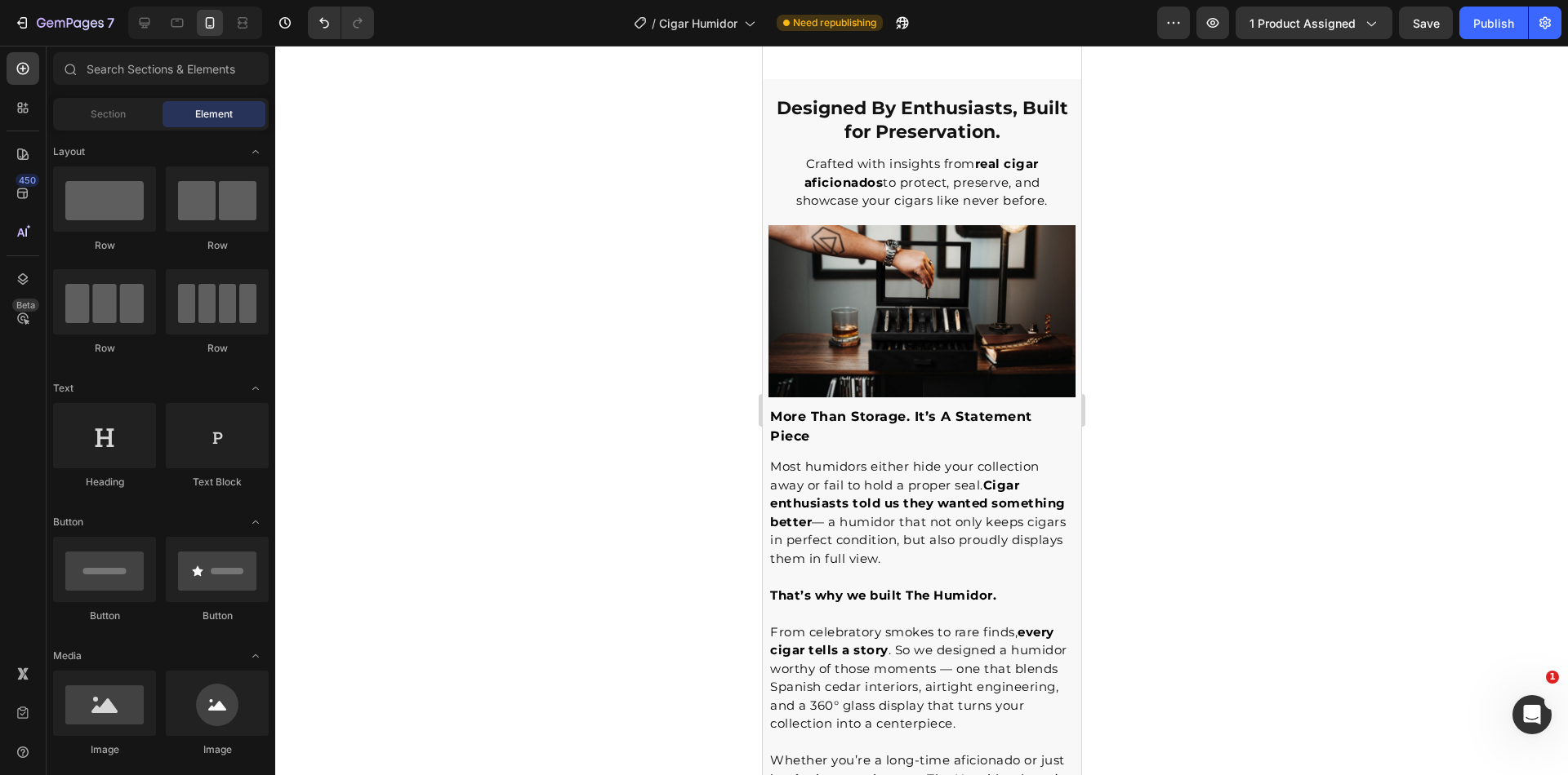
scroll to position [4241, 0]
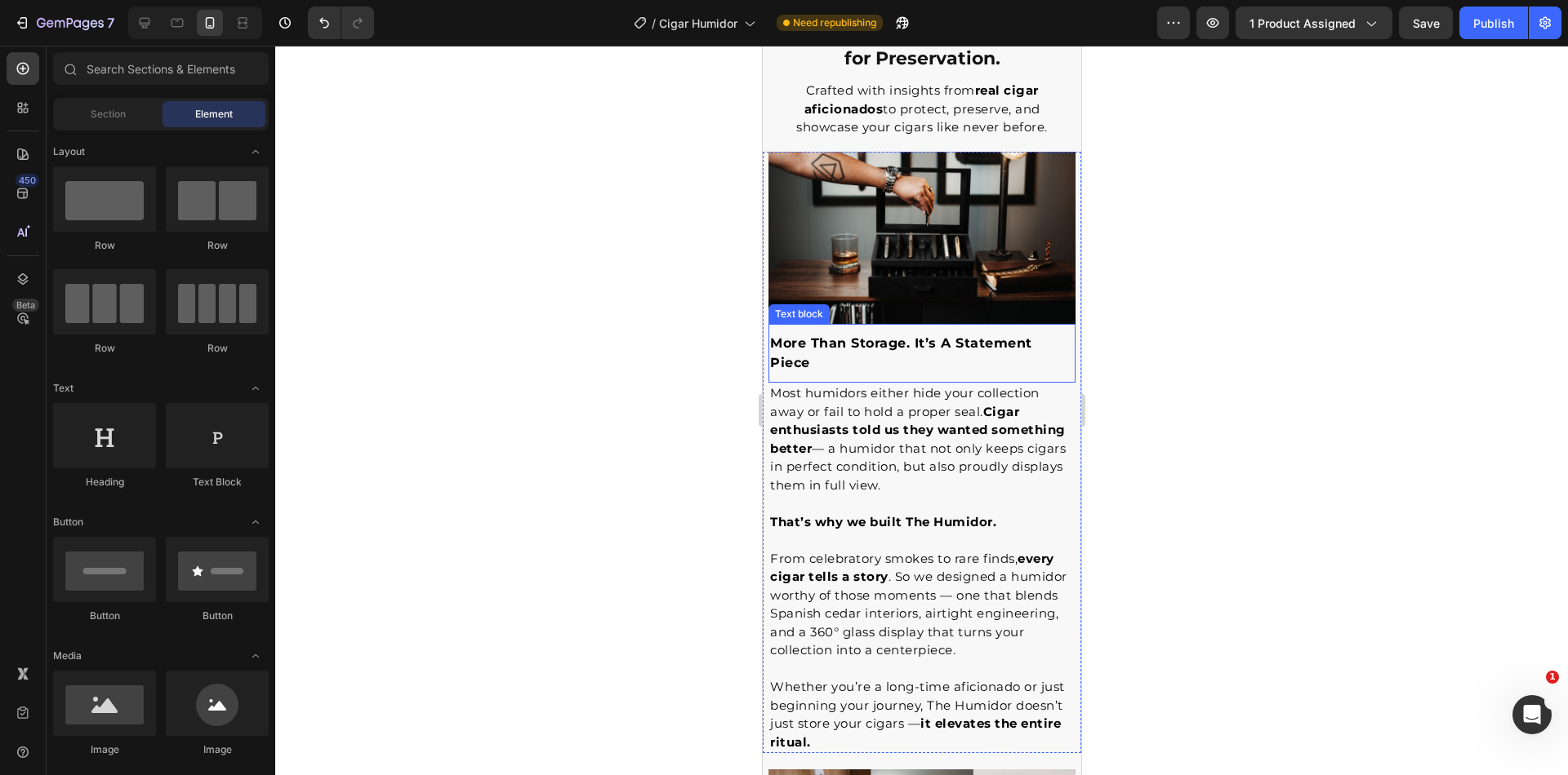
click at [849, 351] on p "more than storage. it’s a statement piece" at bounding box center [921, 353] width 304 height 39
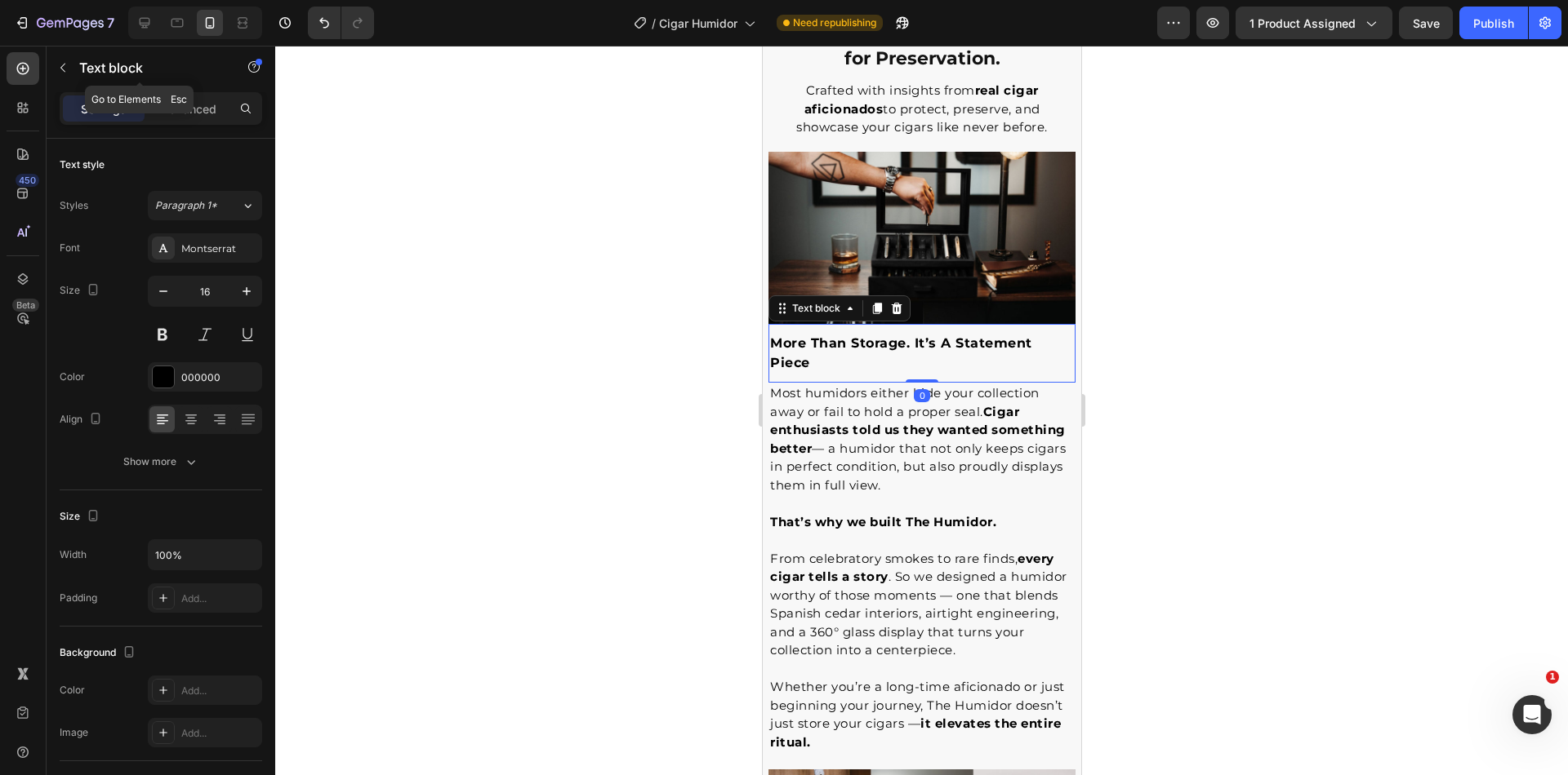
click at [158, 90] on div "Text block" at bounding box center [139, 69] width 186 height 46
click at [169, 103] on p "Advanced" at bounding box center [188, 109] width 56 height 17
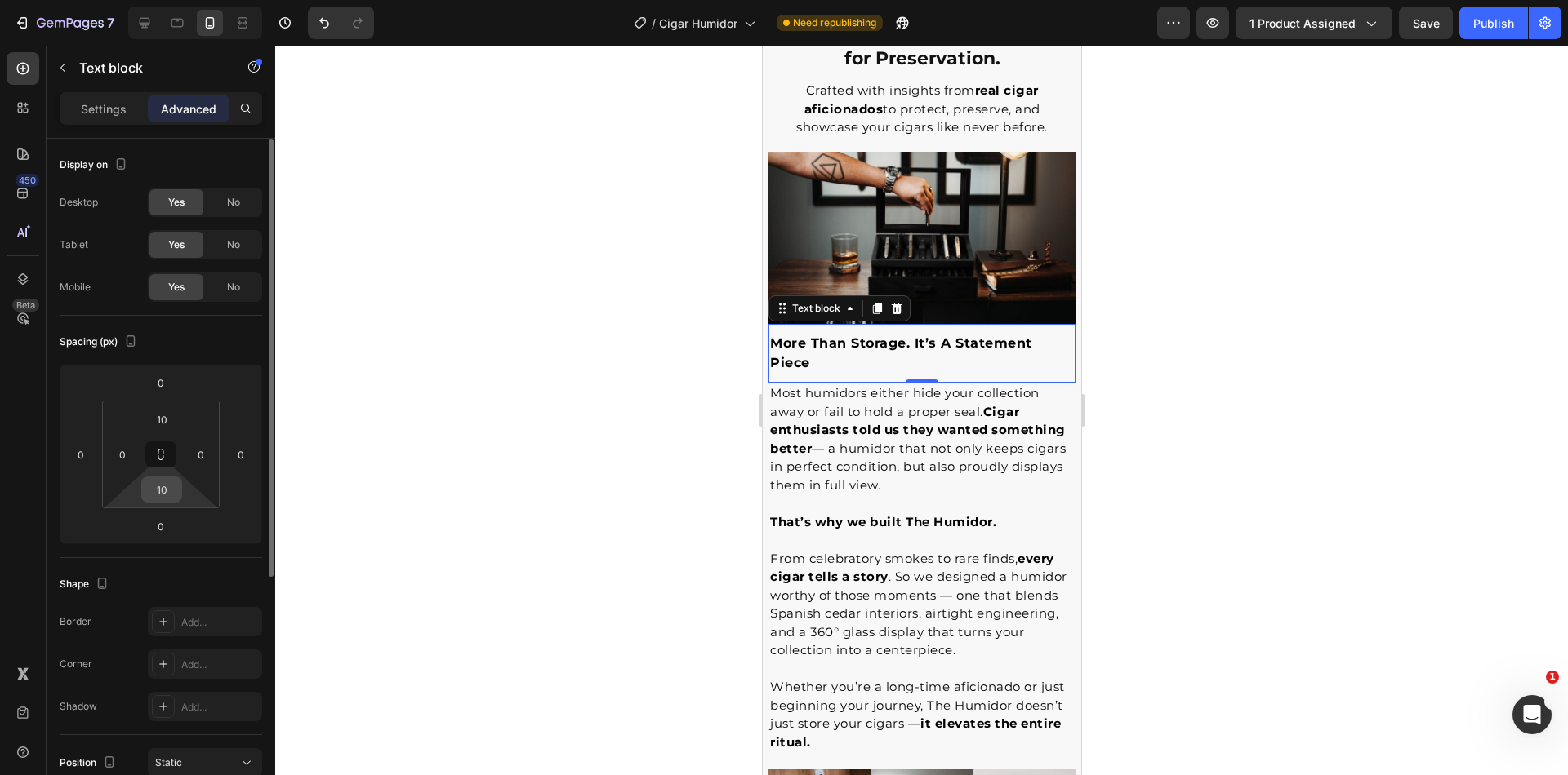
click at [160, 491] on input "10" at bounding box center [161, 489] width 33 height 24
click at [169, 421] on input "10" at bounding box center [161, 419] width 33 height 24
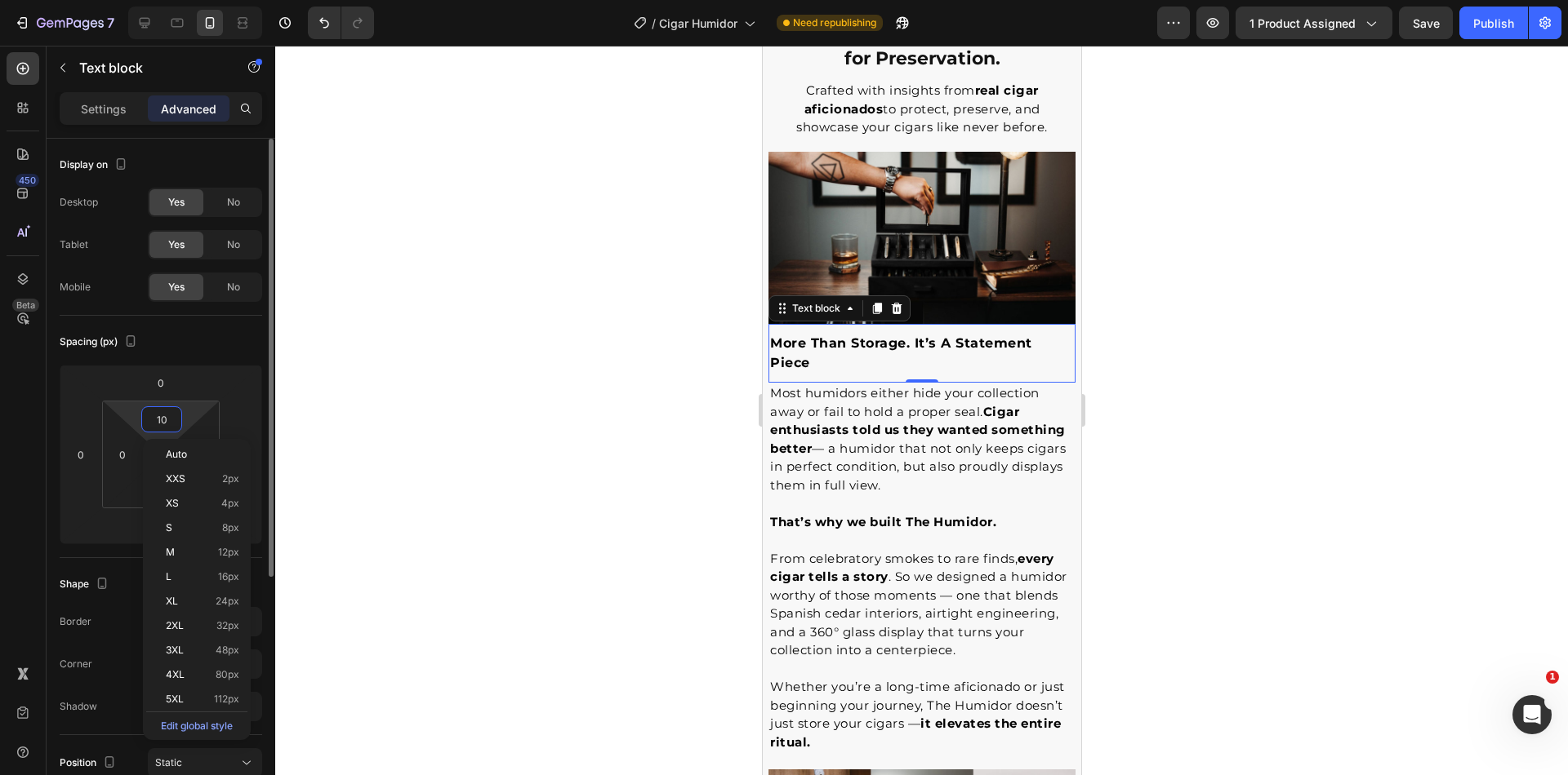
click at [50, 393] on div "Display on Desktop Yes No Tablet Yes No Mobile Yes No Spacing (px) 0 0 0 0 10 0…" at bounding box center [160, 670] width 229 height 1064
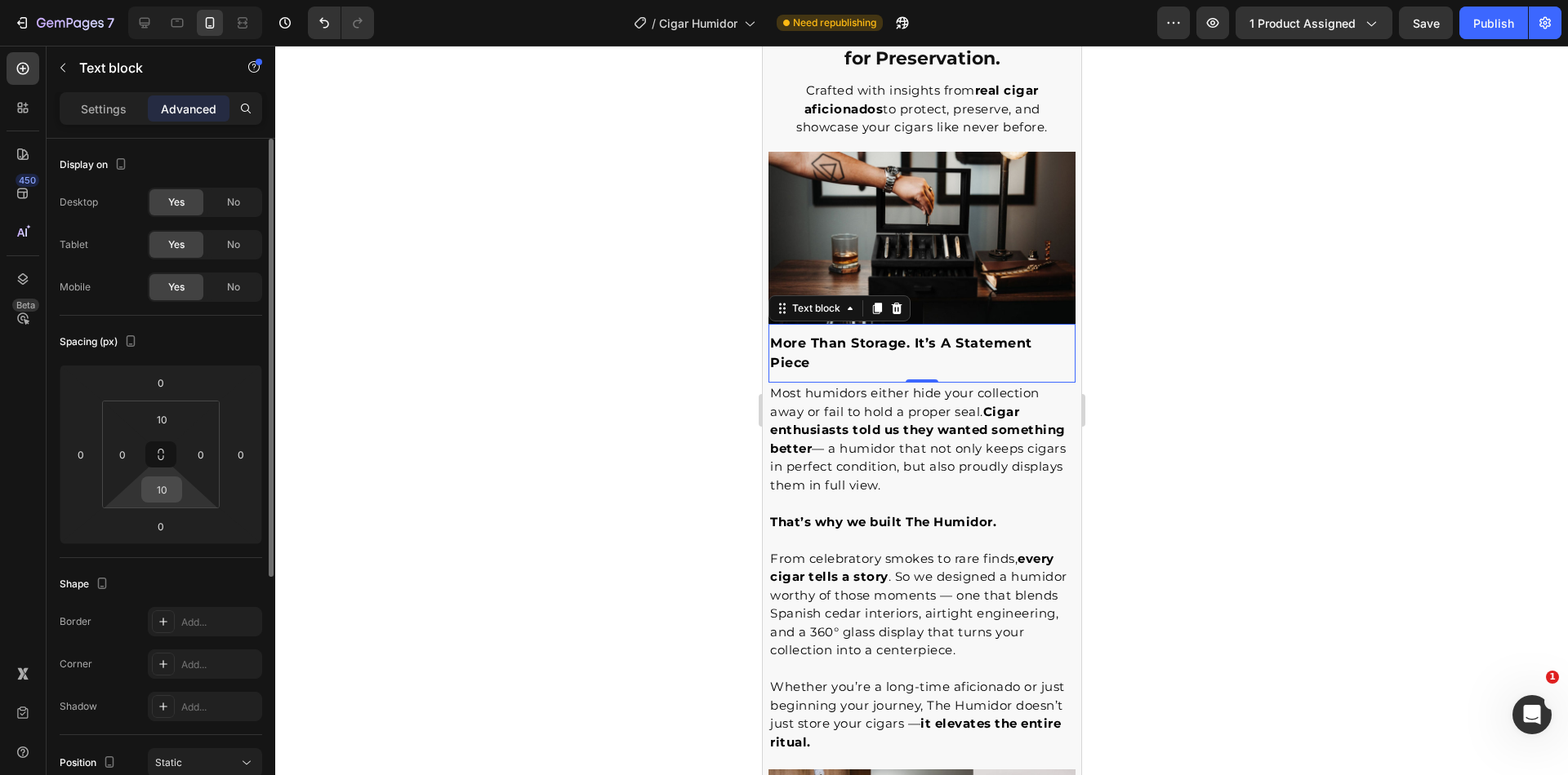
click at [172, 498] on input "10" at bounding box center [161, 489] width 33 height 24
type input "15"
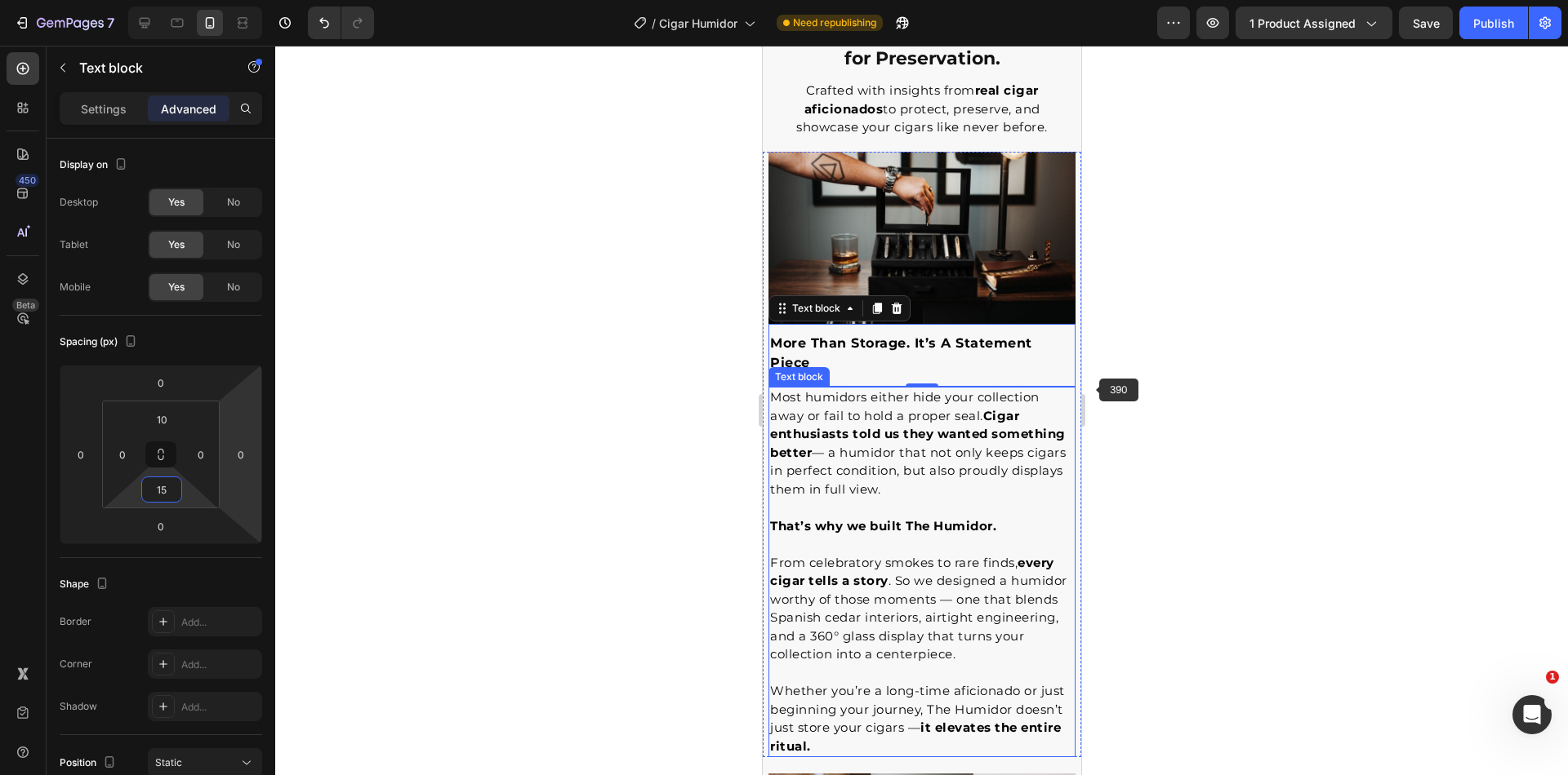
click at [1307, 395] on div at bounding box center [920, 411] width 1292 height 730
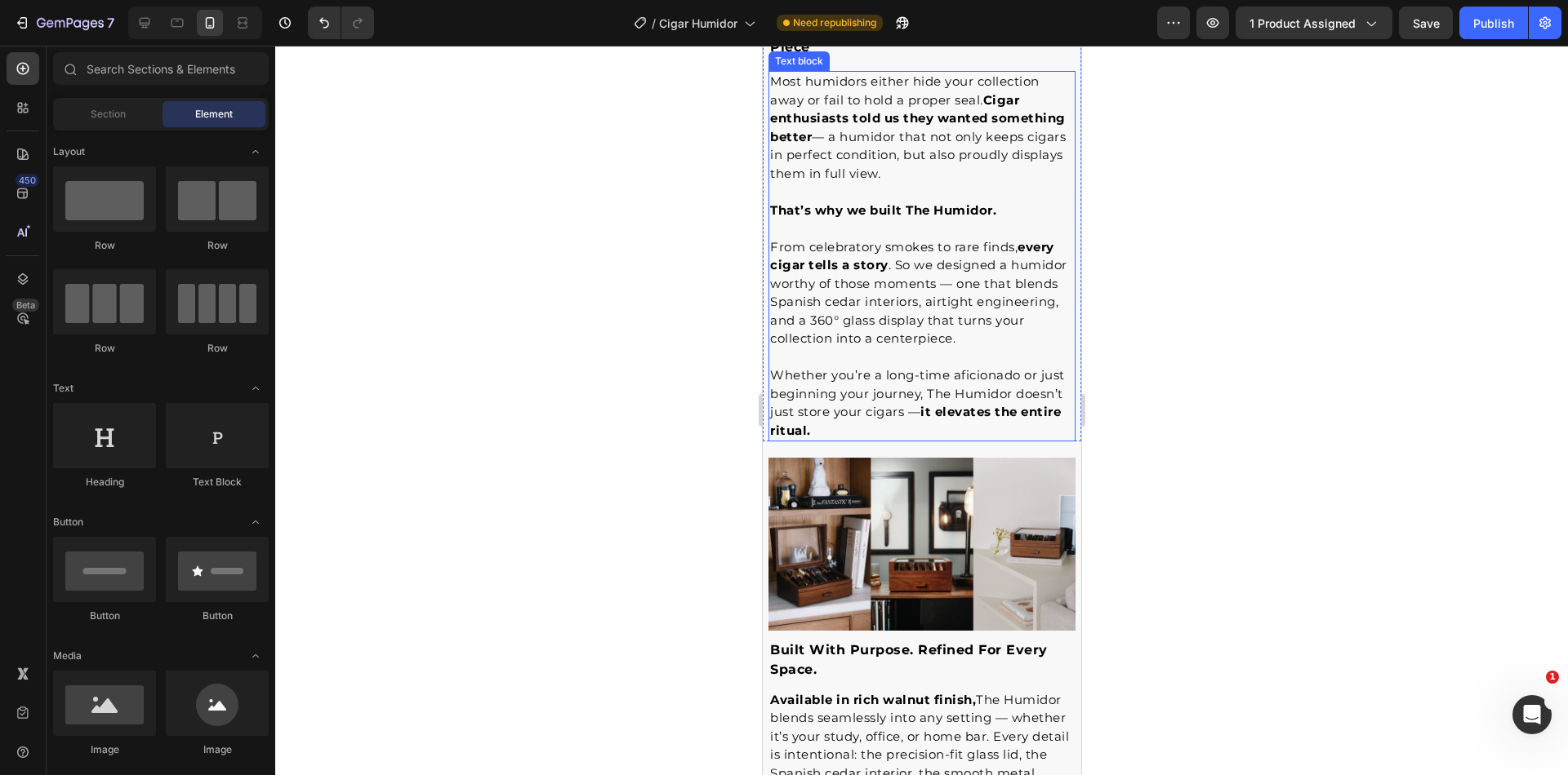
scroll to position [4655, 0]
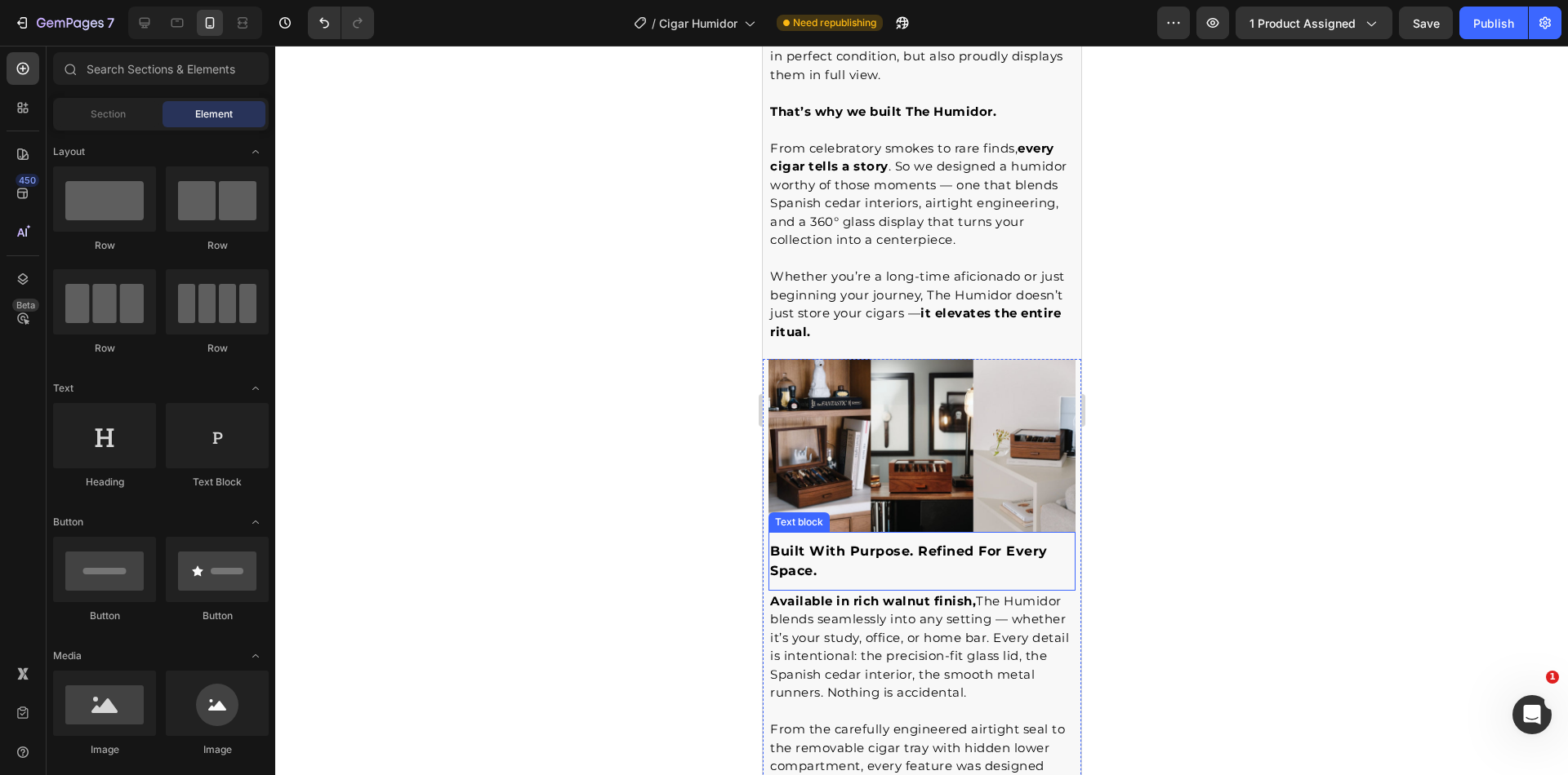
click at [863, 548] on p "built with purpose. refined for every space." at bounding box center [921, 561] width 304 height 39
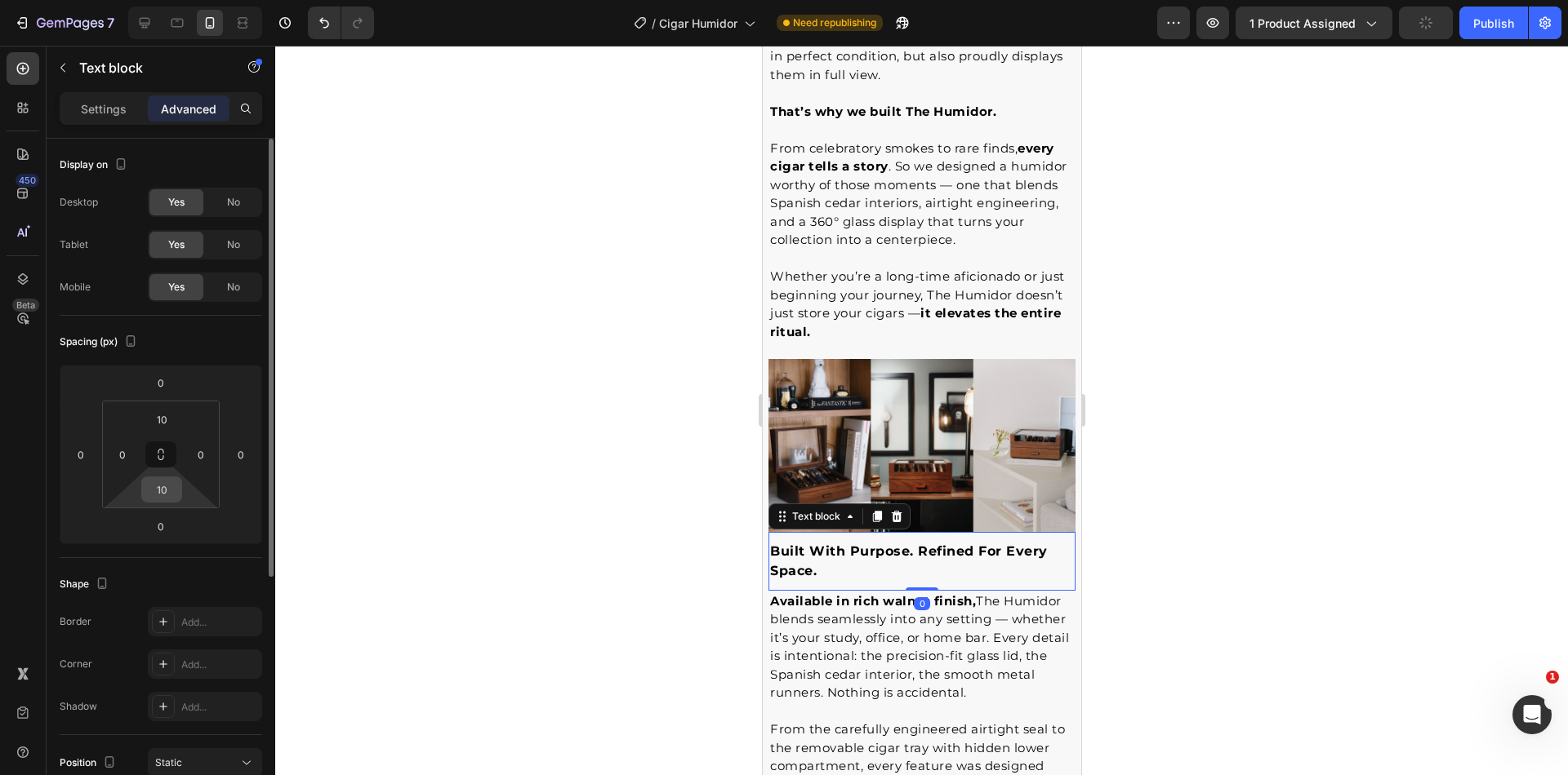
click at [169, 495] on input "10" at bounding box center [161, 489] width 33 height 24
type input "15"
click at [1370, 411] on div at bounding box center [920, 411] width 1292 height 730
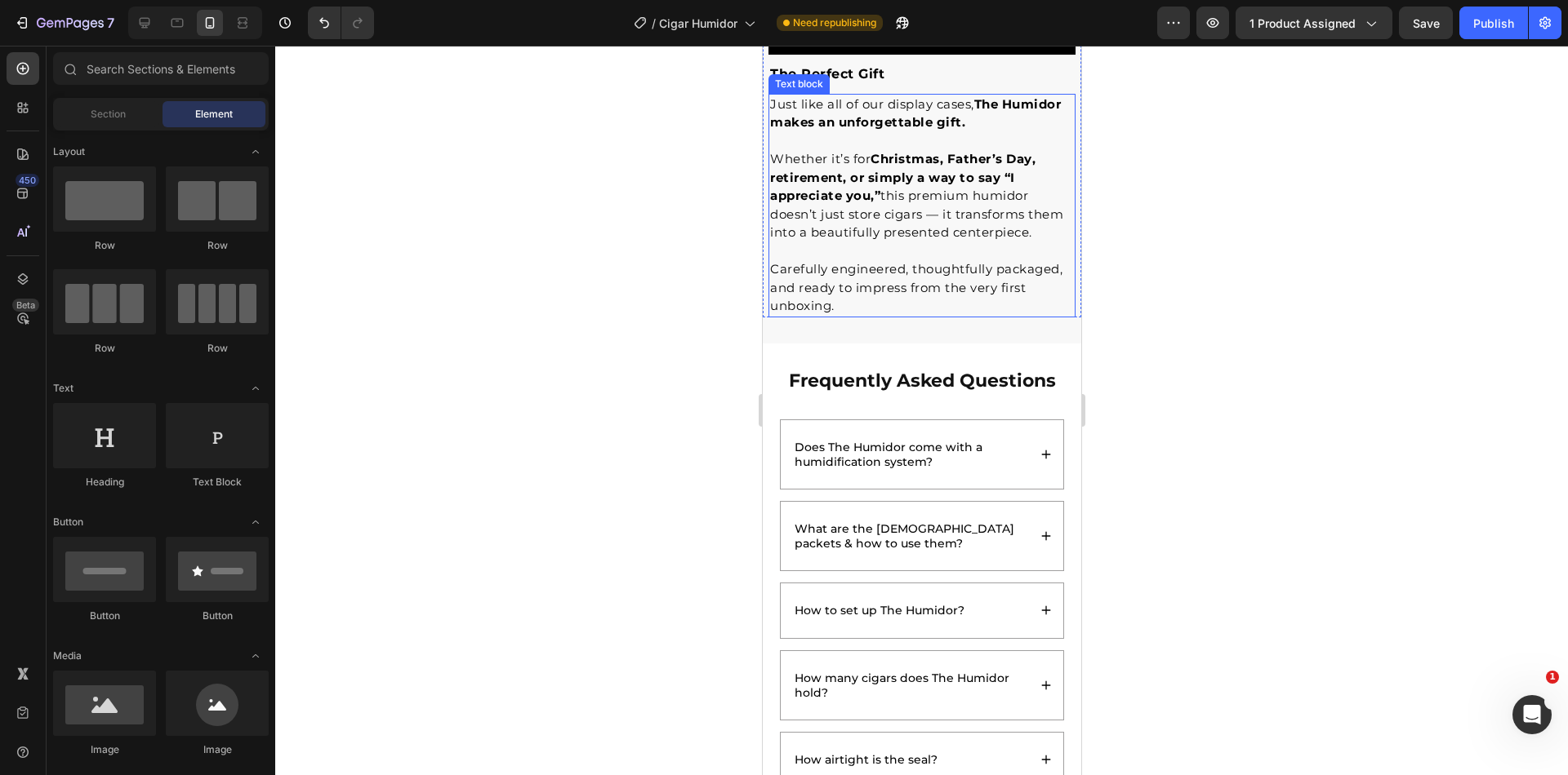
scroll to position [6311, 0]
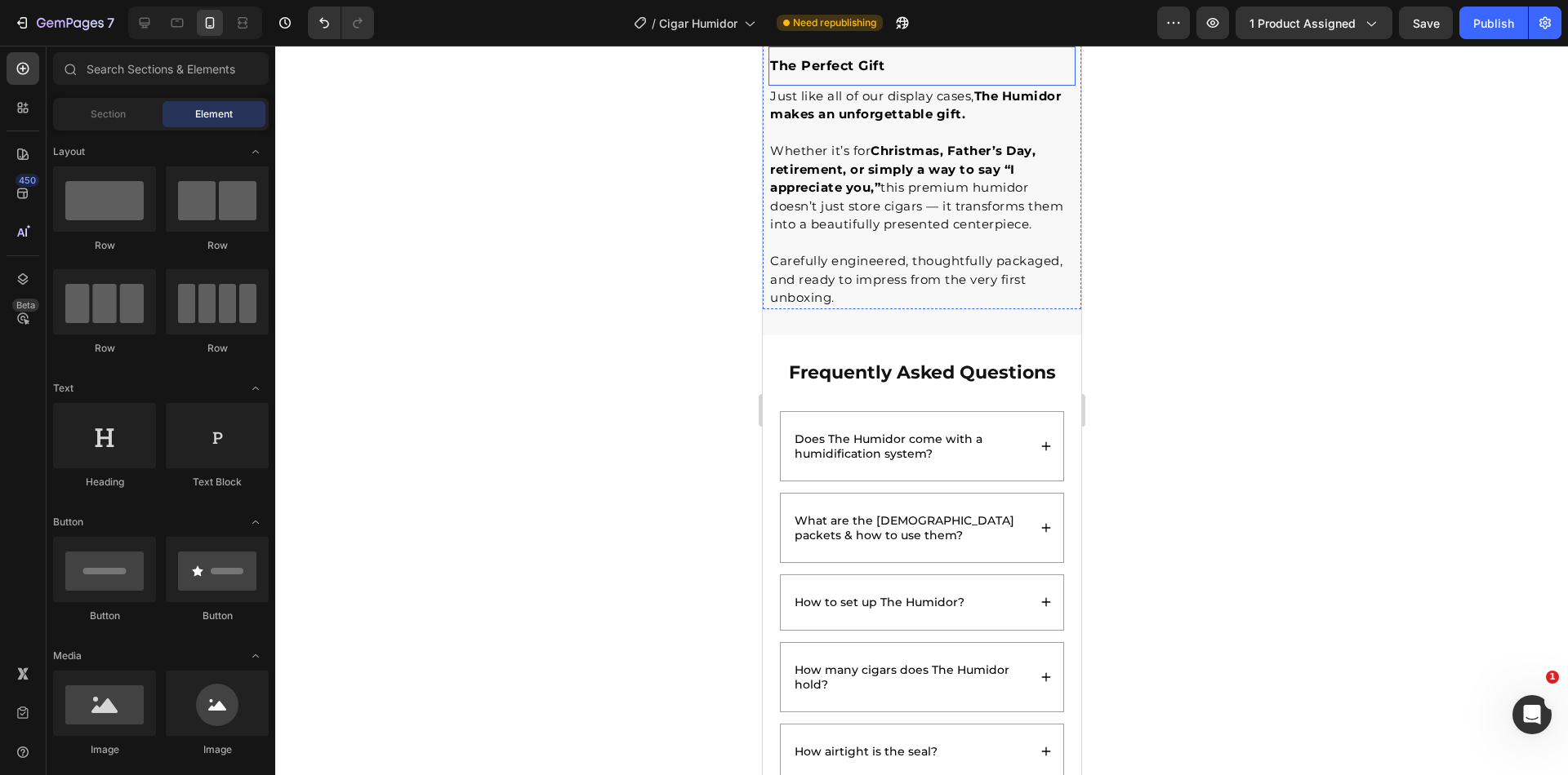
click at [901, 76] on p "the perfect gift" at bounding box center [921, 66] width 304 height 19
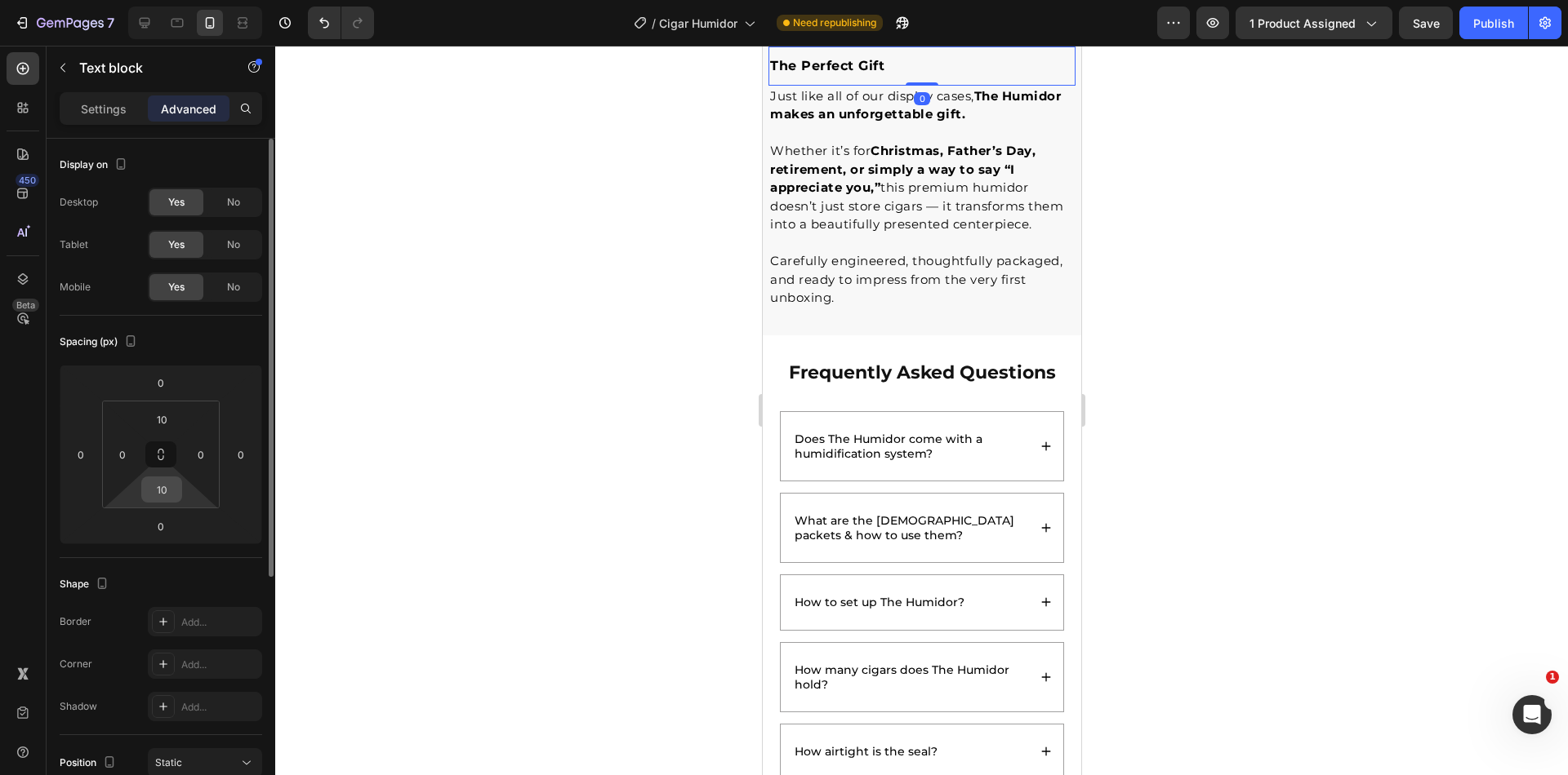
click at [176, 490] on input "10" at bounding box center [161, 489] width 33 height 24
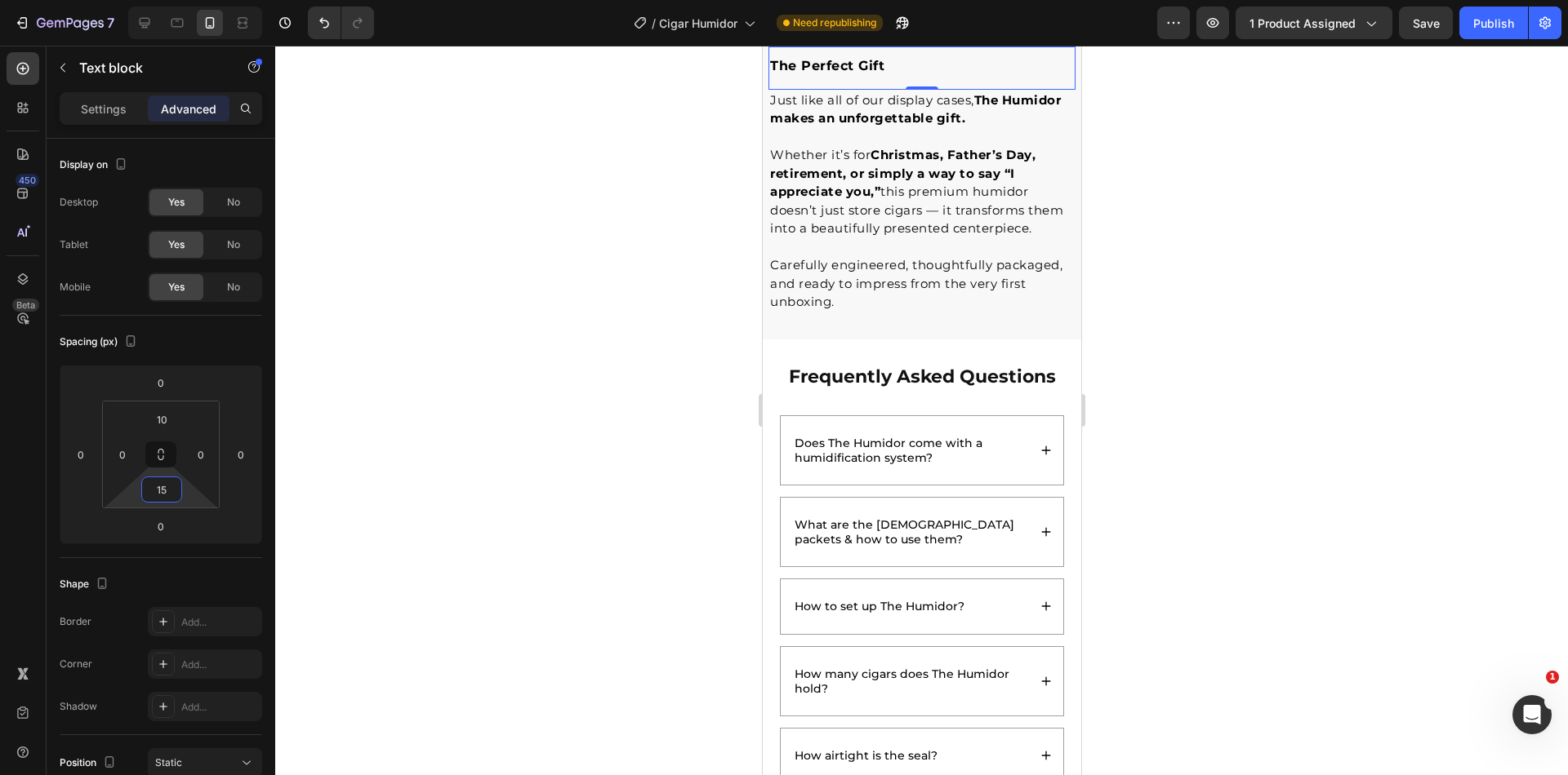
type input "15"
click at [1428, 334] on div at bounding box center [920, 411] width 1292 height 730
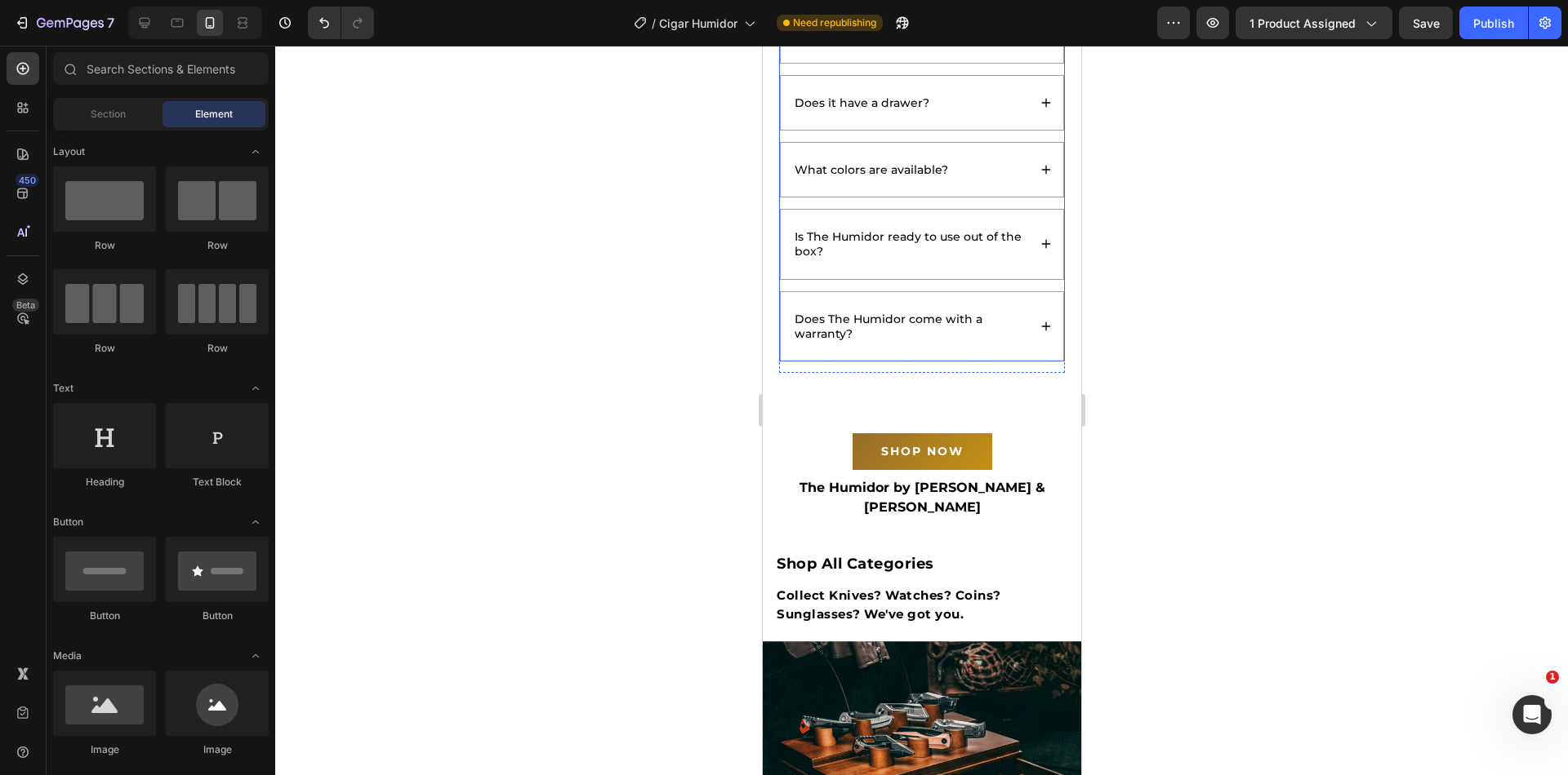
scroll to position [7612, 0]
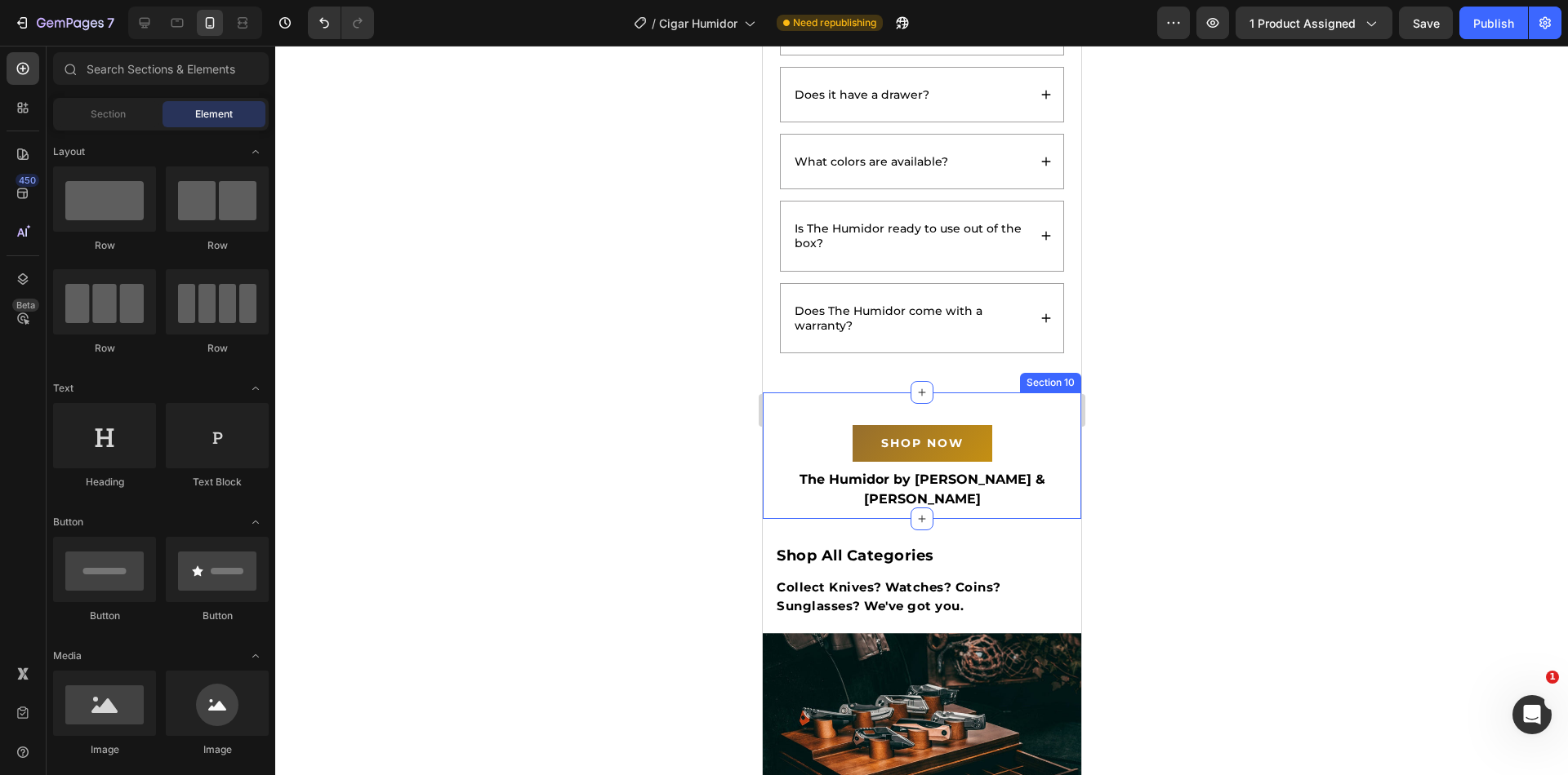
click at [961, 405] on div "SHOP NOW Button Row The Humidor by [PERSON_NAME] & [PERSON_NAME] Text block Row" at bounding box center [920, 455] width 318 height 110
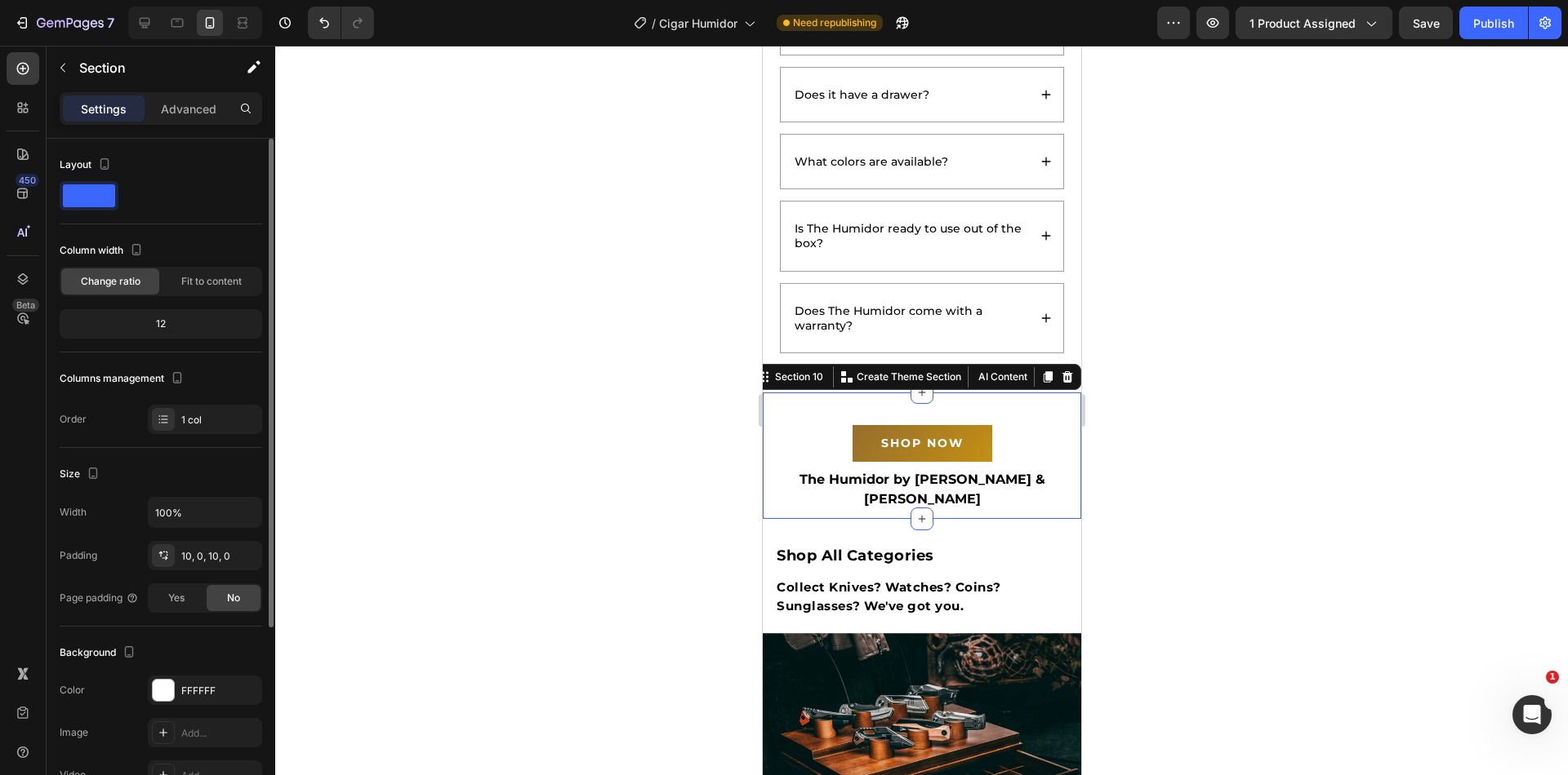
drag, startPoint x: 197, startPoint y: 98, endPoint x: 209, endPoint y: 182, distance: 84.9
click at [197, 98] on div "Advanced" at bounding box center [188, 108] width 82 height 26
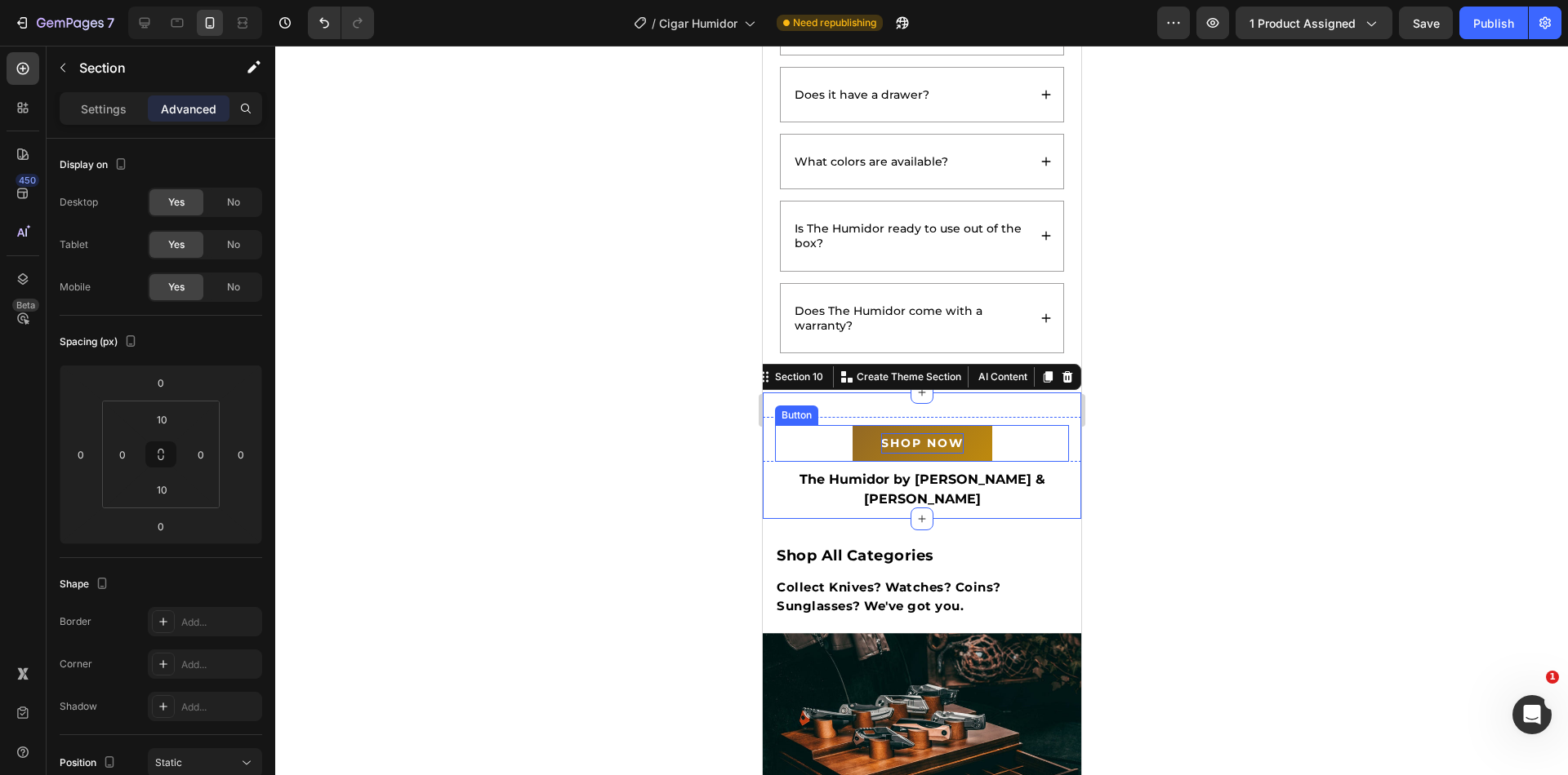
click at [880, 438] on p "SHOP NOW" at bounding box center [921, 443] width 83 height 20
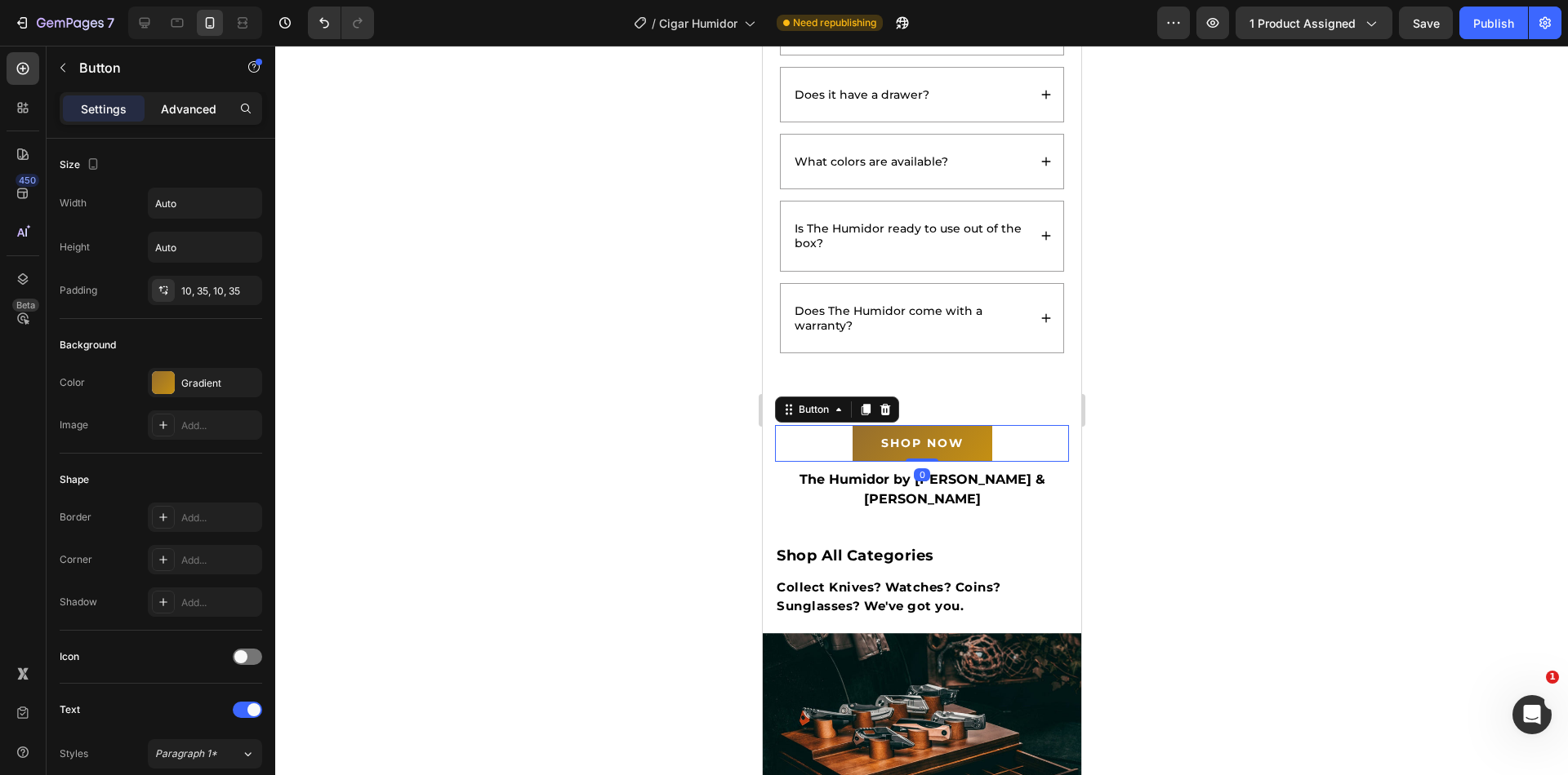
click at [204, 106] on p "Advanced" at bounding box center [188, 109] width 56 height 17
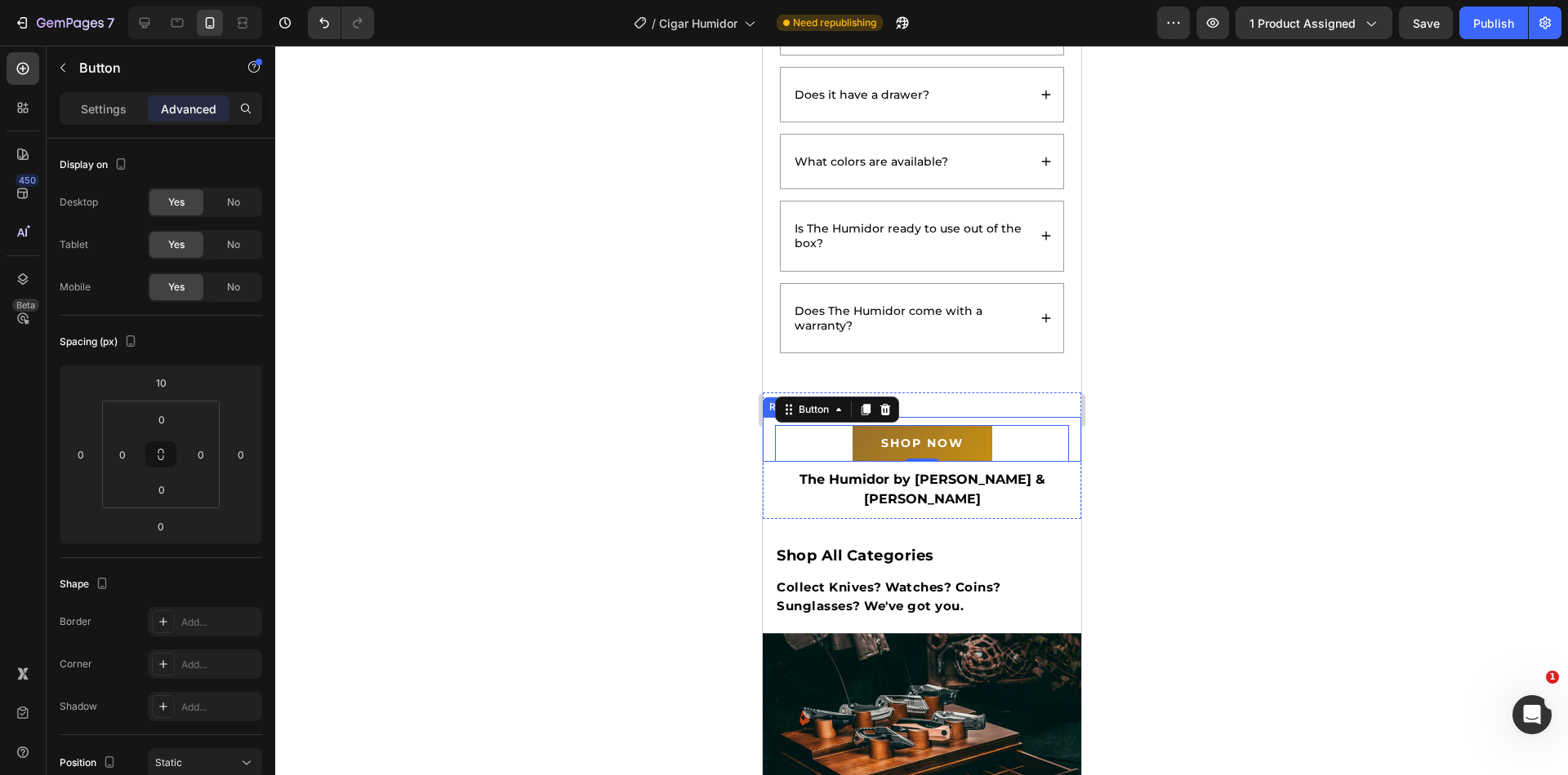
click at [949, 418] on div "SHOP NOW Button 0" at bounding box center [921, 439] width 294 height 45
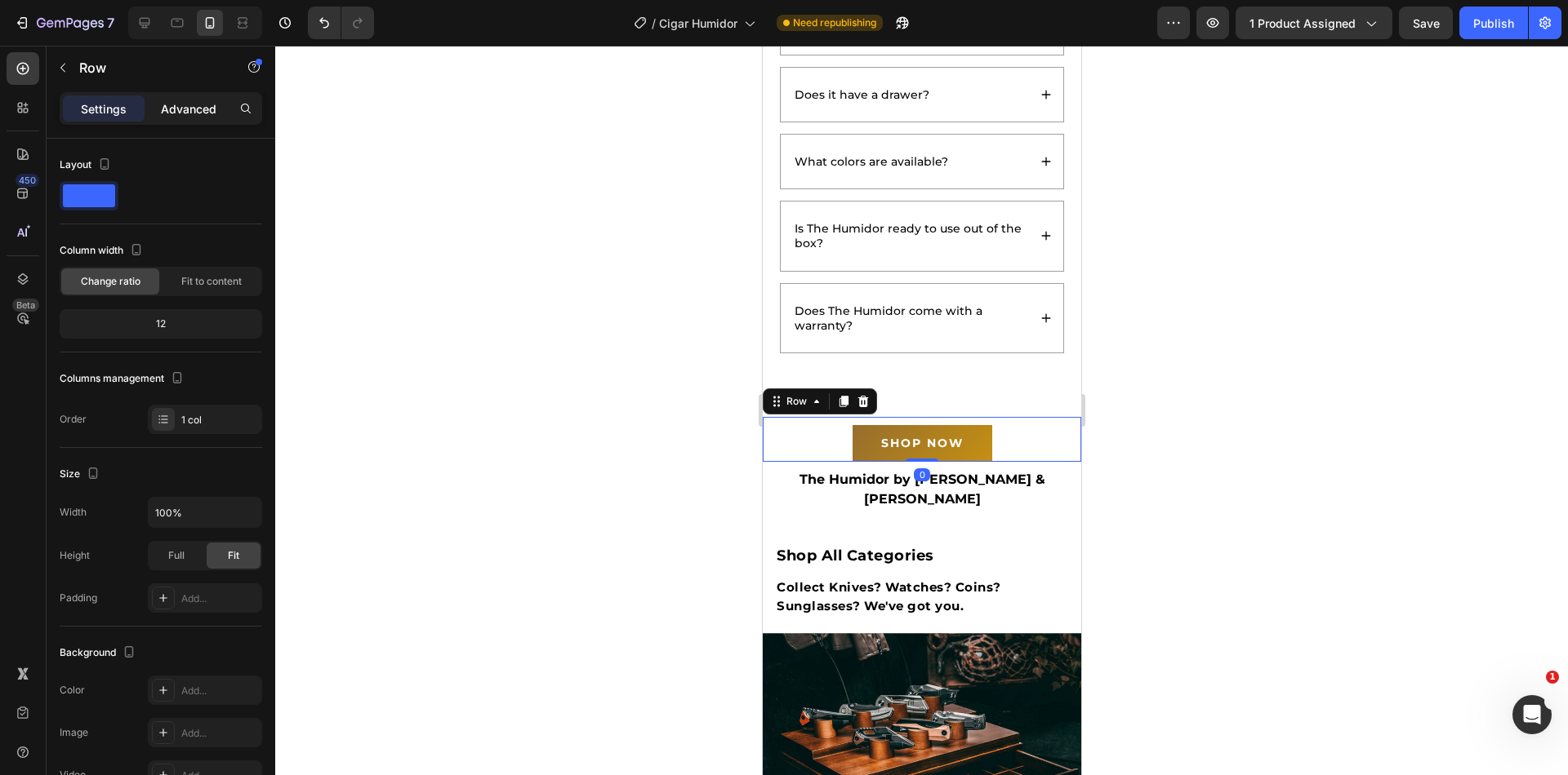
click at [197, 117] on div "Advanced" at bounding box center [188, 108] width 82 height 26
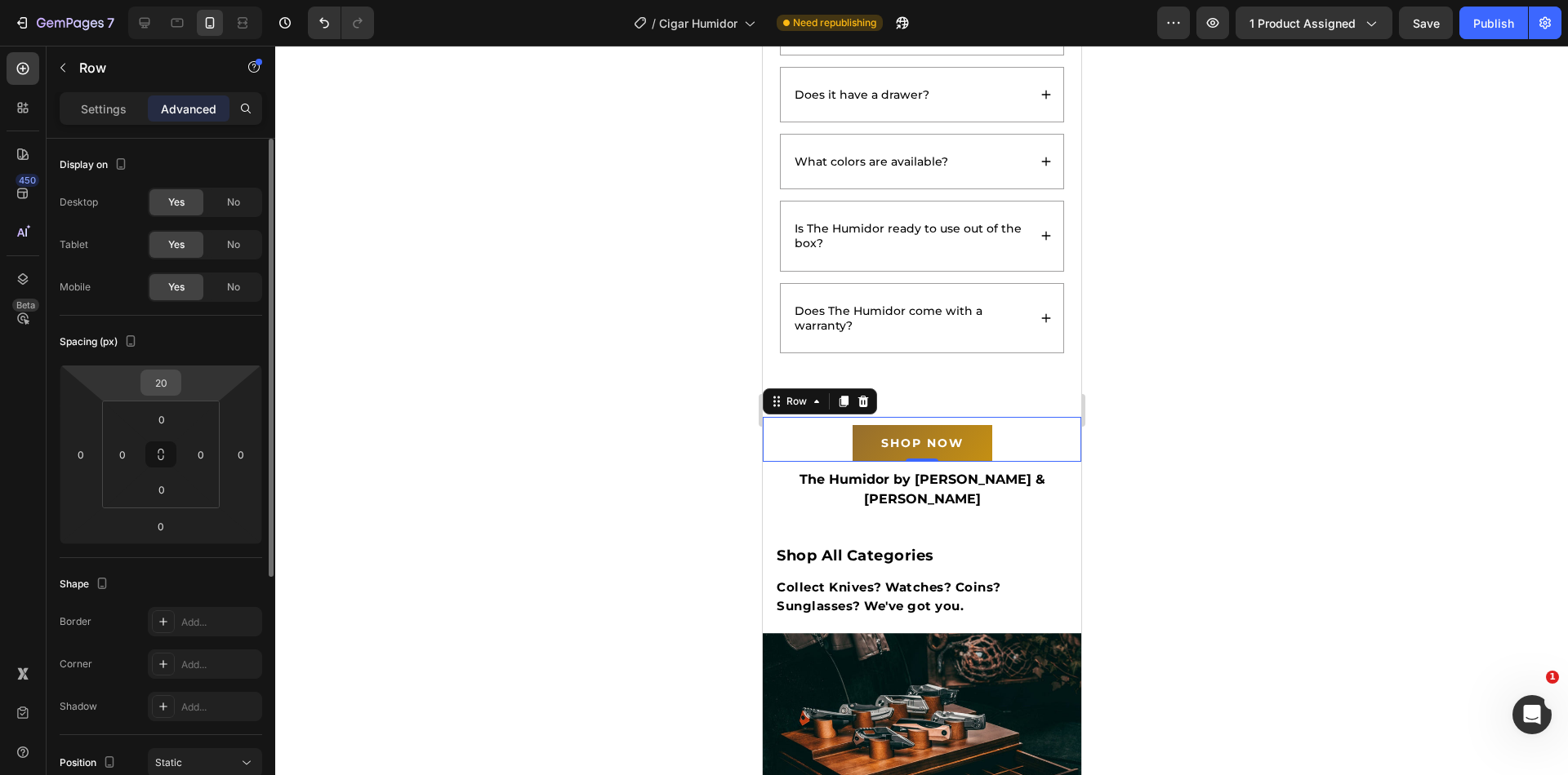
click at [168, 380] on input "20" at bounding box center [160, 382] width 33 height 24
type input "0"
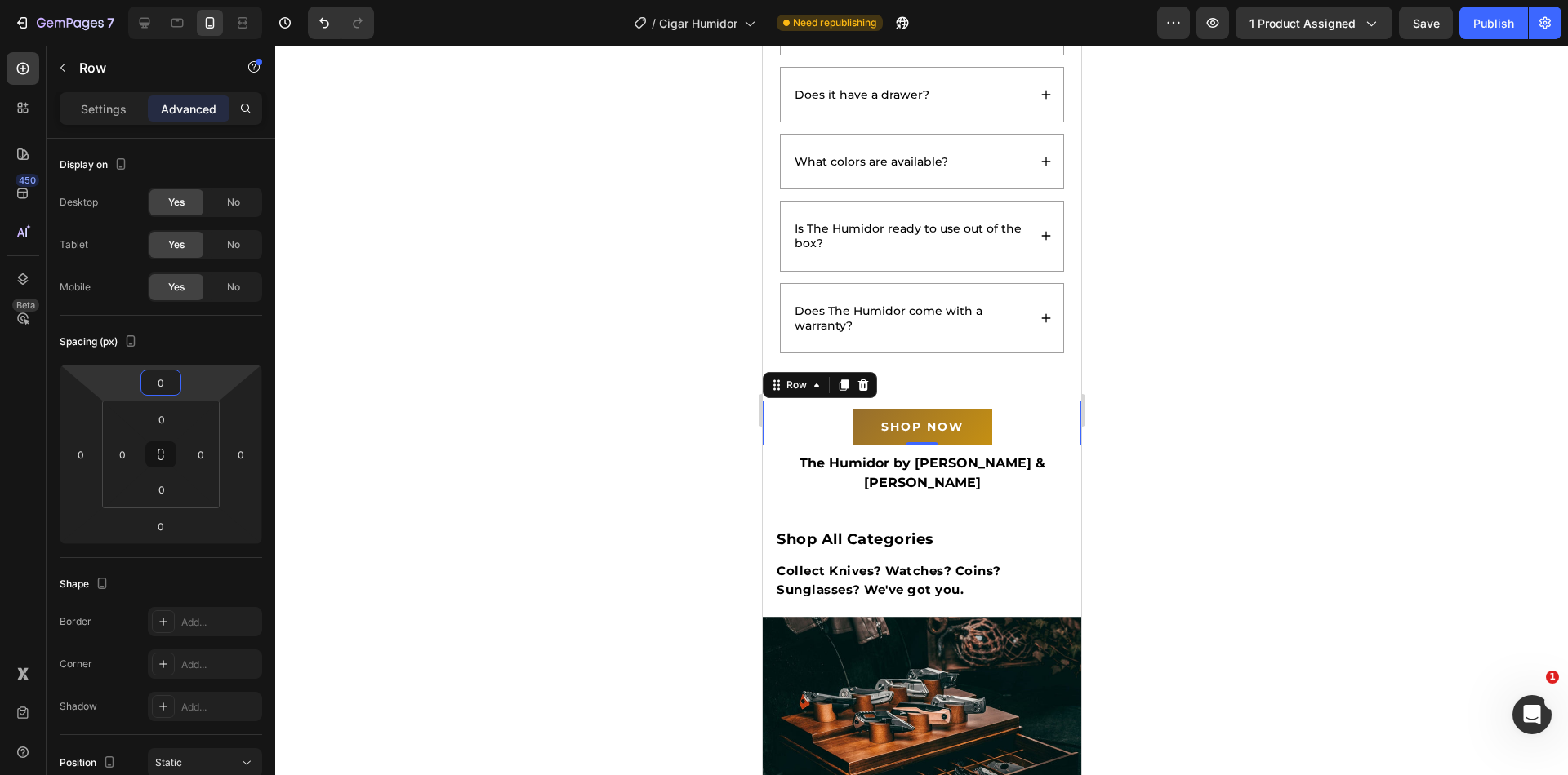
click at [1247, 422] on div at bounding box center [920, 411] width 1292 height 730
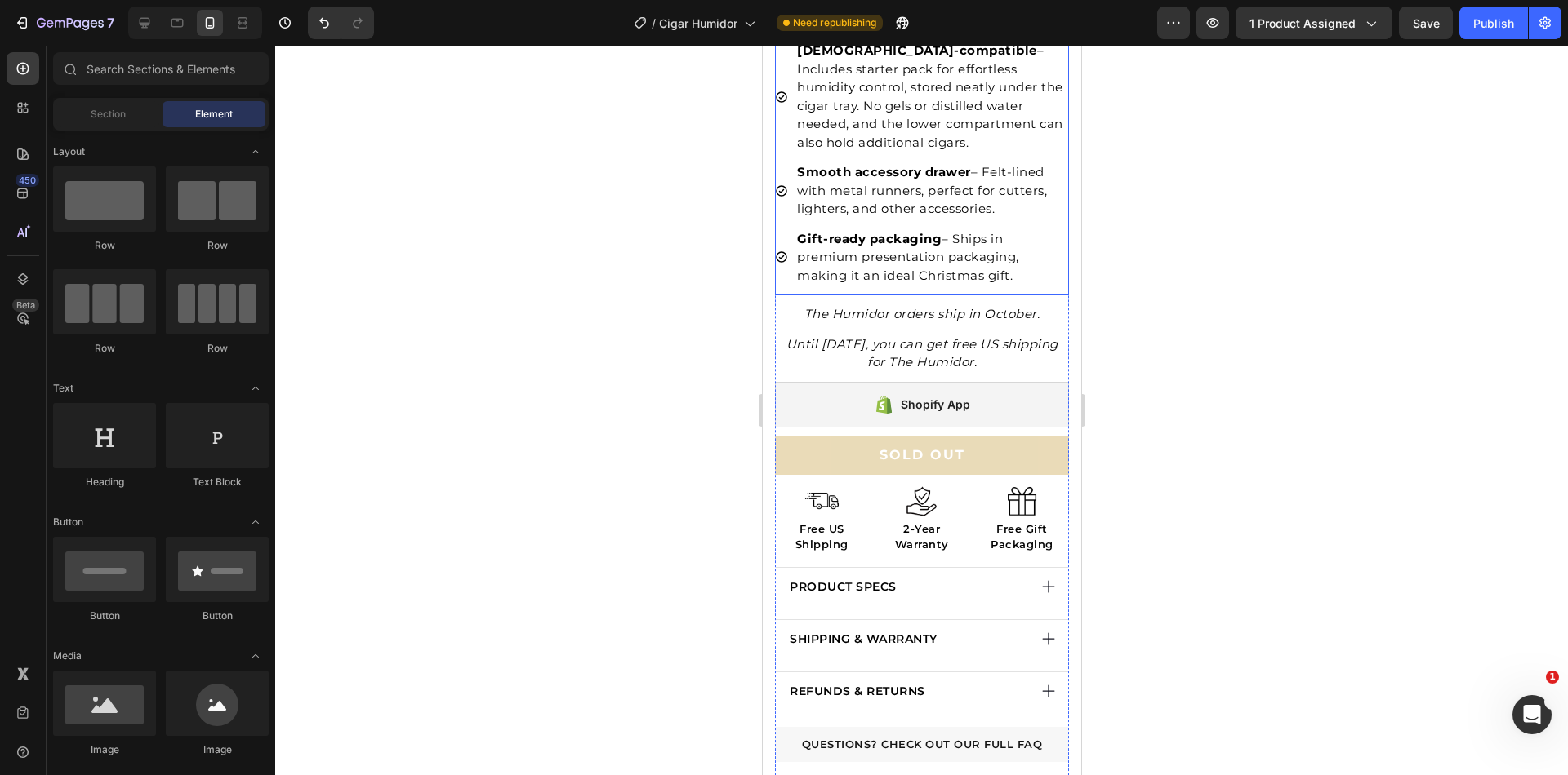
scroll to position [910, 0]
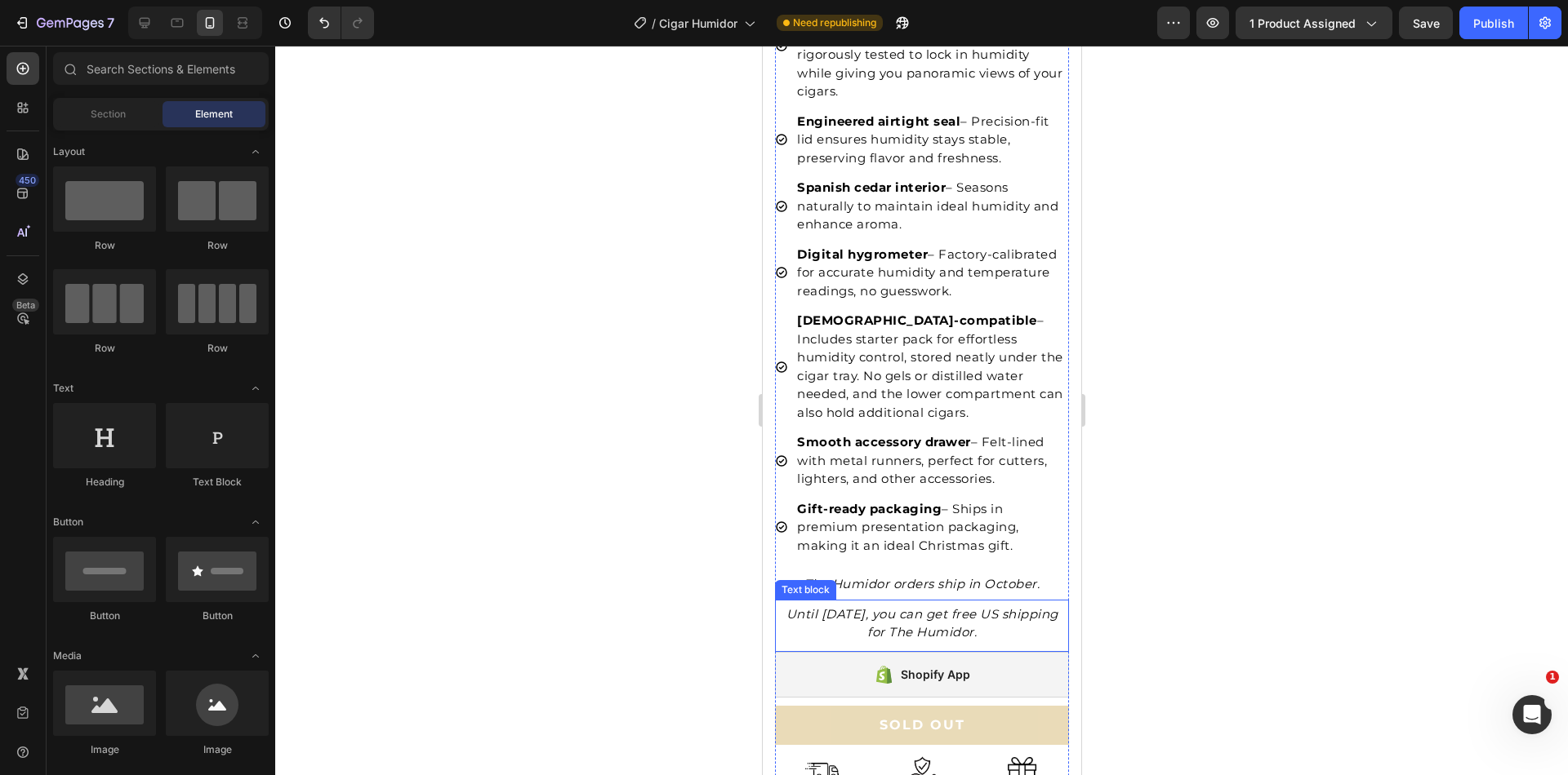
click at [916, 606] on icon "Until [DATE], you can get free US shipping for The Humidor." at bounding box center [921, 623] width 272 height 35
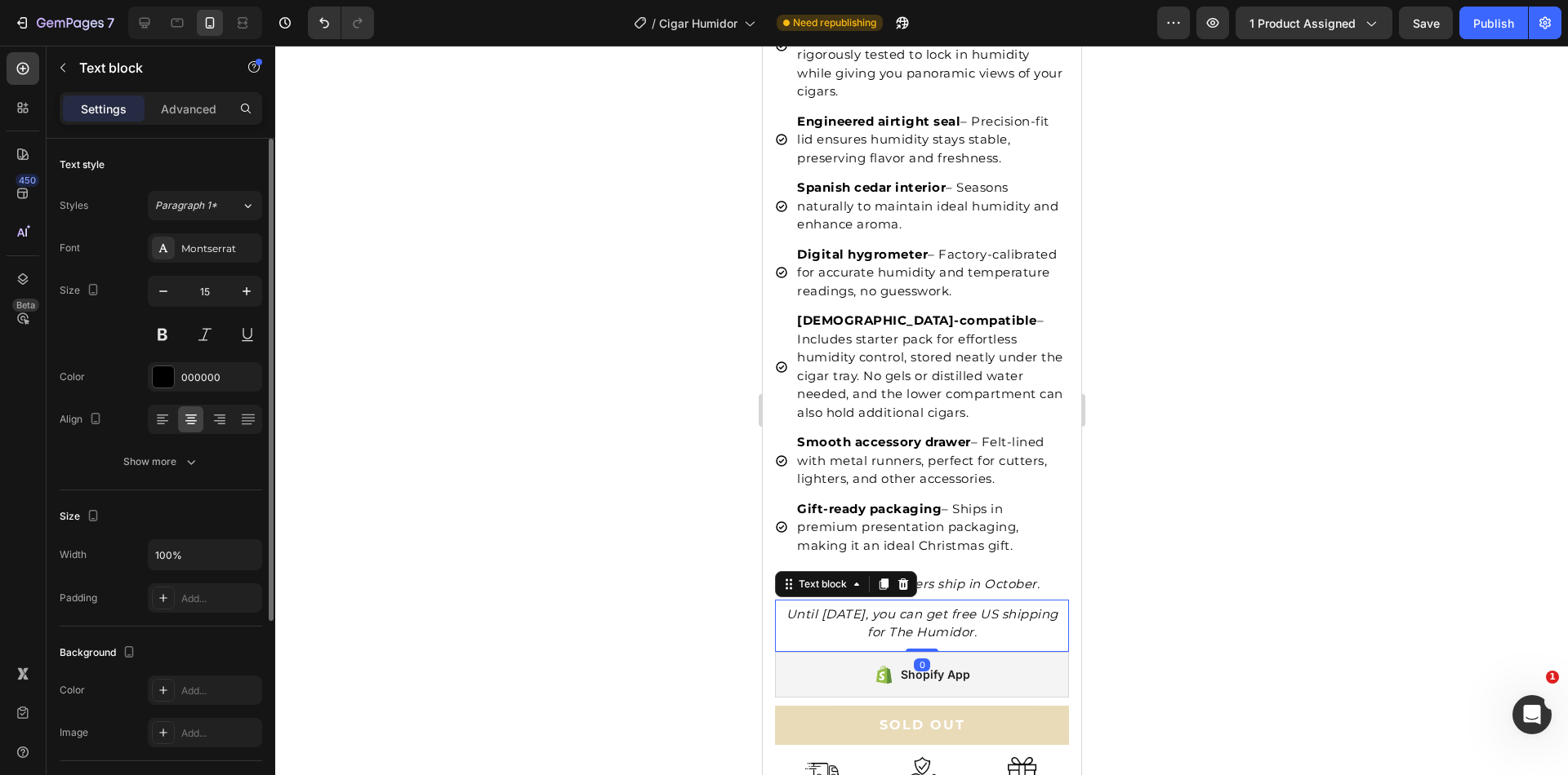
click at [156, 420] on icon at bounding box center [162, 419] width 16 height 16
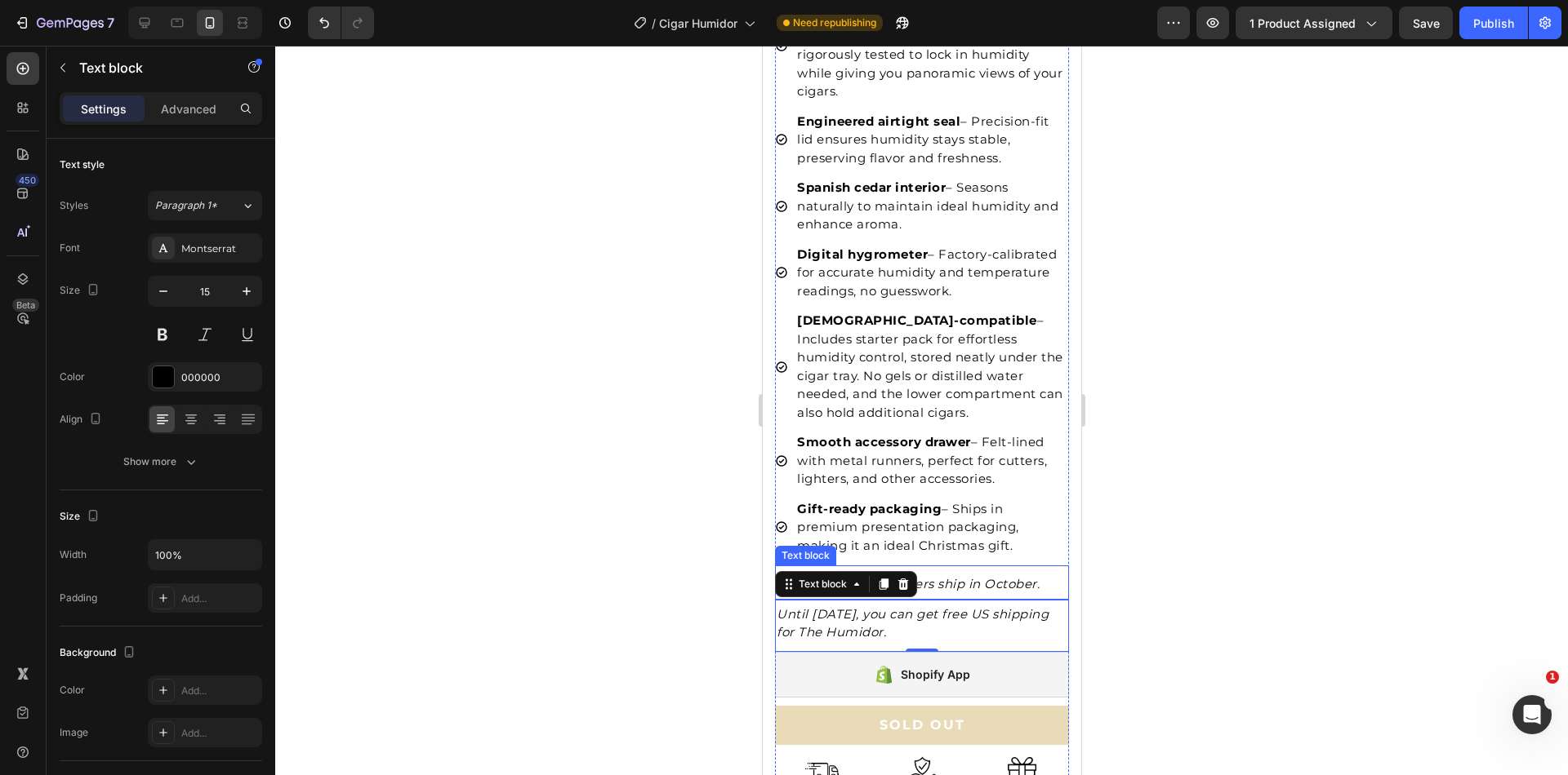
click at [1020, 576] on icon "The Humidor orders ship in October." at bounding box center [921, 584] width 236 height 15
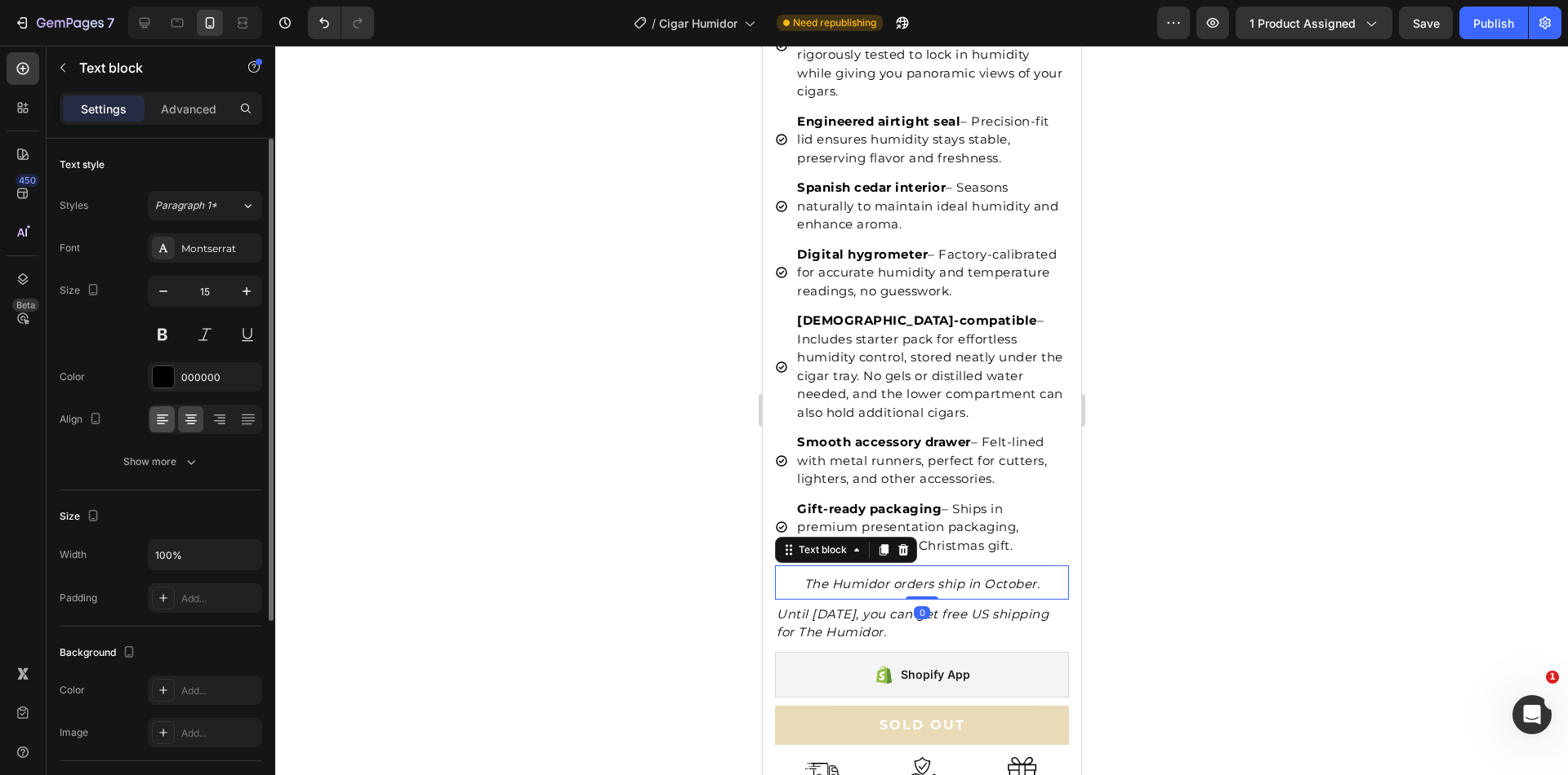
click at [159, 416] on icon at bounding box center [162, 419] width 16 height 16
click at [1399, 523] on div at bounding box center [920, 411] width 1292 height 730
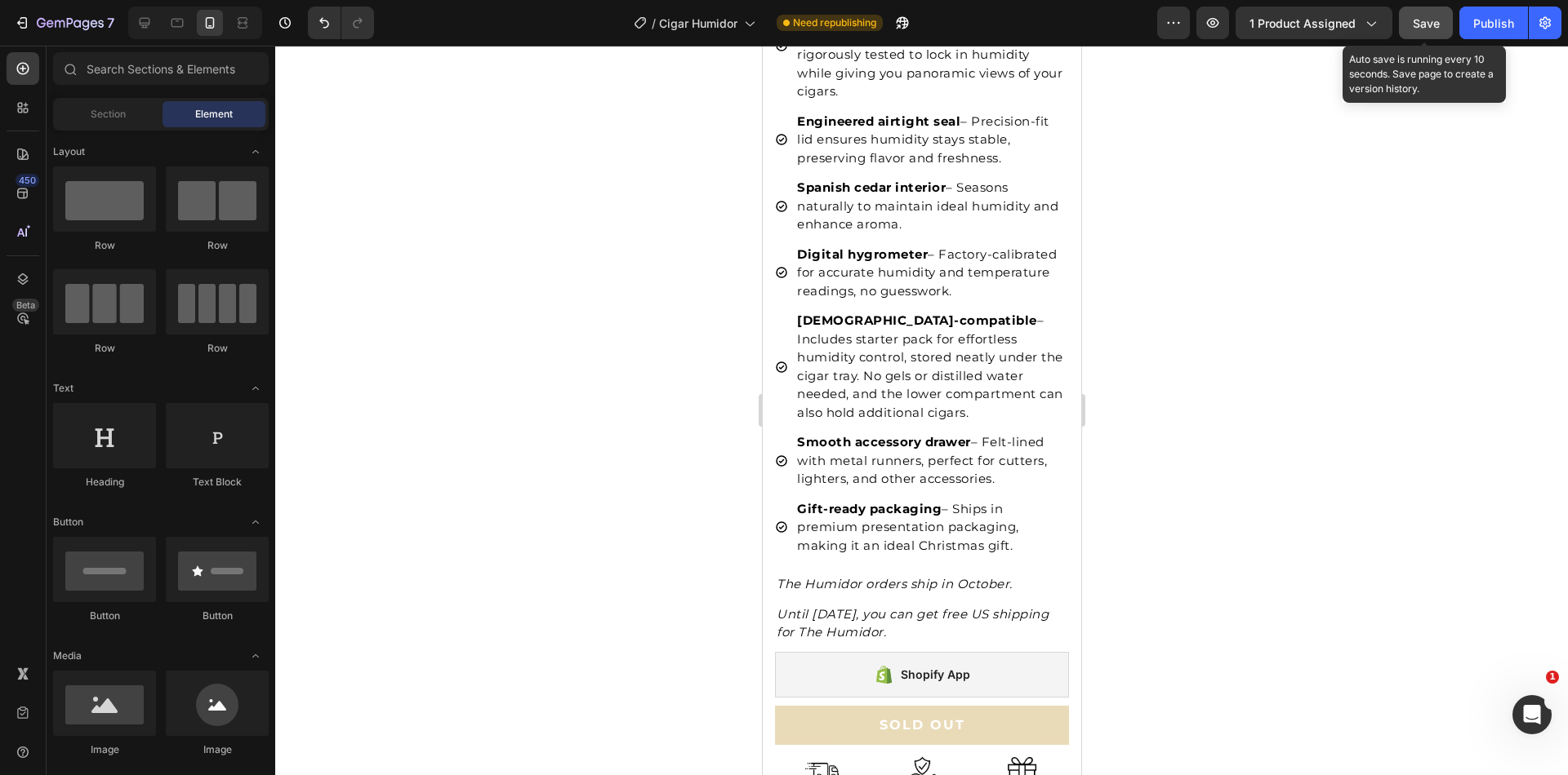
click at [1409, 22] on button "Save" at bounding box center [1426, 23] width 54 height 33
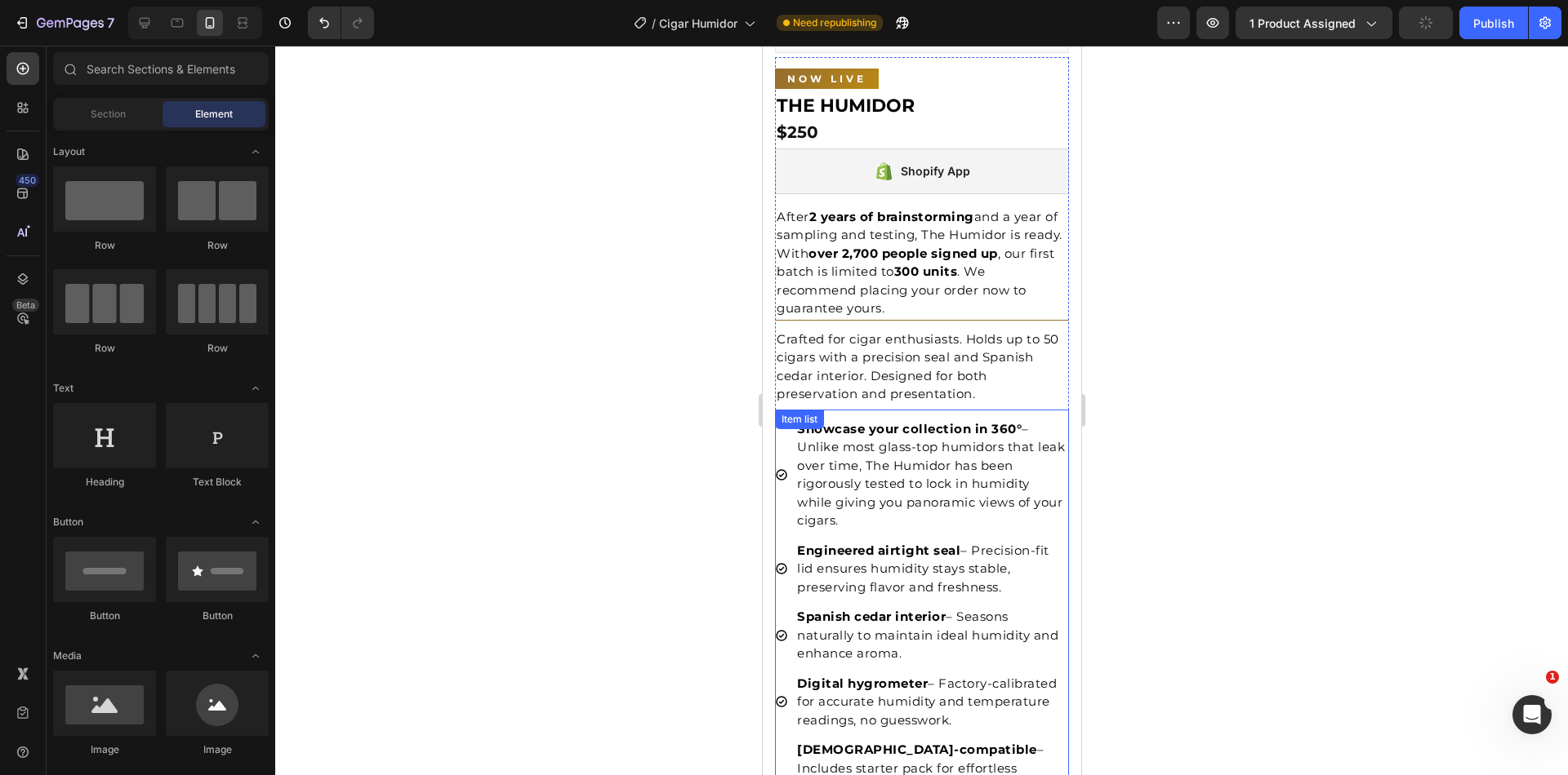
scroll to position [452, 0]
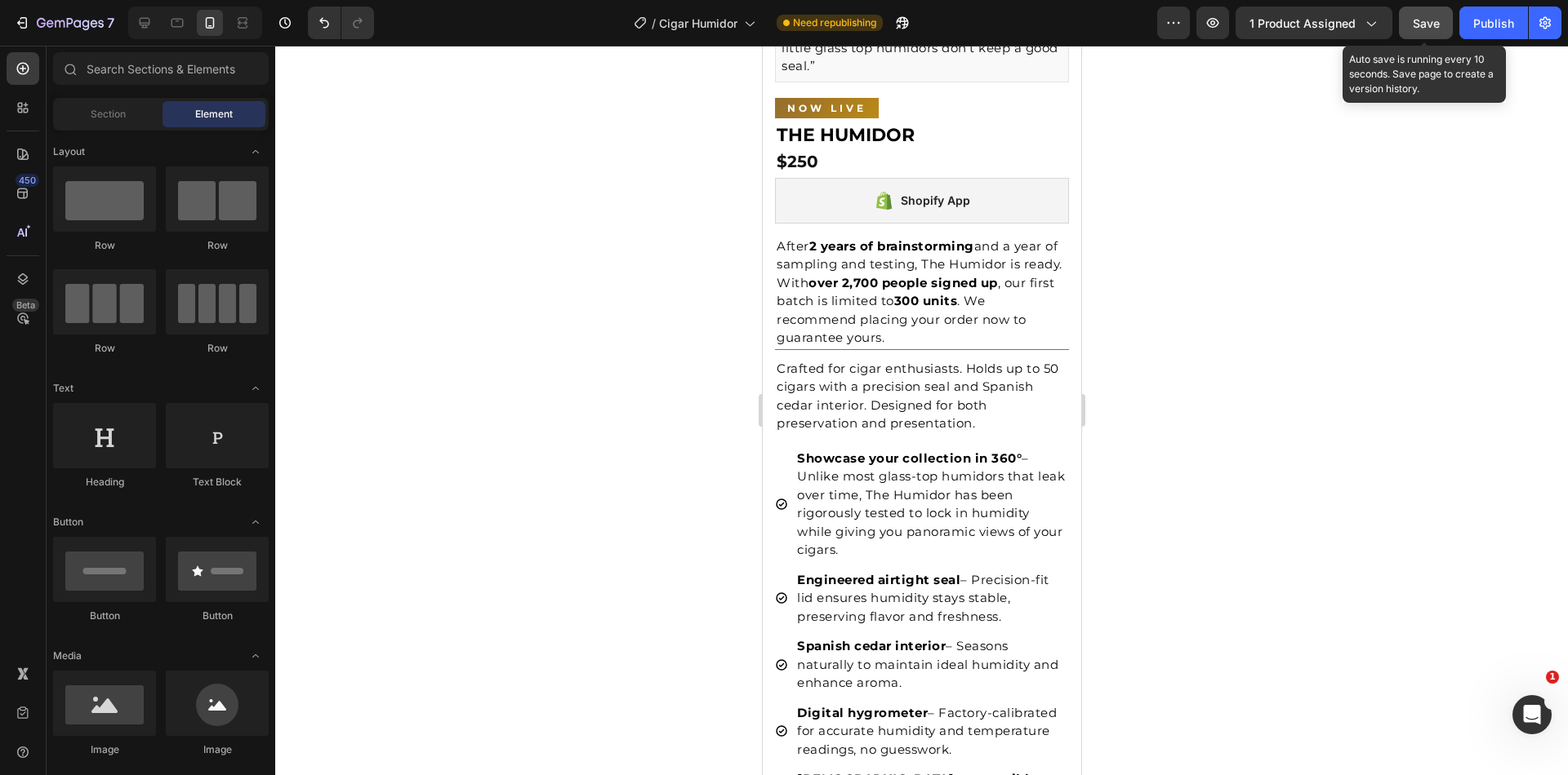
click at [1412, 30] on div "Save" at bounding box center [1426, 23] width 27 height 17
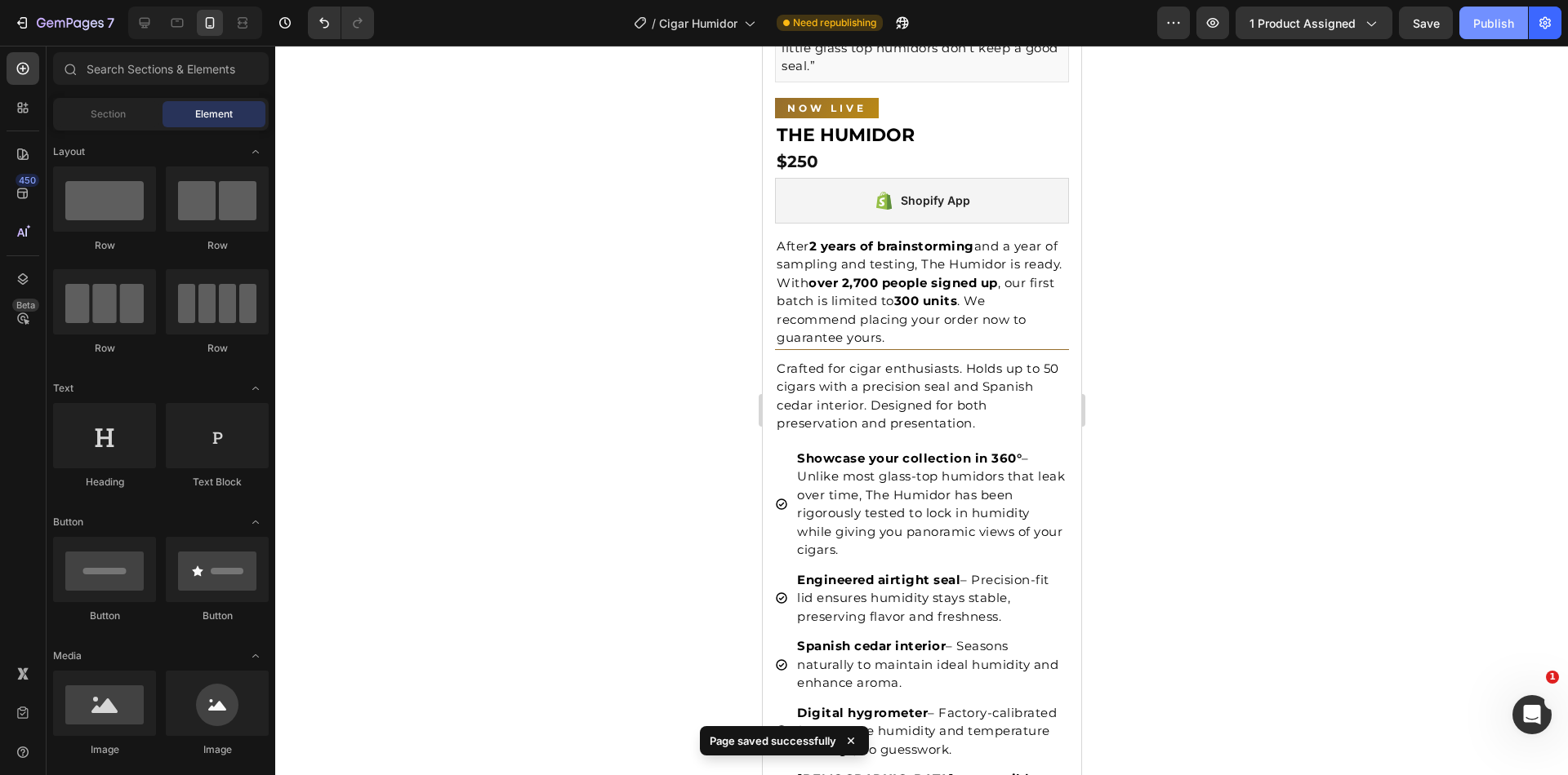
click at [1496, 31] on div "Publish" at bounding box center [1493, 23] width 40 height 17
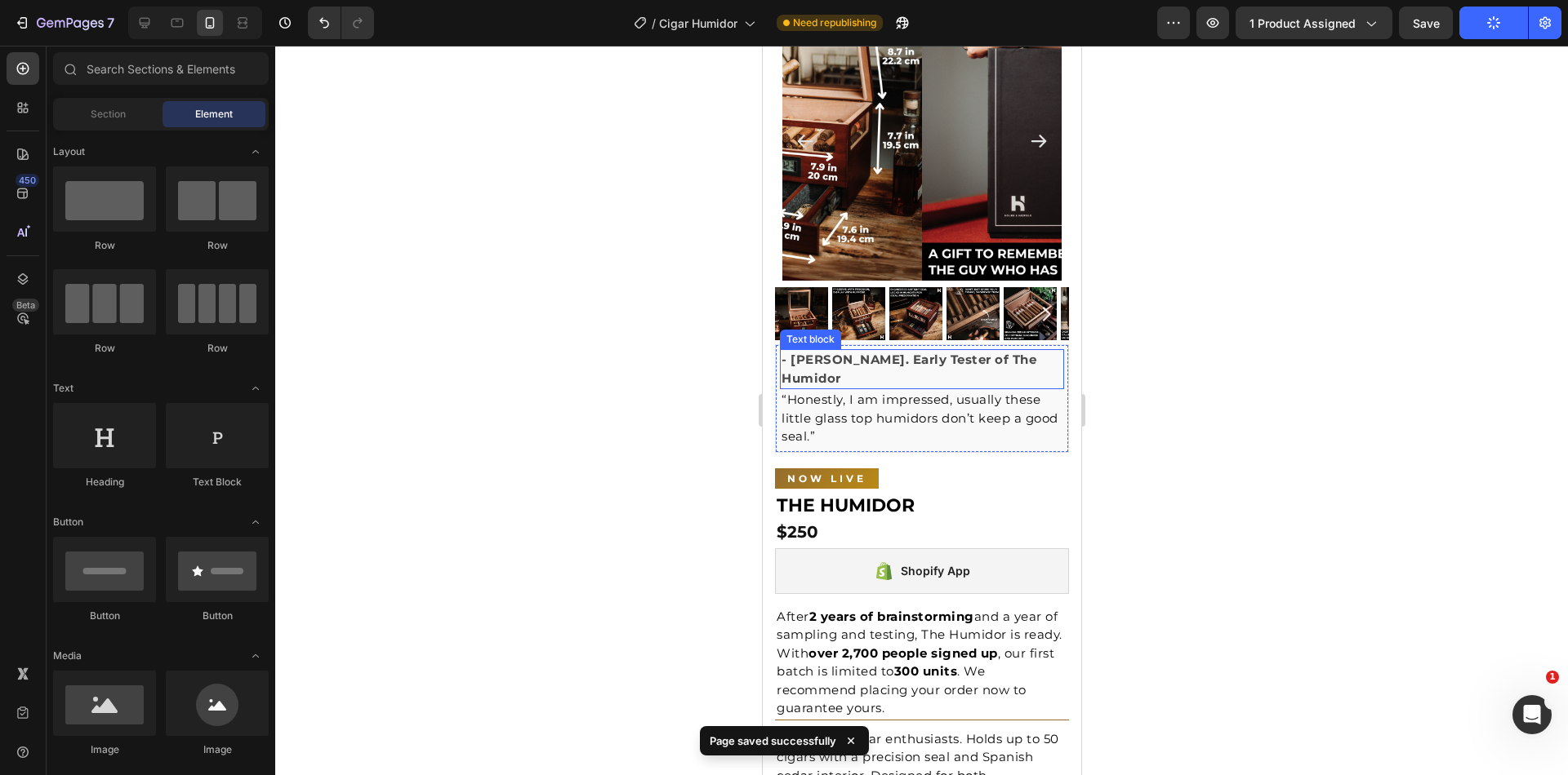
scroll to position [24, 0]
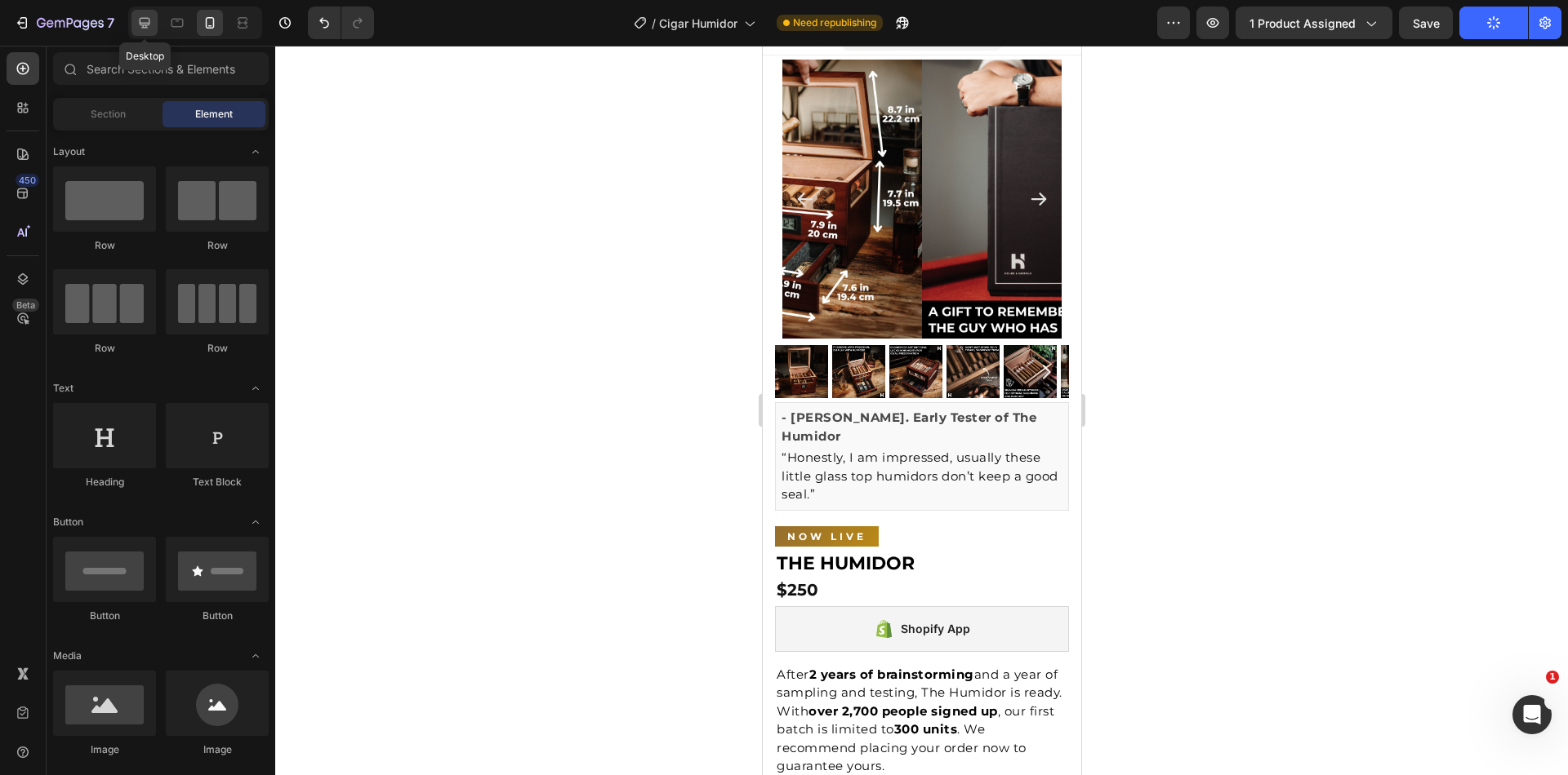
click at [146, 19] on icon at bounding box center [144, 22] width 16 height 16
